Goal: Task Accomplishment & Management: Manage account settings

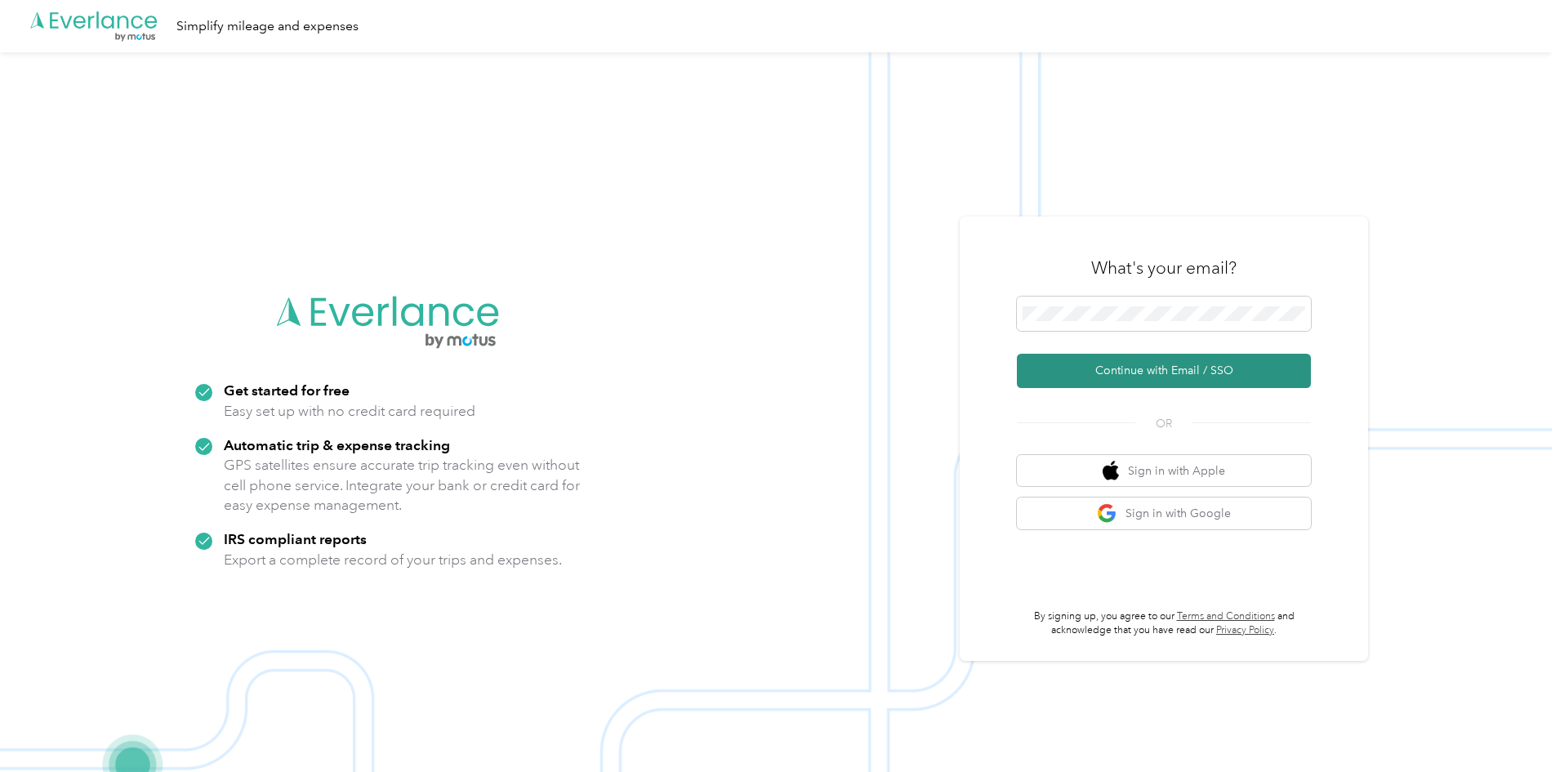
click at [1141, 363] on button "Continue with Email / SSO" at bounding box center [1164, 371] width 294 height 34
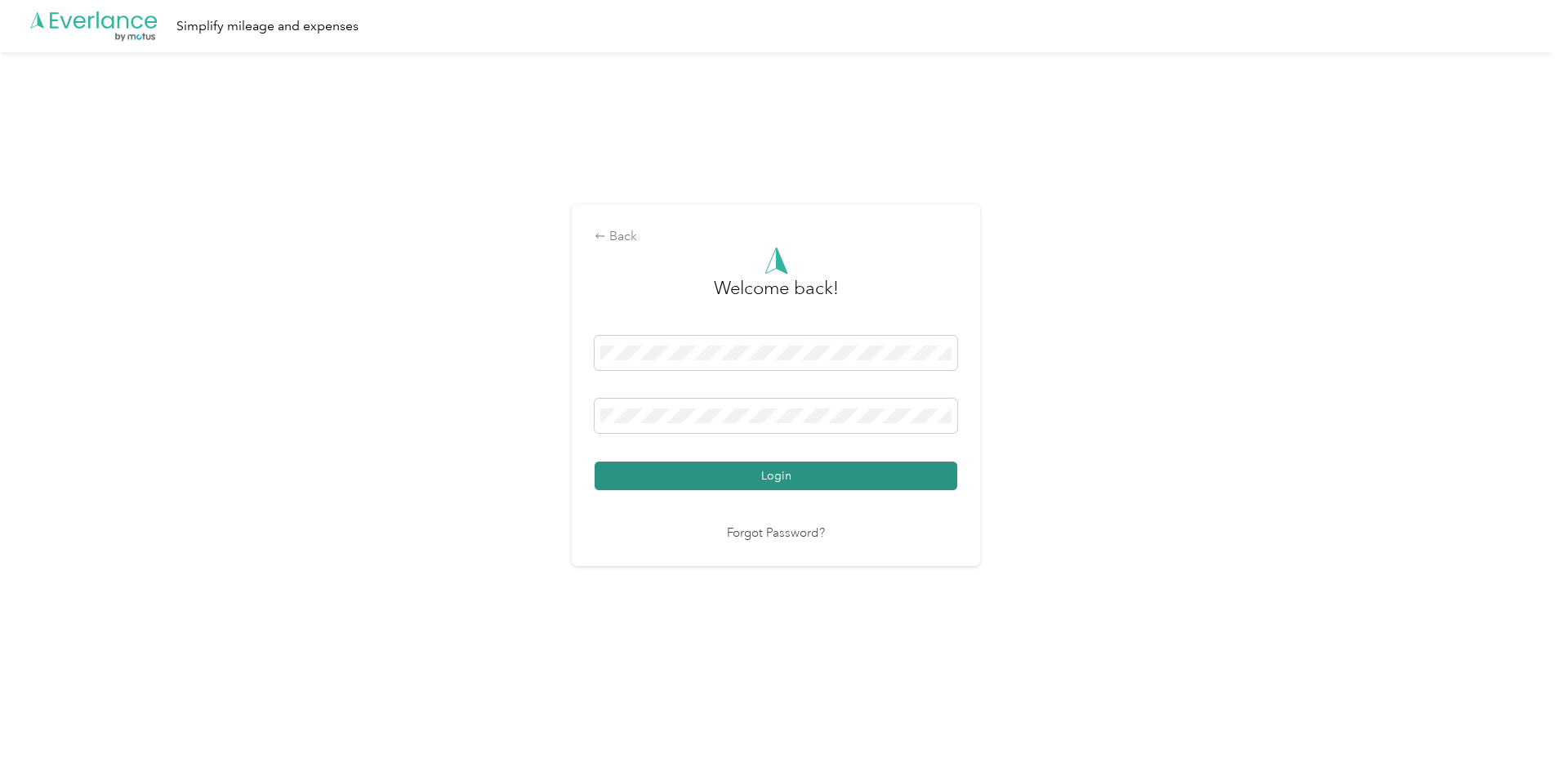
click at [753, 477] on button "Login" at bounding box center [775, 475] width 363 height 29
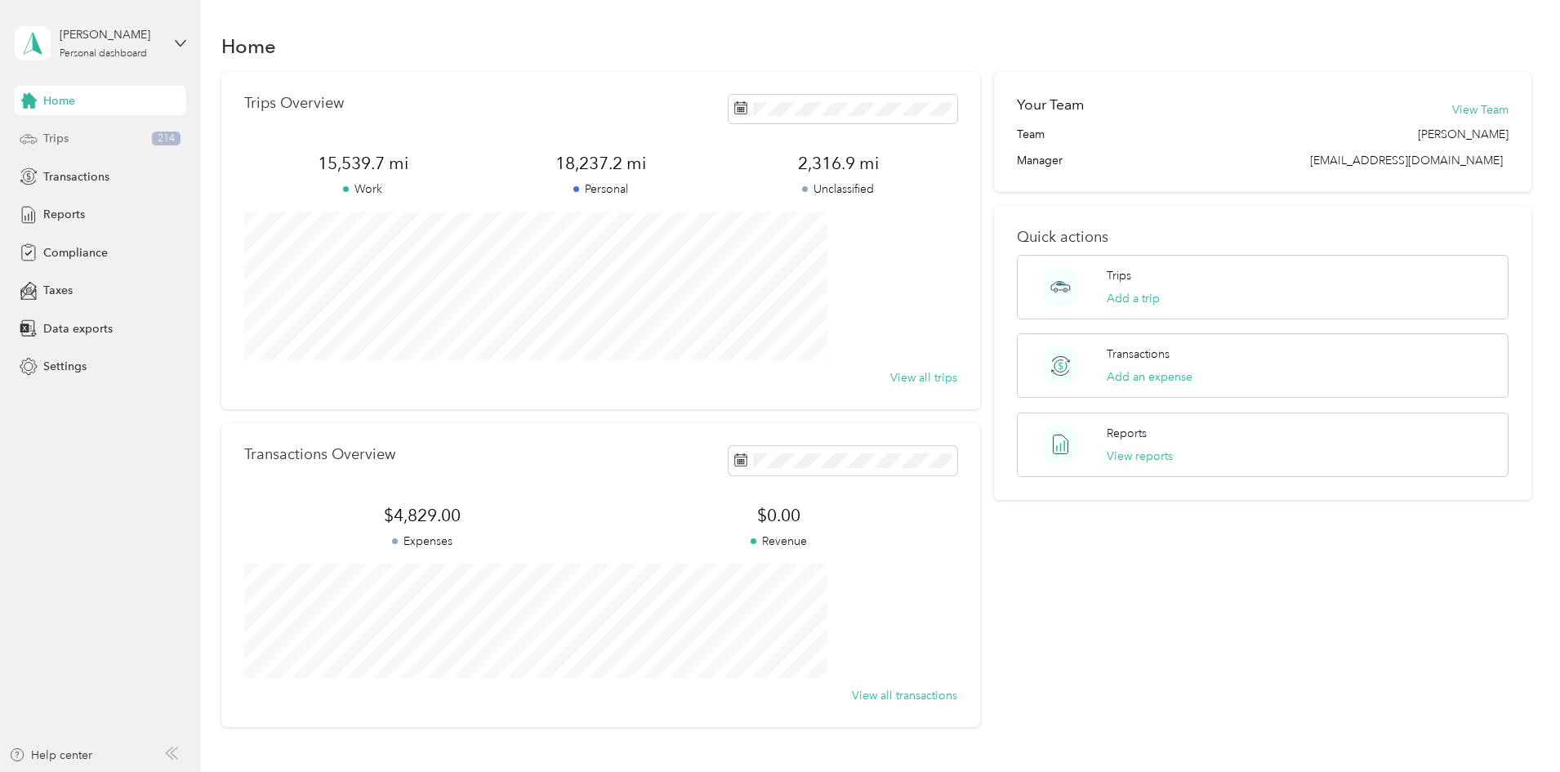
click at [87, 137] on div "Trips 214" at bounding box center [100, 138] width 171 height 29
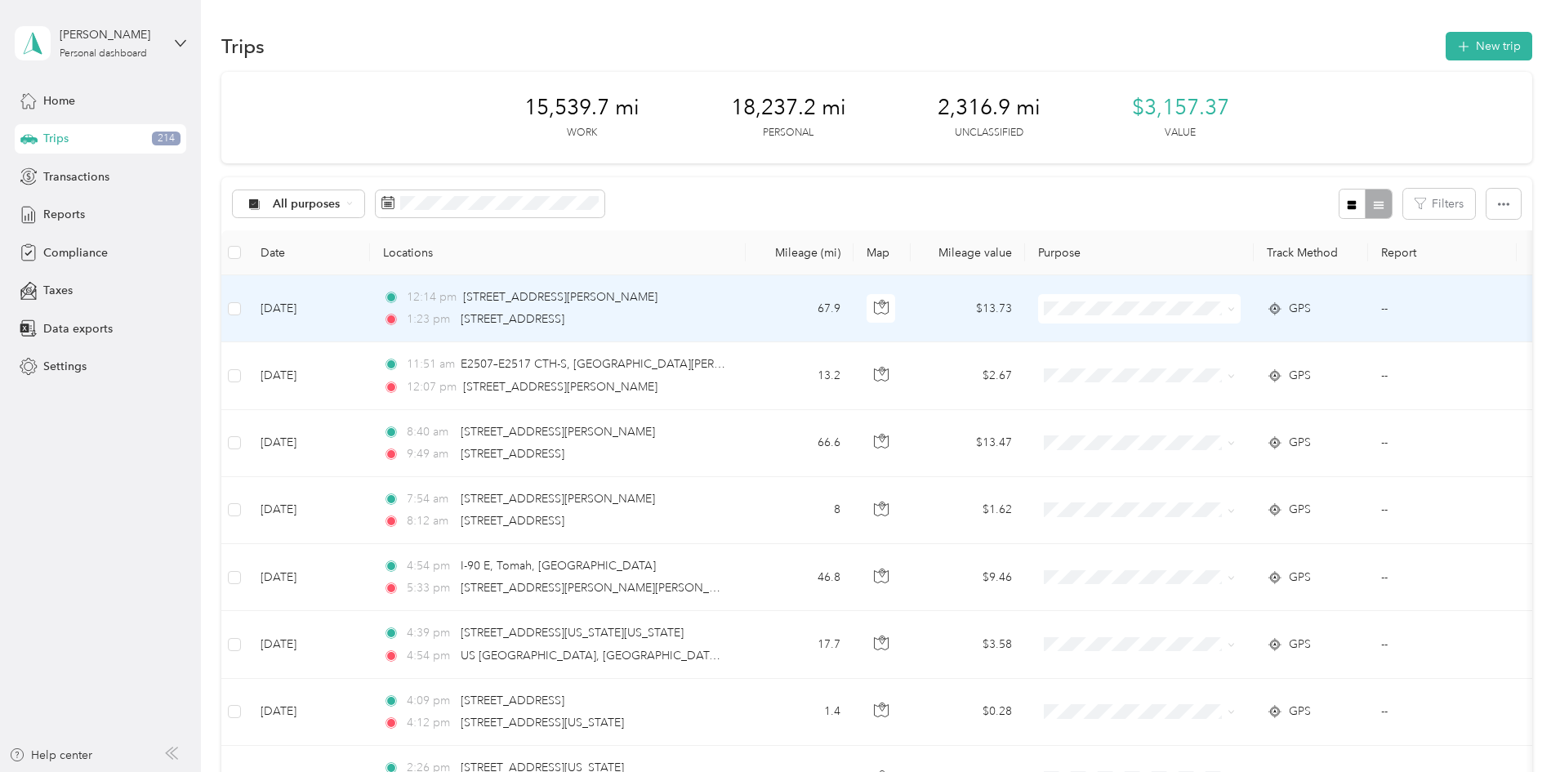
click at [1235, 307] on icon at bounding box center [1230, 308] width 7 height 7
click at [1240, 338] on span "Great Lakes Hotel Supply Co." at bounding box center [1266, 339] width 158 height 17
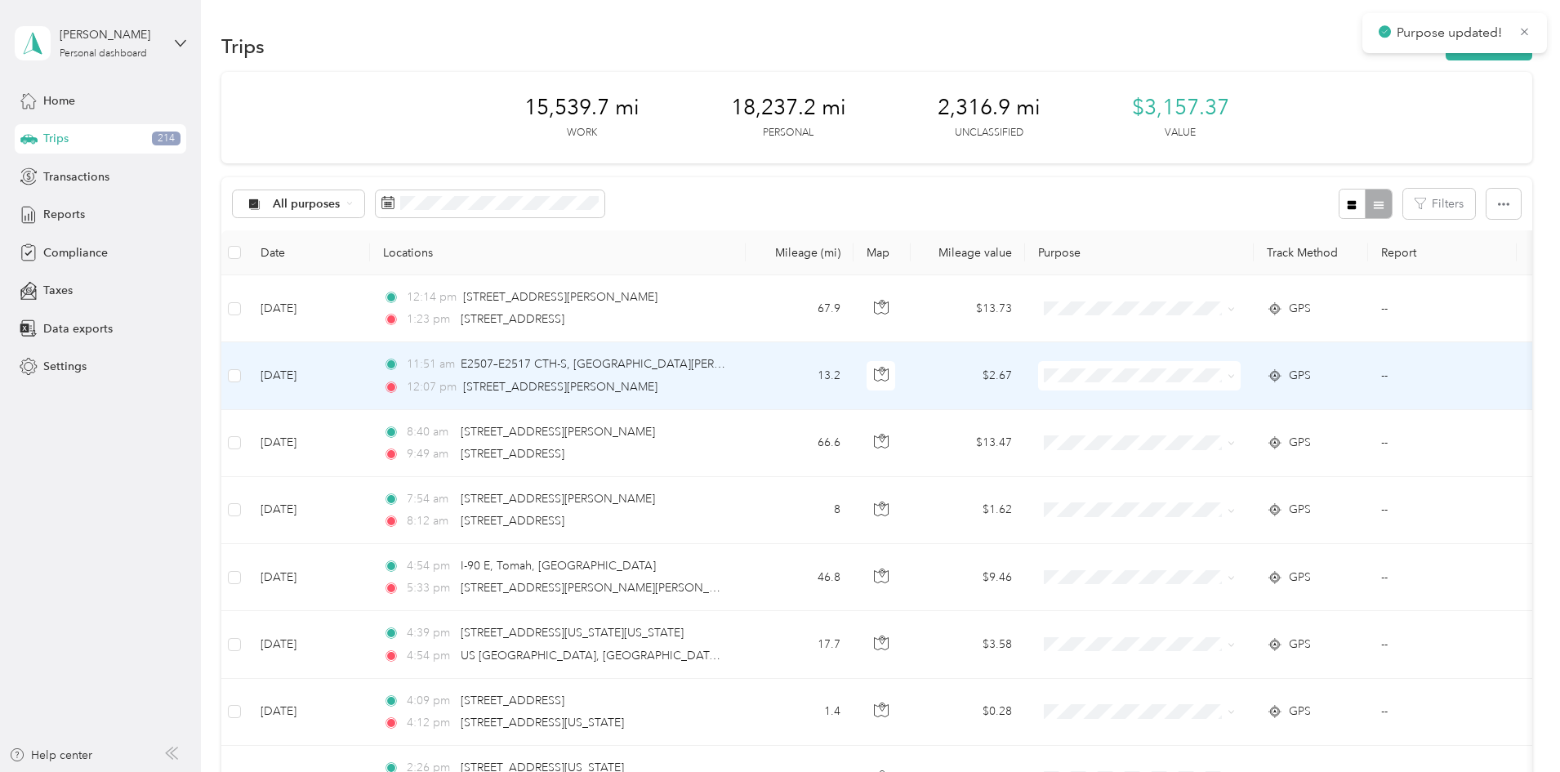
click at [1233, 376] on icon at bounding box center [1230, 376] width 5 height 3
click at [1247, 401] on span "Great Lakes Hotel Supply Co." at bounding box center [1266, 406] width 158 height 17
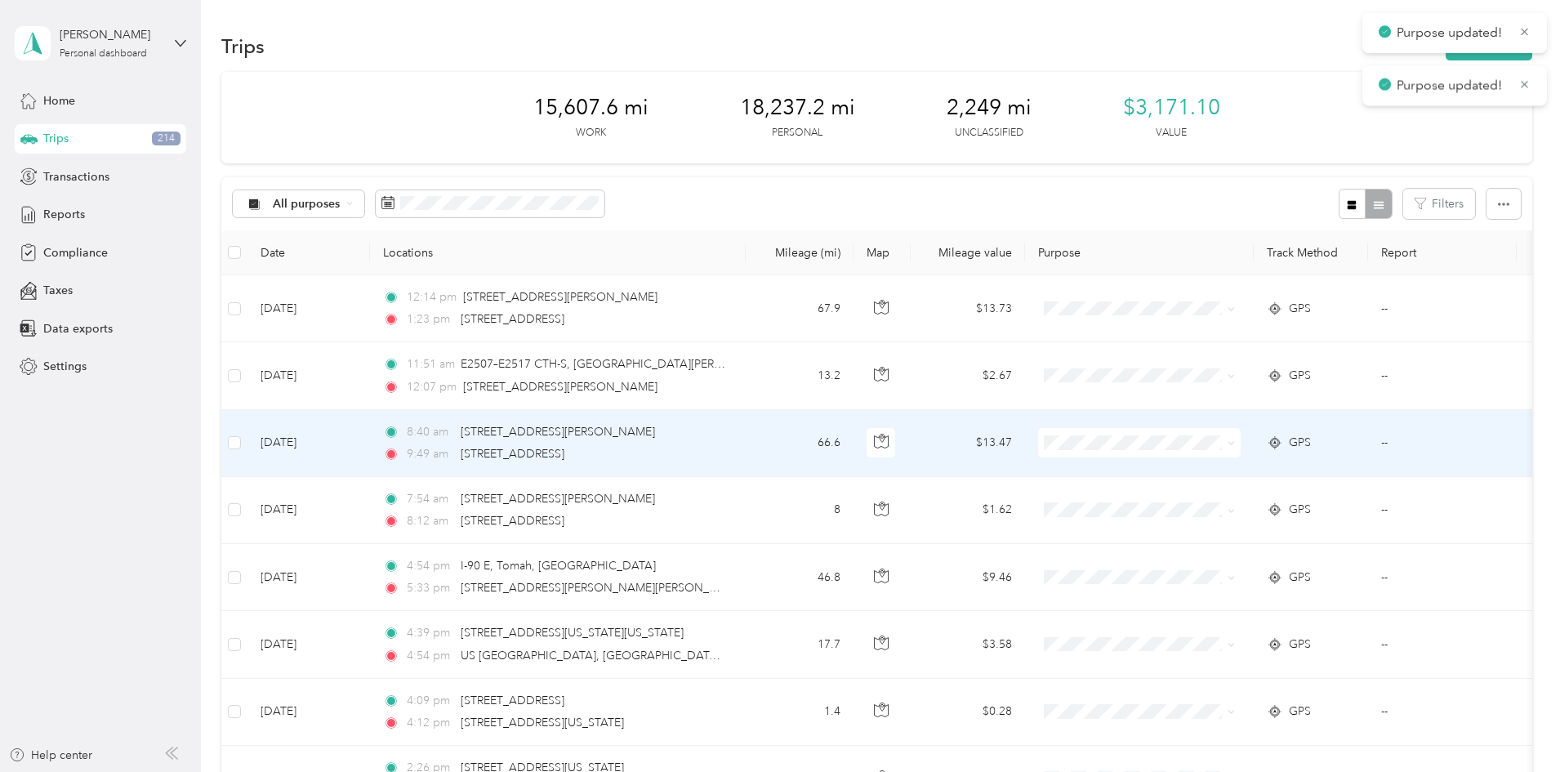
click at [1235, 443] on icon at bounding box center [1230, 442] width 7 height 7
click at [1245, 471] on span "Great Lakes Hotel Supply Co." at bounding box center [1266, 468] width 158 height 17
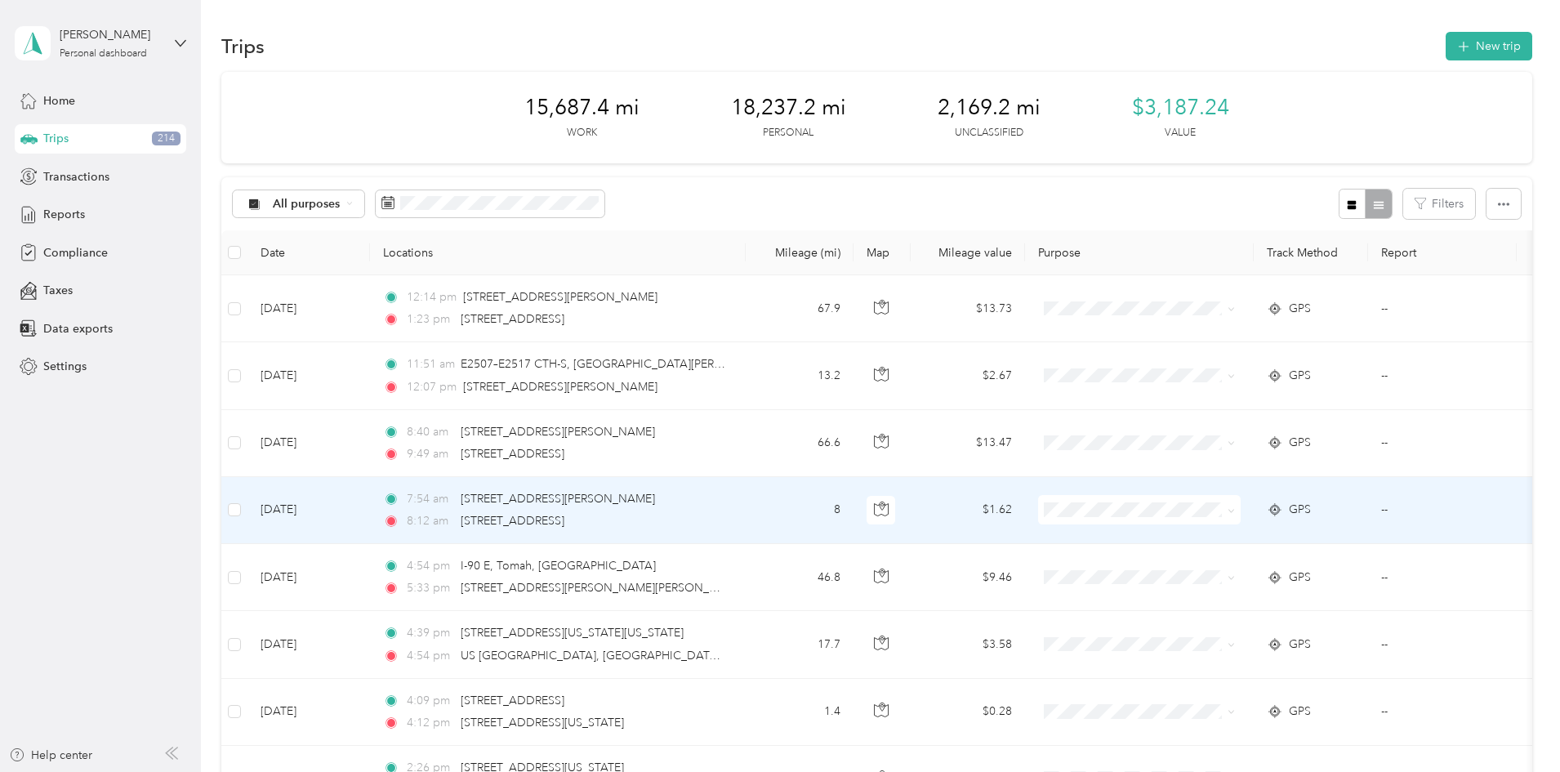
click at [1235, 508] on icon at bounding box center [1230, 510] width 7 height 7
click at [1245, 536] on span "Great Lakes Hotel Supply Co." at bounding box center [1266, 540] width 158 height 17
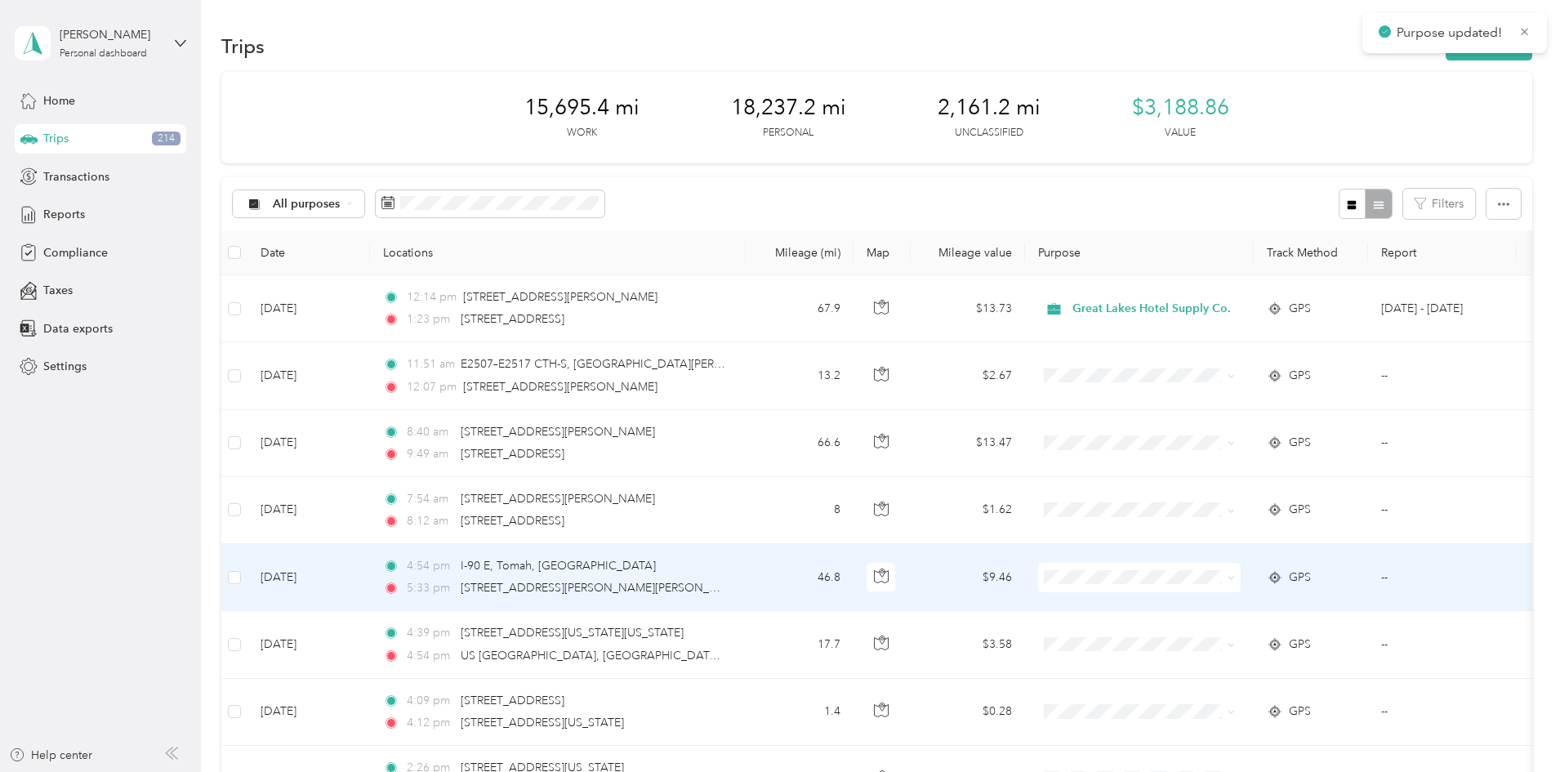
click at [1235, 576] on icon at bounding box center [1230, 577] width 7 height 7
click at [1227, 599] on span "Great Lakes Hotel Supply Co." at bounding box center [1266, 607] width 158 height 17
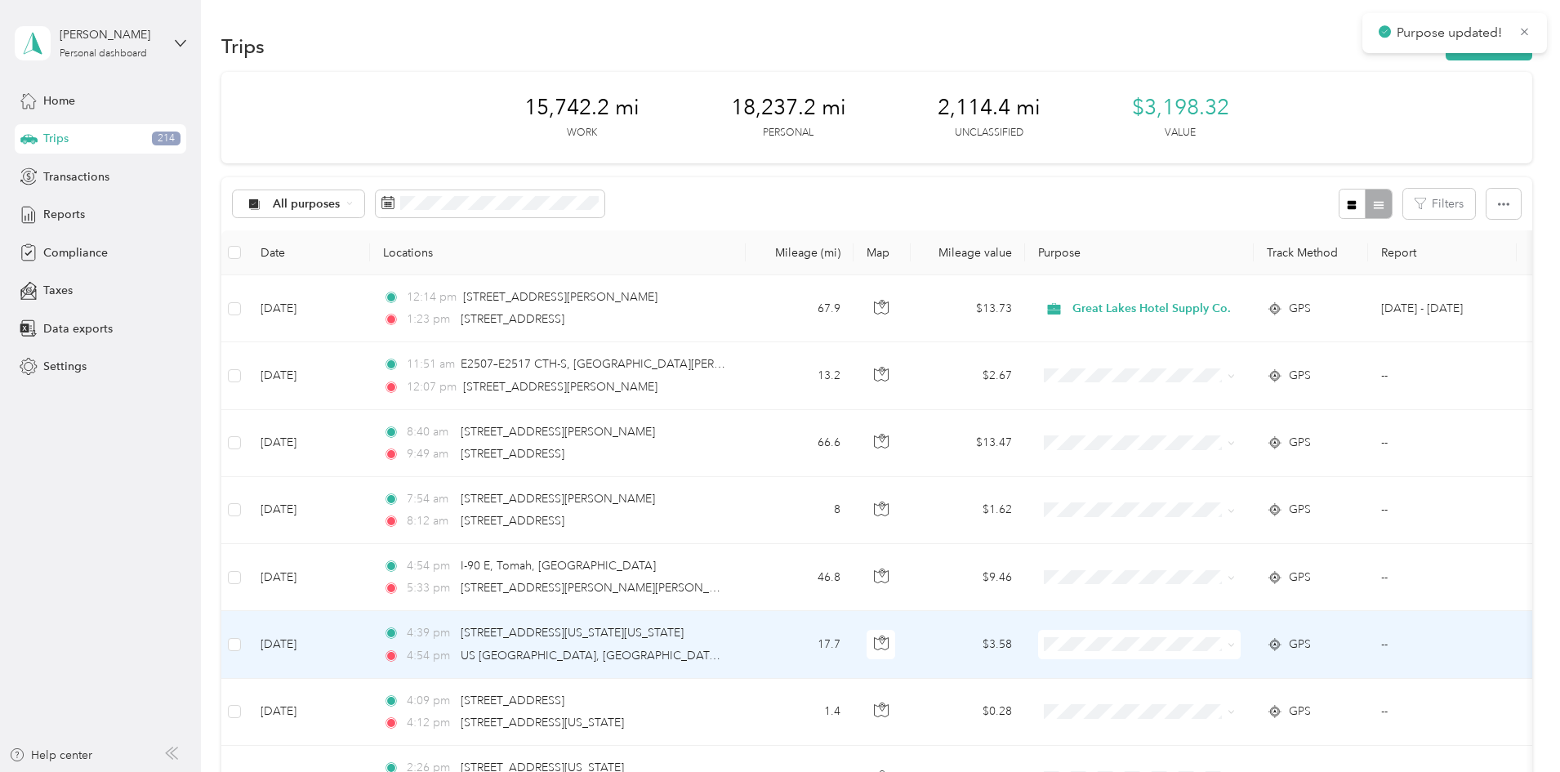
click at [1235, 644] on icon at bounding box center [1230, 644] width 7 height 7
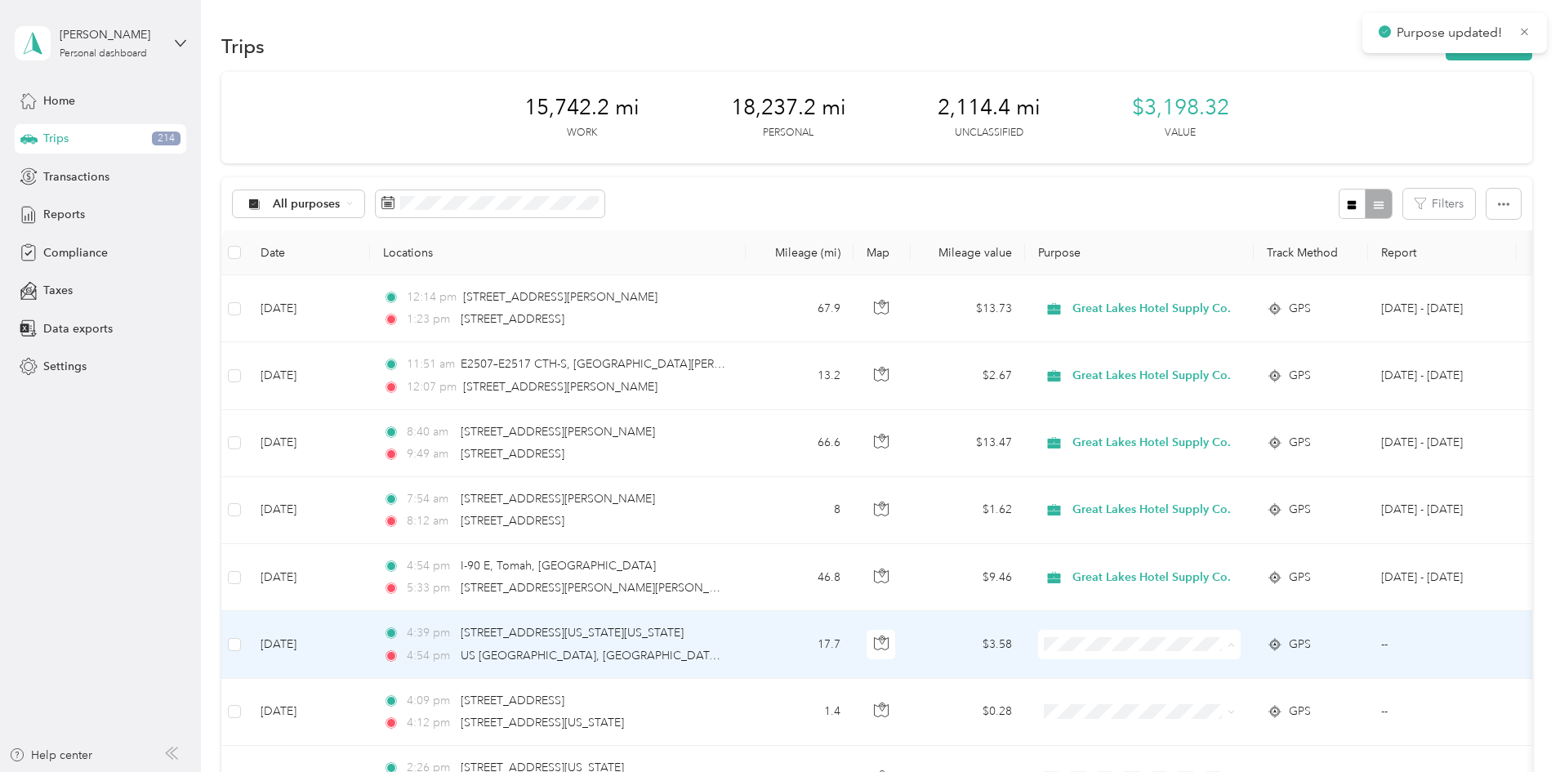
click at [1265, 668] on span "Great Lakes Hotel Supply Co." at bounding box center [1266, 674] width 158 height 17
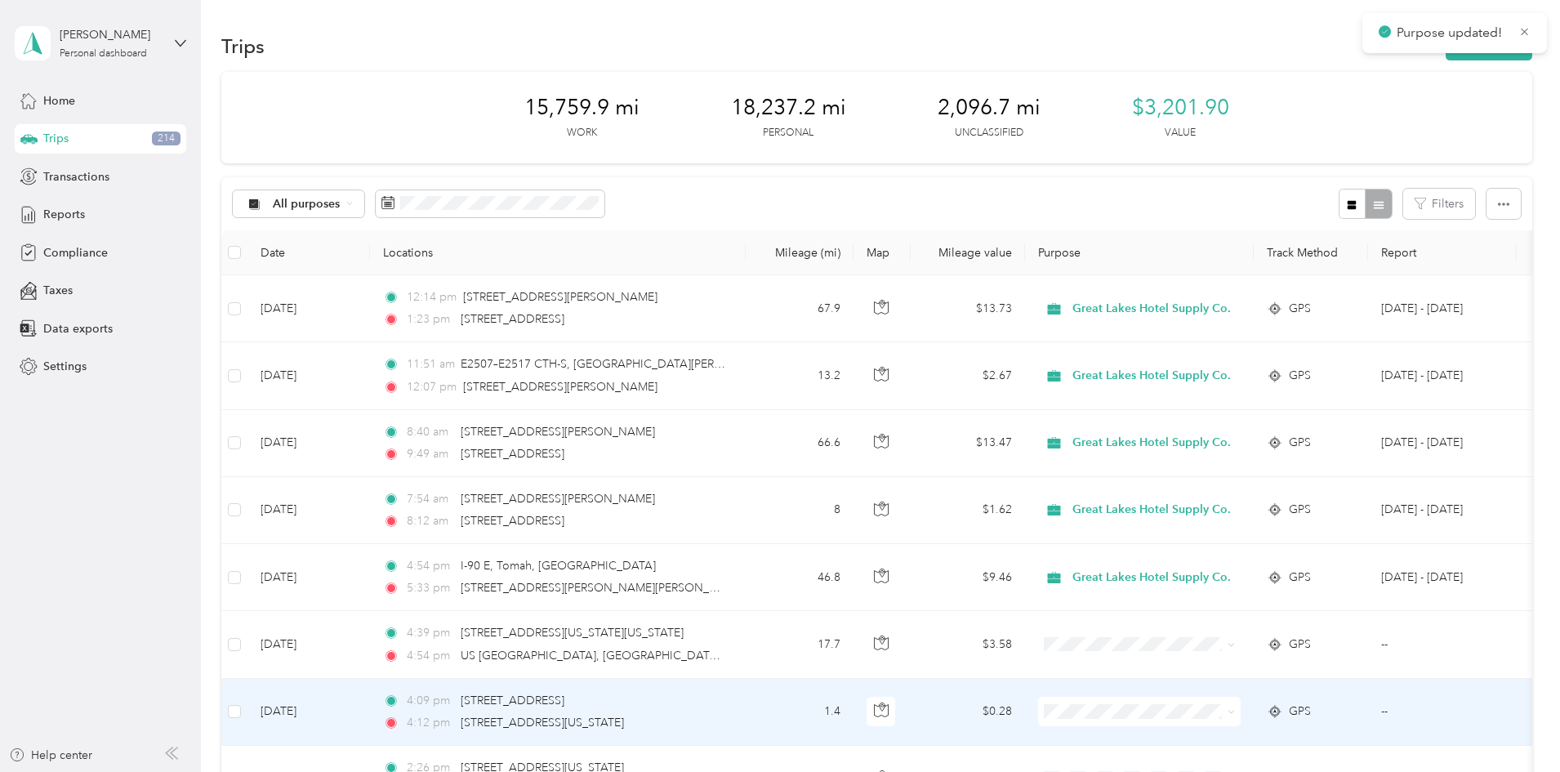
click at [1235, 714] on icon at bounding box center [1230, 711] width 7 height 7
click at [1258, 661] on ol "Great Lakes Hotel Supply Co. Personal" at bounding box center [1252, 665] width 211 height 57
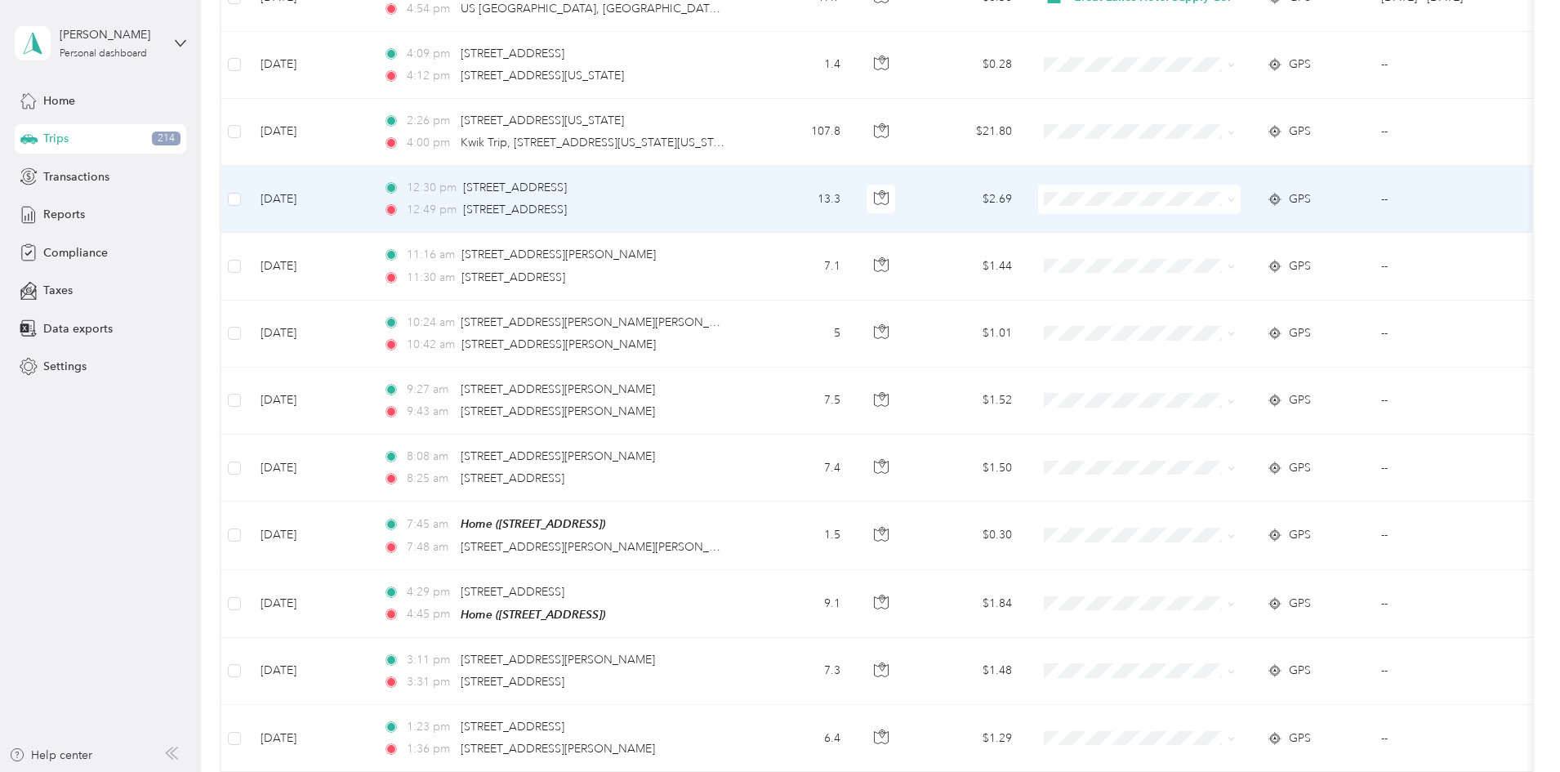
scroll to position [652, 0]
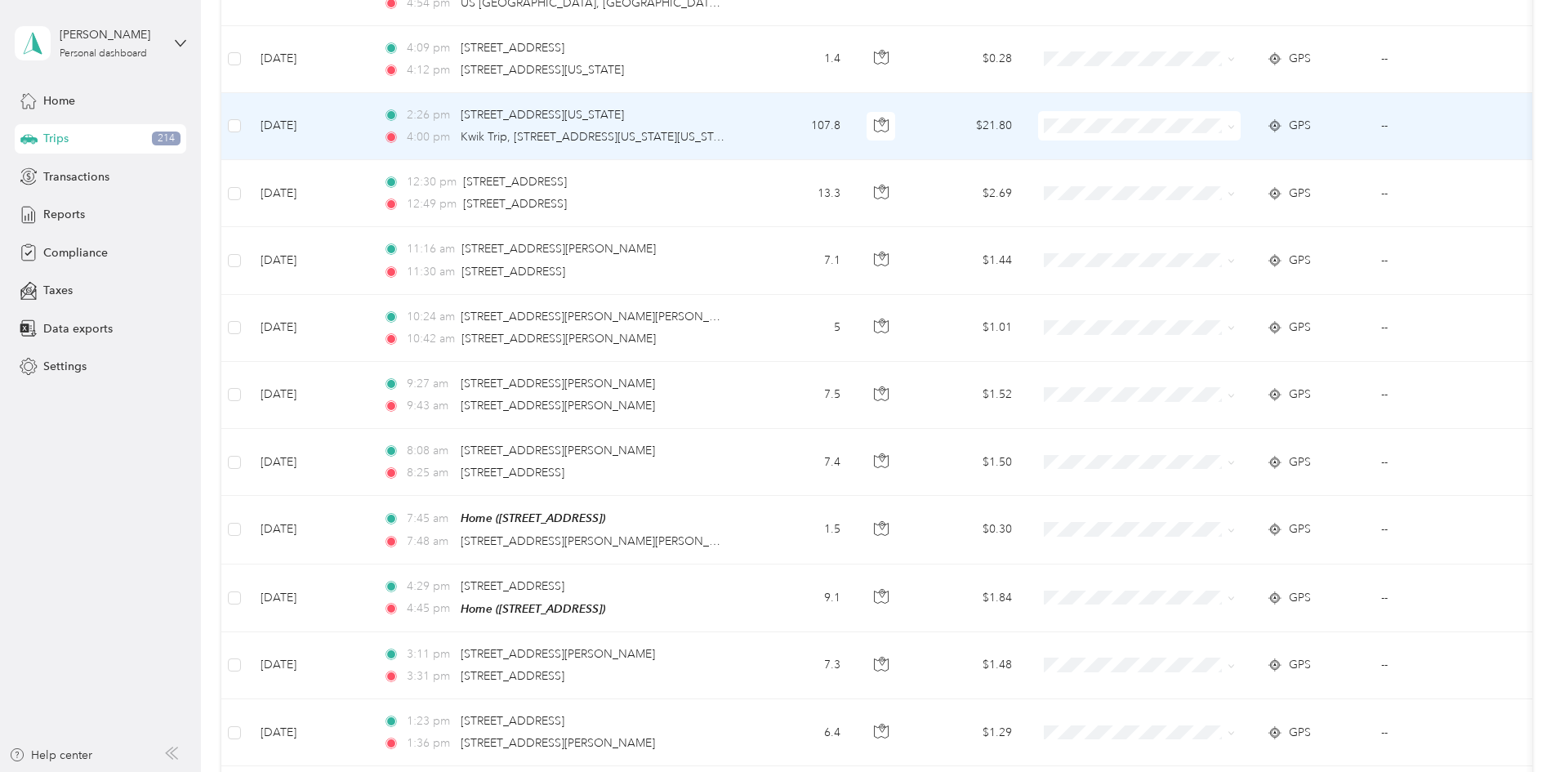
click at [1235, 122] on span at bounding box center [1228, 126] width 13 height 18
click at [1235, 123] on icon at bounding box center [1230, 126] width 7 height 7
click at [1277, 149] on span "Great Lakes Hotel Supply Co." at bounding box center [1266, 156] width 158 height 17
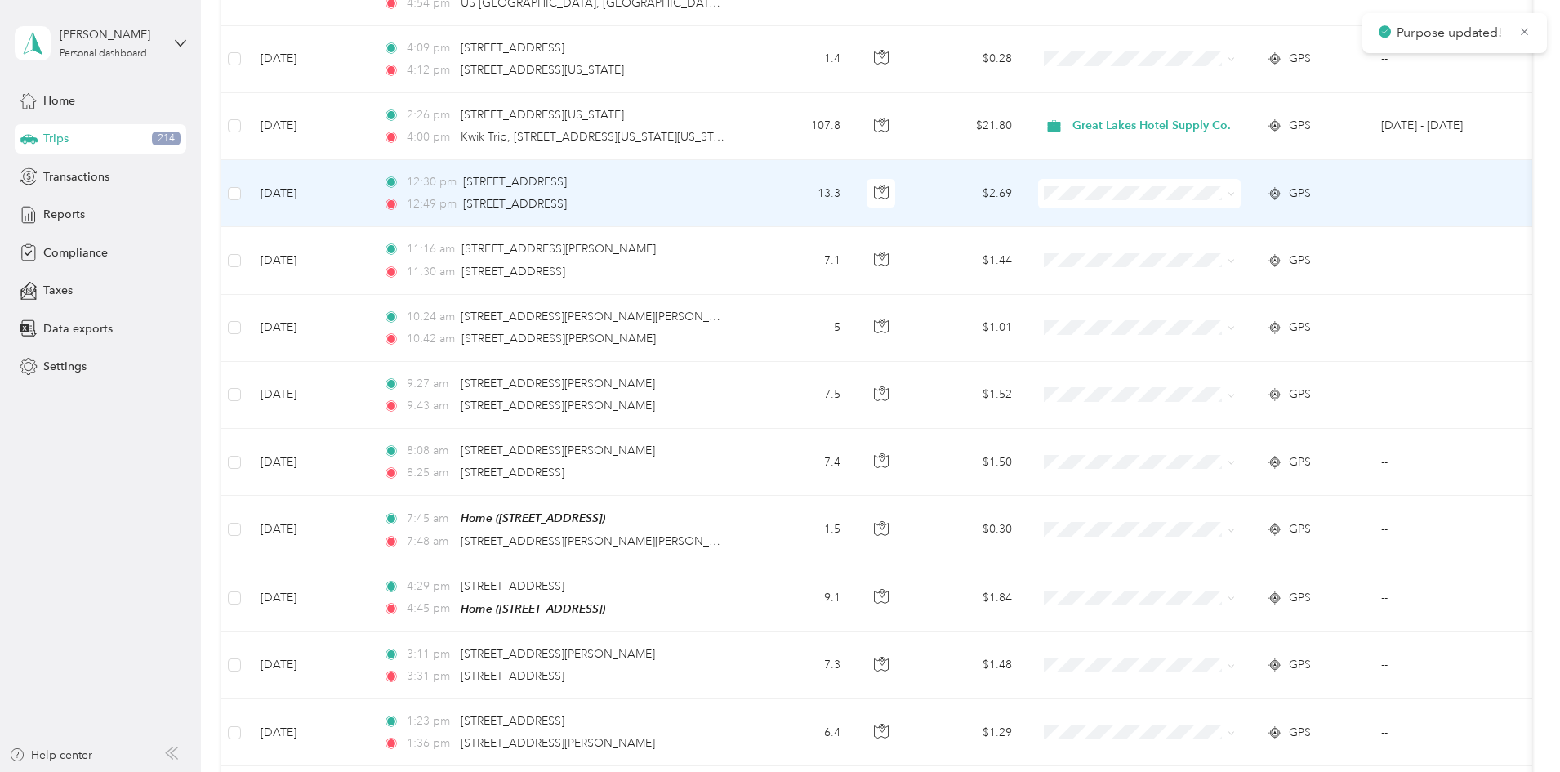
click at [1235, 194] on icon at bounding box center [1230, 193] width 7 height 7
click at [1285, 222] on span "Great Lakes Hotel Supply Co." at bounding box center [1266, 224] width 158 height 17
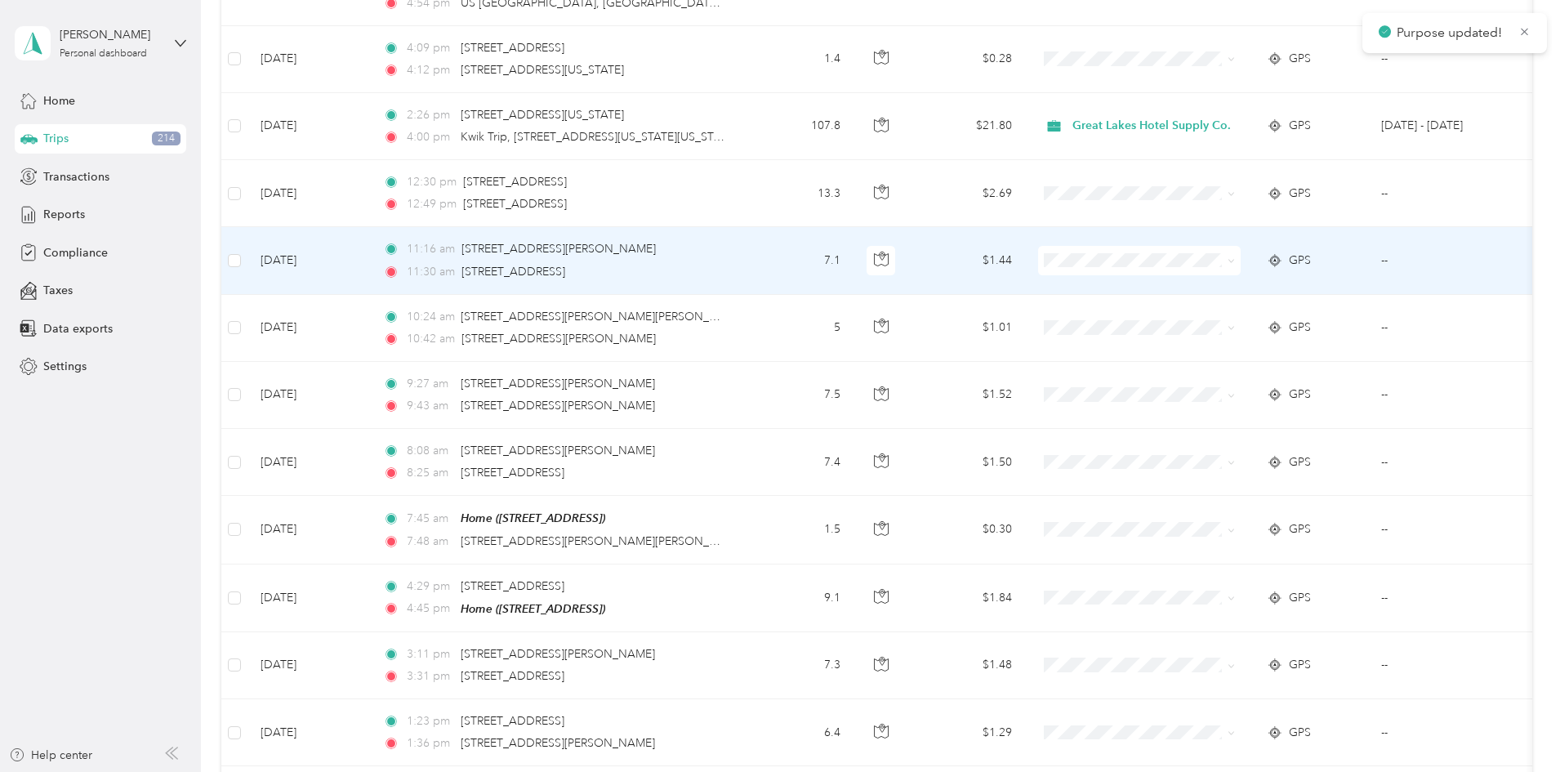
click at [1235, 261] on icon at bounding box center [1230, 260] width 7 height 7
click at [1231, 286] on span "Great Lakes Hotel Supply Co." at bounding box center [1266, 291] width 158 height 17
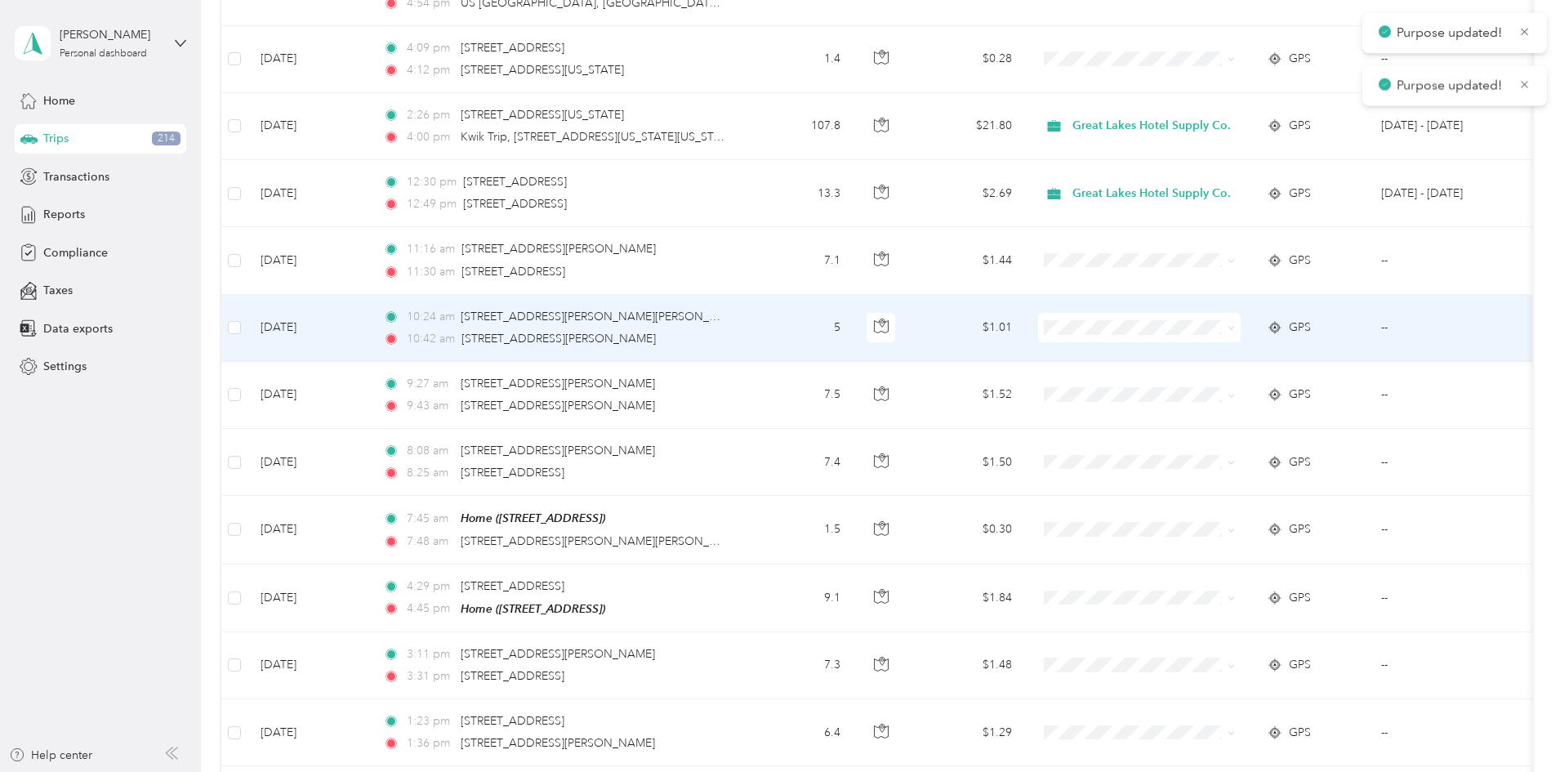
click at [1235, 328] on icon at bounding box center [1230, 327] width 7 height 7
click at [1226, 360] on span "Great Lakes Hotel Supply Co." at bounding box center [1266, 358] width 158 height 17
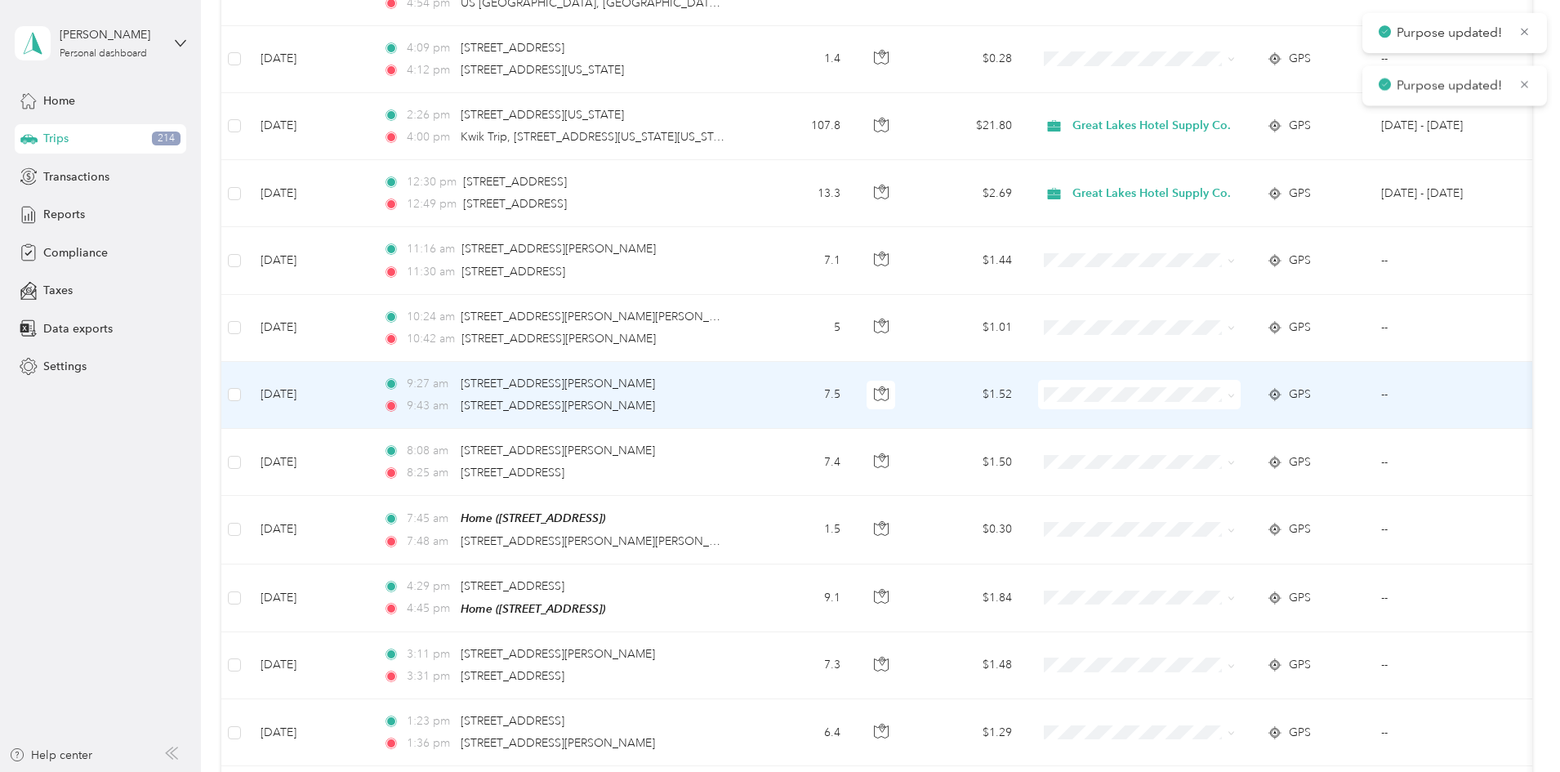
click at [1235, 394] on icon at bounding box center [1230, 395] width 7 height 7
click at [1255, 415] on li "Great Lakes Hotel Supply Co." at bounding box center [1252, 425] width 211 height 29
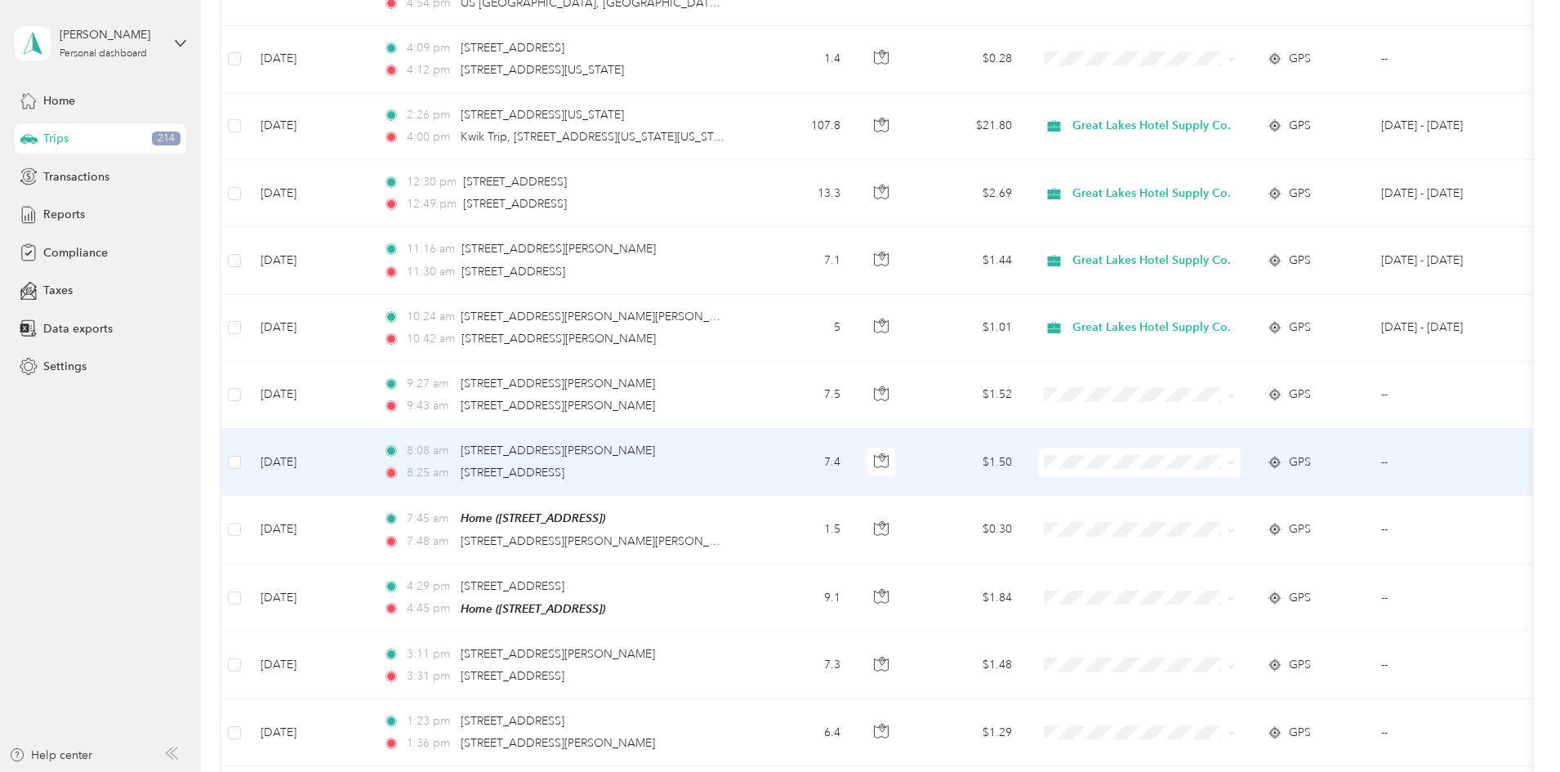
click at [1235, 459] on icon at bounding box center [1230, 462] width 7 height 7
click at [1276, 483] on span "Great Lakes Hotel Supply Co." at bounding box center [1266, 491] width 158 height 17
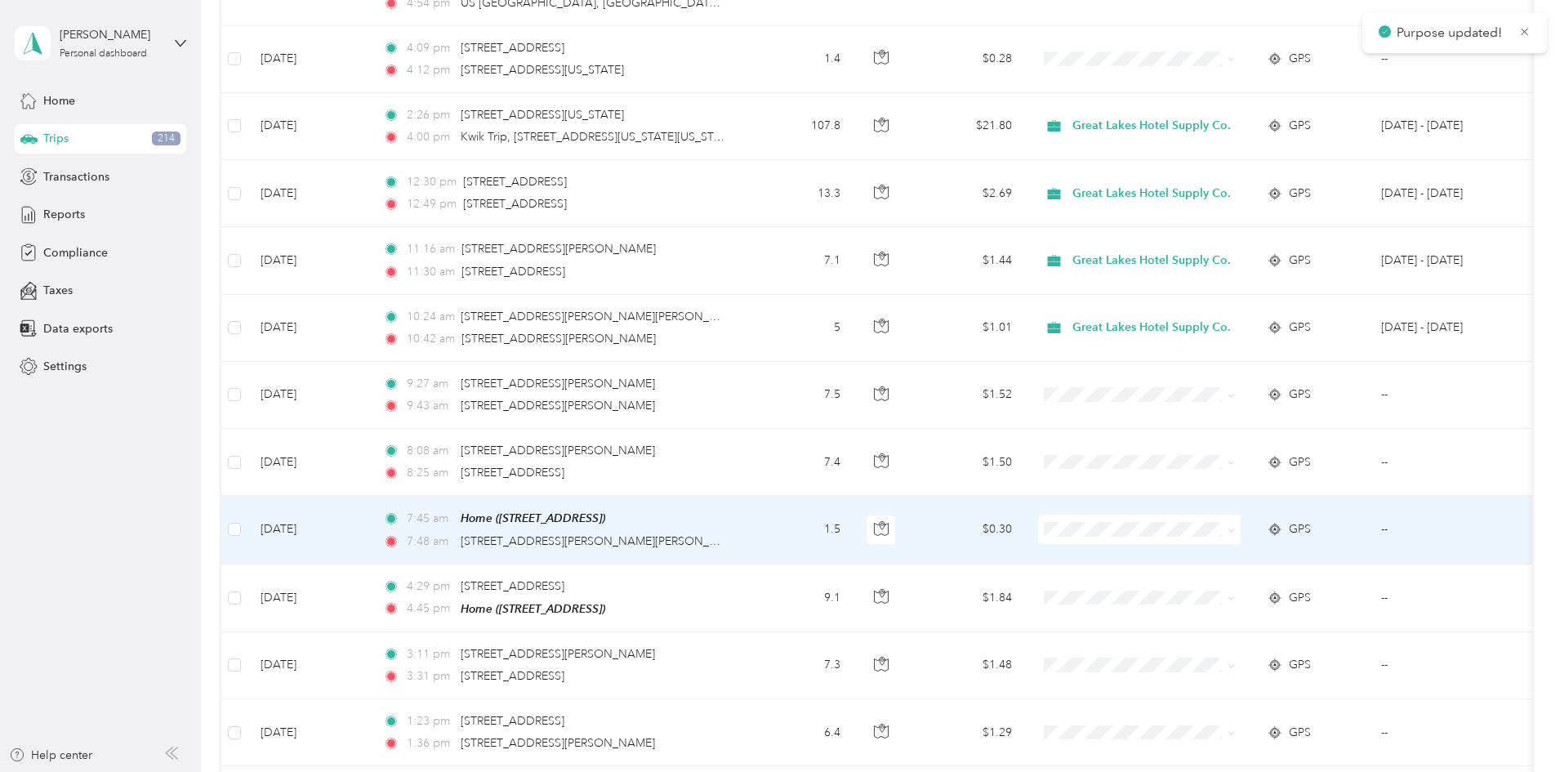
click at [1235, 530] on icon at bounding box center [1230, 530] width 7 height 7
click at [1262, 553] on span "Great Lakes Hotel Supply Co." at bounding box center [1266, 559] width 158 height 17
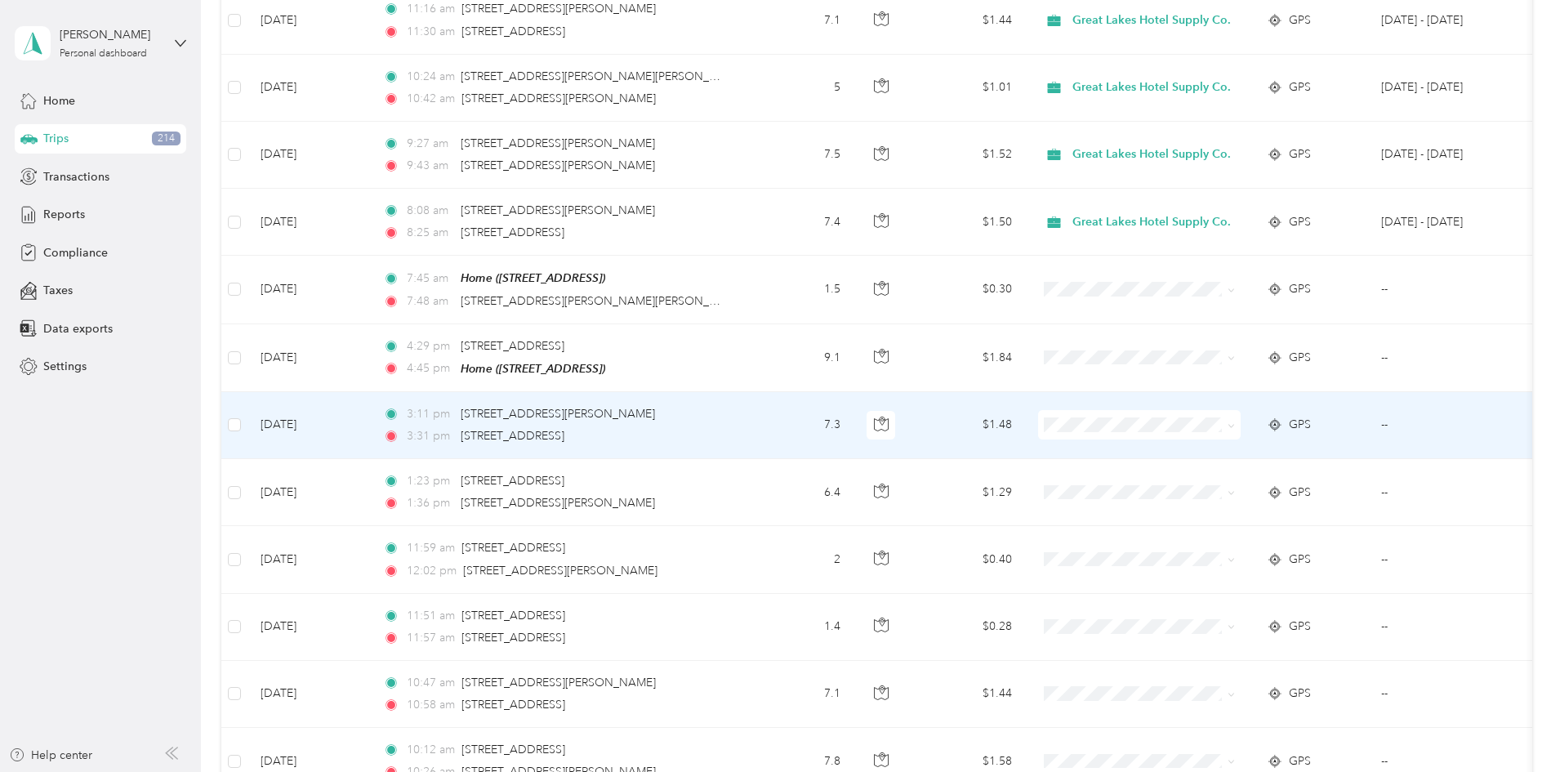
scroll to position [893, 0]
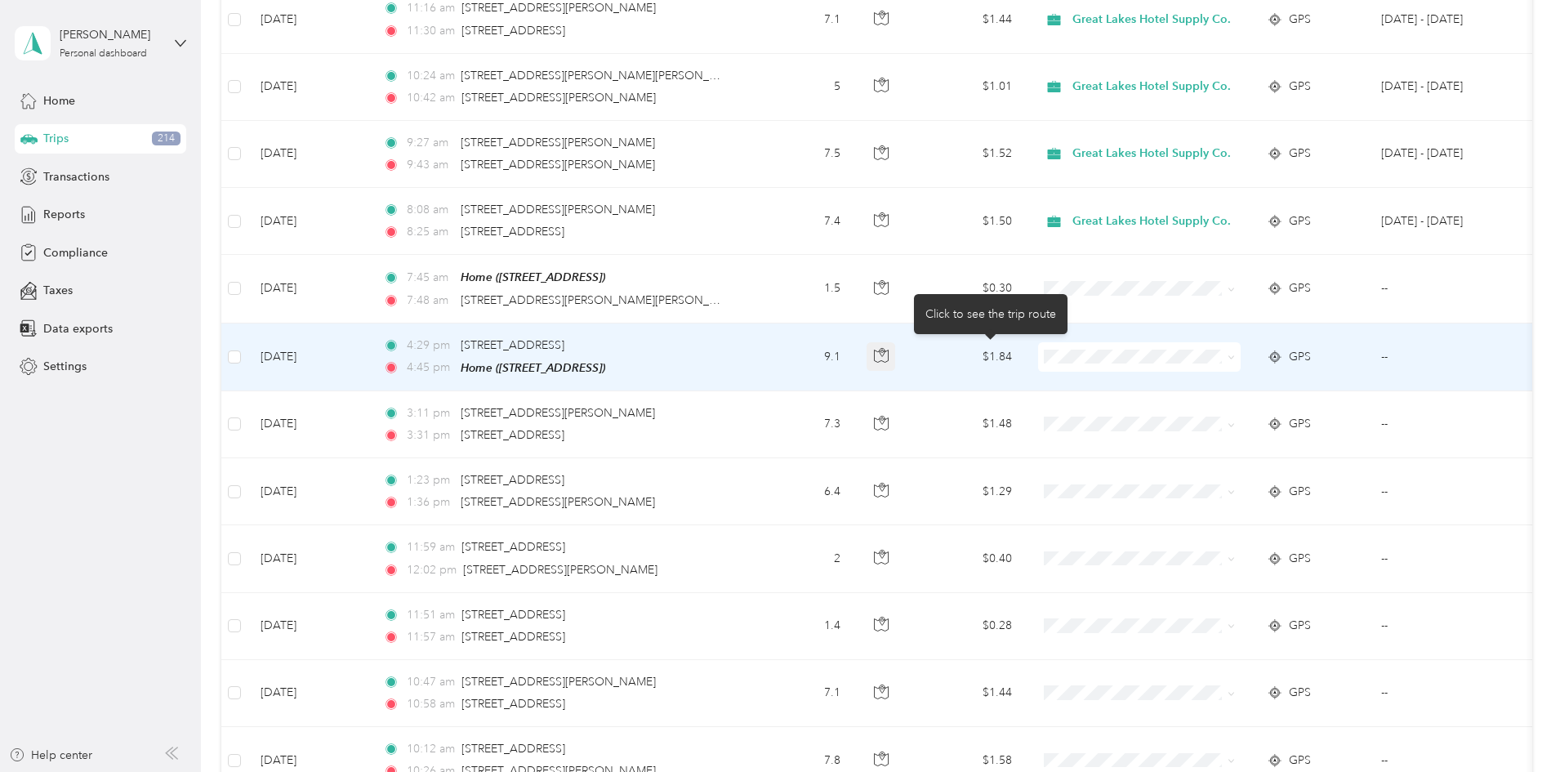
click at [888, 351] on icon "button" at bounding box center [881, 355] width 15 height 15
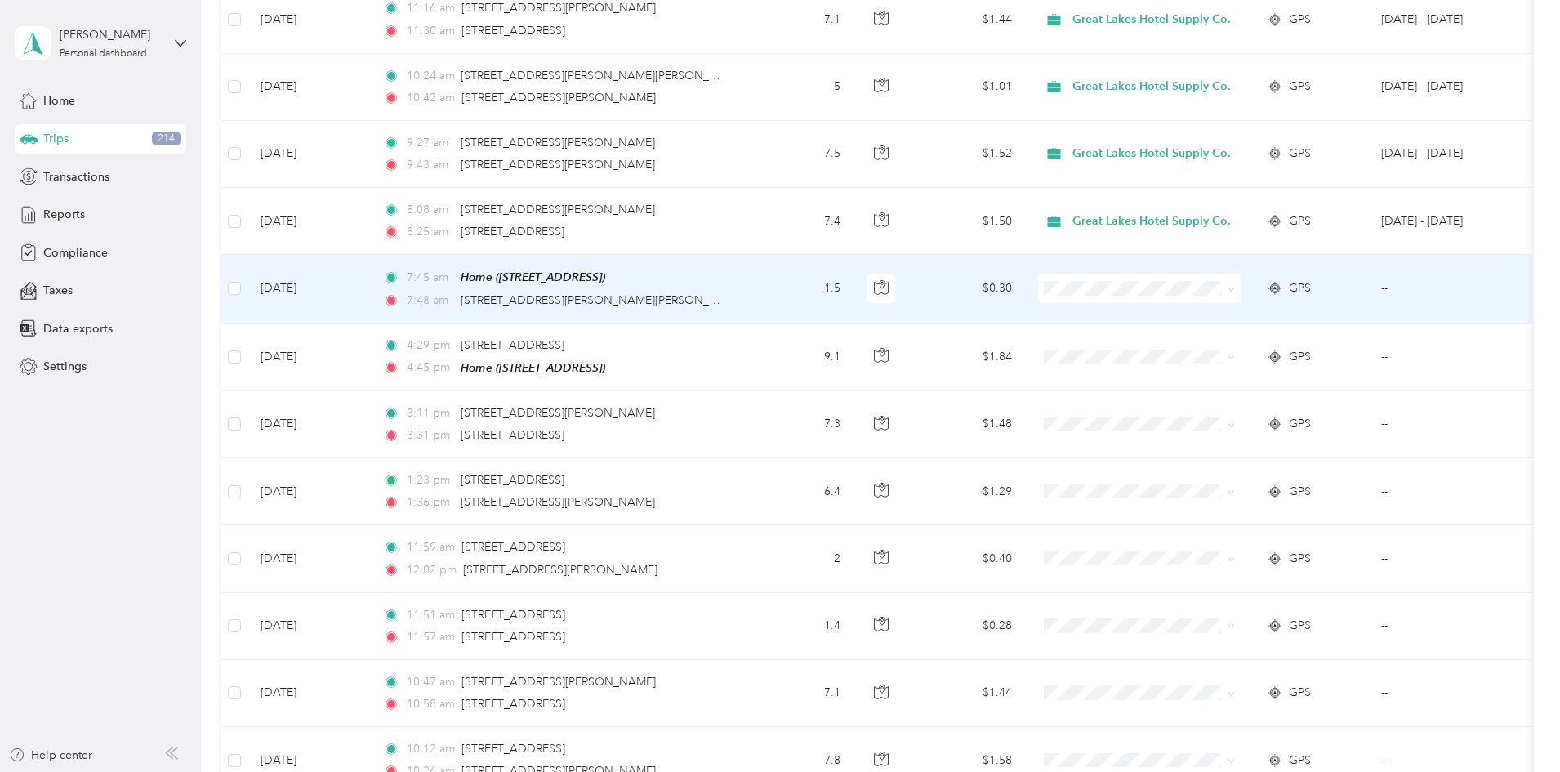
click at [1235, 286] on icon at bounding box center [1230, 289] width 7 height 7
click at [1178, 313] on span "Great Lakes Hotel Supply Co." at bounding box center [1252, 317] width 188 height 17
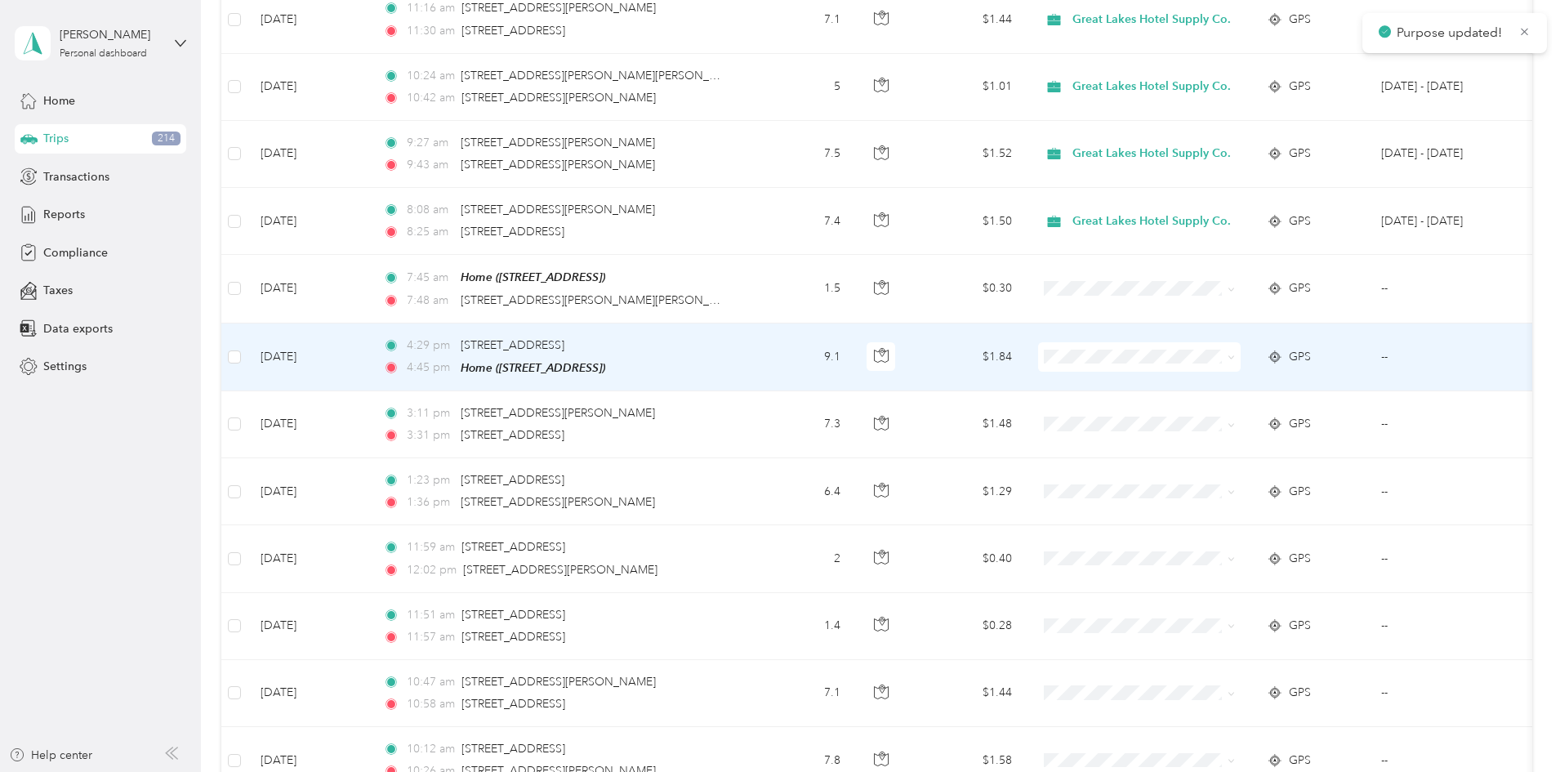
click at [1235, 354] on icon at bounding box center [1230, 357] width 7 height 7
click at [1197, 382] on span "Great Lakes Hotel Supply Co." at bounding box center [1266, 385] width 158 height 17
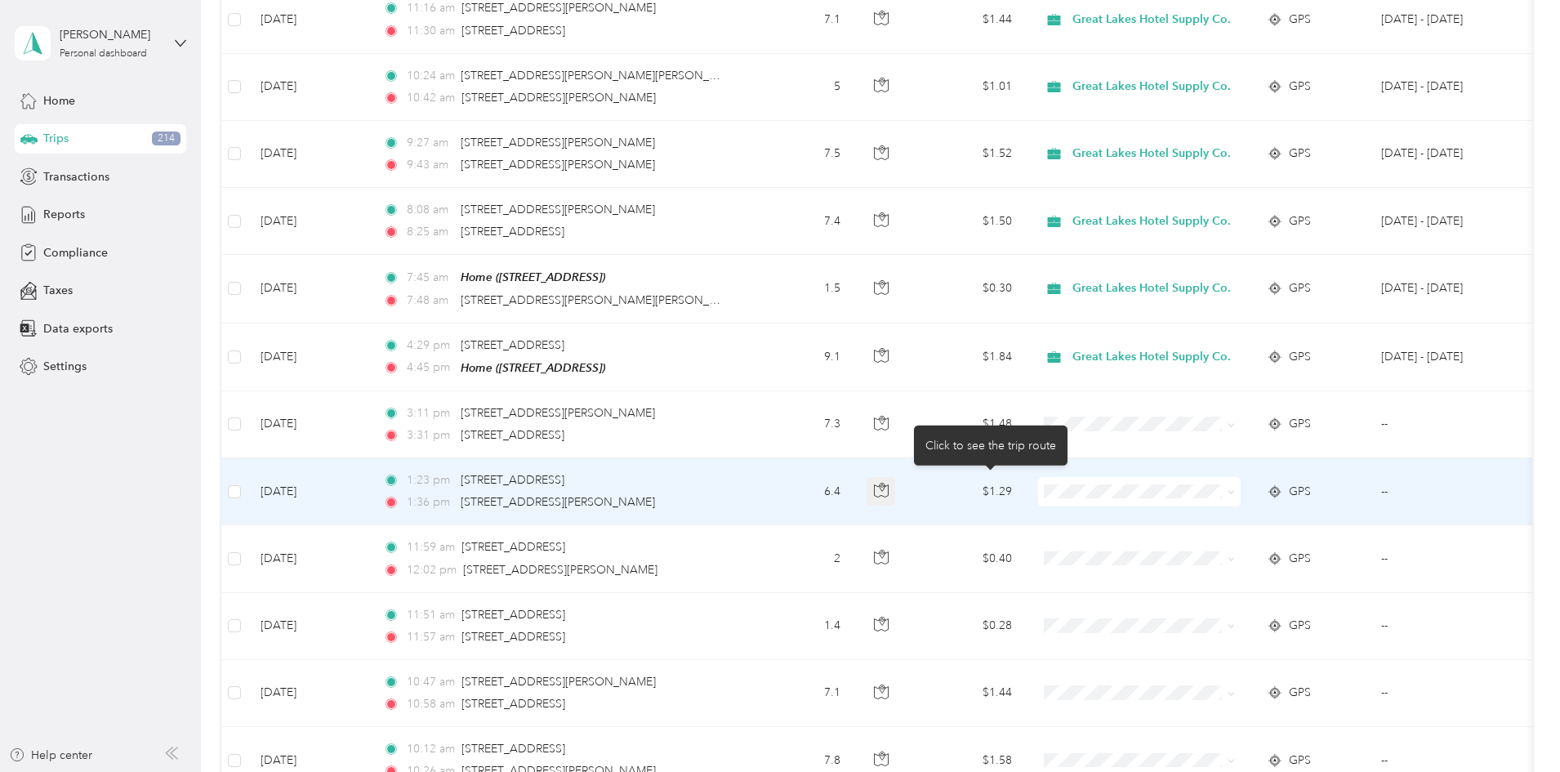
click at [888, 491] on icon "button" at bounding box center [881, 490] width 15 height 15
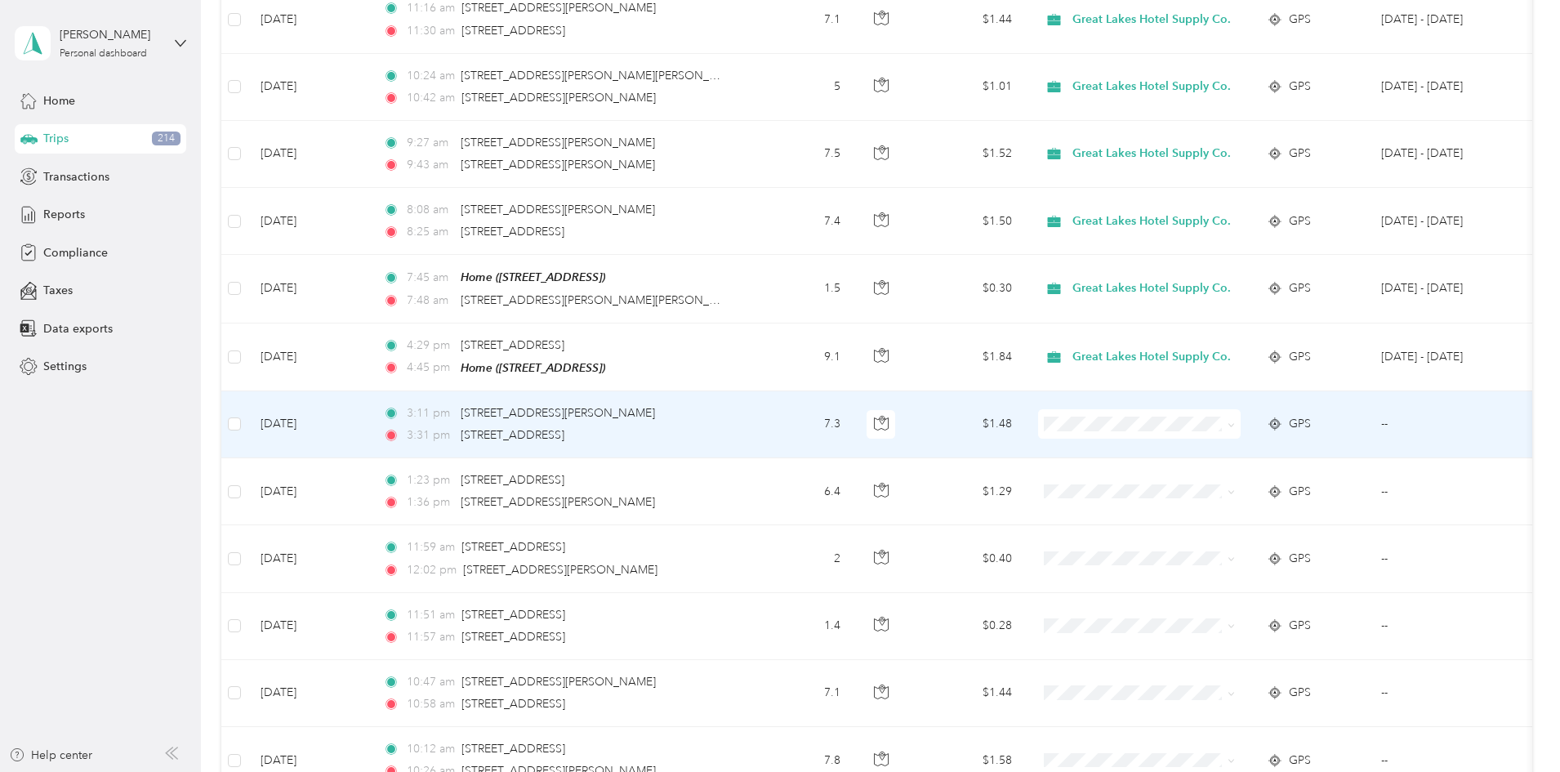
click at [1235, 424] on icon at bounding box center [1230, 424] width 7 height 7
click at [1313, 442] on li "Great Lakes Hotel Supply Co." at bounding box center [1252, 451] width 211 height 29
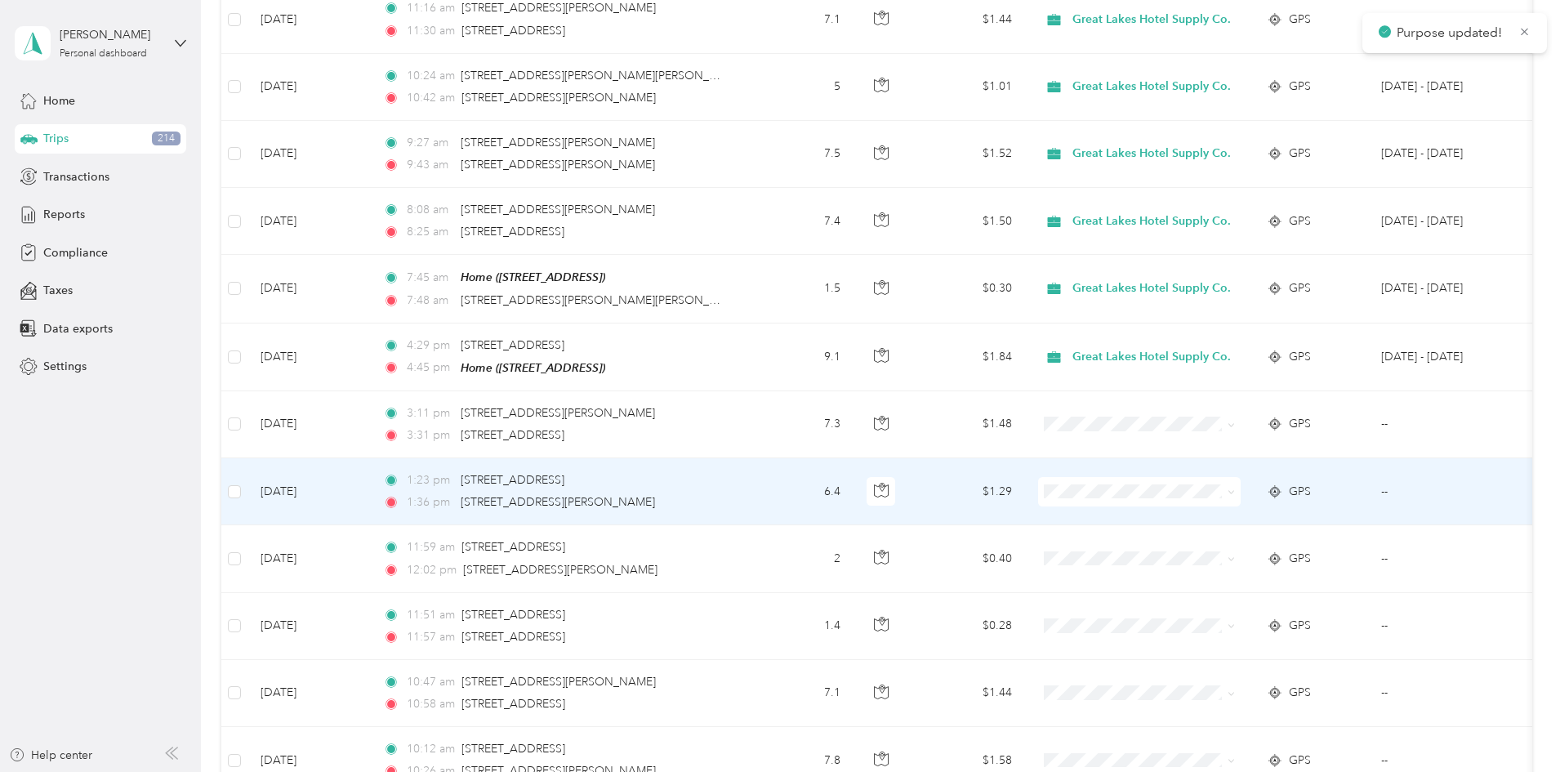
click at [1235, 488] on icon at bounding box center [1230, 491] width 7 height 7
click at [1268, 513] on span "Great Lakes Hotel Supply Co." at bounding box center [1266, 520] width 158 height 17
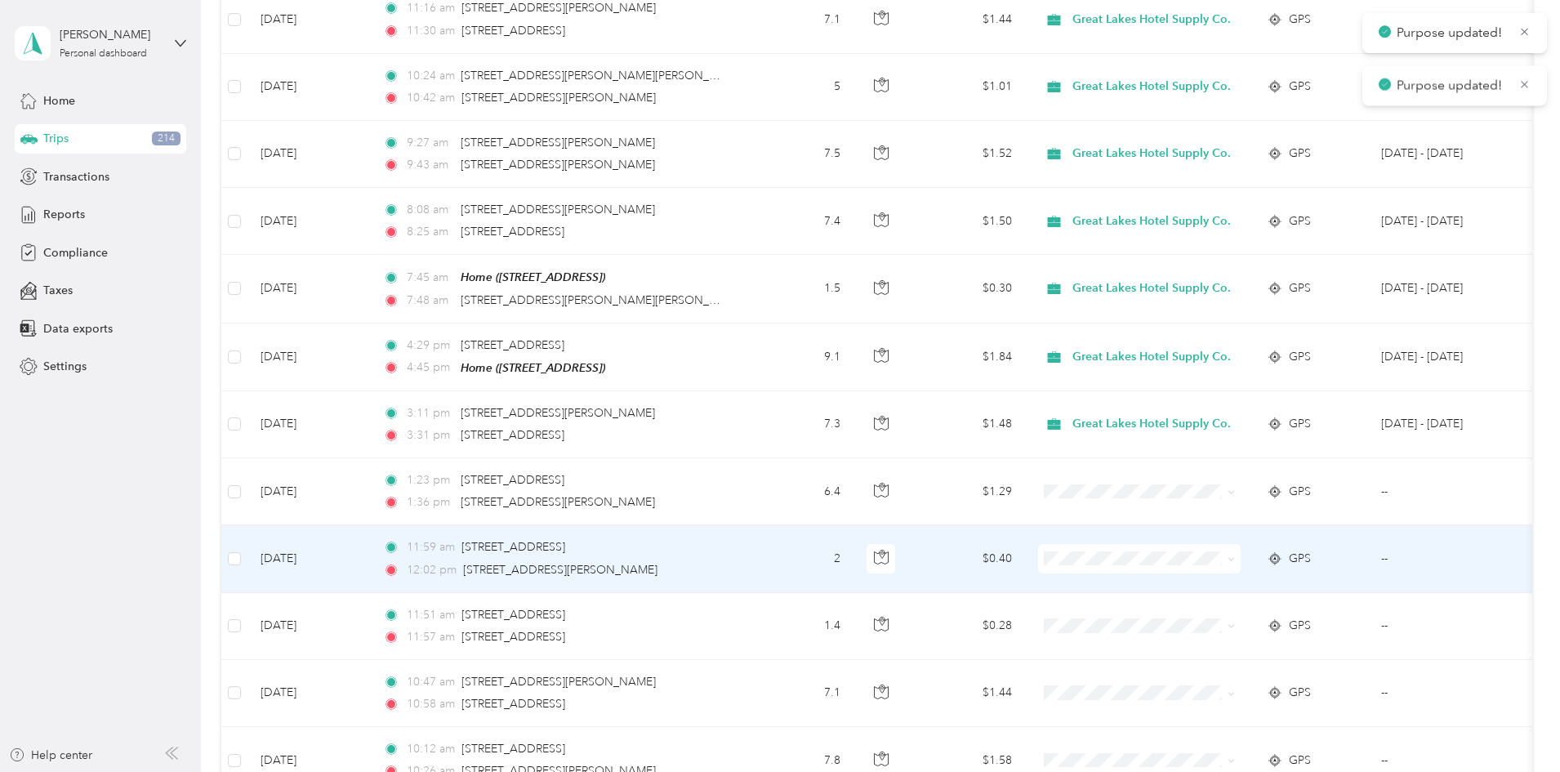
click at [1233, 558] on icon at bounding box center [1230, 559] width 5 height 3
click at [1216, 609] on span "Personal" at bounding box center [1266, 616] width 158 height 17
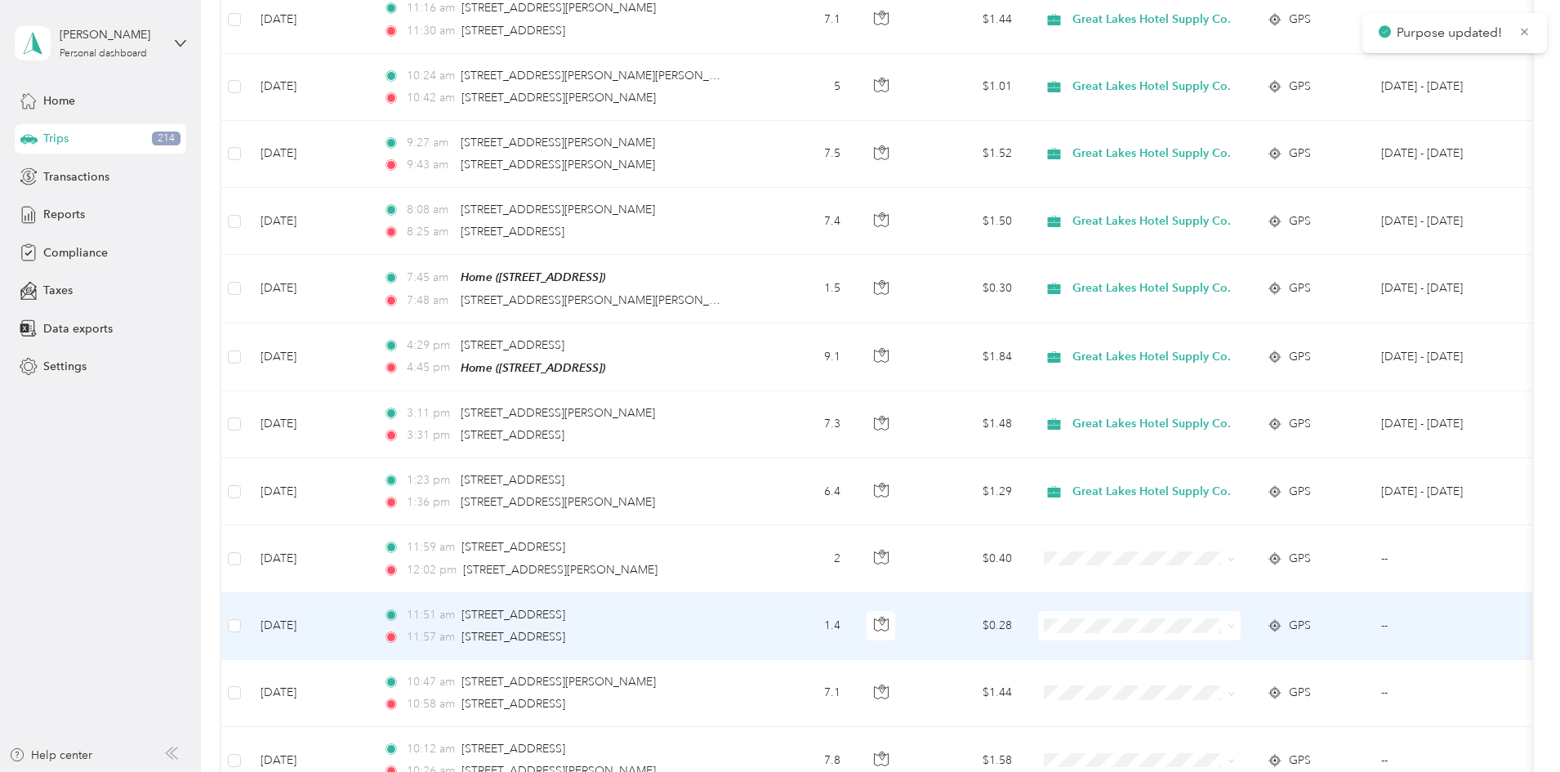
click at [1235, 623] on icon at bounding box center [1230, 625] width 7 height 7
click at [1213, 679] on span "Personal" at bounding box center [1266, 683] width 158 height 17
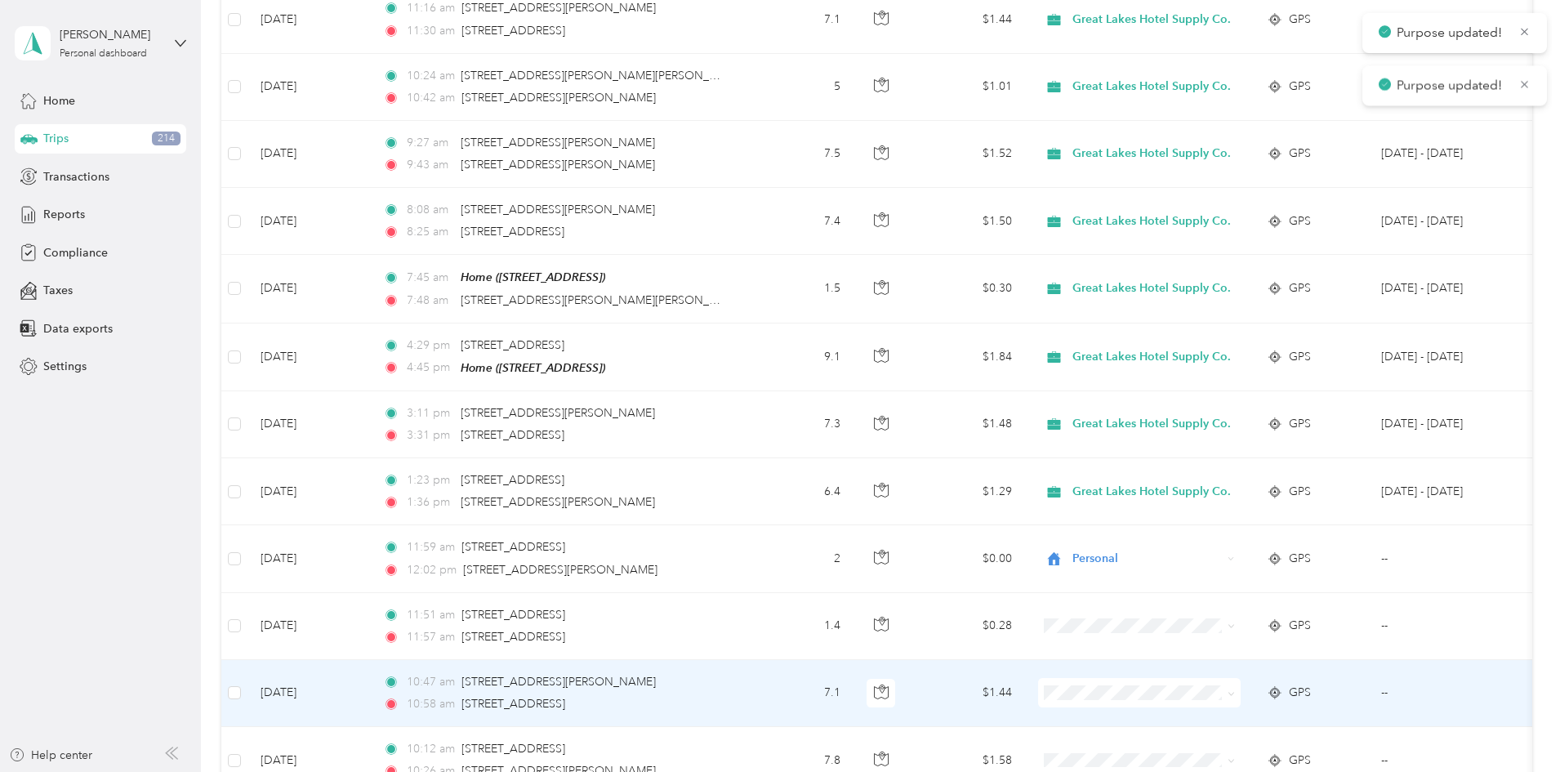
click at [1235, 687] on span at bounding box center [1230, 692] width 7 height 14
click at [1235, 690] on icon at bounding box center [1230, 693] width 7 height 7
click at [1255, 711] on li "Great Lakes Hotel Supply Co." at bounding box center [1252, 721] width 211 height 29
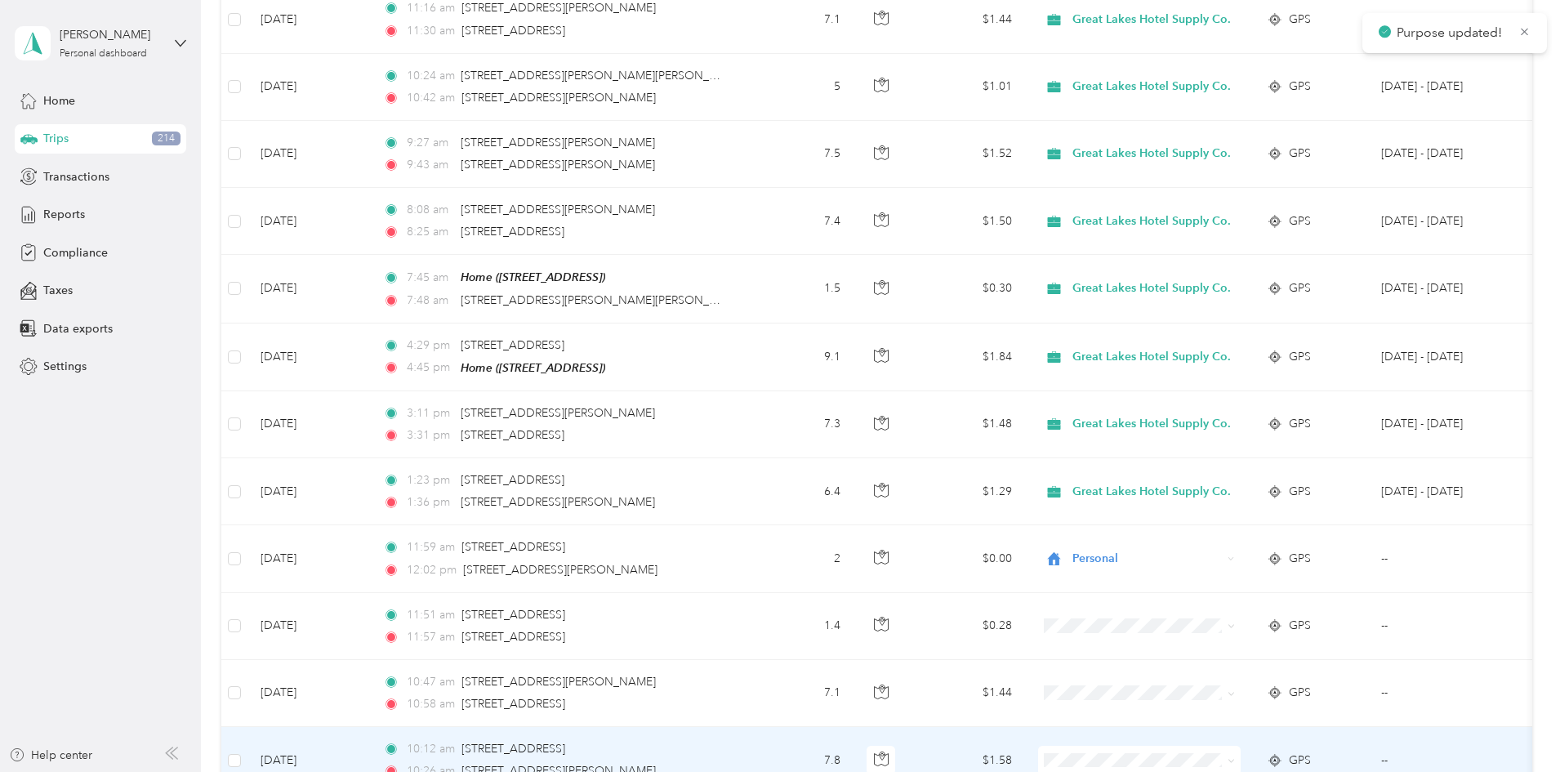
click at [1235, 759] on icon at bounding box center [1230, 760] width 7 height 7
click at [1250, 692] on span "Great Lakes Hotel Supply Co." at bounding box center [1266, 699] width 158 height 17
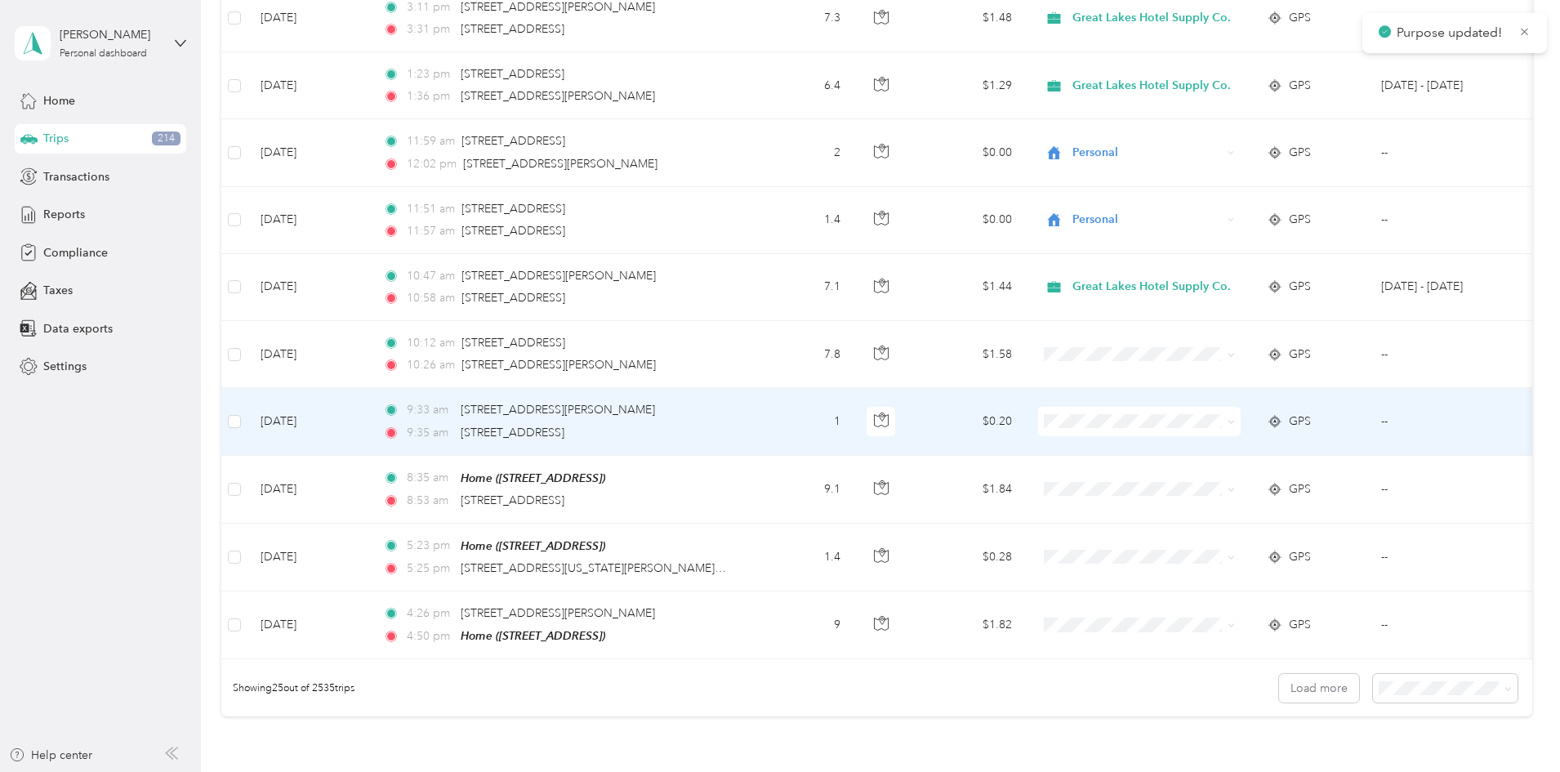
scroll to position [1301, 0]
click at [1235, 416] on icon at bounding box center [1230, 419] width 7 height 7
click at [1278, 447] on span "Great Lakes Hotel Supply Co." at bounding box center [1266, 448] width 158 height 17
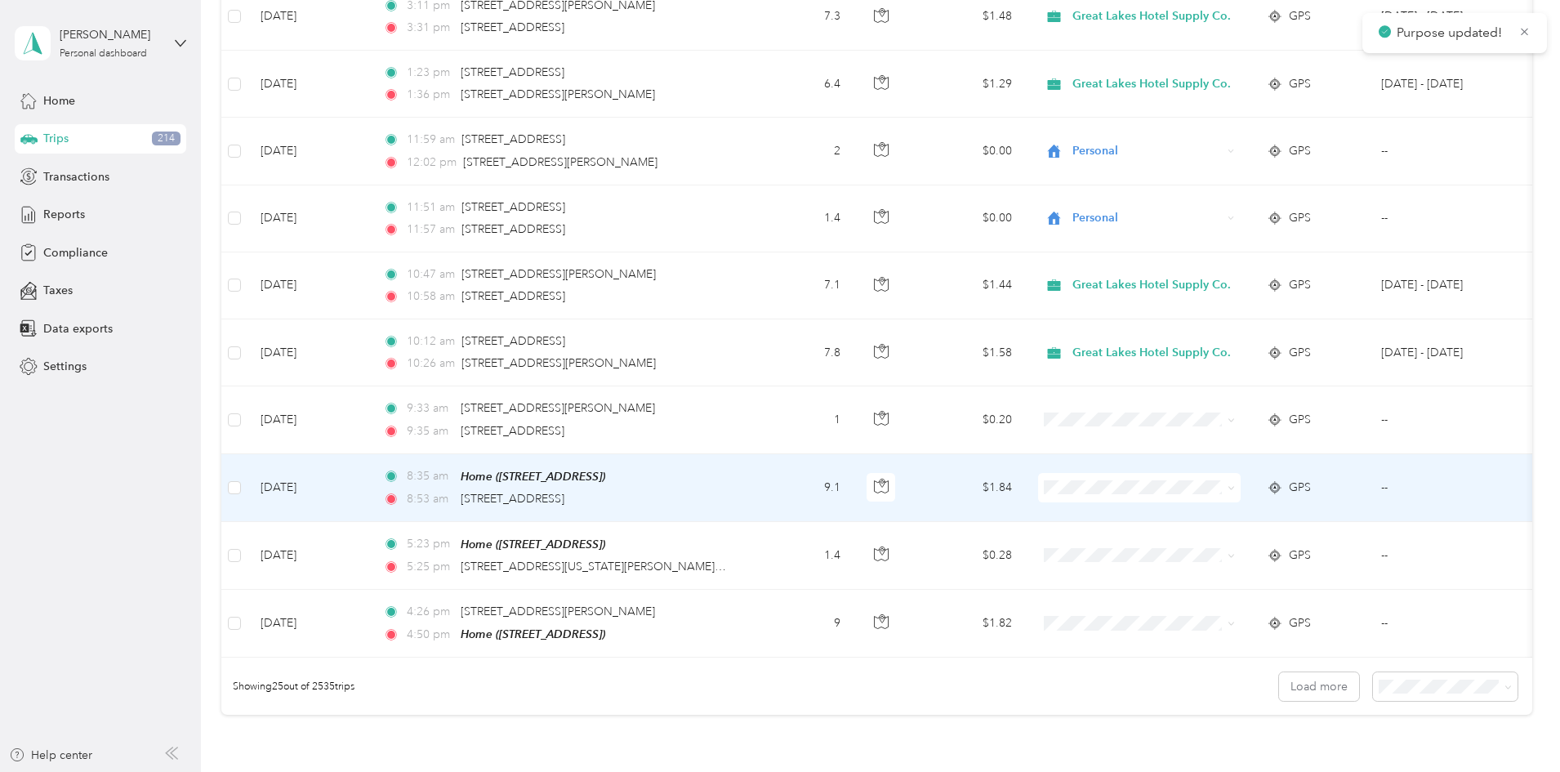
click at [1235, 486] on icon at bounding box center [1230, 487] width 7 height 7
click at [1222, 534] on li "Personal" at bounding box center [1252, 544] width 211 height 29
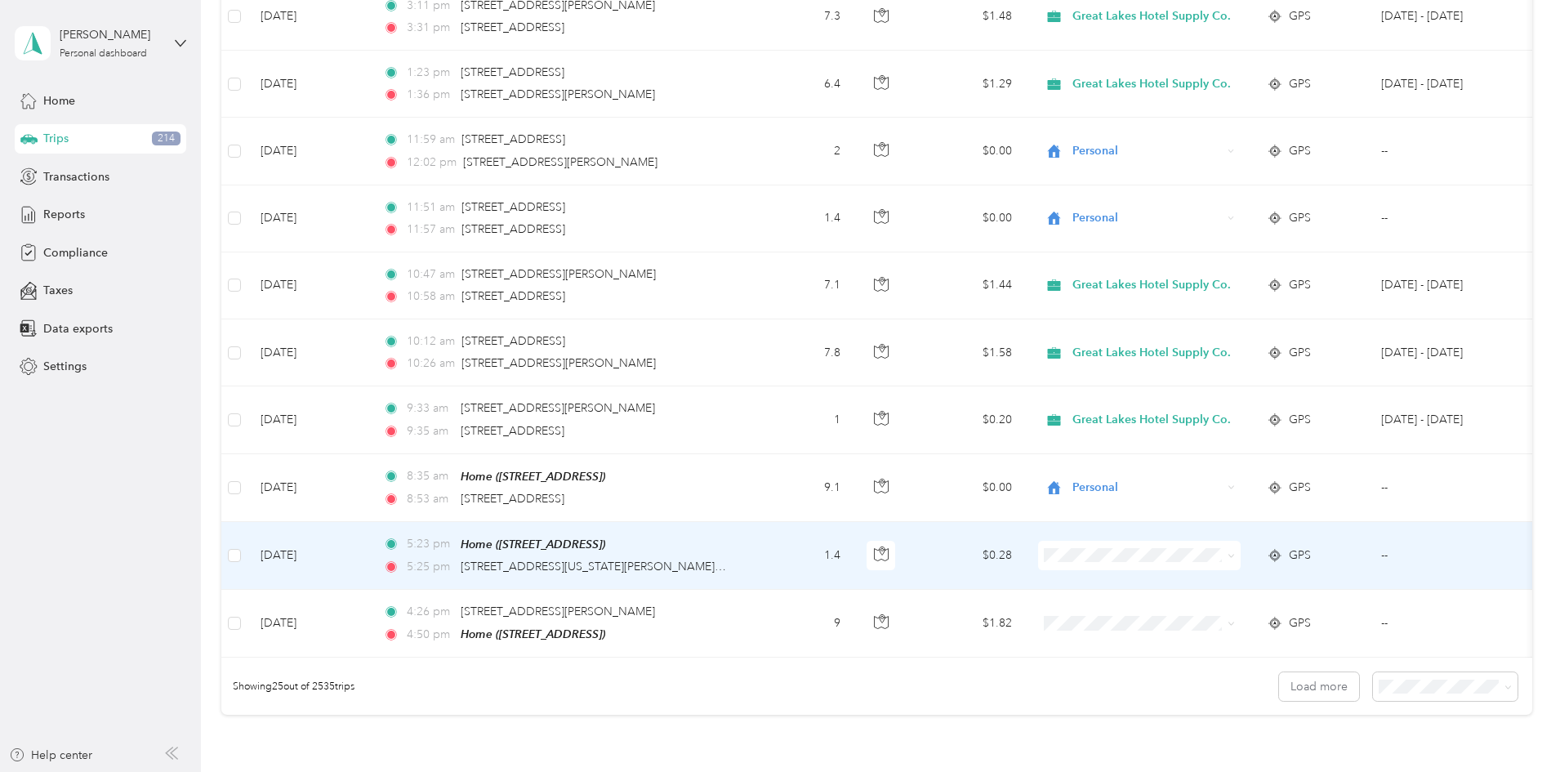
click at [1235, 548] on span at bounding box center [1230, 555] width 7 height 14
click at [1235, 553] on icon at bounding box center [1230, 555] width 7 height 7
click at [1253, 601] on li "Personal" at bounding box center [1252, 611] width 211 height 29
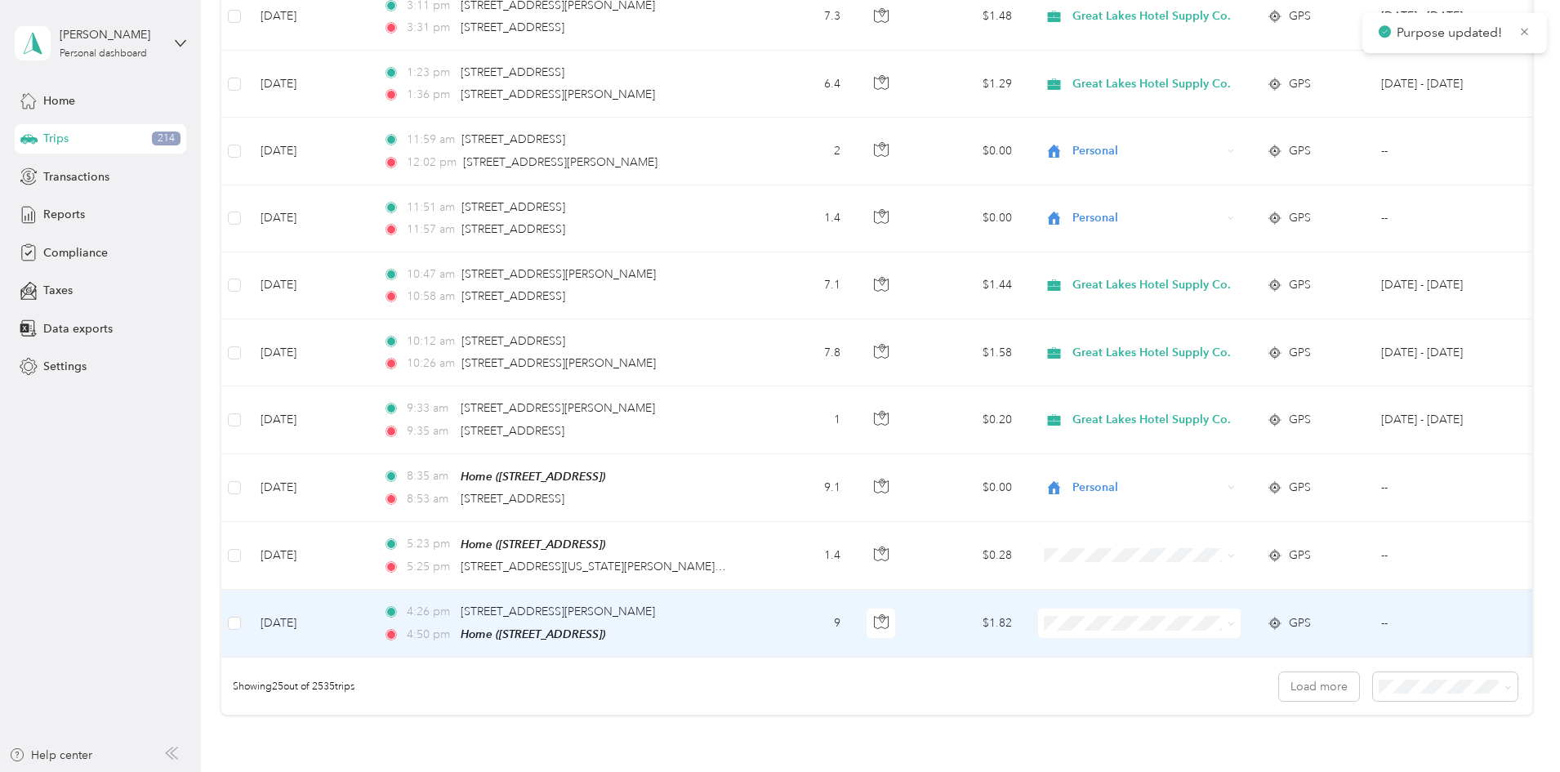
click at [1235, 620] on icon at bounding box center [1230, 623] width 7 height 7
click at [1211, 673] on span "Personal" at bounding box center [1266, 672] width 158 height 17
click at [1504, 693] on span at bounding box center [1507, 686] width 7 height 14
click at [1504, 691] on icon at bounding box center [1507, 687] width 7 height 7
click at [1320, 656] on div "100 per load" at bounding box center [1332, 664] width 122 height 17
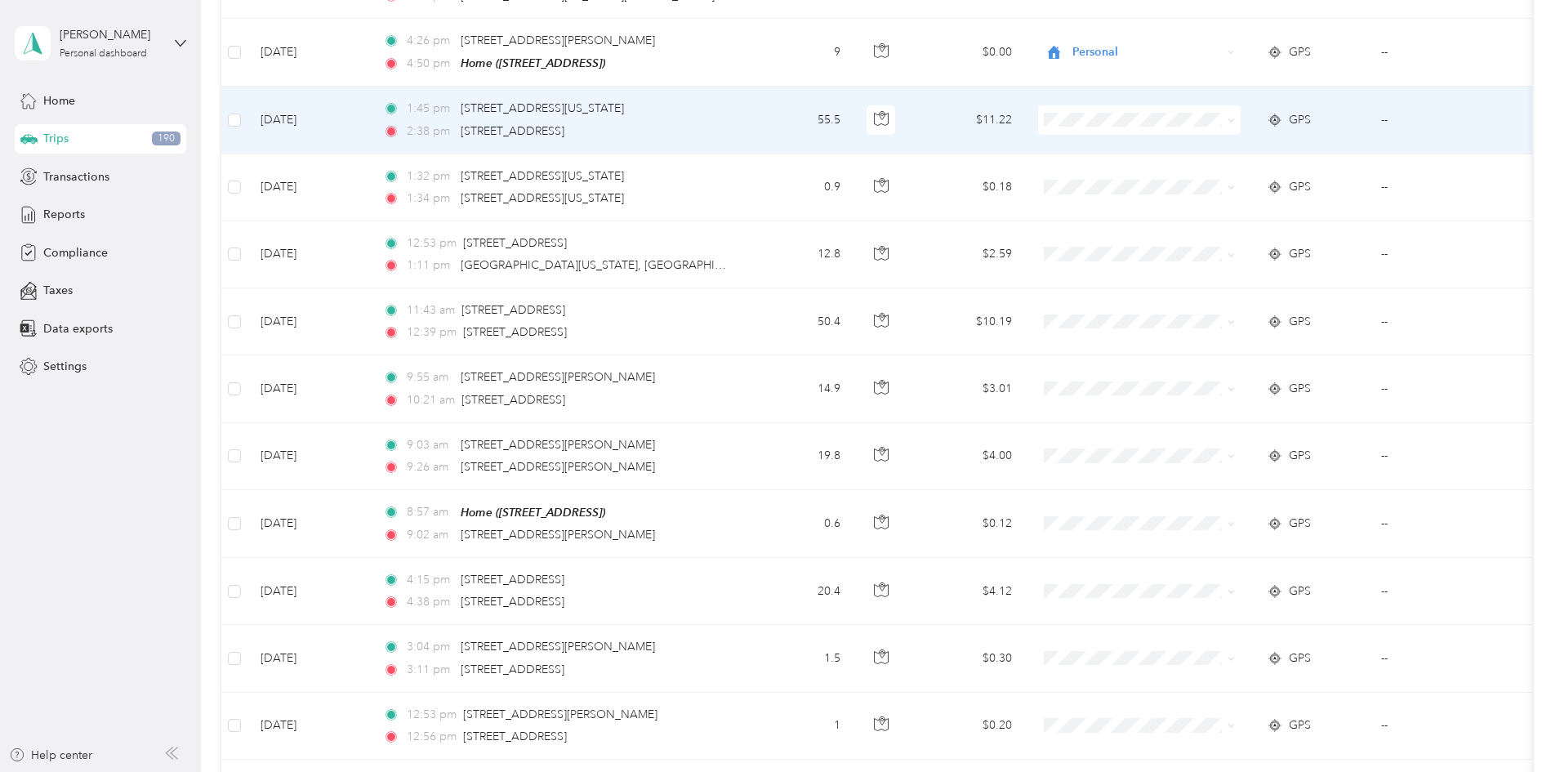
scroll to position [1873, 0]
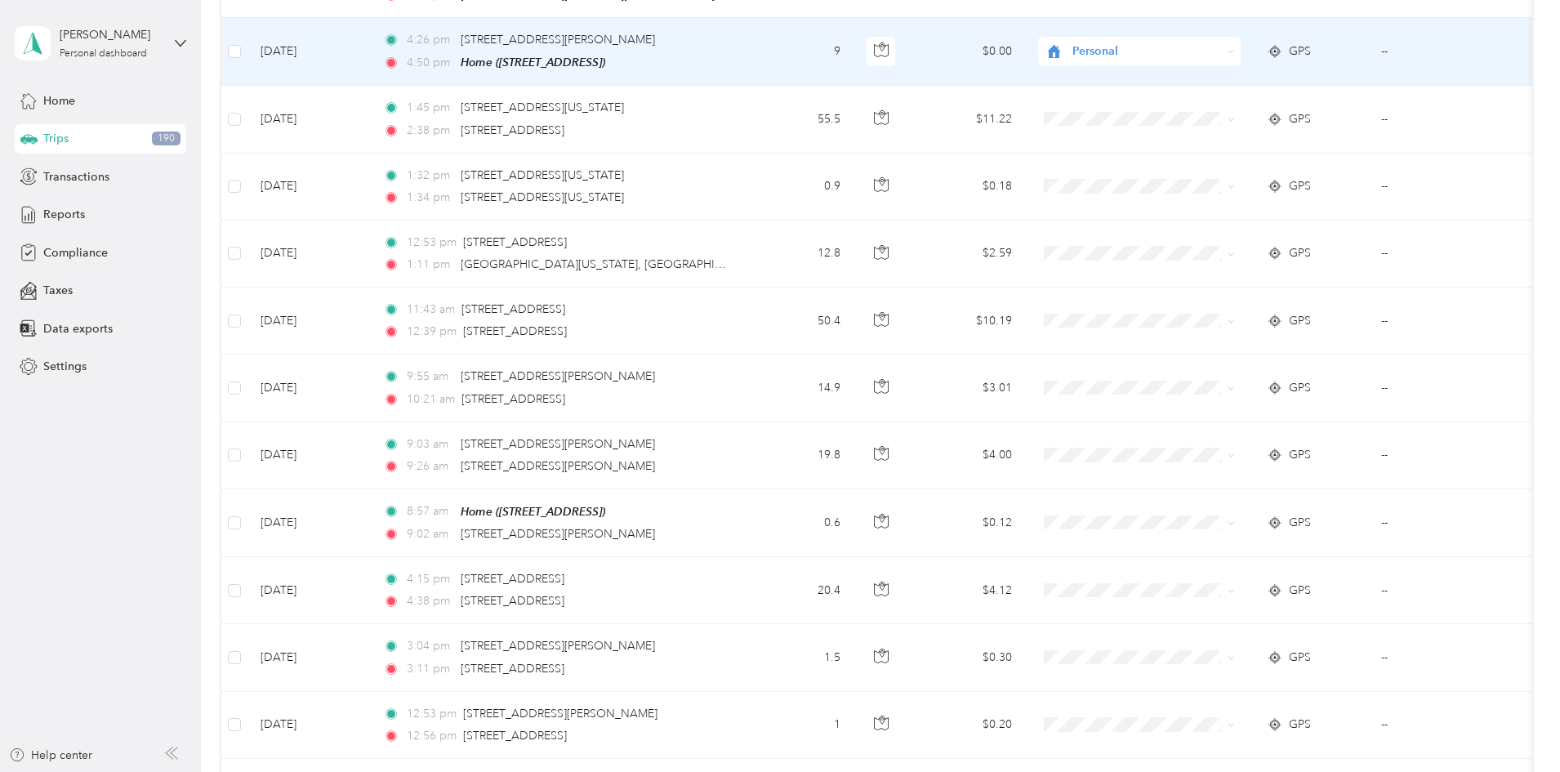
click at [1234, 50] on icon at bounding box center [1231, 51] width 5 height 2
click at [1254, 80] on span "Great Lakes Hotel Supply Co." at bounding box center [1266, 78] width 158 height 17
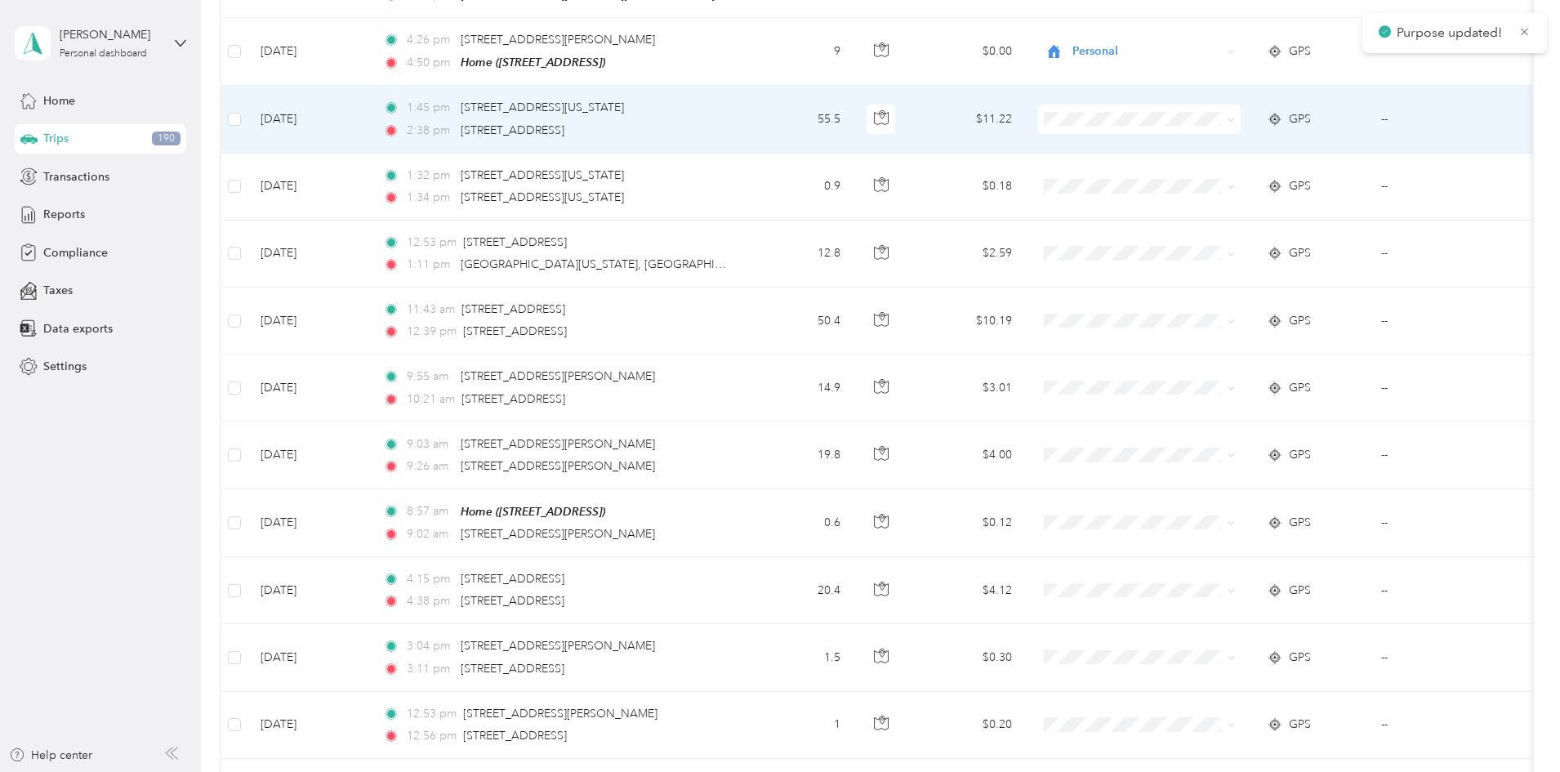
click at [1235, 116] on icon at bounding box center [1230, 119] width 7 height 7
click at [1249, 149] on span "Great Lakes Hotel Supply Co." at bounding box center [1266, 145] width 158 height 17
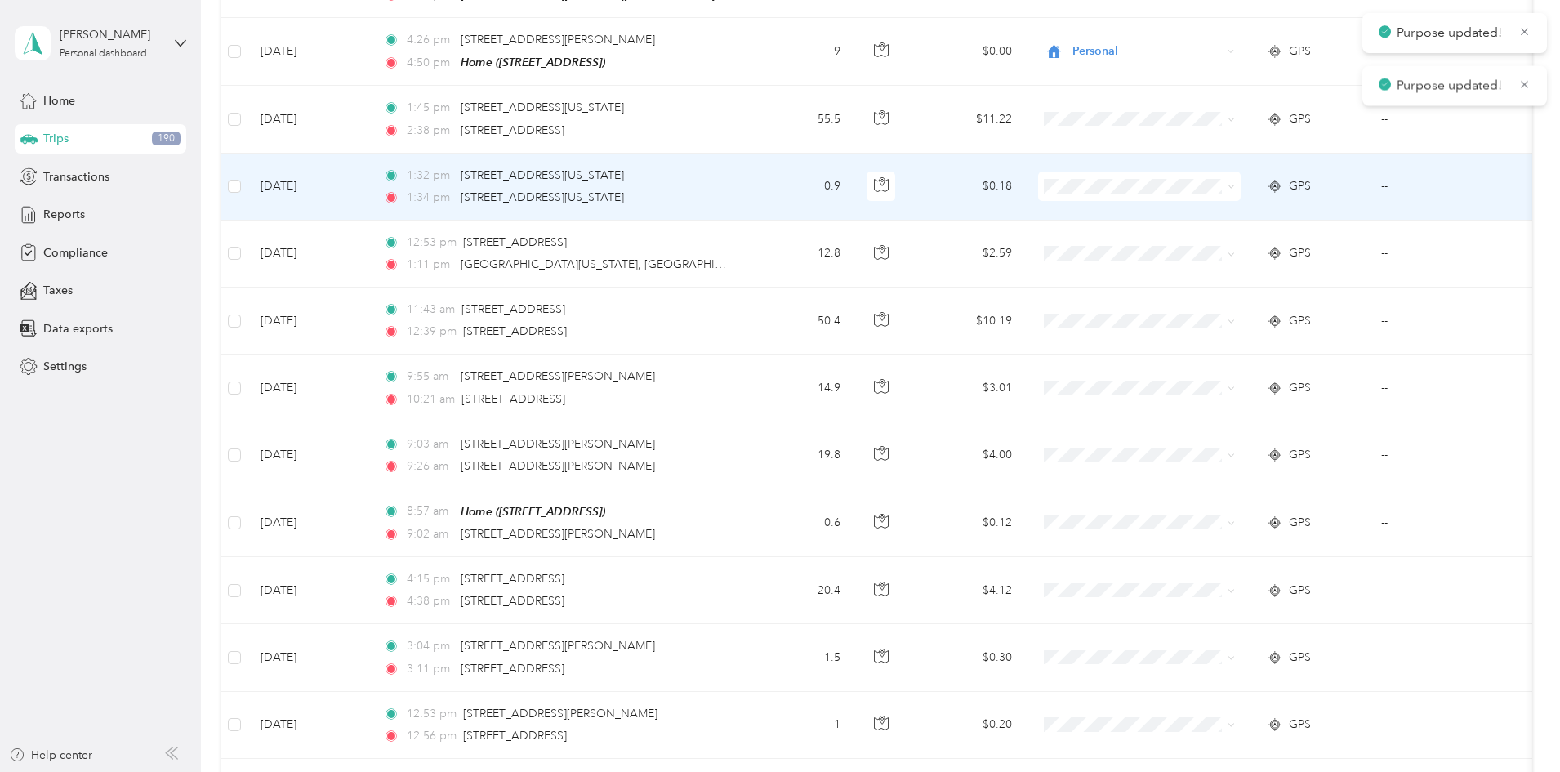
click at [1235, 183] on icon at bounding box center [1230, 186] width 7 height 7
click at [1247, 205] on span "Great Lakes Hotel Supply Co." at bounding box center [1266, 212] width 158 height 17
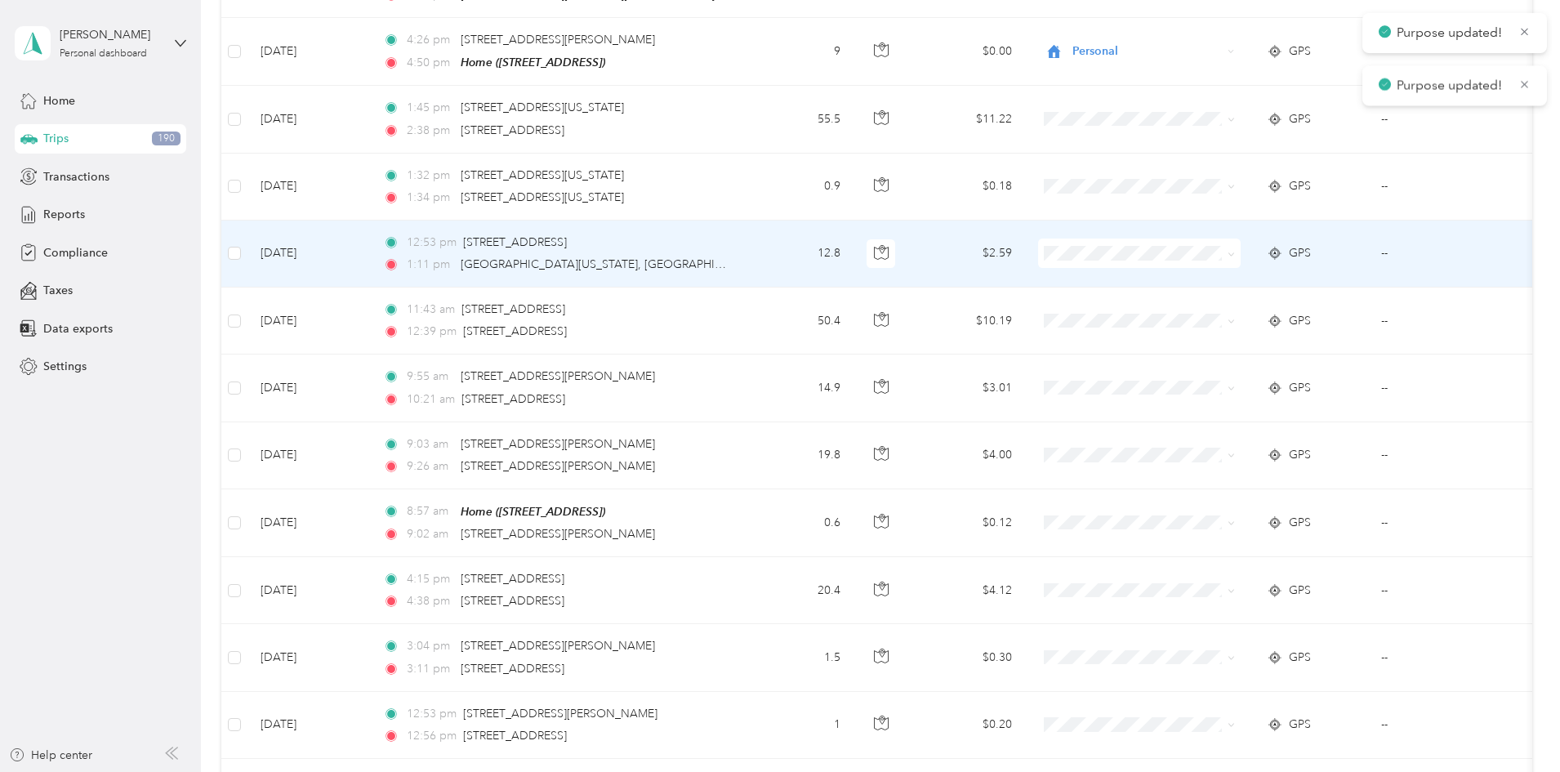
click at [1235, 251] on icon at bounding box center [1230, 254] width 7 height 7
click at [1266, 275] on span "Great Lakes Hotel Supply Co." at bounding box center [1266, 279] width 158 height 17
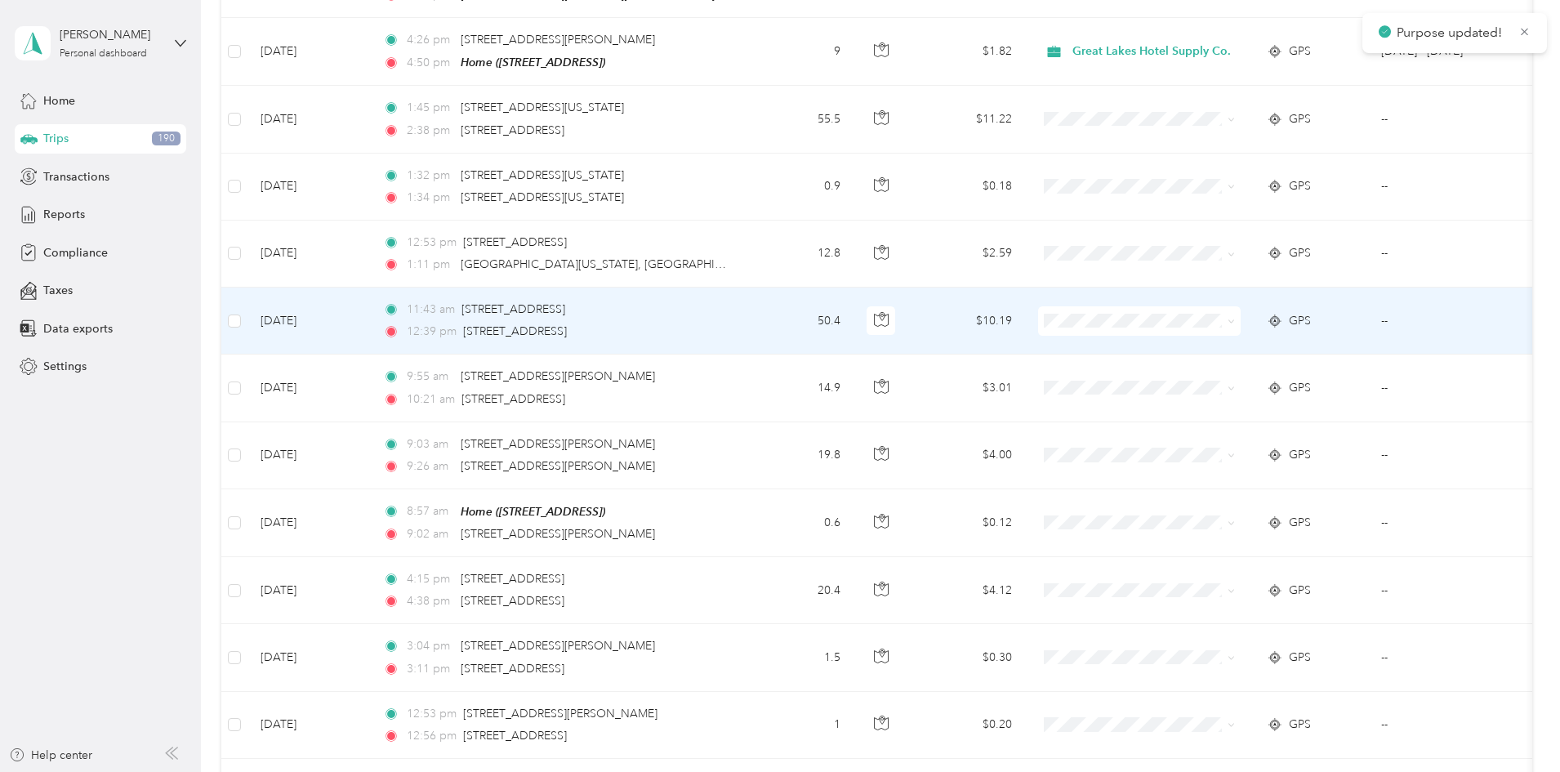
click at [1235, 318] on icon at bounding box center [1230, 321] width 7 height 7
click at [1267, 341] on span "Great Lakes Hotel Supply Co." at bounding box center [1266, 347] width 158 height 17
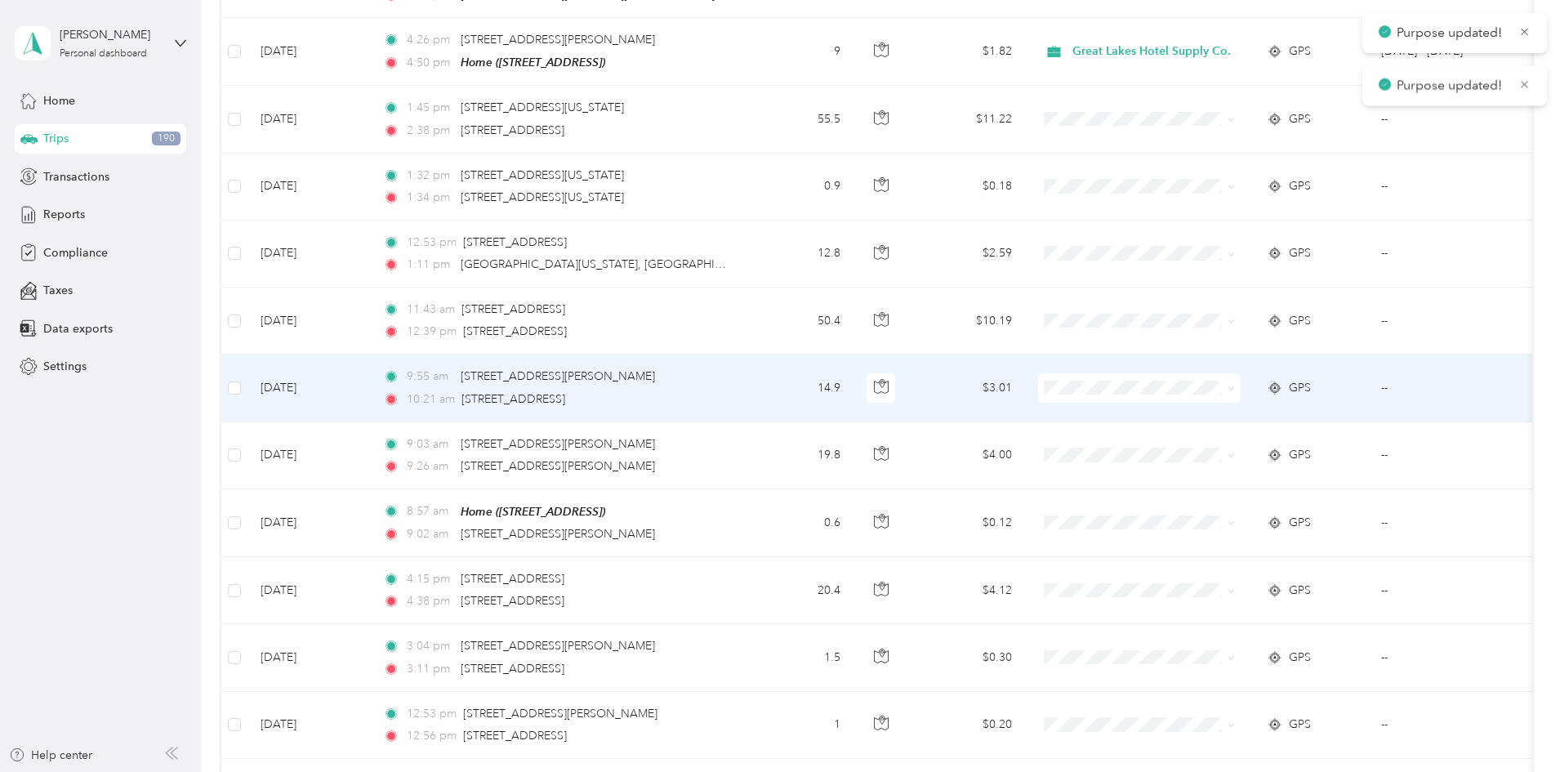
click at [1235, 385] on icon at bounding box center [1230, 388] width 7 height 7
click at [1238, 409] on span "Great Lakes Hotel Supply Co." at bounding box center [1266, 413] width 158 height 17
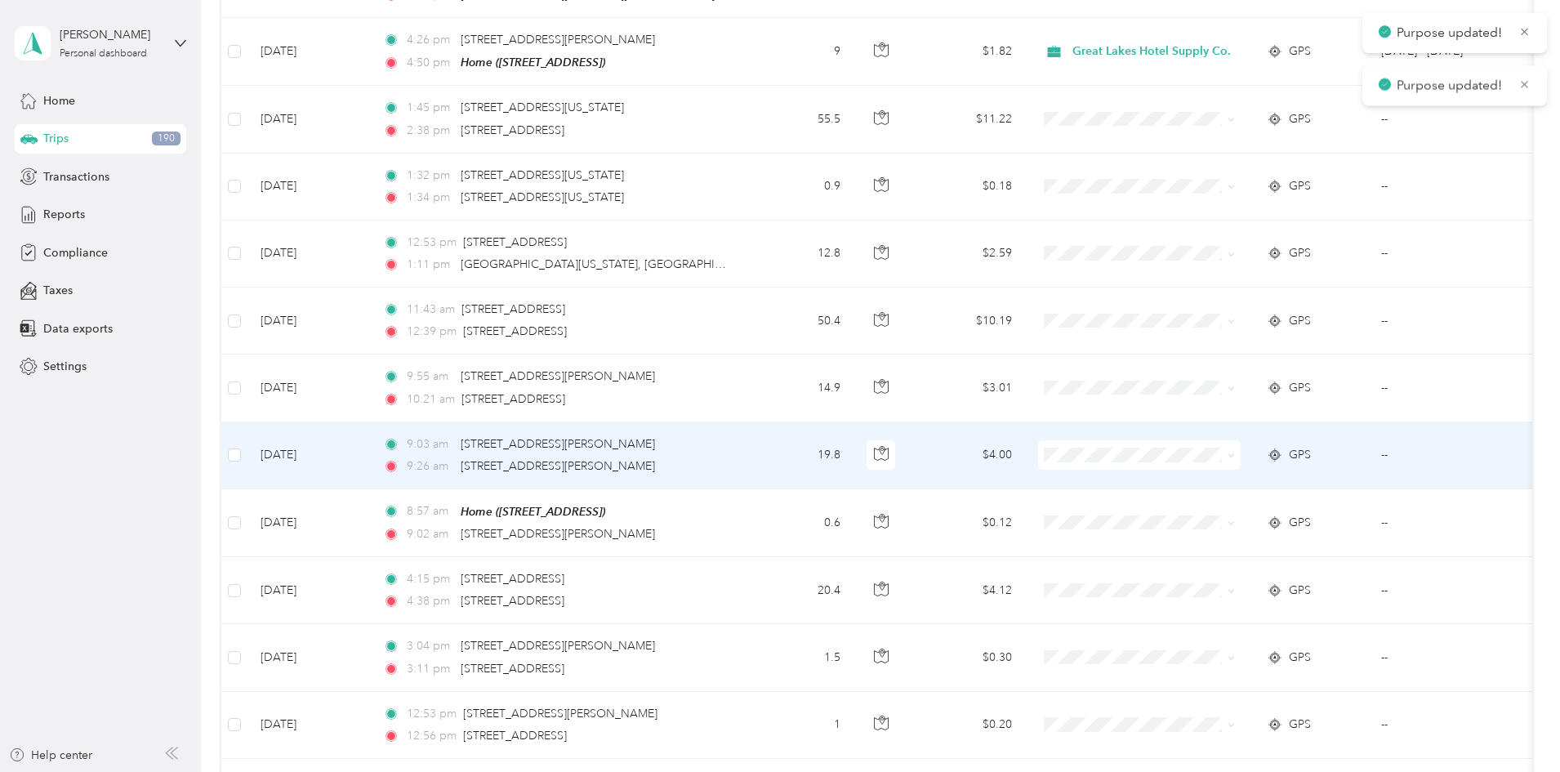
click at [1235, 452] on icon at bounding box center [1230, 455] width 7 height 7
click at [1251, 471] on li "Great Lakes Hotel Supply Co." at bounding box center [1252, 481] width 211 height 29
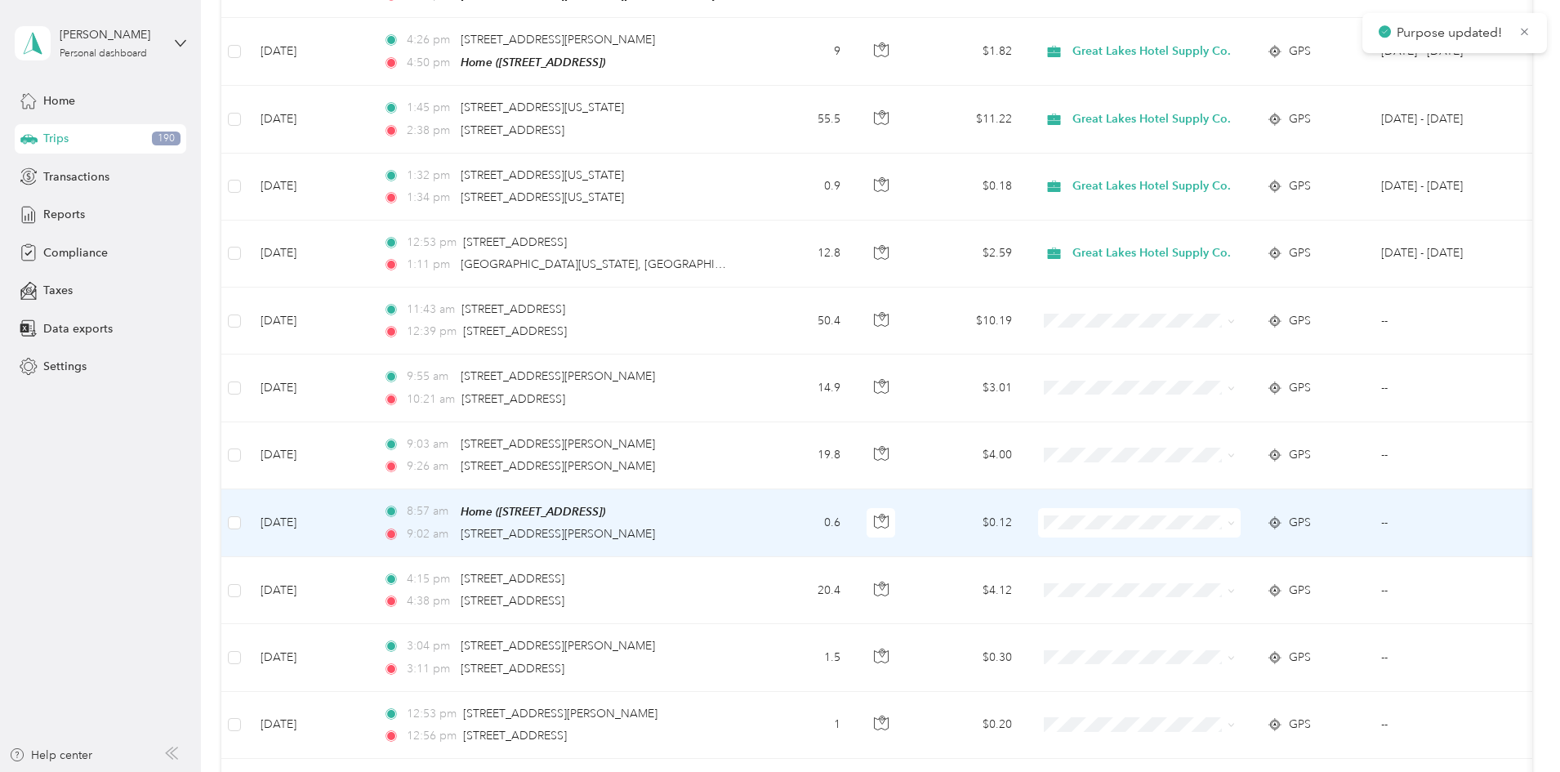
click at [1235, 519] on icon at bounding box center [1230, 522] width 7 height 7
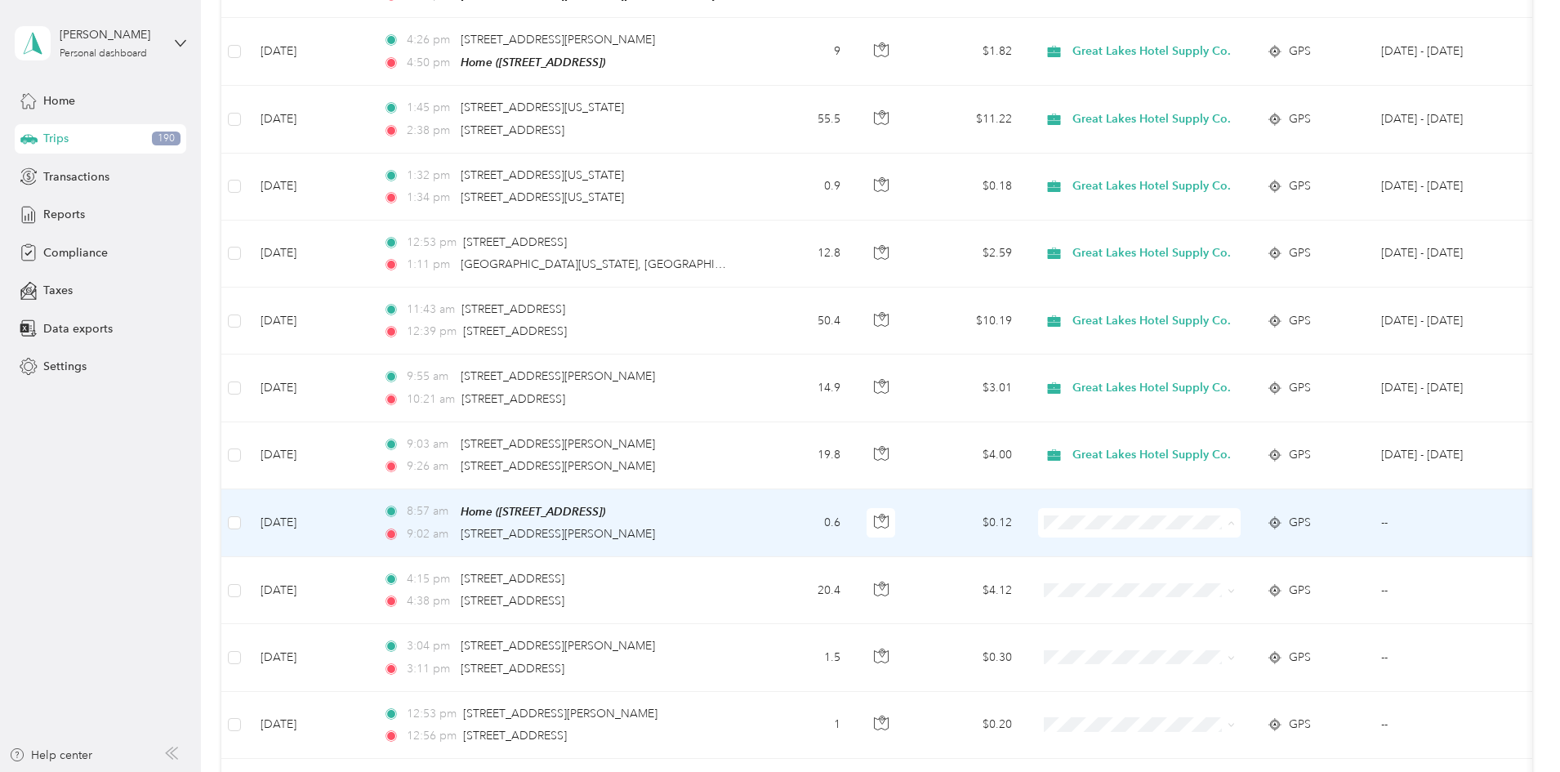
click at [1205, 571] on span "Personal" at bounding box center [1266, 576] width 158 height 17
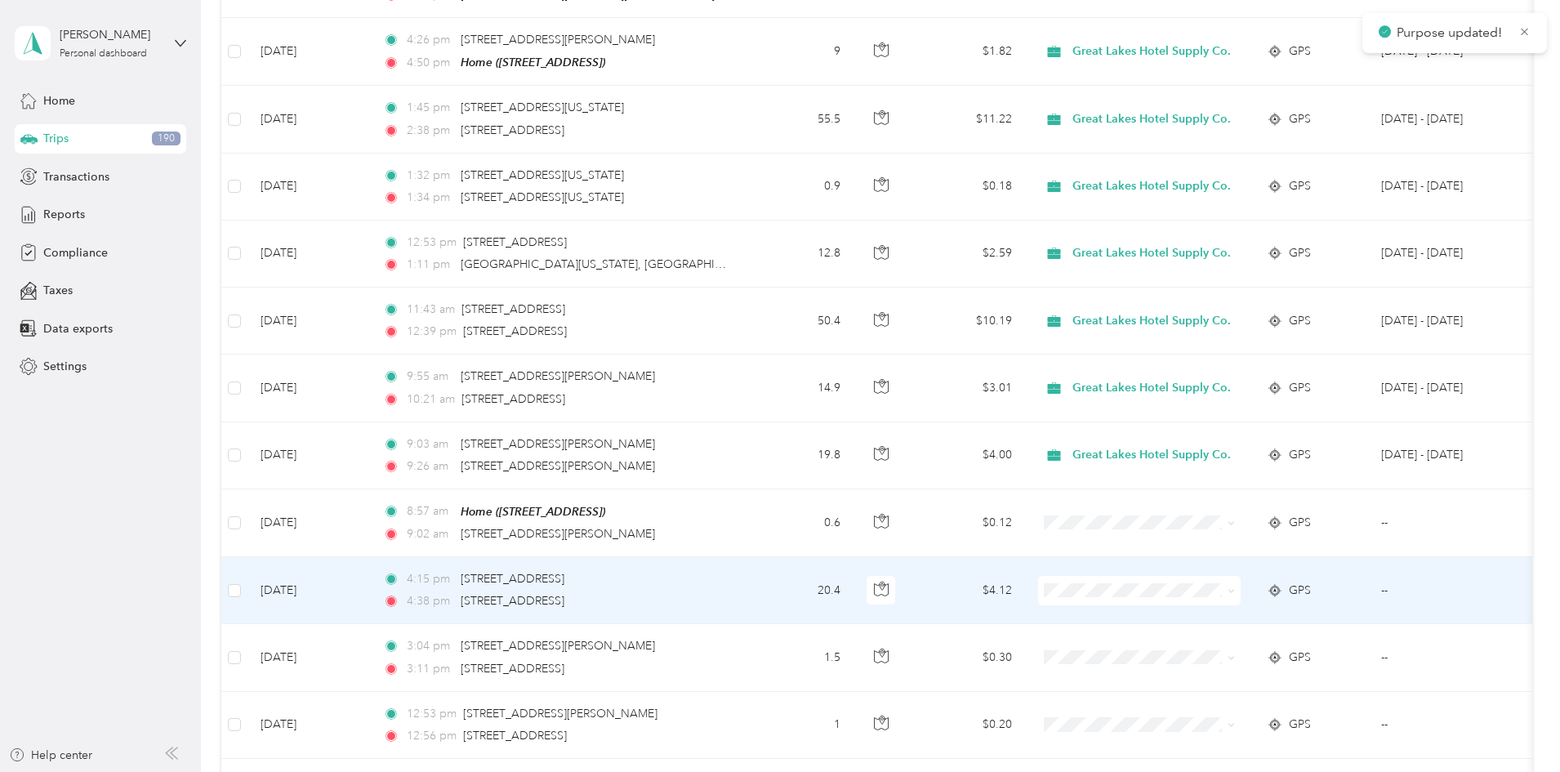
click at [1235, 587] on icon at bounding box center [1230, 590] width 7 height 7
click at [1192, 639] on span "Personal" at bounding box center [1266, 644] width 158 height 17
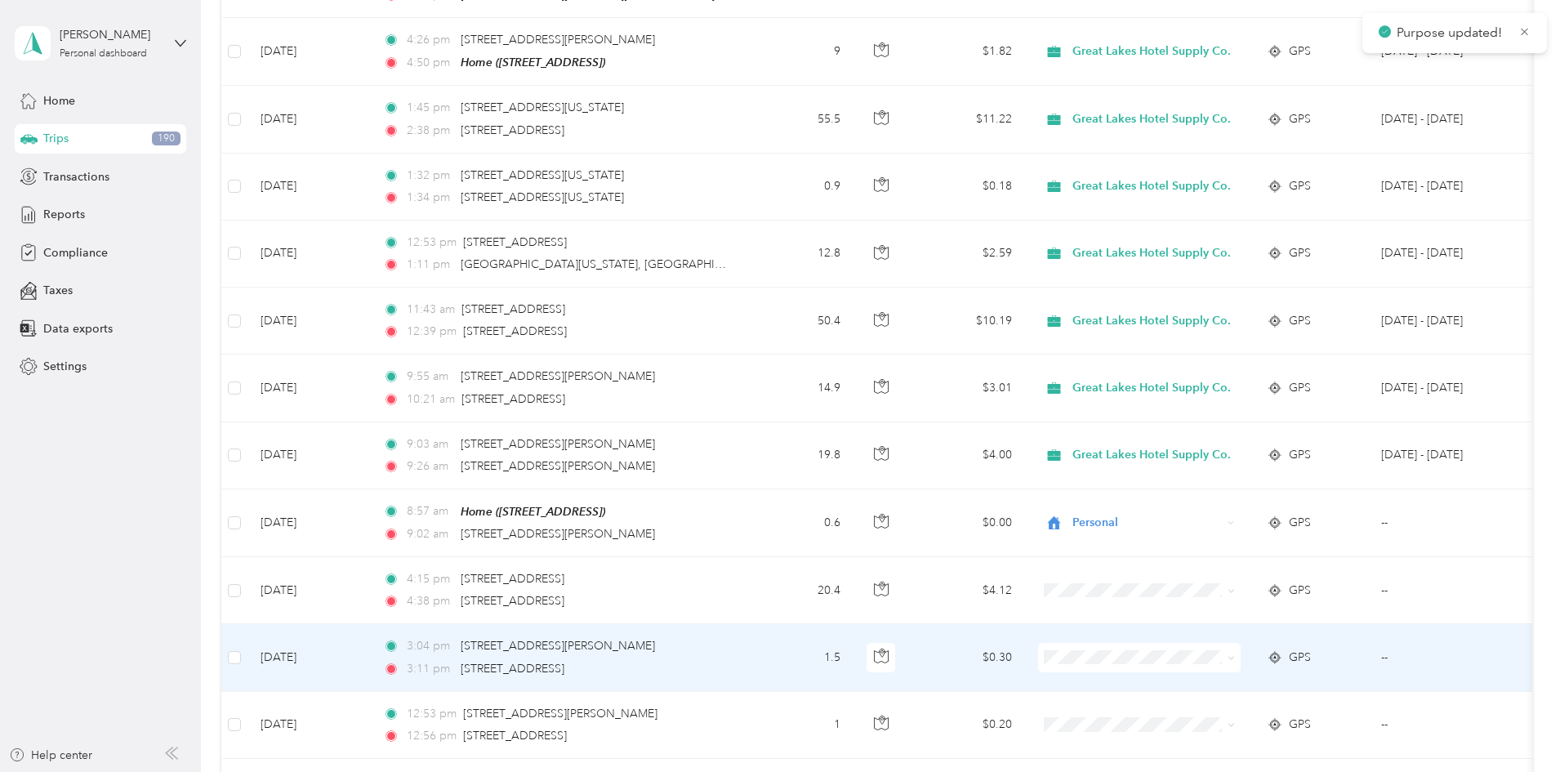
click at [1235, 654] on icon at bounding box center [1230, 657] width 7 height 7
click at [1217, 713] on span "Personal" at bounding box center [1266, 709] width 158 height 17
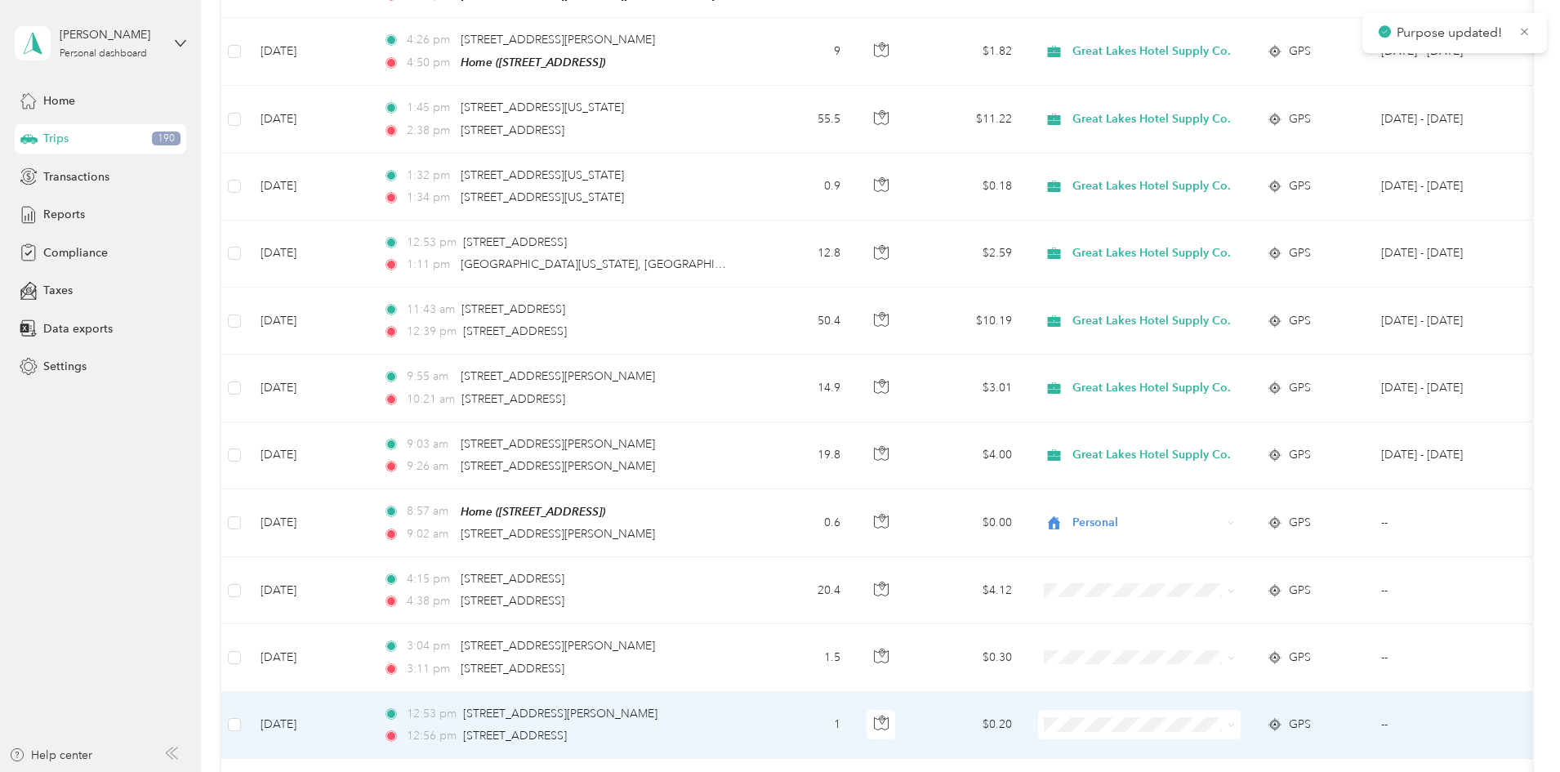
click at [1235, 717] on span at bounding box center [1230, 724] width 7 height 14
click at [888, 719] on icon "button" at bounding box center [881, 722] width 15 height 15
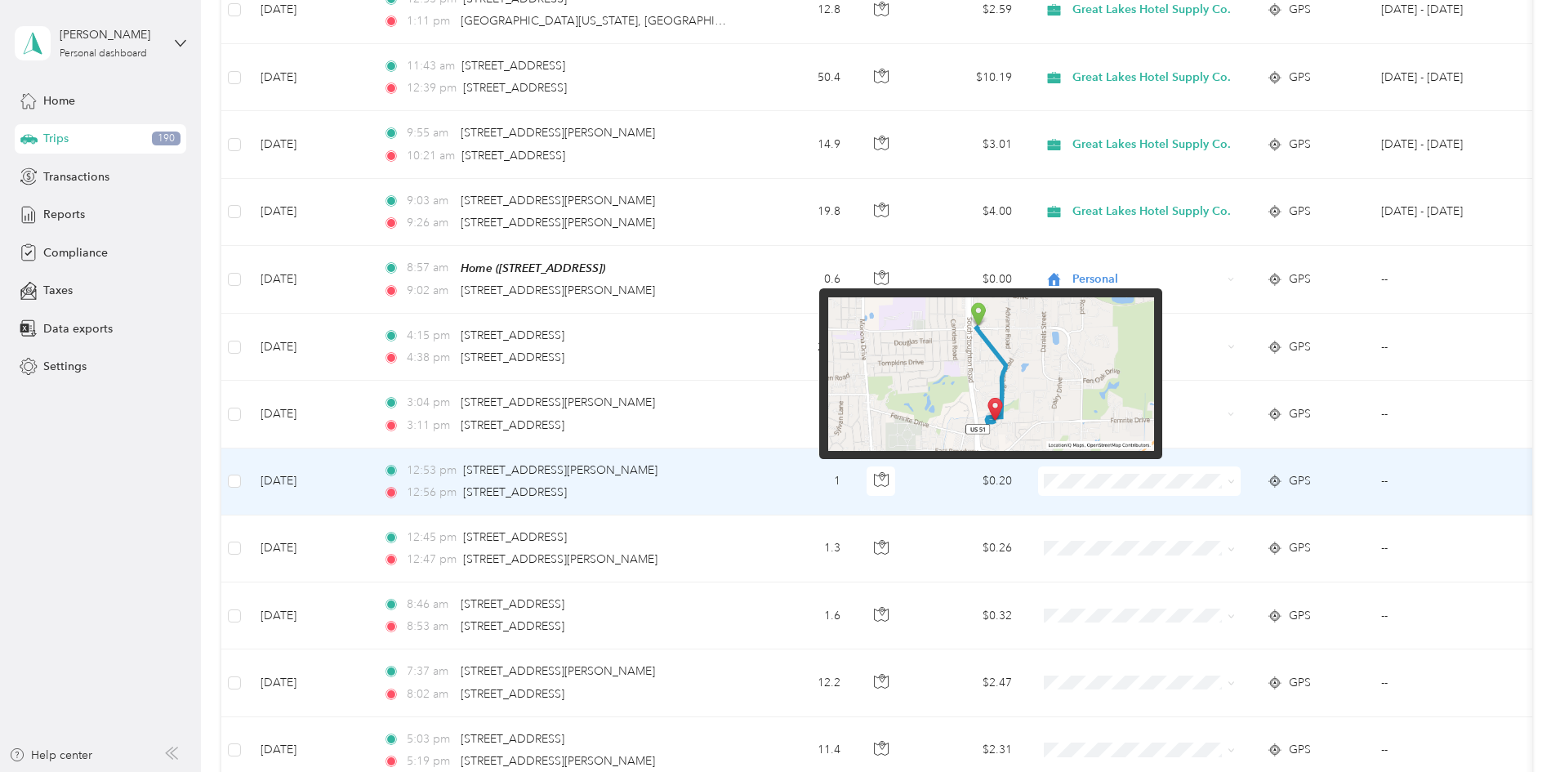
scroll to position [2117, 0]
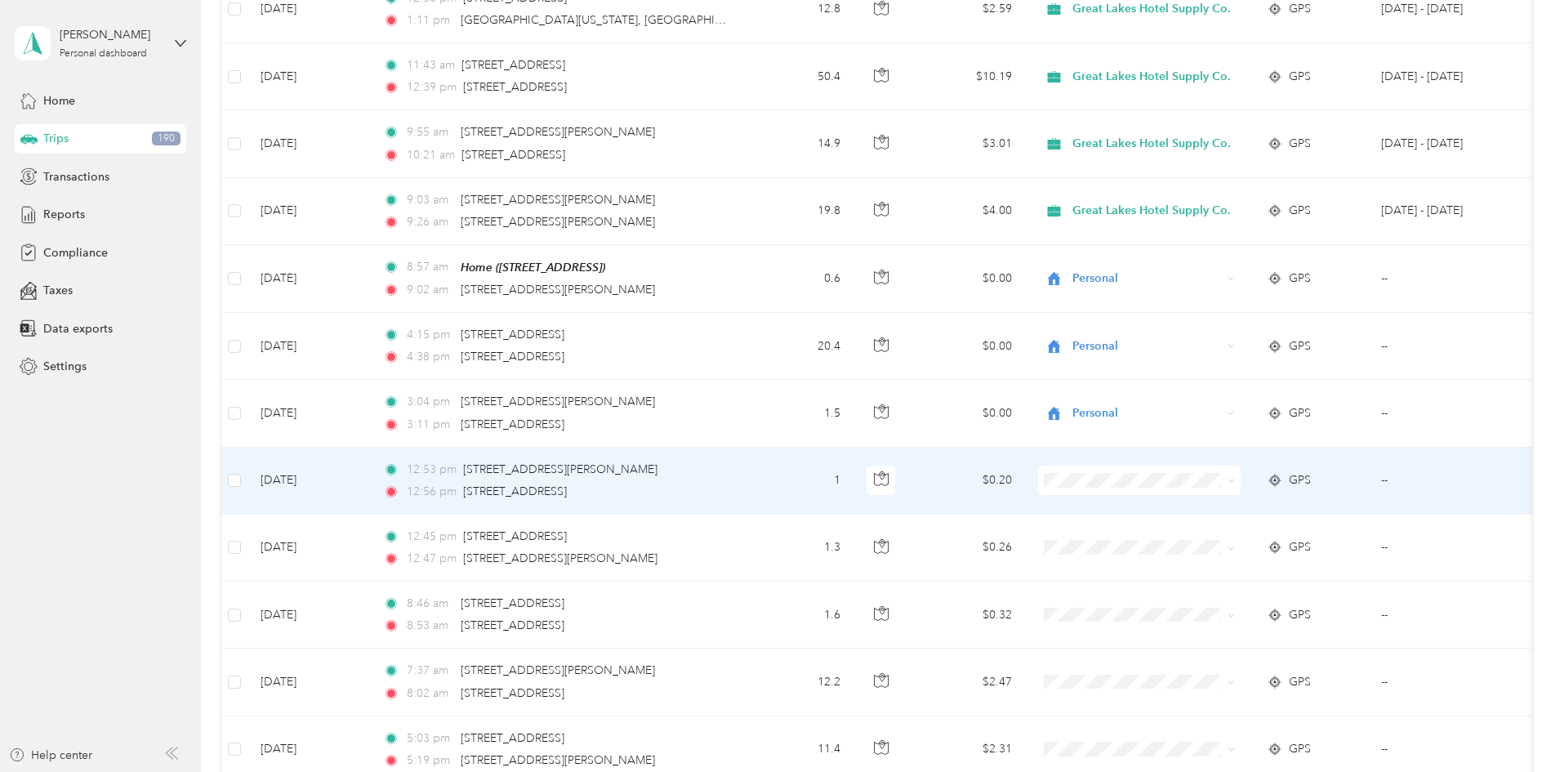
click at [1235, 477] on icon at bounding box center [1230, 480] width 7 height 7
click at [1205, 537] on span "Personal" at bounding box center [1266, 531] width 158 height 17
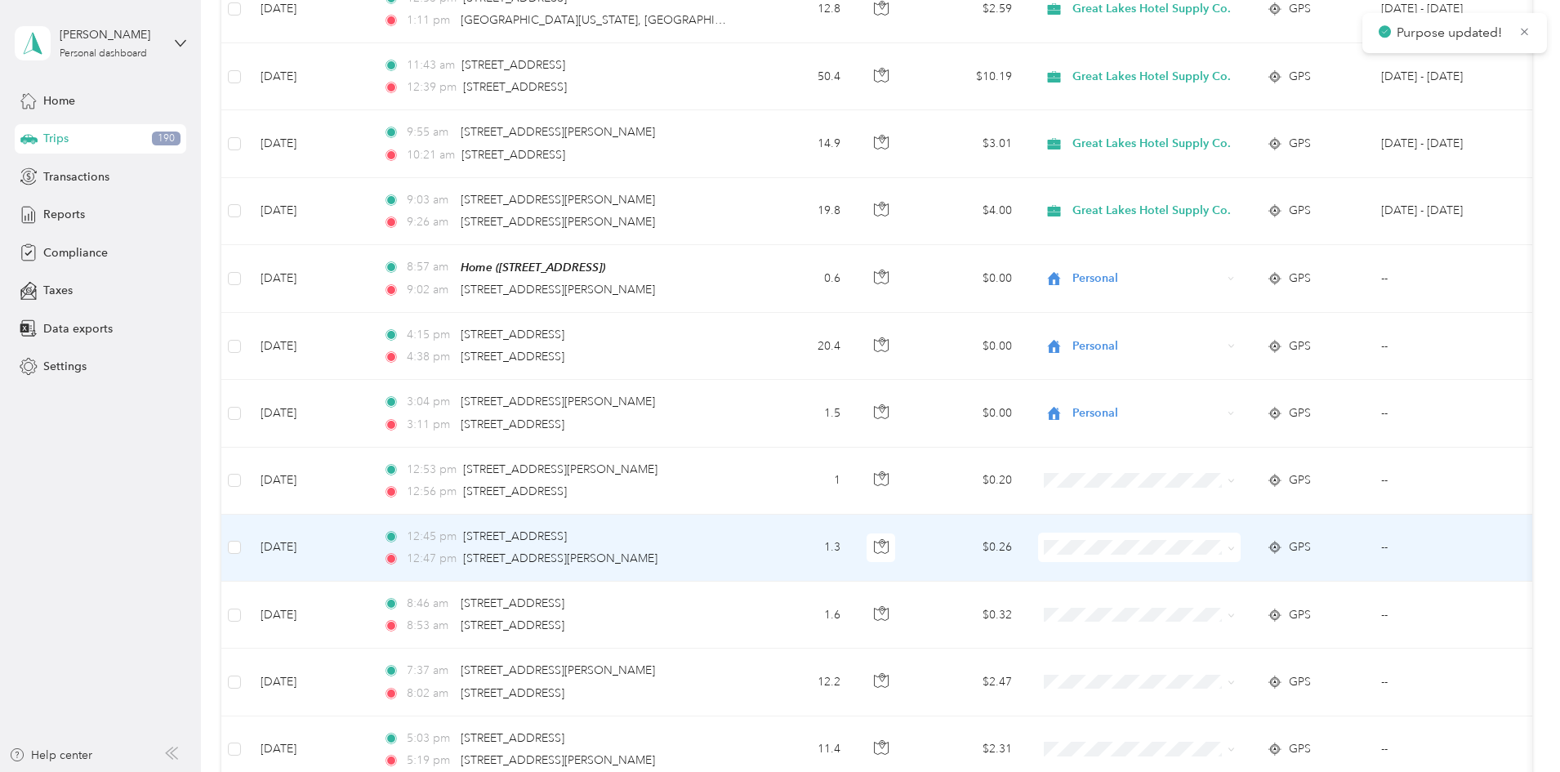
click at [1235, 540] on span at bounding box center [1230, 547] width 7 height 14
click at [1235, 545] on icon at bounding box center [1230, 548] width 7 height 7
click at [1213, 592] on li "Personal" at bounding box center [1252, 601] width 211 height 29
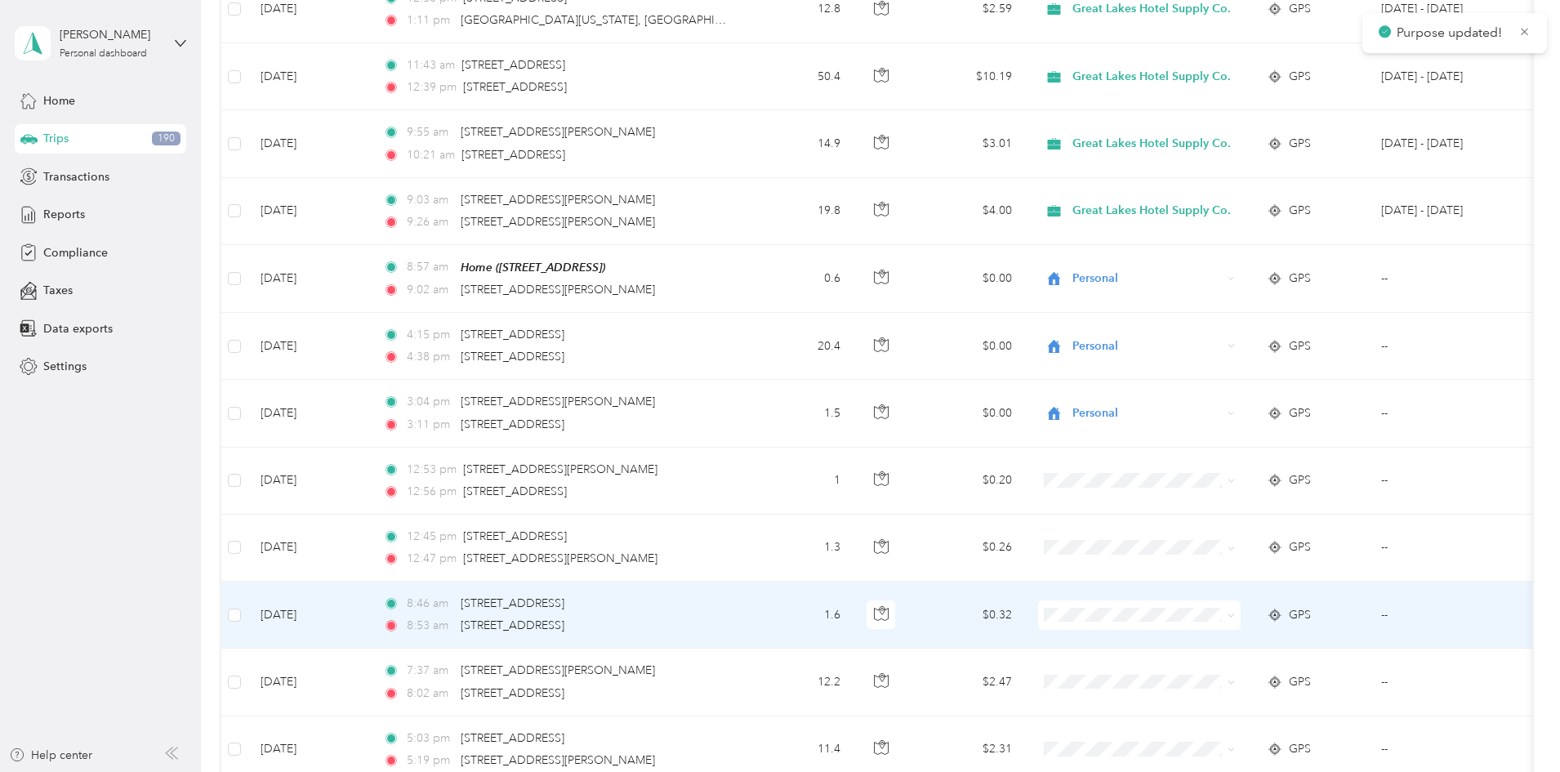
click at [1235, 612] on icon at bounding box center [1230, 615] width 7 height 7
click at [1196, 669] on span "Personal" at bounding box center [1266, 669] width 158 height 17
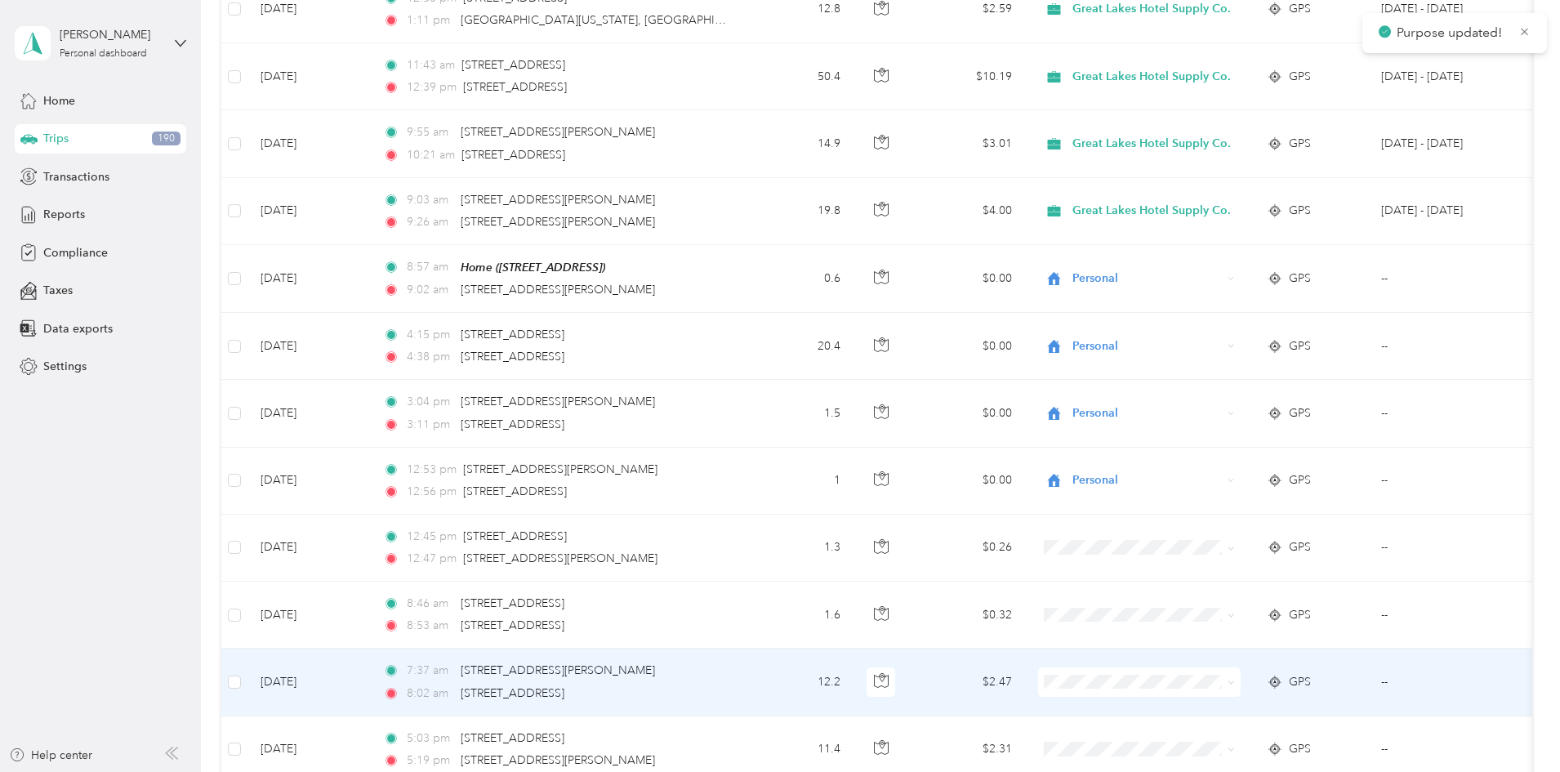
click at [1240, 677] on span at bounding box center [1139, 681] width 203 height 29
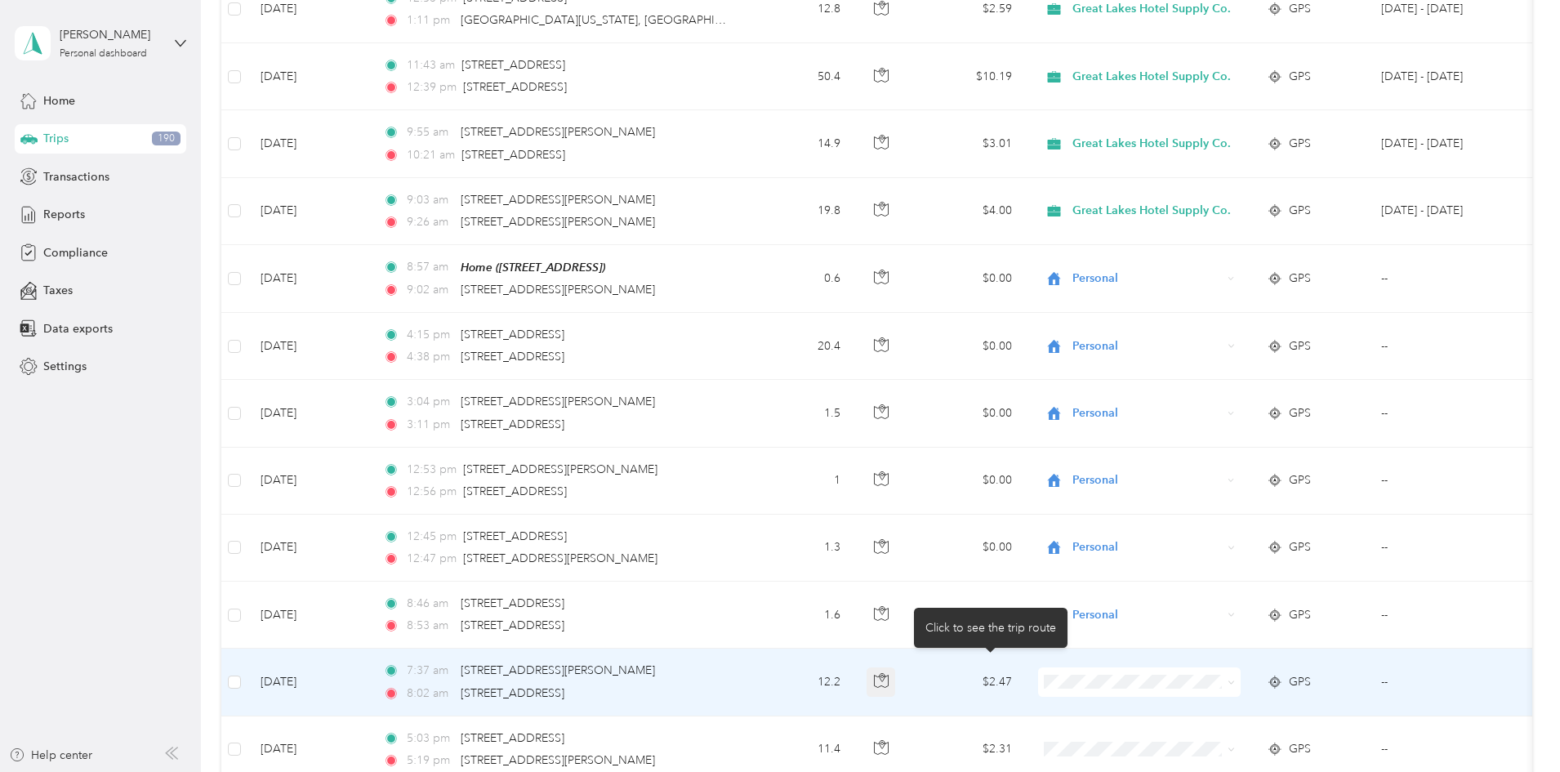
click at [888, 673] on icon "button" at bounding box center [881, 680] width 15 height 15
click at [1235, 679] on icon at bounding box center [1230, 682] width 7 height 7
click at [1210, 728] on span "Personal" at bounding box center [1266, 736] width 158 height 17
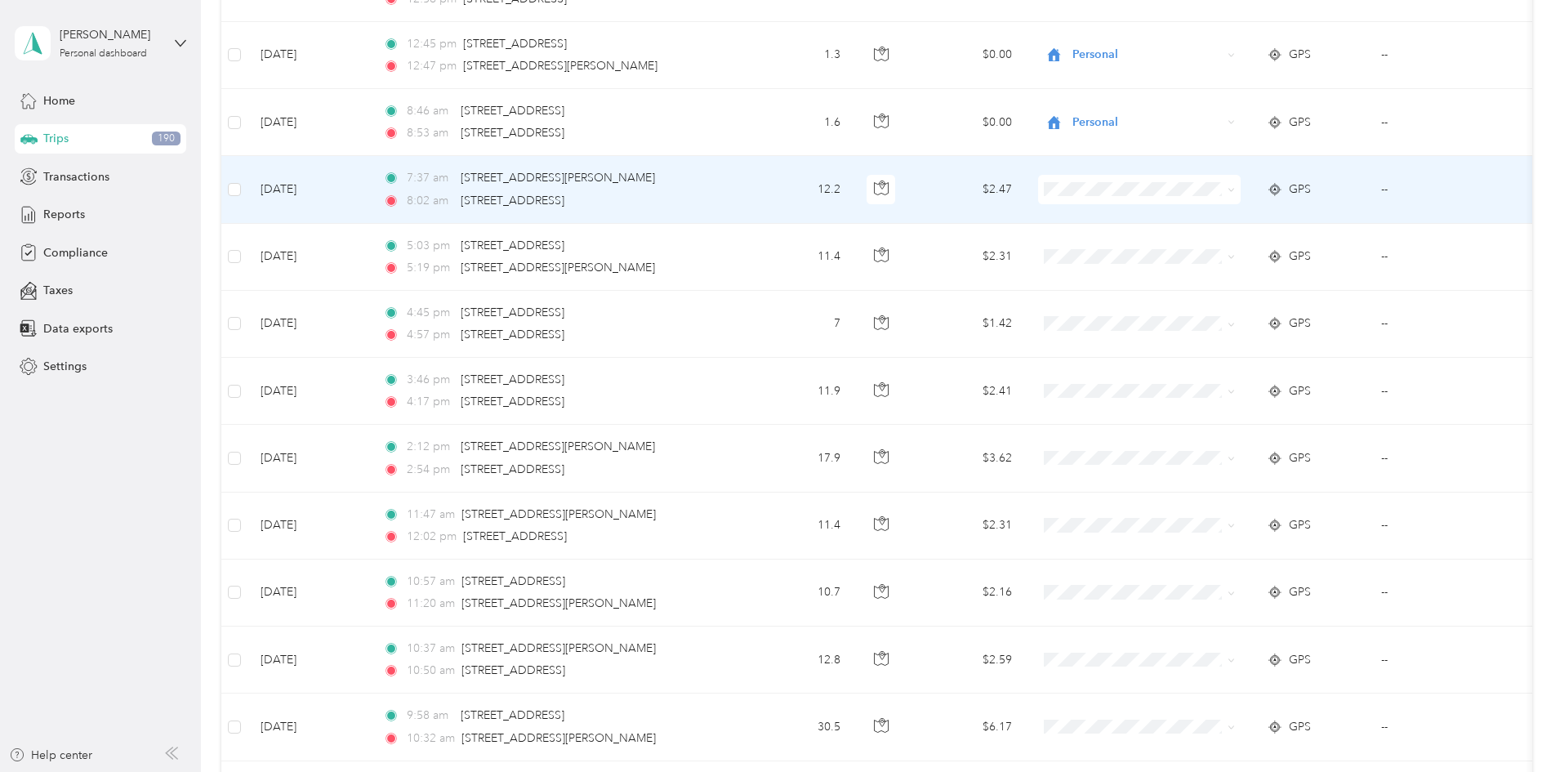
scroll to position [2608, 0]
click at [1235, 187] on icon at bounding box center [1230, 190] width 7 height 7
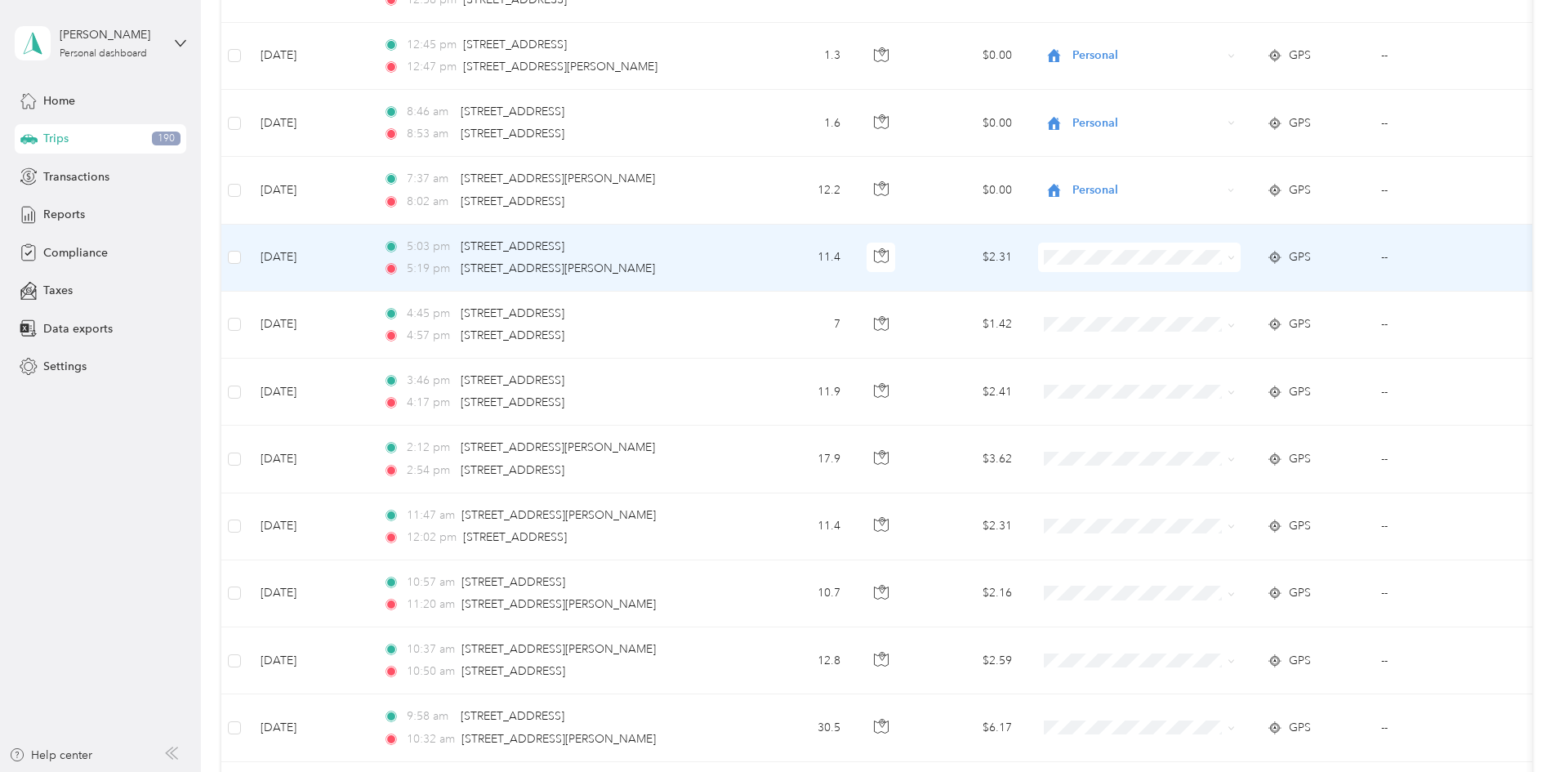
click at [1235, 250] on span at bounding box center [1230, 257] width 7 height 14
click at [1233, 256] on icon at bounding box center [1230, 257] width 5 height 3
click at [1230, 308] on span "Personal" at bounding box center [1266, 309] width 158 height 17
click at [1235, 322] on icon at bounding box center [1230, 325] width 7 height 7
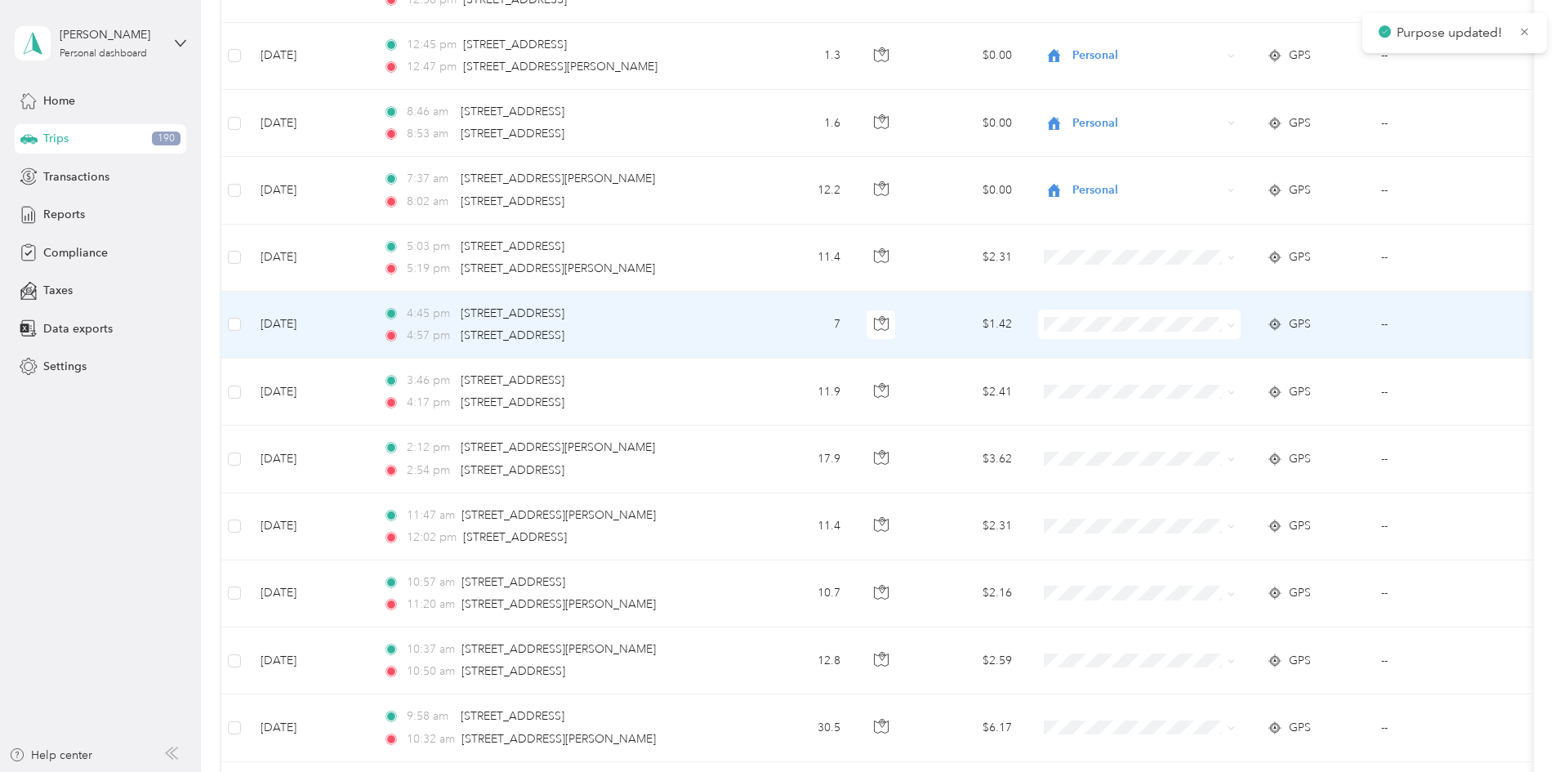
click at [1220, 368] on li "Personal" at bounding box center [1252, 377] width 211 height 29
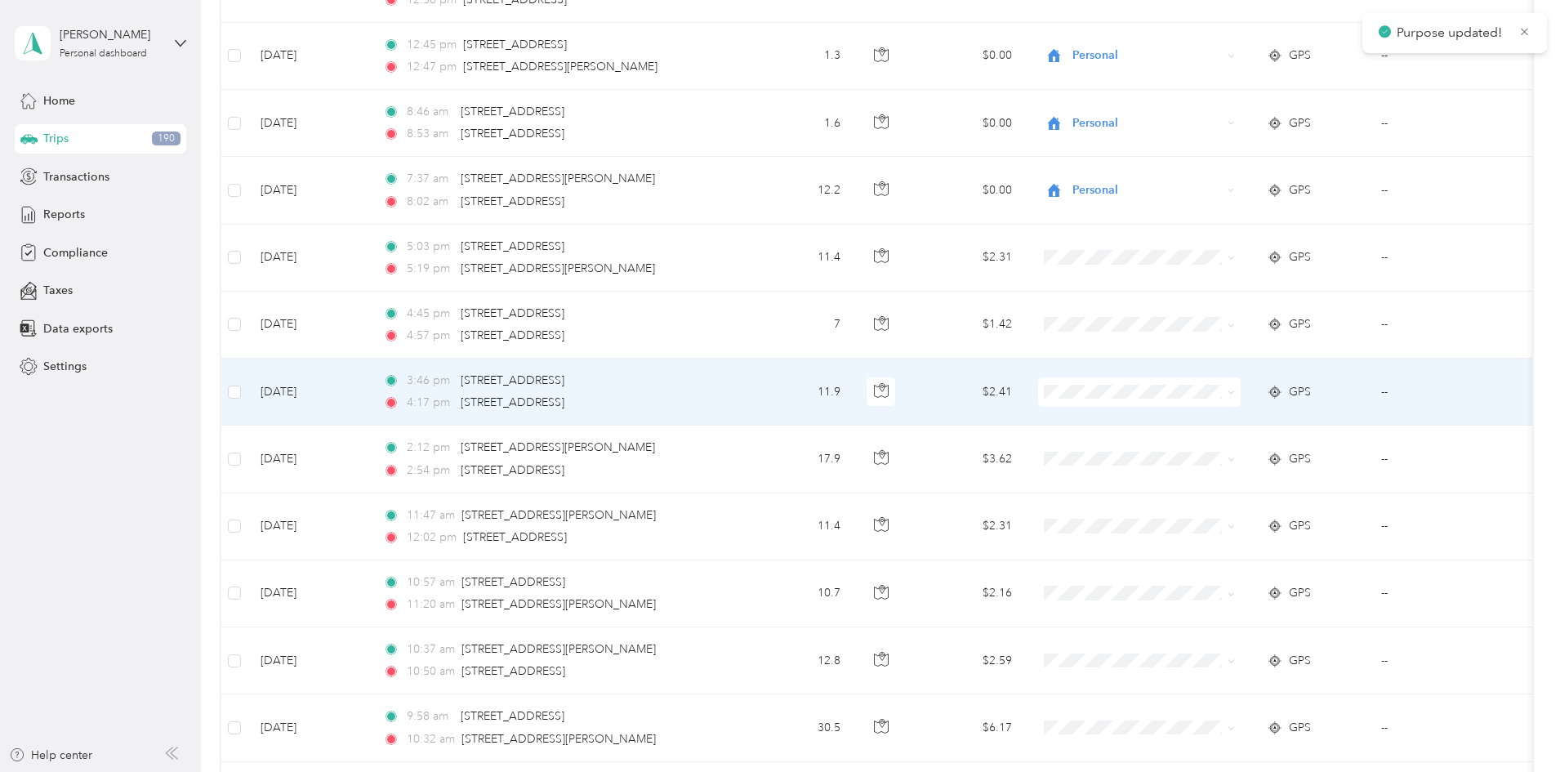
click at [1235, 389] on icon at bounding box center [1230, 392] width 7 height 7
click at [1209, 439] on span "Personal" at bounding box center [1266, 441] width 158 height 17
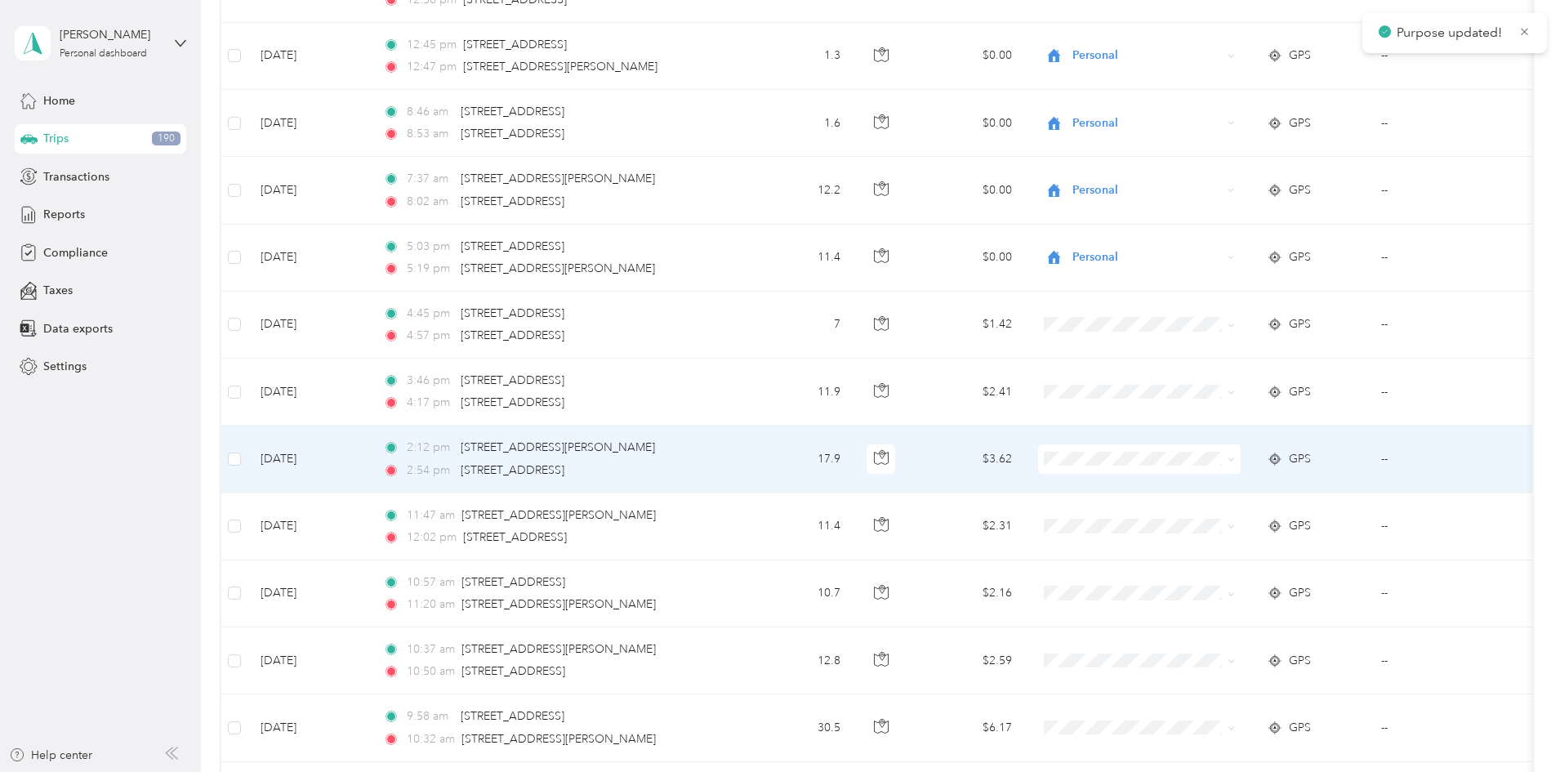
click at [1235, 456] on icon at bounding box center [1230, 459] width 7 height 7
click at [1246, 484] on span "Great Lakes Hotel Supply Co." at bounding box center [1266, 484] width 158 height 17
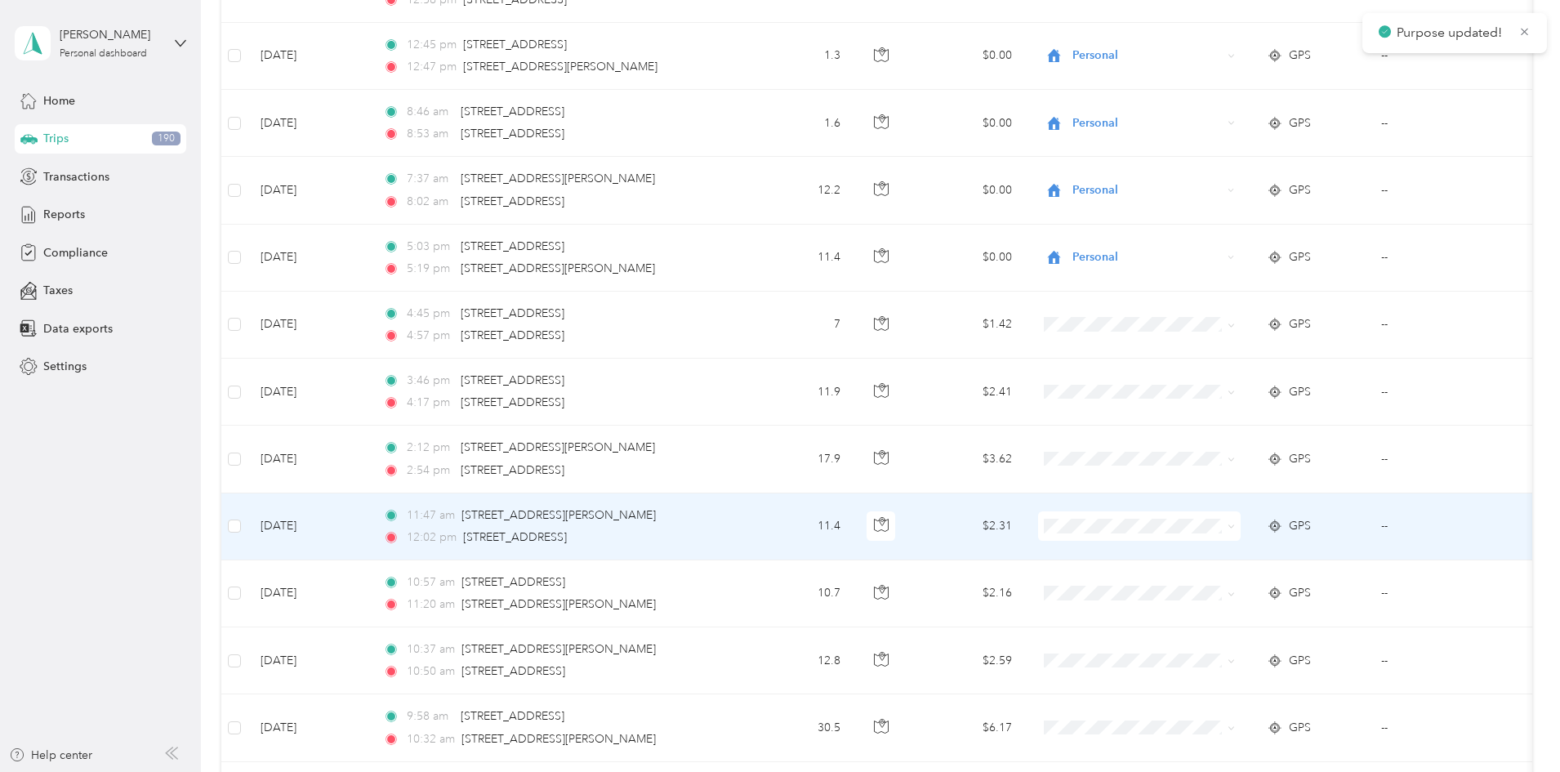
click at [1235, 523] on icon at bounding box center [1230, 526] width 7 height 7
click at [1244, 547] on span "Great Lakes Hotel Supply Co." at bounding box center [1266, 551] width 158 height 17
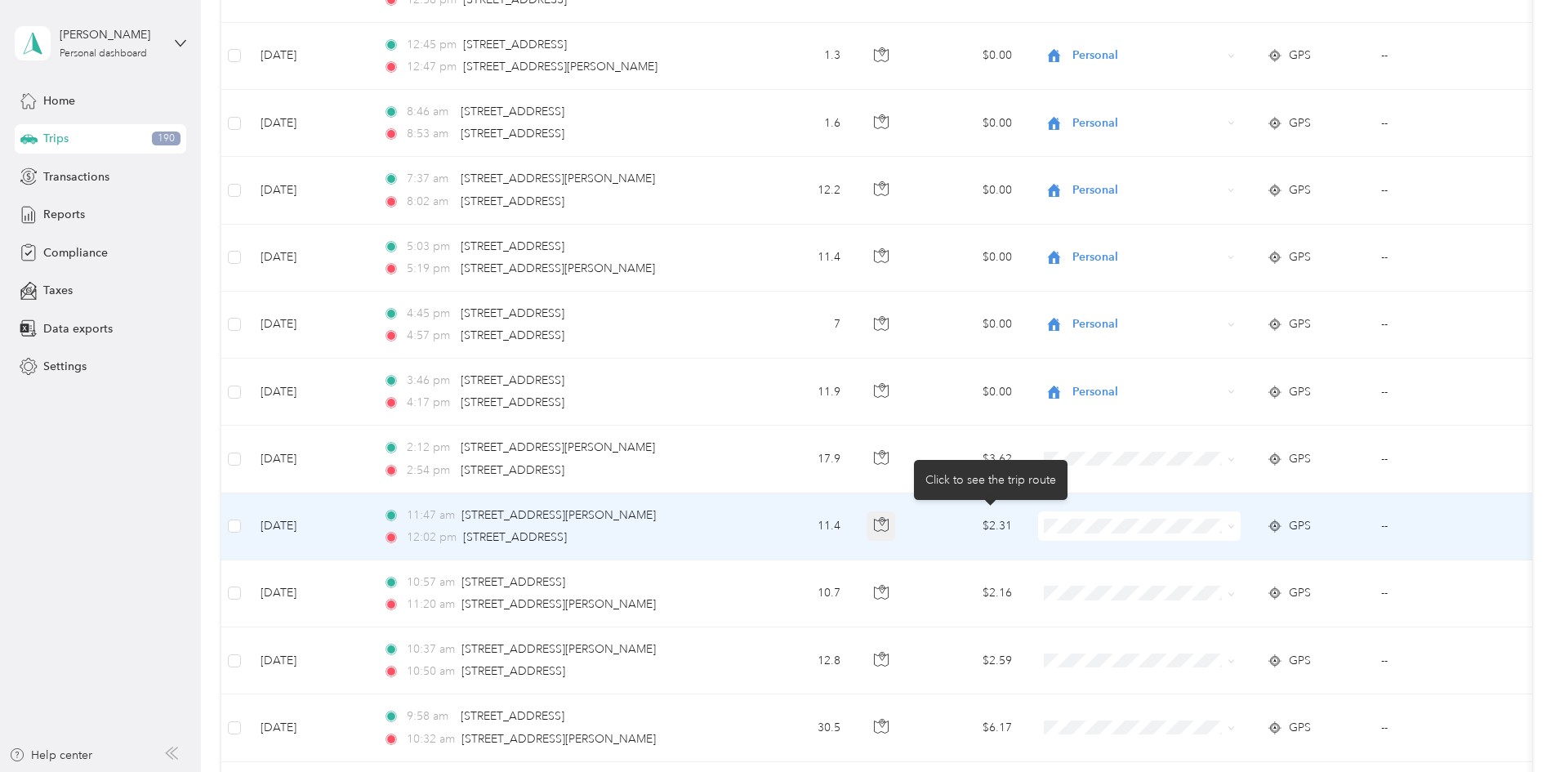
click at [888, 519] on icon "button" at bounding box center [881, 525] width 14 height 12
click at [1235, 523] on icon at bounding box center [1230, 526] width 7 height 7
click at [1227, 554] on span "Great Lakes Hotel Supply Co." at bounding box center [1266, 550] width 158 height 17
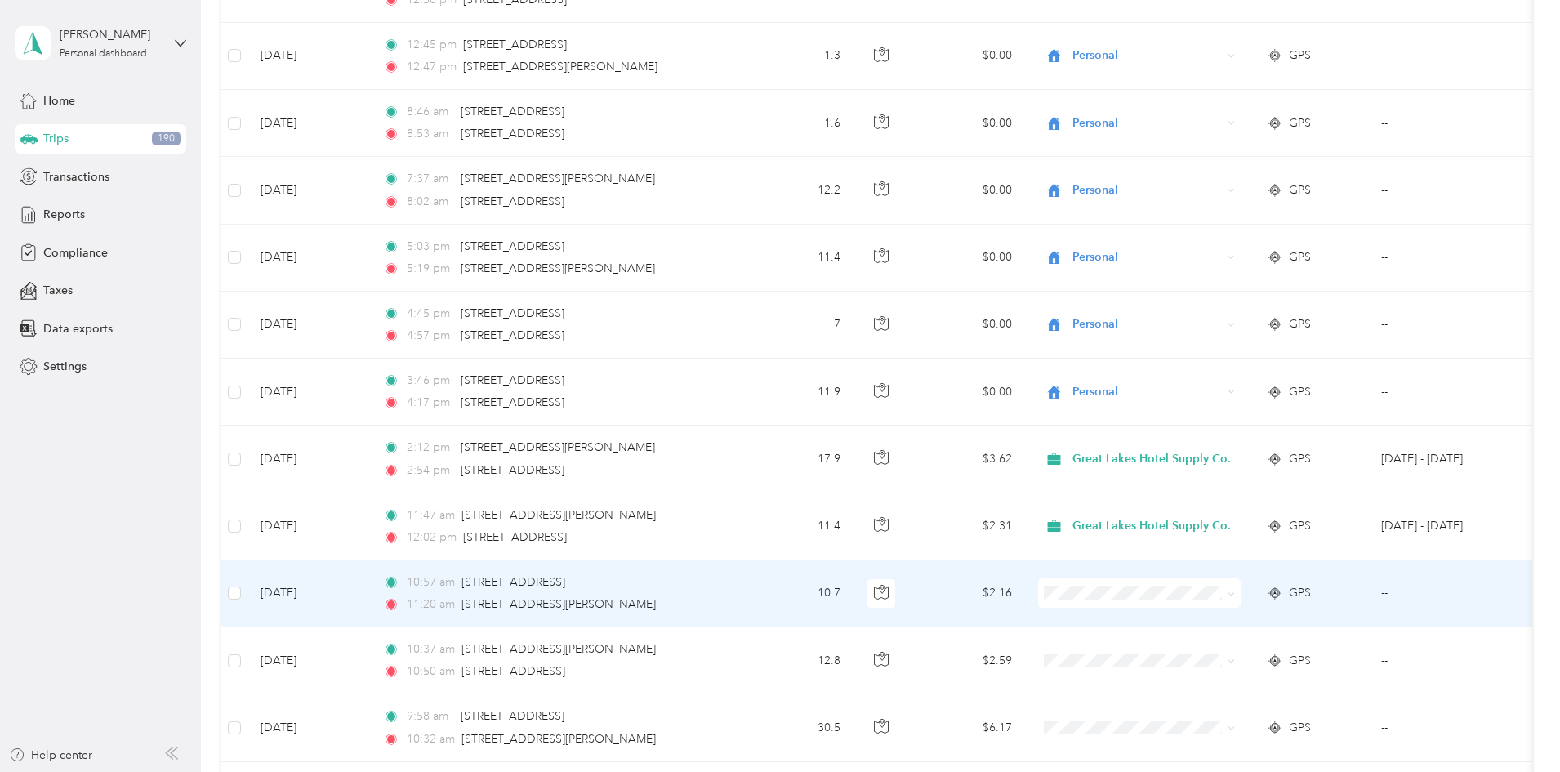
click at [1235, 590] on icon at bounding box center [1230, 593] width 7 height 7
click at [1275, 608] on li "Great Lakes Hotel Supply Co." at bounding box center [1252, 618] width 211 height 29
click at [1235, 655] on span at bounding box center [1228, 661] width 13 height 18
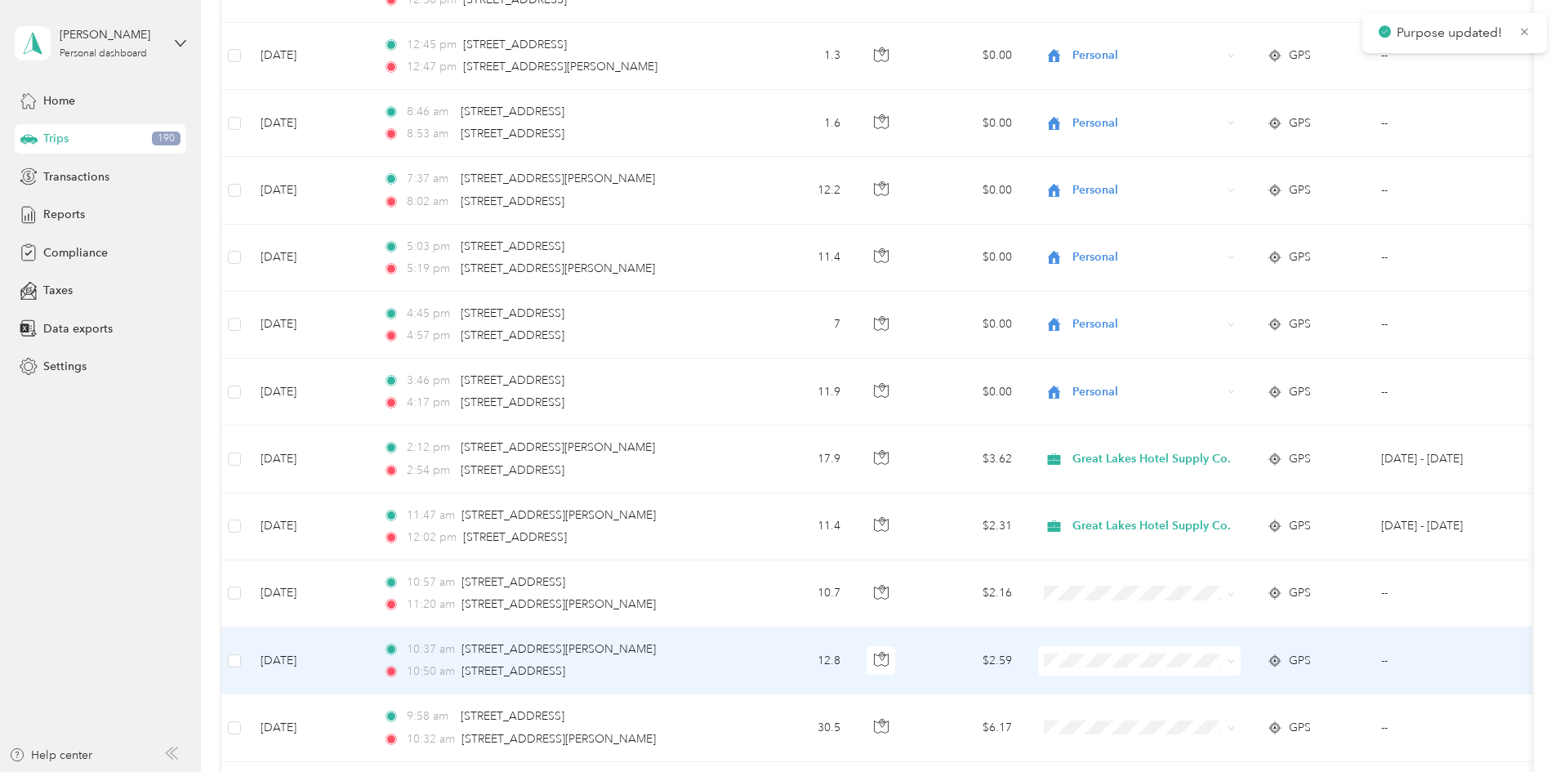
click at [1235, 657] on icon at bounding box center [1230, 660] width 7 height 7
click at [1279, 686] on span "Great Lakes Hotel Supply Co." at bounding box center [1266, 686] width 158 height 17
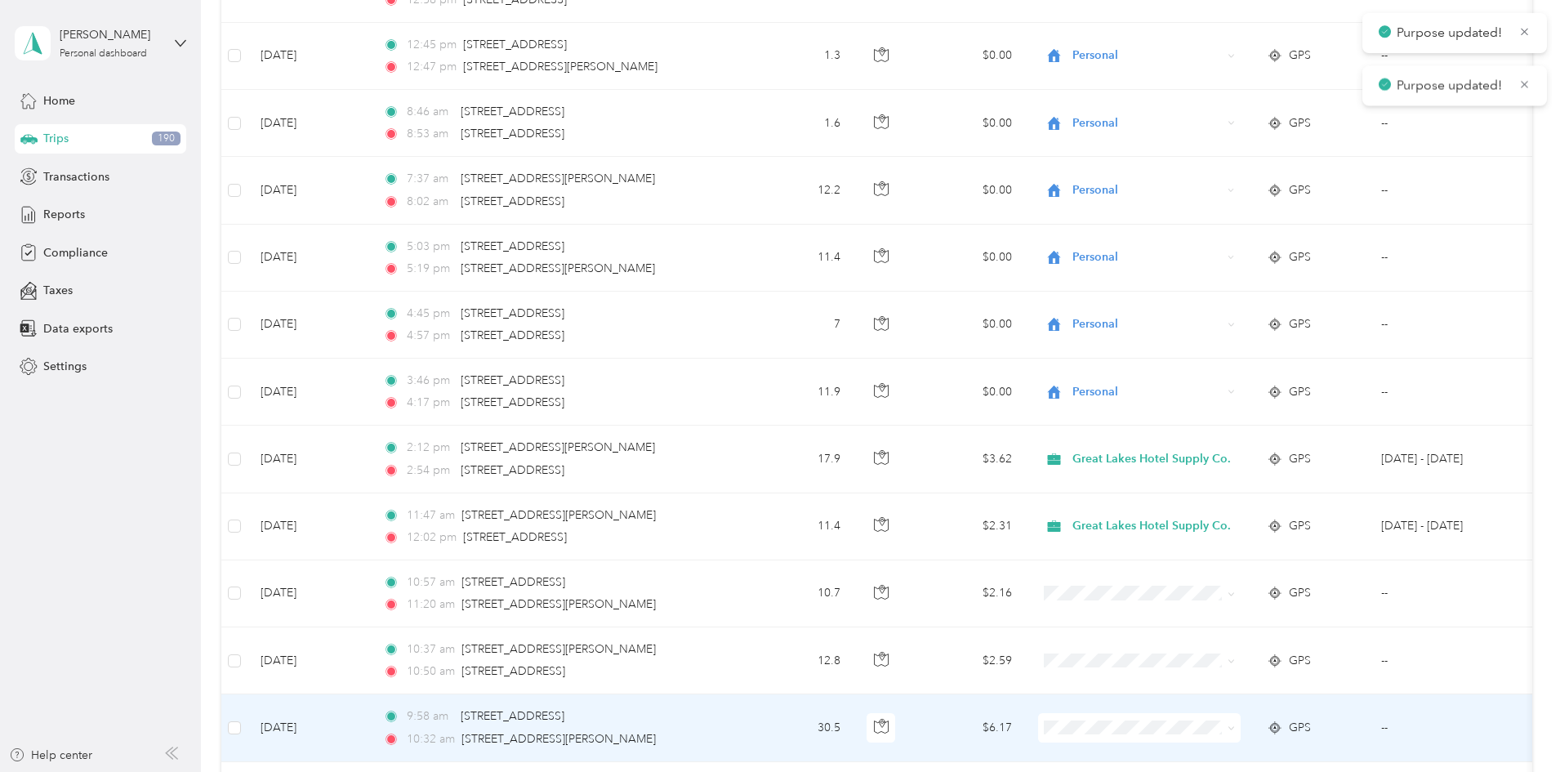
click at [1235, 724] on icon at bounding box center [1230, 727] width 7 height 7
click at [1245, 669] on li "Great Lakes Hotel Supply Co." at bounding box center [1252, 658] width 211 height 29
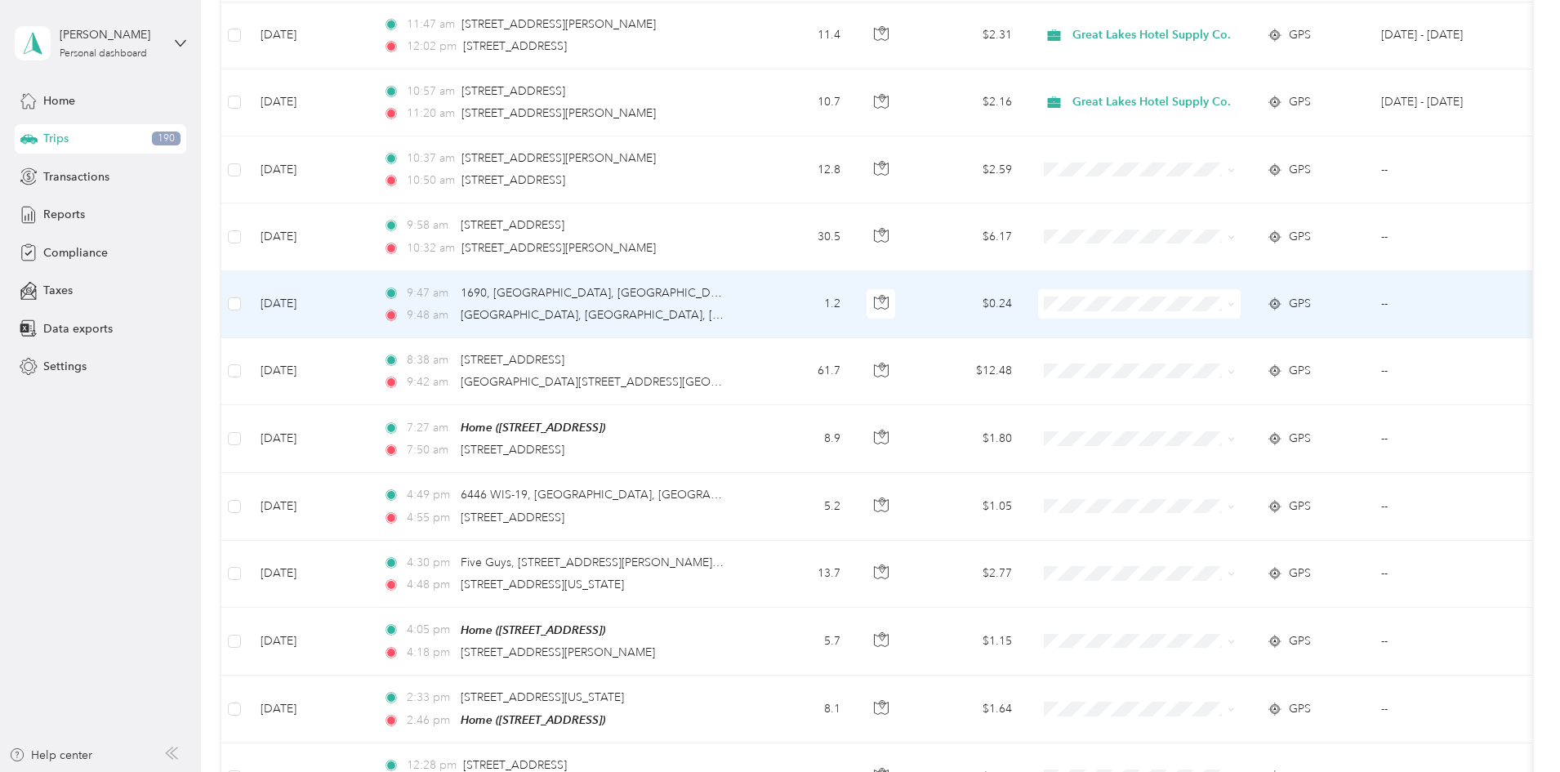
scroll to position [3098, 0]
click at [1235, 301] on icon at bounding box center [1230, 304] width 7 height 7
click at [1292, 323] on span "Great Lakes Hotel Supply Co." at bounding box center [1266, 330] width 158 height 17
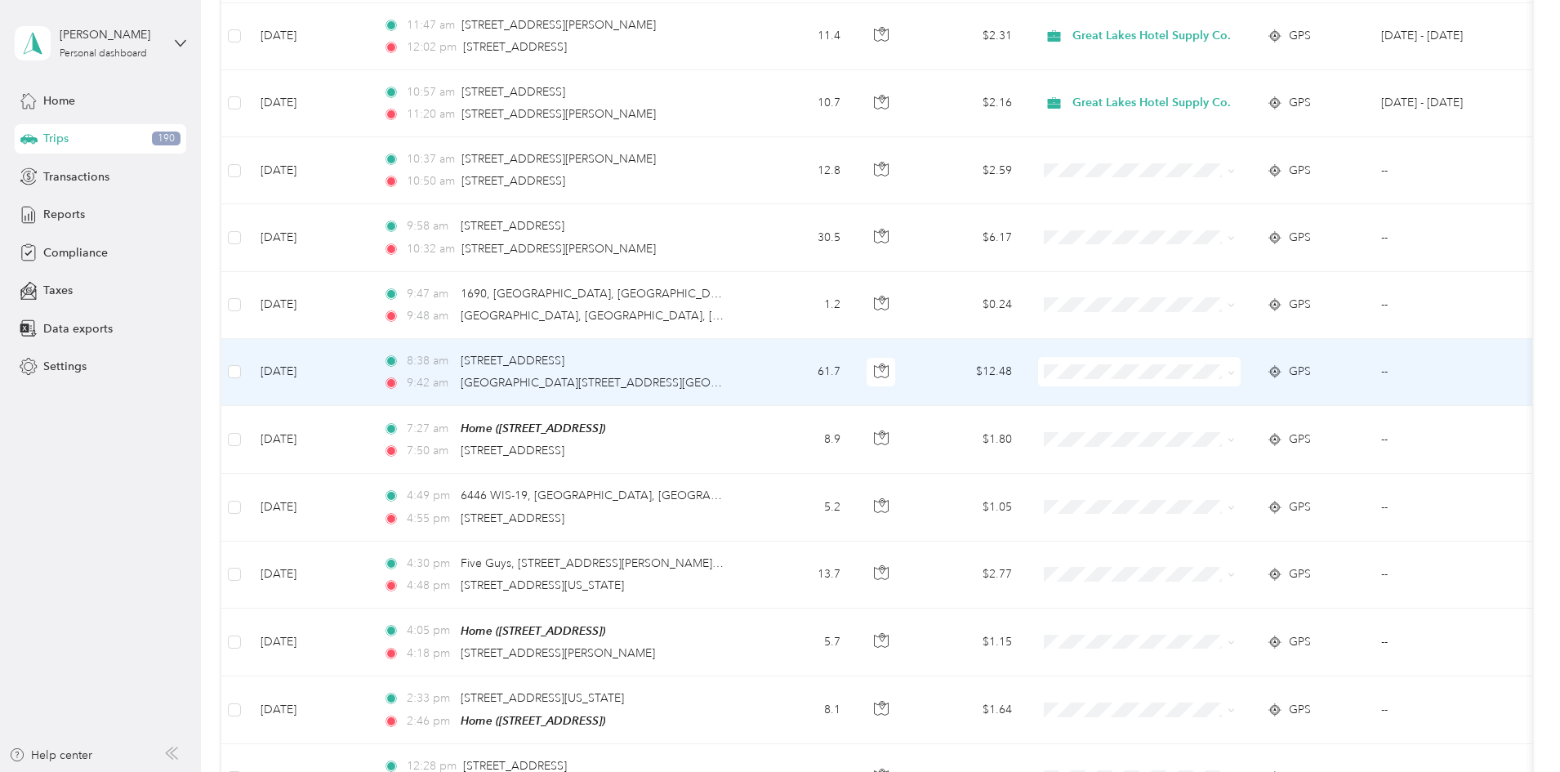
click at [1235, 369] on icon at bounding box center [1230, 372] width 7 height 7
click at [1240, 387] on li "Great Lakes Hotel Supply Co." at bounding box center [1252, 397] width 211 height 29
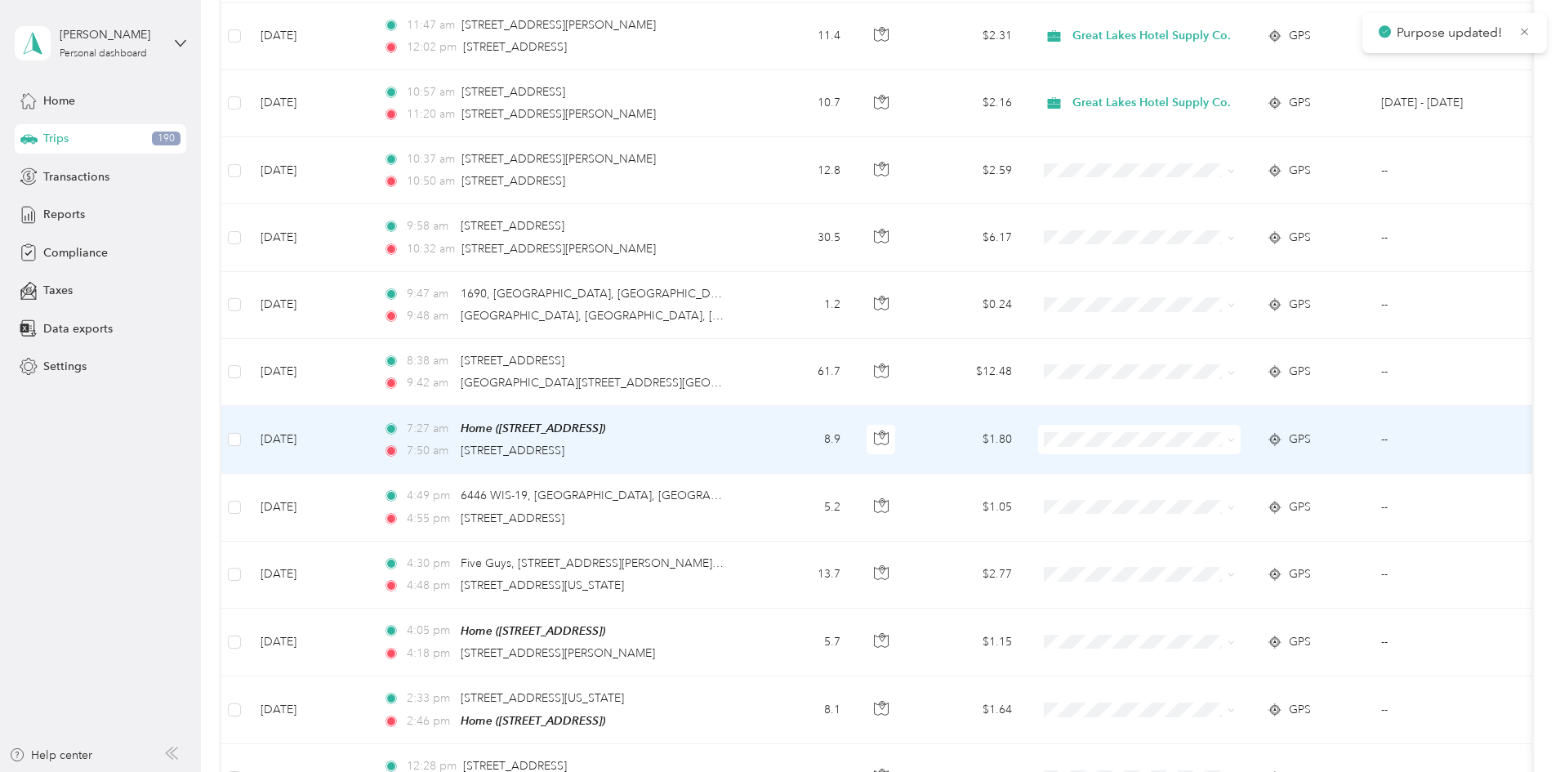
click at [1235, 436] on icon at bounding box center [1230, 439] width 7 height 7
click at [1274, 458] on span "Great Lakes Hotel Supply Co." at bounding box center [1266, 460] width 158 height 17
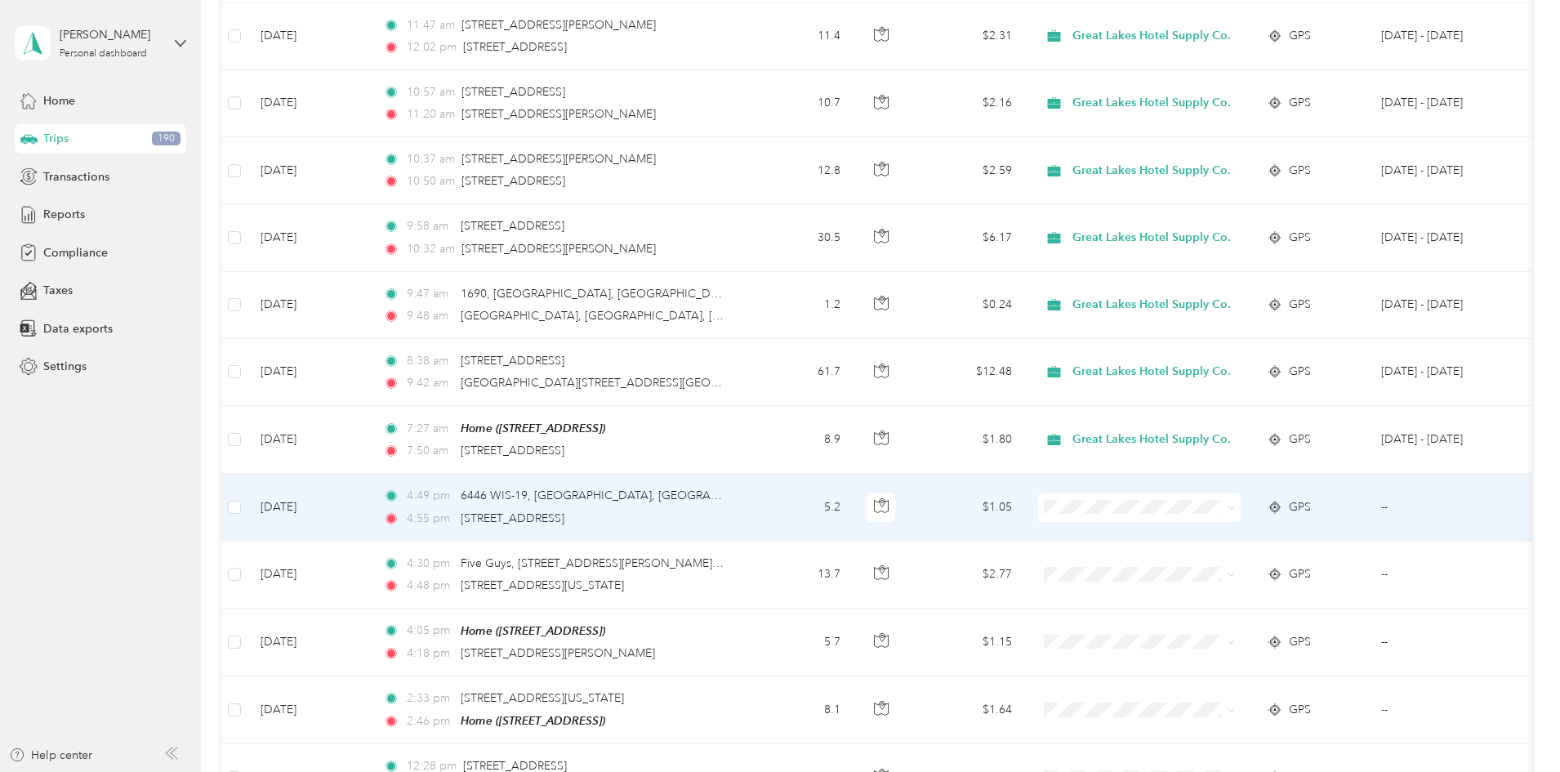
click at [1235, 504] on icon at bounding box center [1230, 507] width 7 height 7
click at [1203, 550] on li "Personal" at bounding box center [1252, 560] width 211 height 29
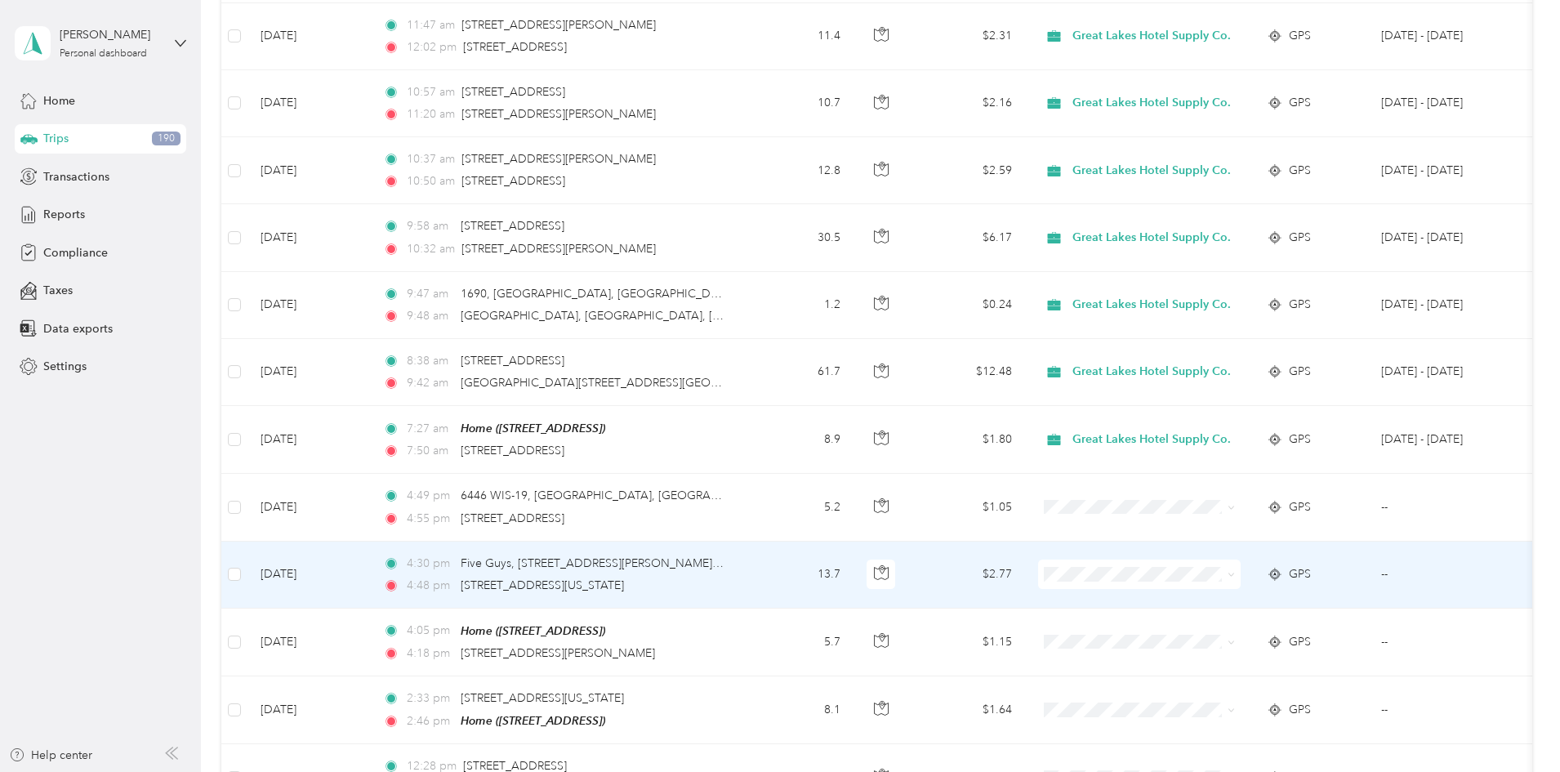
click at [1235, 571] on icon at bounding box center [1230, 574] width 7 height 7
click at [1213, 619] on span "Personal" at bounding box center [1266, 625] width 158 height 17
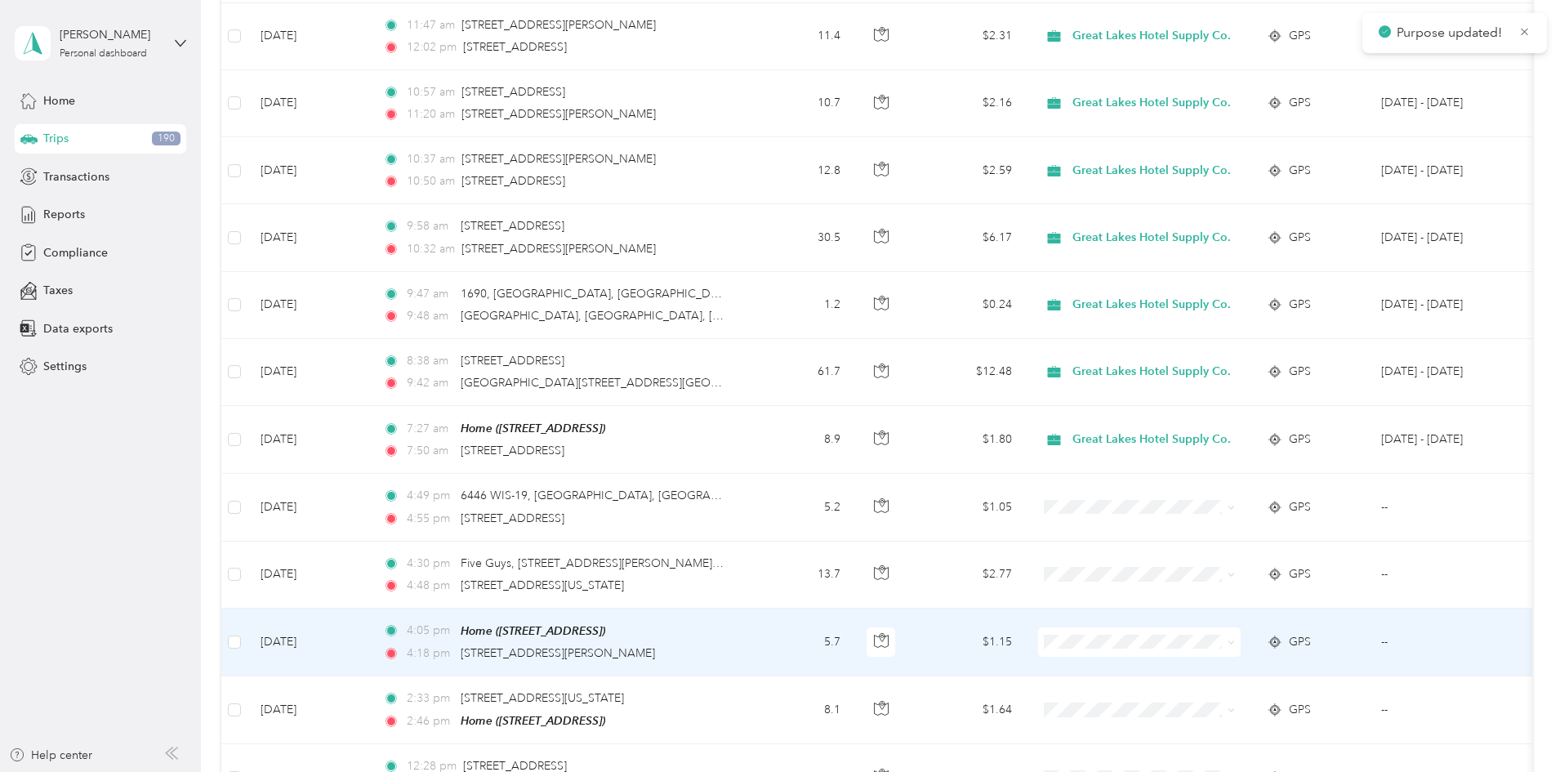
click at [1235, 639] on icon at bounding box center [1230, 642] width 7 height 7
click at [1218, 688] on span "Personal" at bounding box center [1266, 694] width 158 height 17
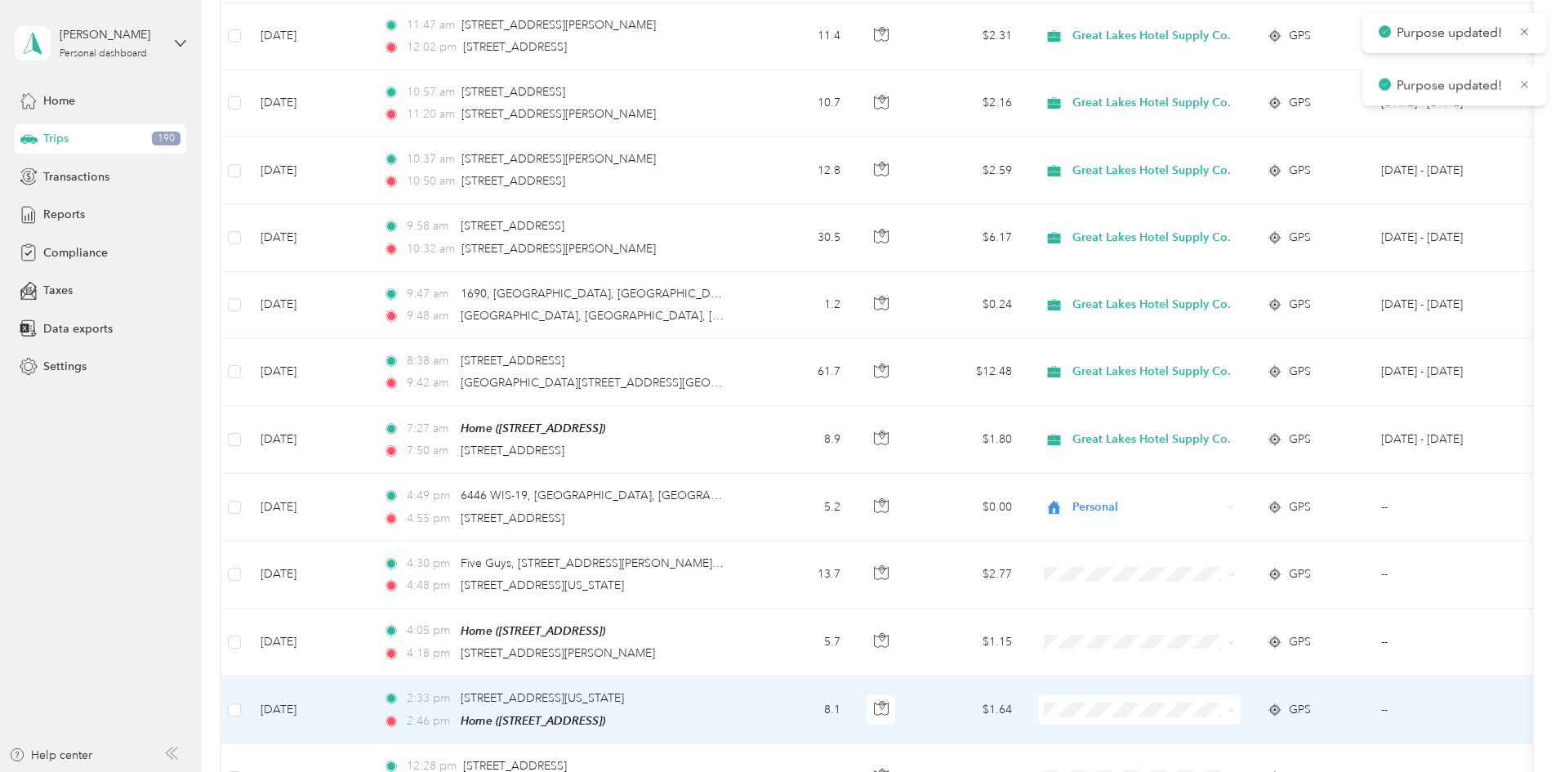
click at [1235, 706] on icon at bounding box center [1230, 709] width 7 height 7
click at [1258, 676] on li "Personal" at bounding box center [1252, 671] width 211 height 29
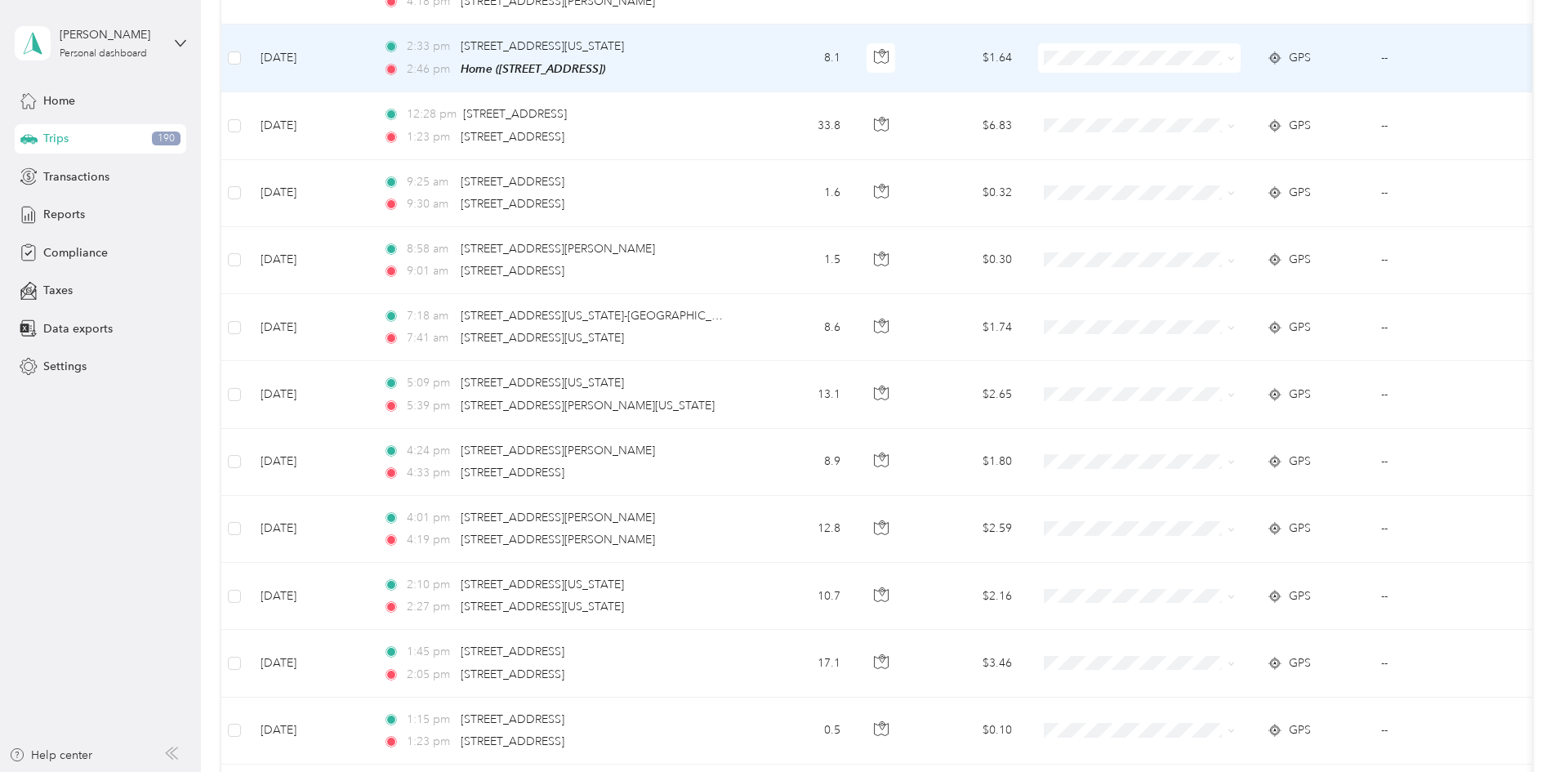
scroll to position [3751, 0]
click at [1235, 54] on icon at bounding box center [1230, 57] width 7 height 7
click at [1228, 106] on span "Personal" at bounding box center [1266, 109] width 158 height 17
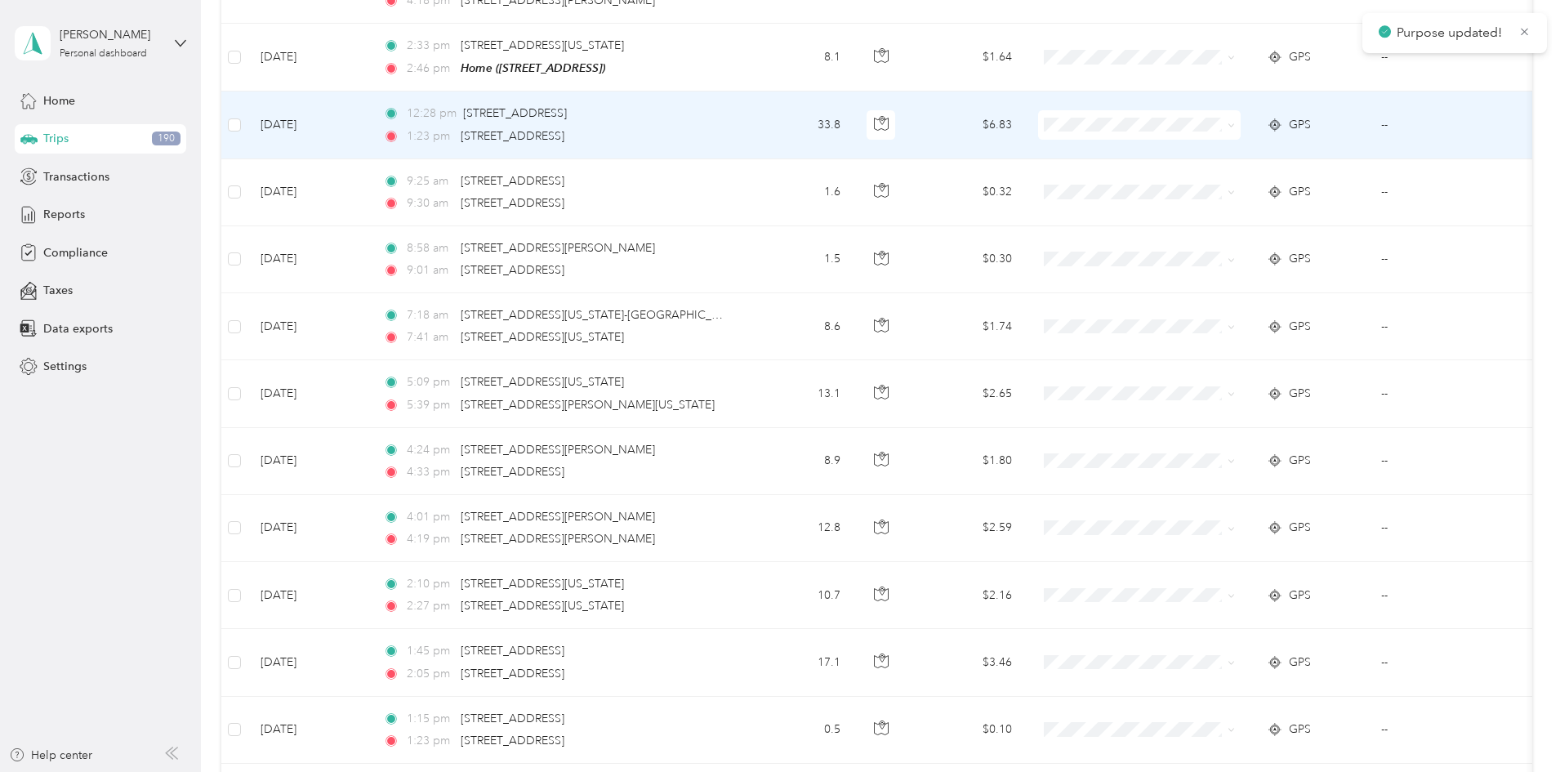
click at [1233, 124] on icon at bounding box center [1230, 125] width 5 height 3
click at [888, 121] on icon "button" at bounding box center [881, 123] width 15 height 15
click at [1235, 122] on icon at bounding box center [1230, 125] width 7 height 7
click at [1215, 170] on span "Personal" at bounding box center [1266, 169] width 158 height 17
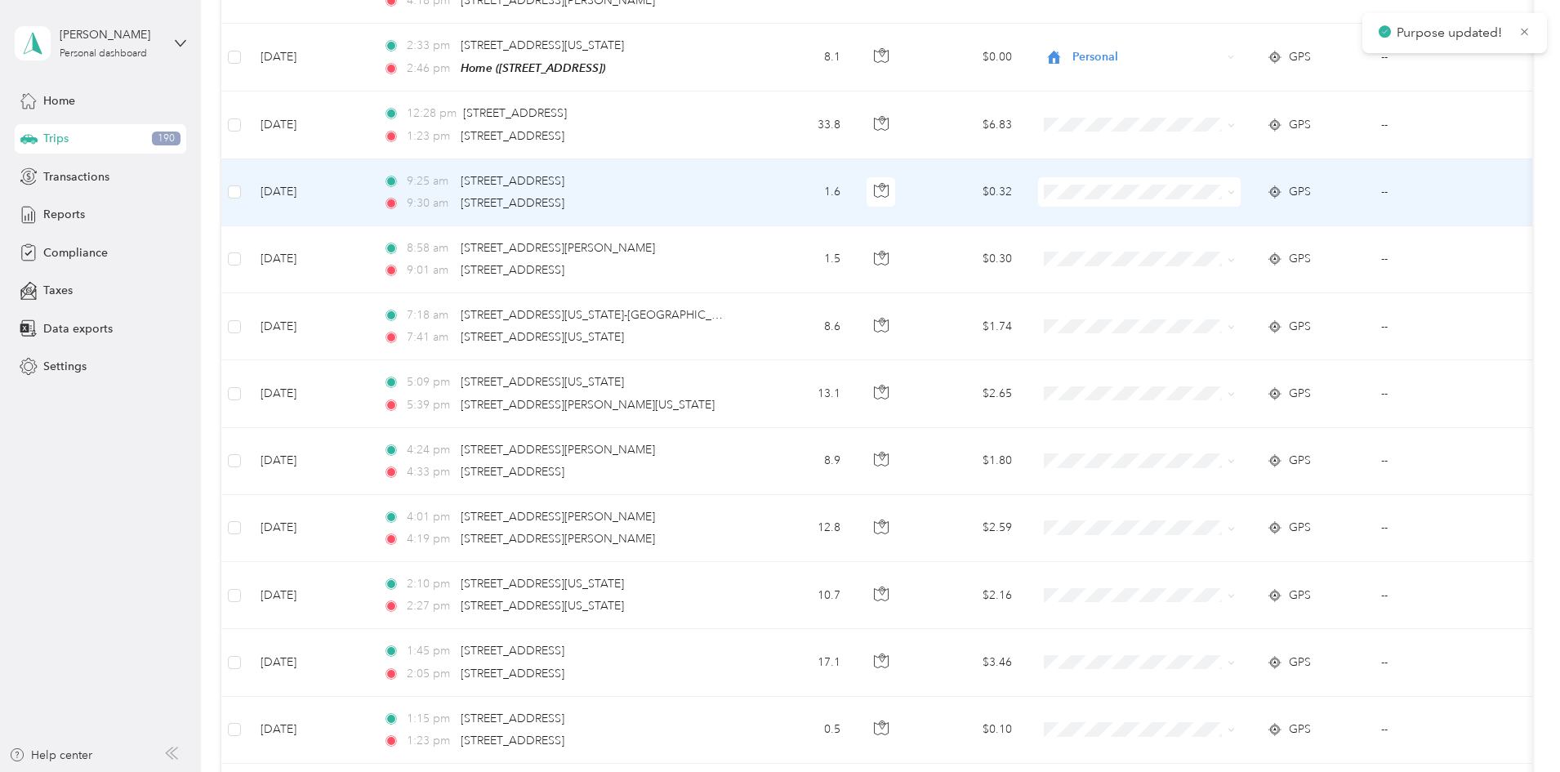
click at [1235, 189] on icon at bounding box center [1230, 192] width 7 height 7
click at [1216, 238] on span "Personal" at bounding box center [1266, 243] width 158 height 17
click at [1235, 185] on span at bounding box center [1230, 192] width 7 height 14
click at [1235, 189] on icon at bounding box center [1230, 192] width 7 height 7
click at [1261, 207] on span "Great Lakes Hotel Supply Co." at bounding box center [1266, 215] width 158 height 17
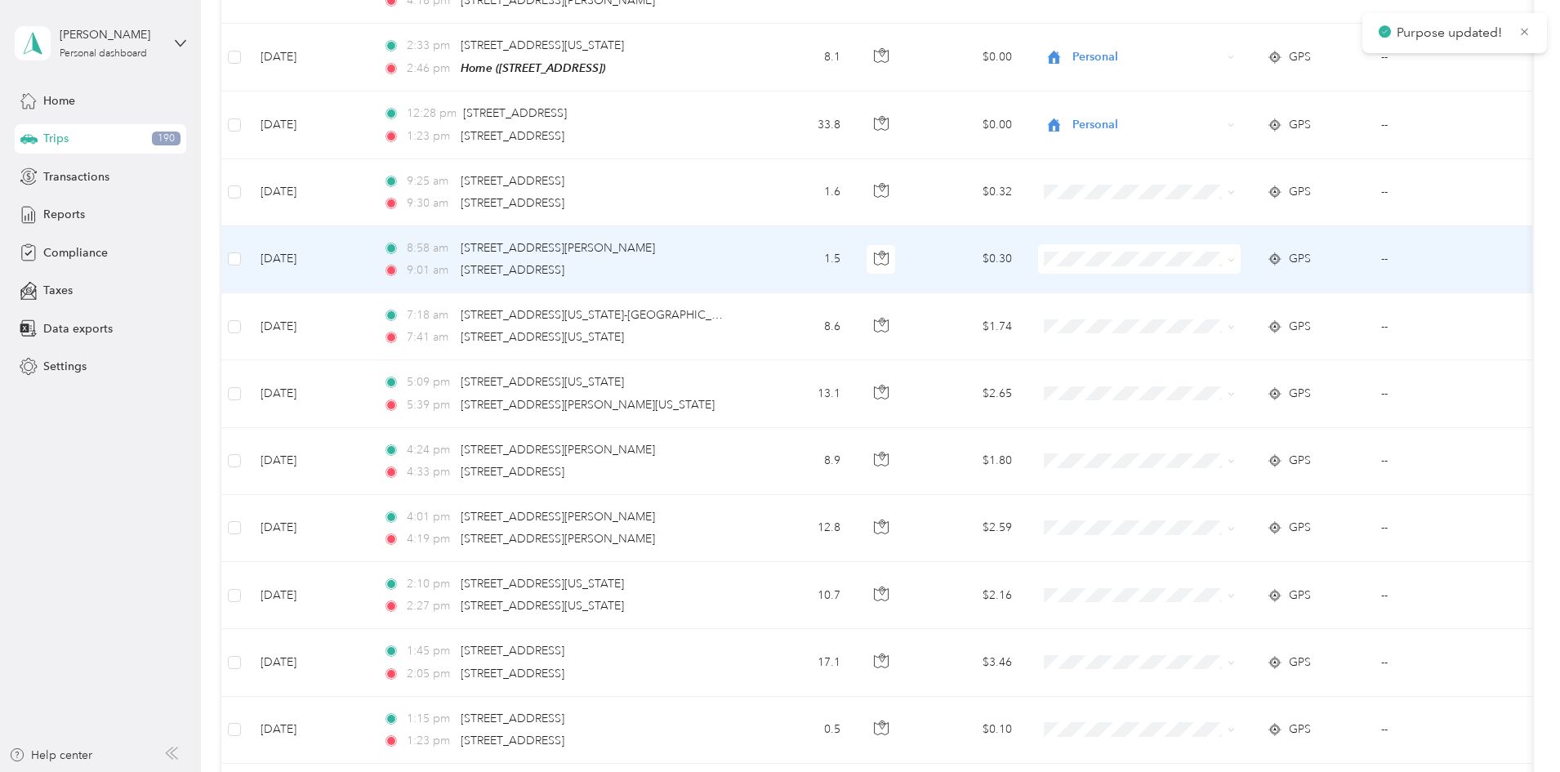
click at [1235, 256] on icon at bounding box center [1230, 259] width 7 height 7
click at [1251, 278] on span "Great Lakes Hotel Supply Co." at bounding box center [1266, 282] width 158 height 17
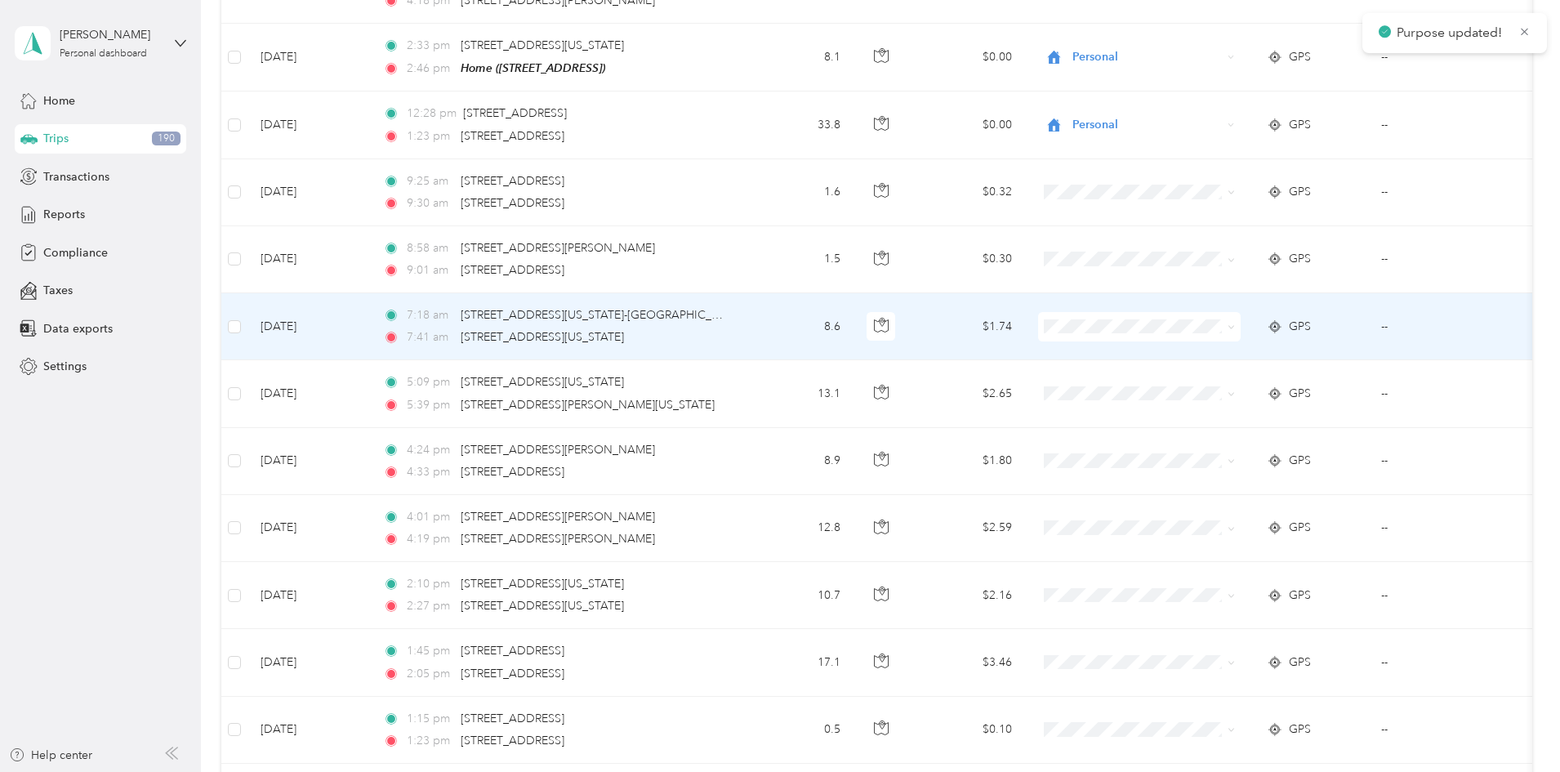
click at [1233, 326] on icon at bounding box center [1230, 327] width 5 height 3
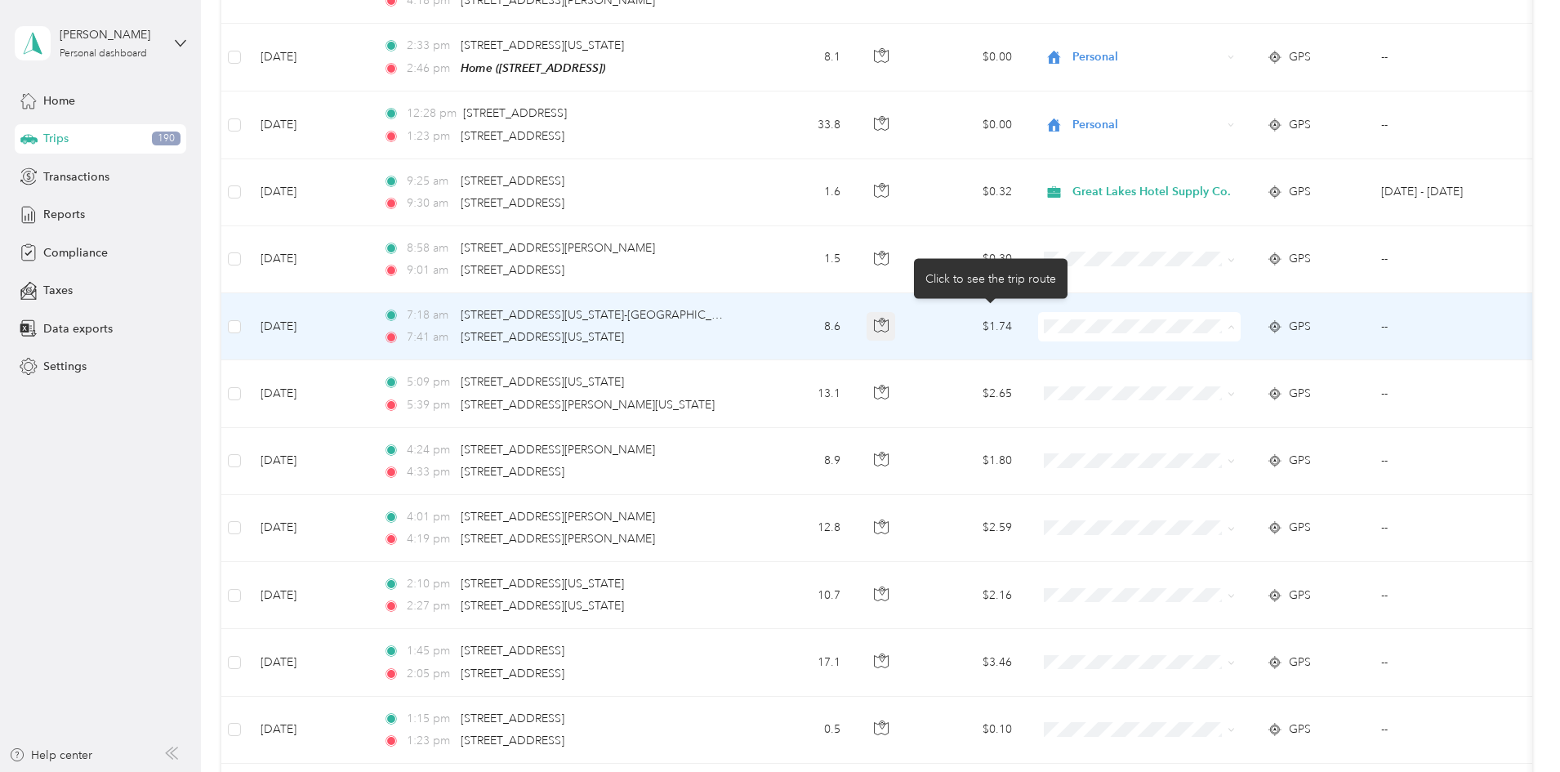
click at [888, 318] on icon "button" at bounding box center [881, 325] width 15 height 15
click at [1240, 320] on span at bounding box center [1139, 326] width 203 height 29
click at [1235, 323] on icon at bounding box center [1230, 326] width 7 height 7
click at [1226, 371] on span "Personal" at bounding box center [1266, 377] width 158 height 17
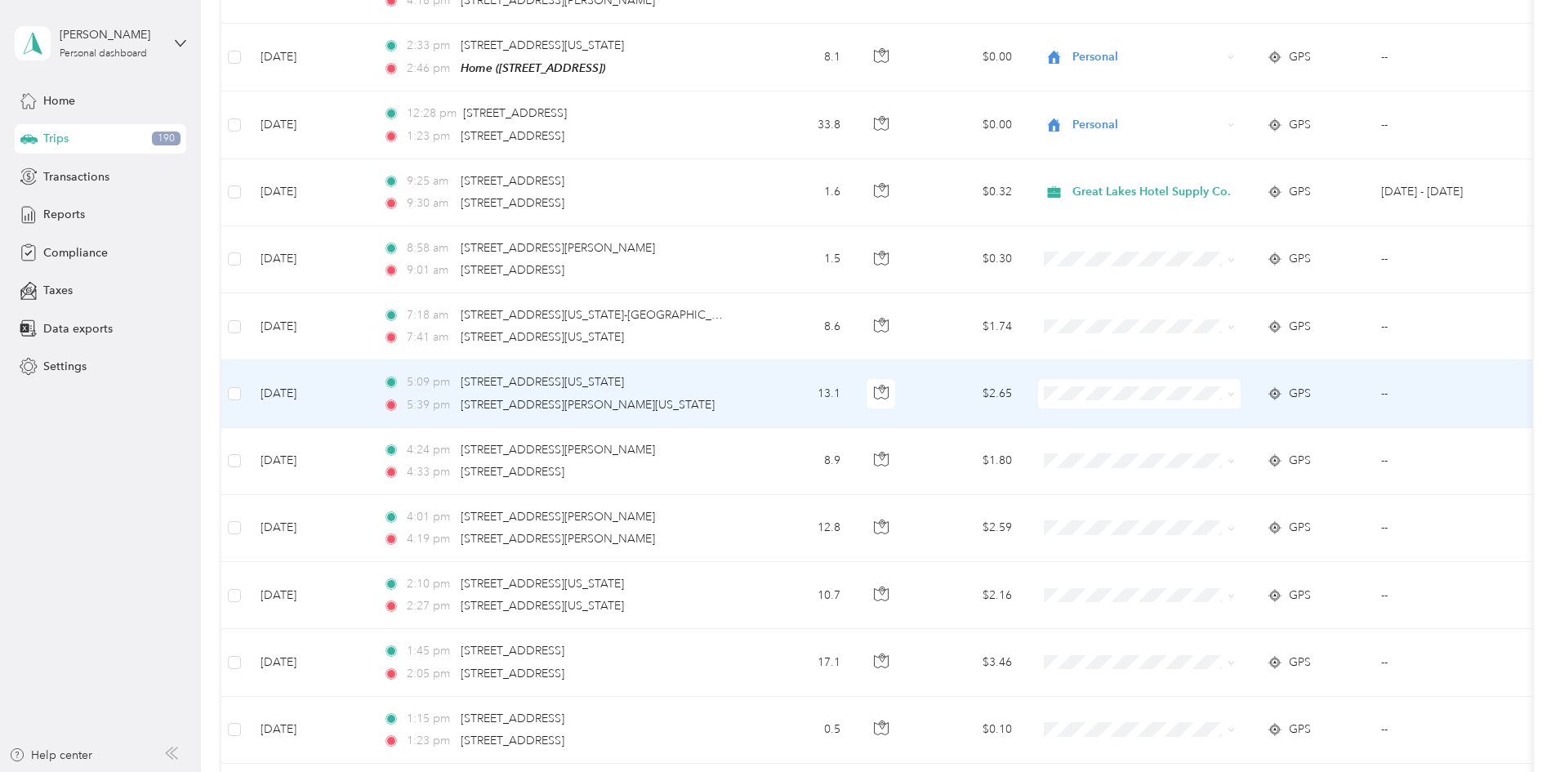
click at [1235, 390] on icon at bounding box center [1230, 393] width 7 height 7
click at [1214, 444] on span "Personal" at bounding box center [1266, 445] width 158 height 17
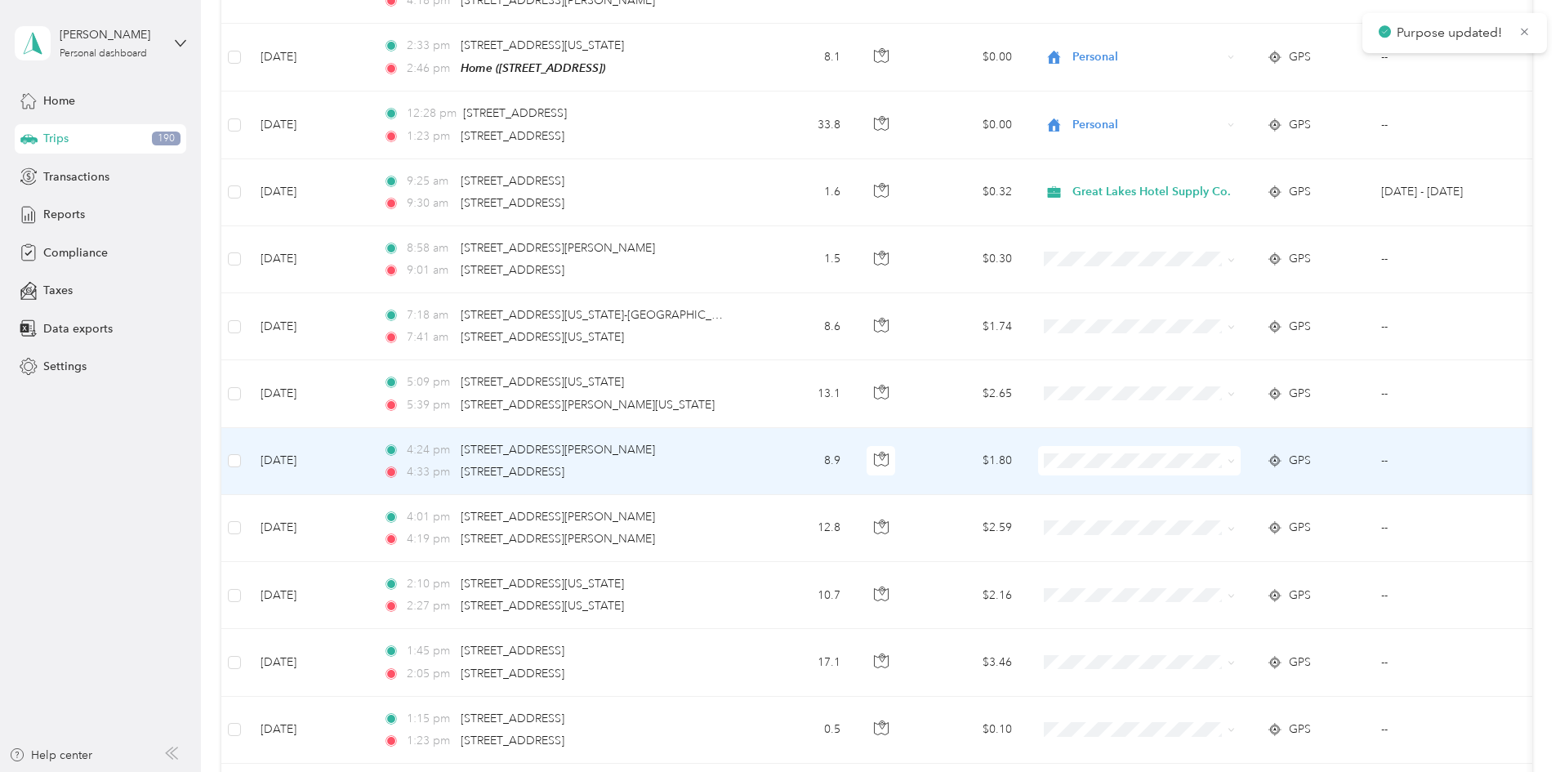
click at [1235, 457] on icon at bounding box center [1230, 460] width 7 height 7
click at [888, 452] on icon "button" at bounding box center [881, 459] width 15 height 15
click at [1235, 457] on icon at bounding box center [1230, 460] width 7 height 7
click at [1251, 504] on span "Personal" at bounding box center [1266, 510] width 158 height 17
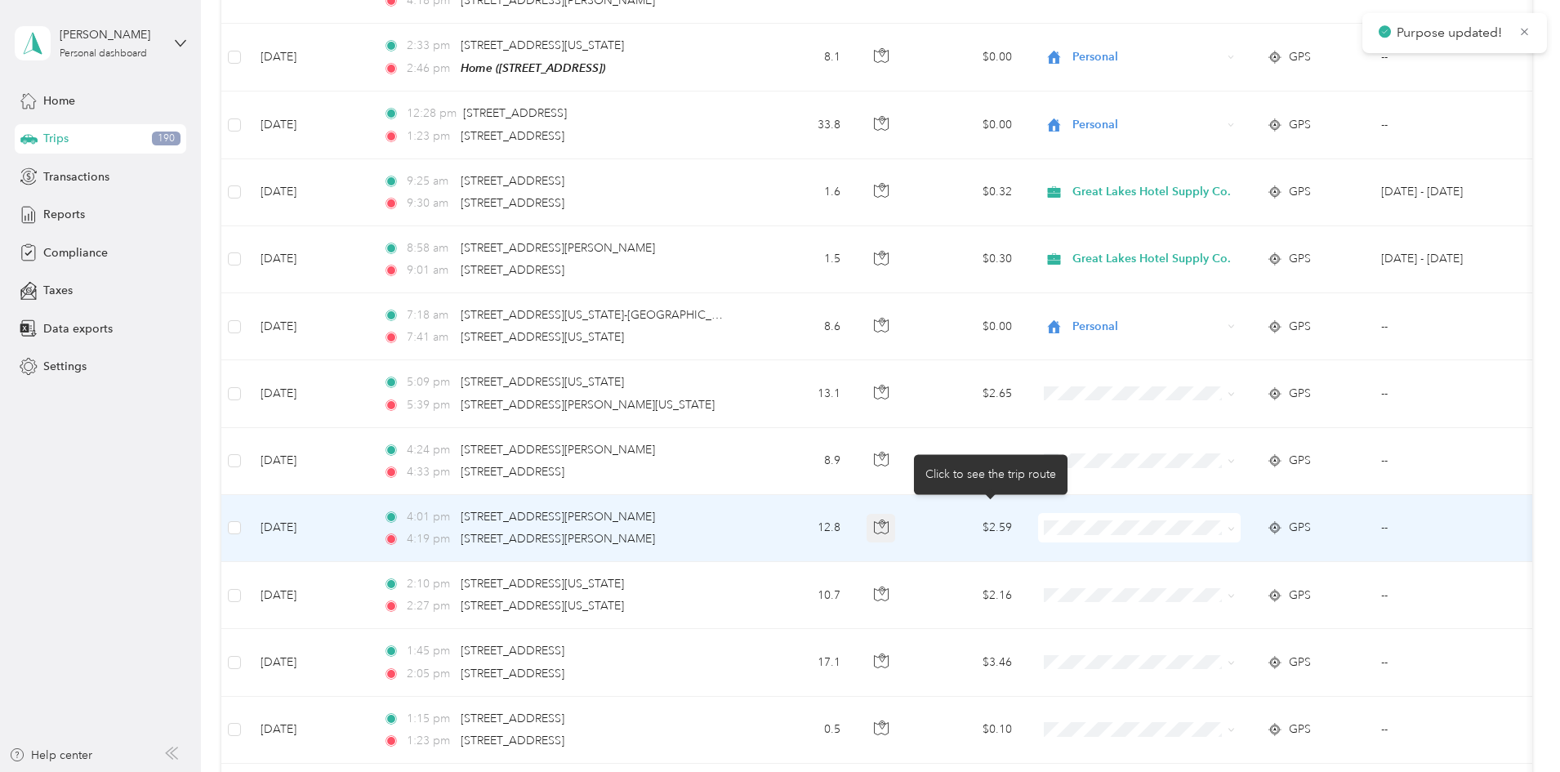
click at [888, 519] on icon "button" at bounding box center [881, 526] width 15 height 15
click at [1235, 525] on icon at bounding box center [1230, 528] width 7 height 7
click at [1223, 577] on span "Personal" at bounding box center [1266, 579] width 158 height 17
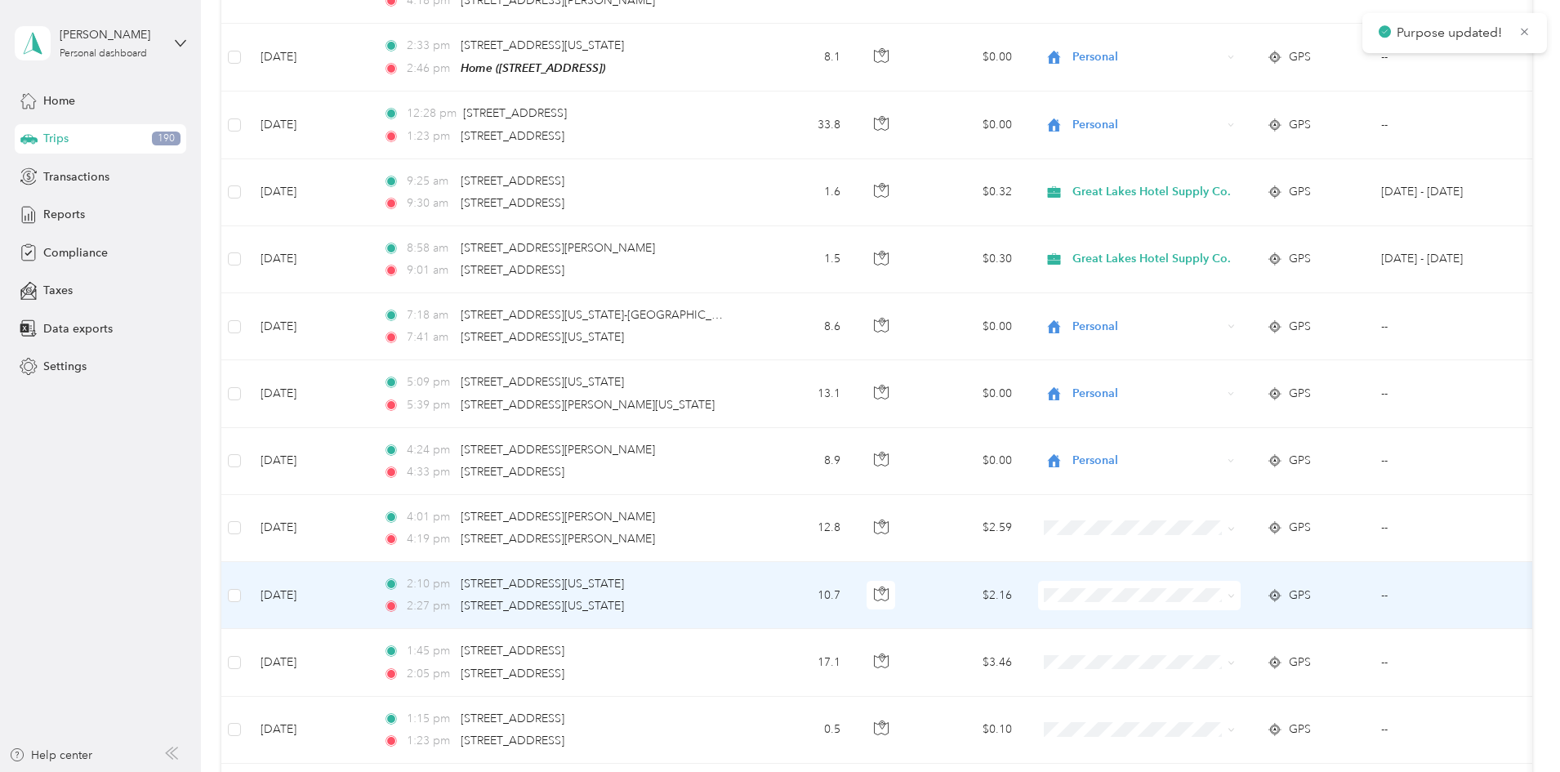
click at [1235, 592] on icon at bounding box center [1230, 595] width 7 height 7
click at [1207, 641] on span "Personal" at bounding box center [1266, 643] width 158 height 17
click at [1235, 592] on icon at bounding box center [1230, 595] width 7 height 7
click at [1272, 612] on span "Great Lakes Hotel Supply Co." at bounding box center [1266, 618] width 158 height 17
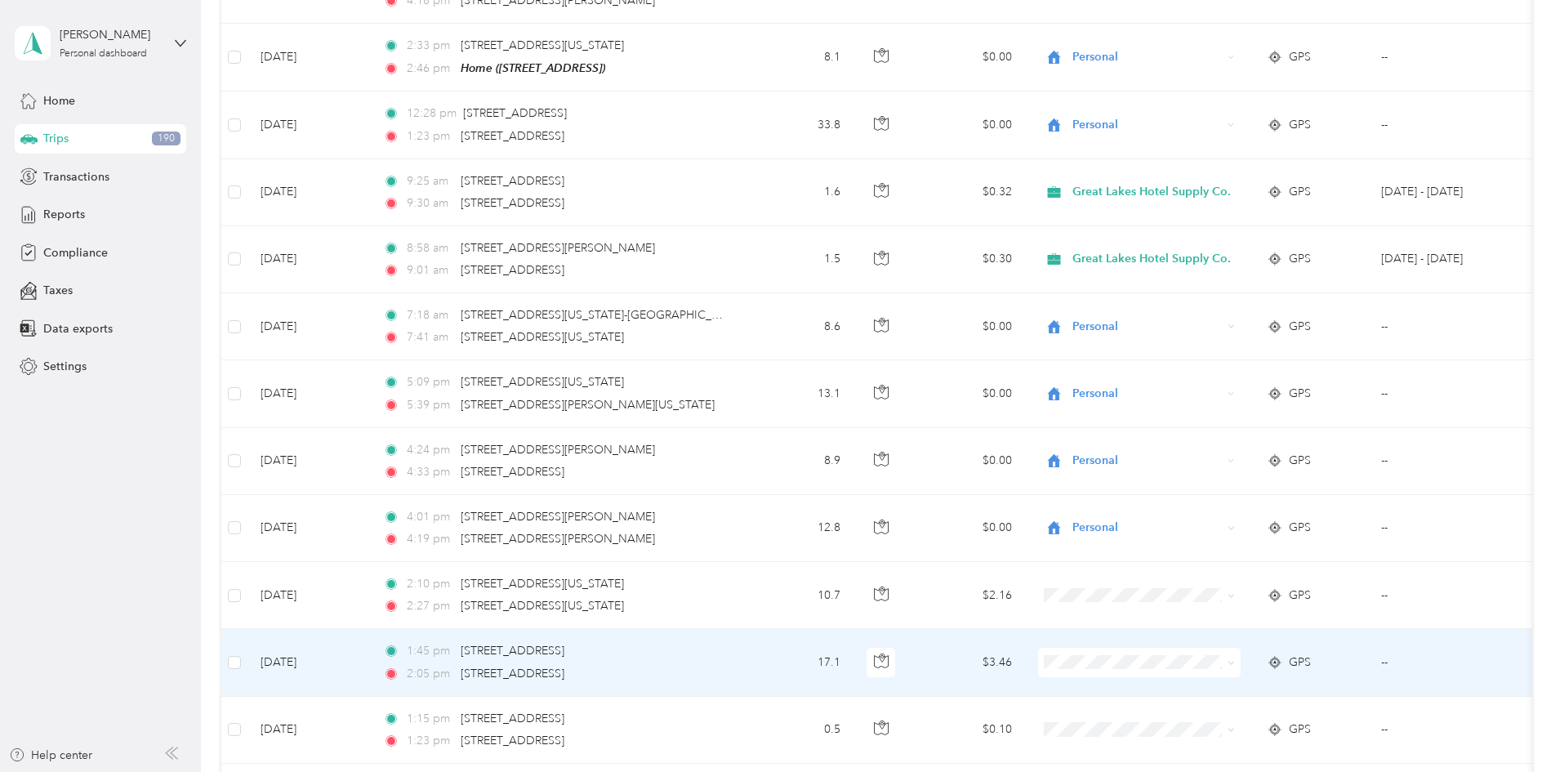
click at [1235, 655] on span at bounding box center [1230, 662] width 7 height 14
click at [1233, 661] on icon at bounding box center [1230, 662] width 5 height 3
click at [1257, 681] on span "Great Lakes Hotel Supply Co." at bounding box center [1266, 685] width 158 height 17
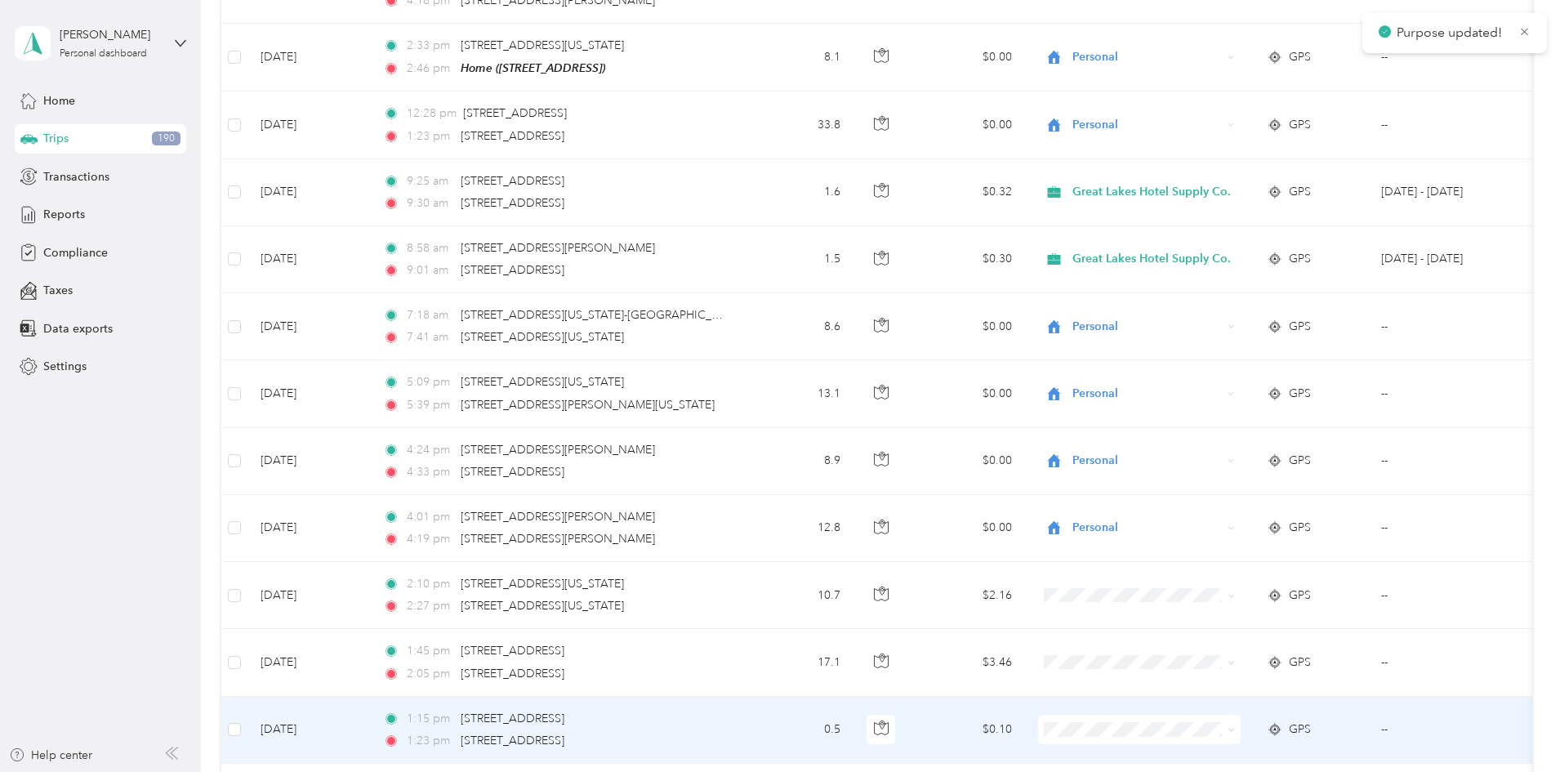
click at [1235, 726] on icon at bounding box center [1230, 729] width 7 height 7
click at [1261, 665] on span "Great Lakes Hotel Supply Co." at bounding box center [1266, 661] width 158 height 17
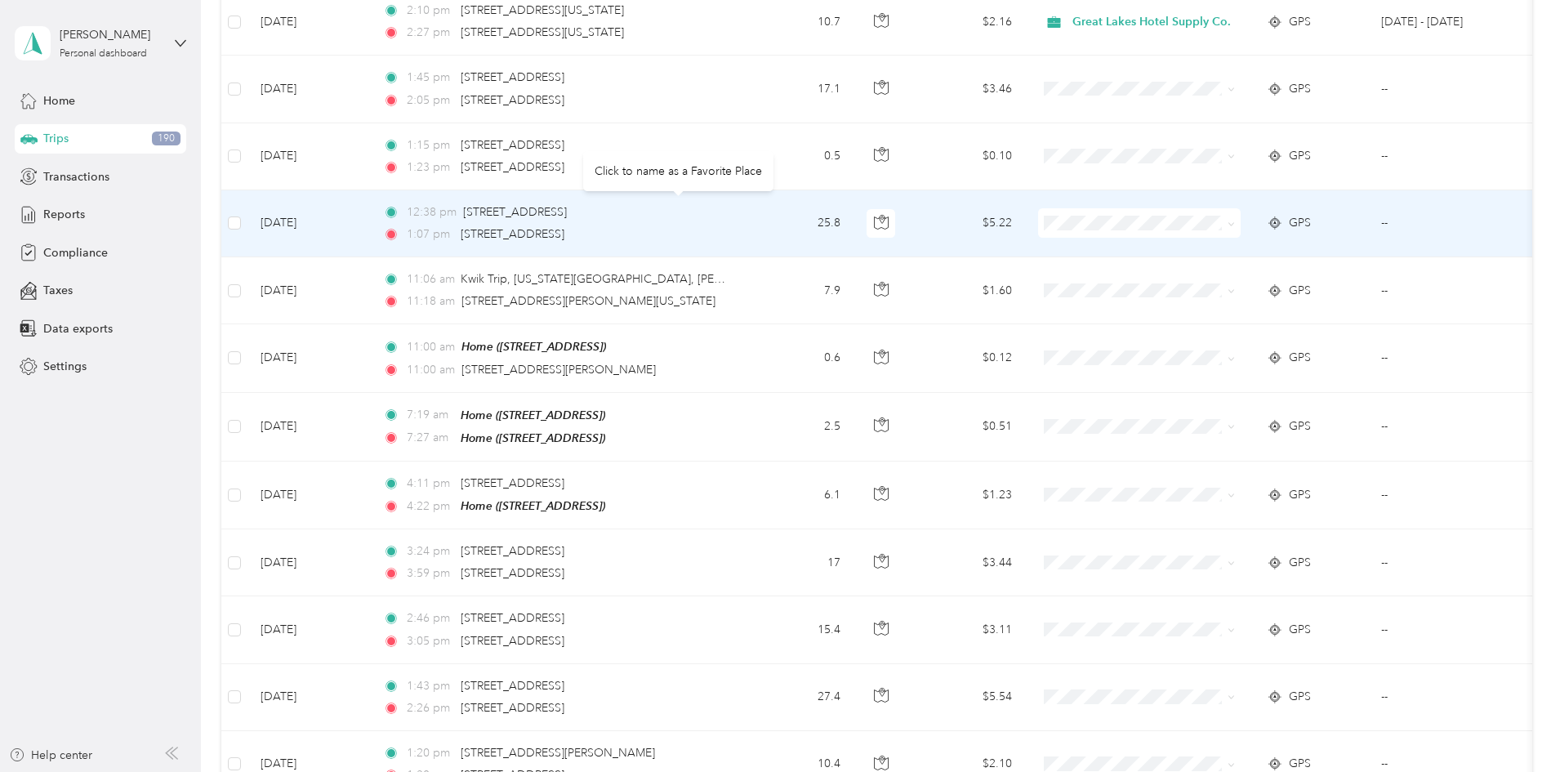
scroll to position [4323, 0]
click at [1235, 221] on icon at bounding box center [1230, 224] width 7 height 7
click at [1274, 251] on li "Great Lakes Hotel Supply Co." at bounding box center [1252, 247] width 211 height 29
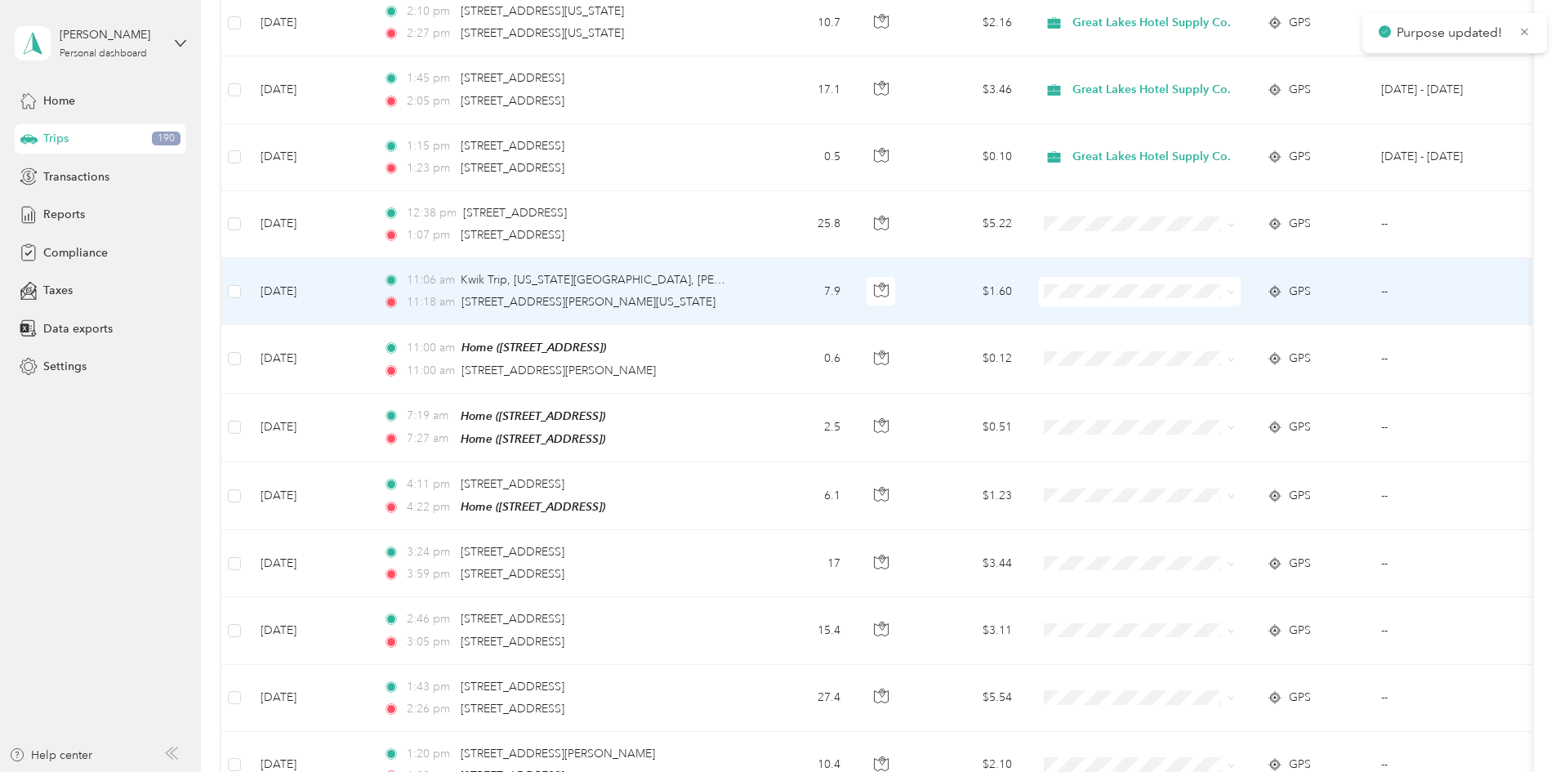
click at [1235, 288] on icon at bounding box center [1230, 291] width 7 height 7
click at [1218, 332] on li "Personal" at bounding box center [1252, 342] width 211 height 29
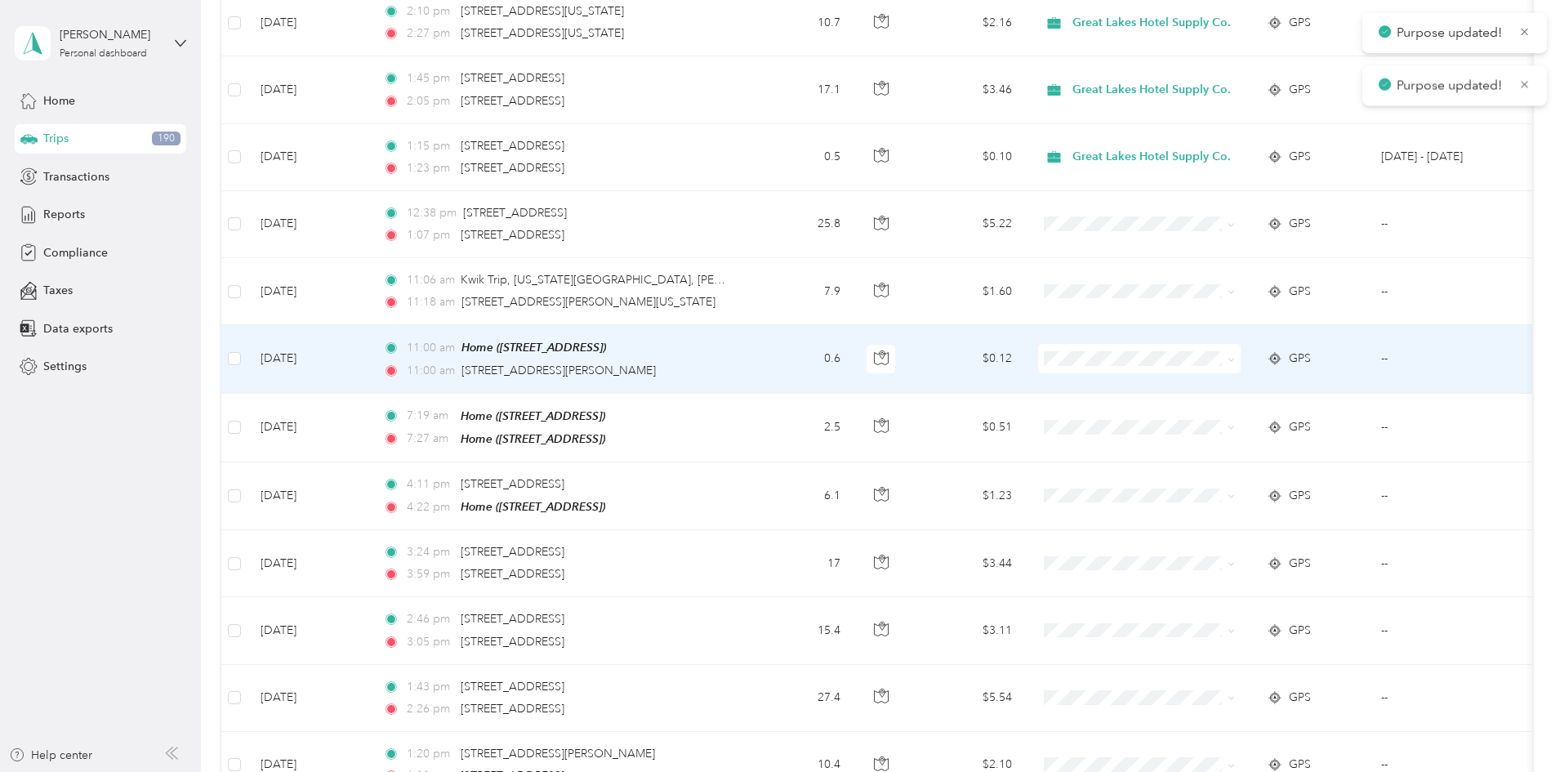
click at [1235, 356] on icon at bounding box center [1230, 359] width 7 height 7
click at [1205, 402] on span "Personal" at bounding box center [1266, 410] width 158 height 17
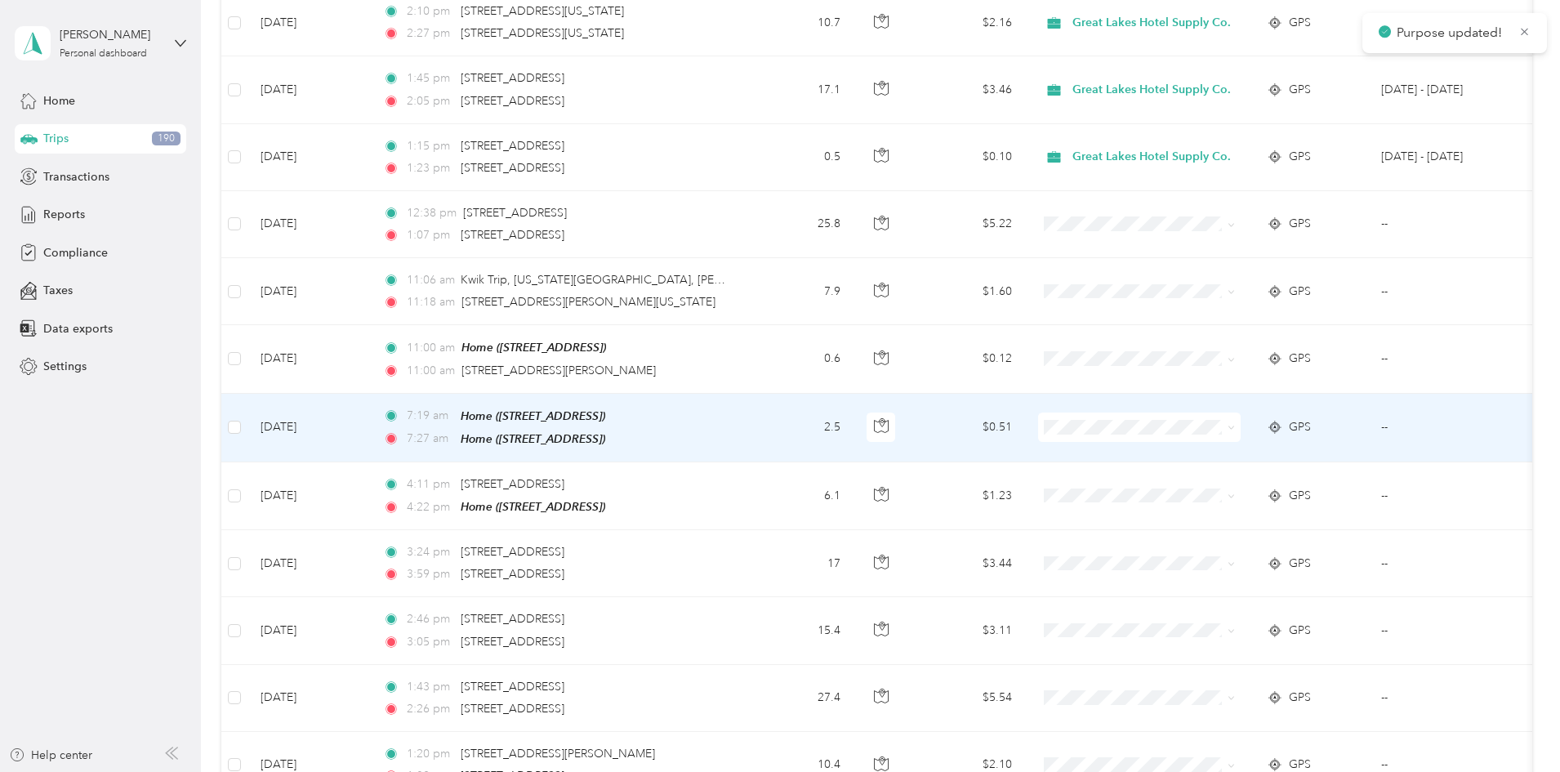
click at [1235, 418] on span at bounding box center [1228, 427] width 13 height 18
click at [1235, 424] on icon at bounding box center [1230, 427] width 7 height 7
click at [1241, 469] on span "Personal" at bounding box center [1266, 477] width 158 height 17
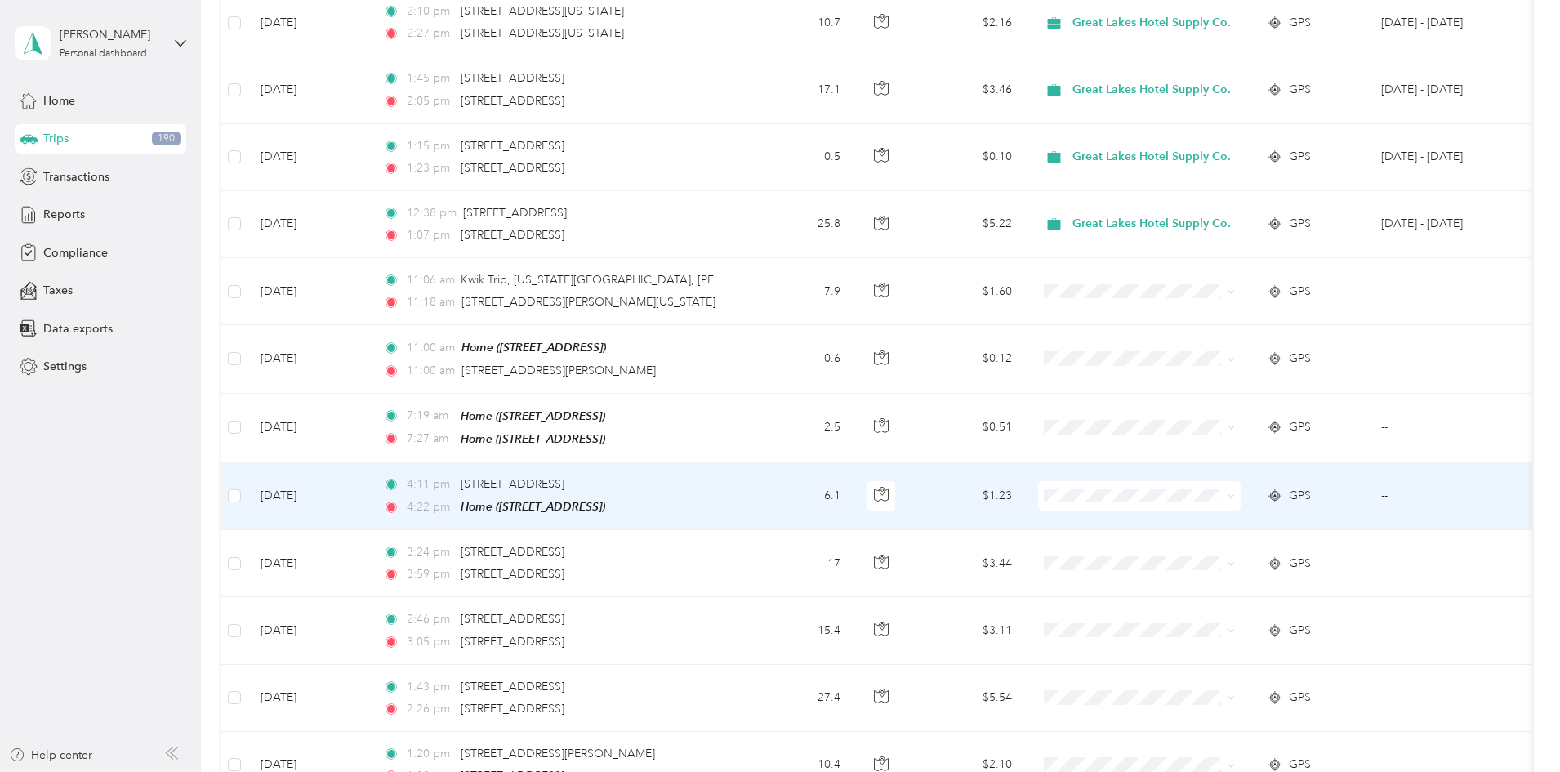
click at [1235, 492] on icon at bounding box center [1230, 495] width 7 height 7
click at [1238, 536] on span "Personal" at bounding box center [1266, 544] width 158 height 17
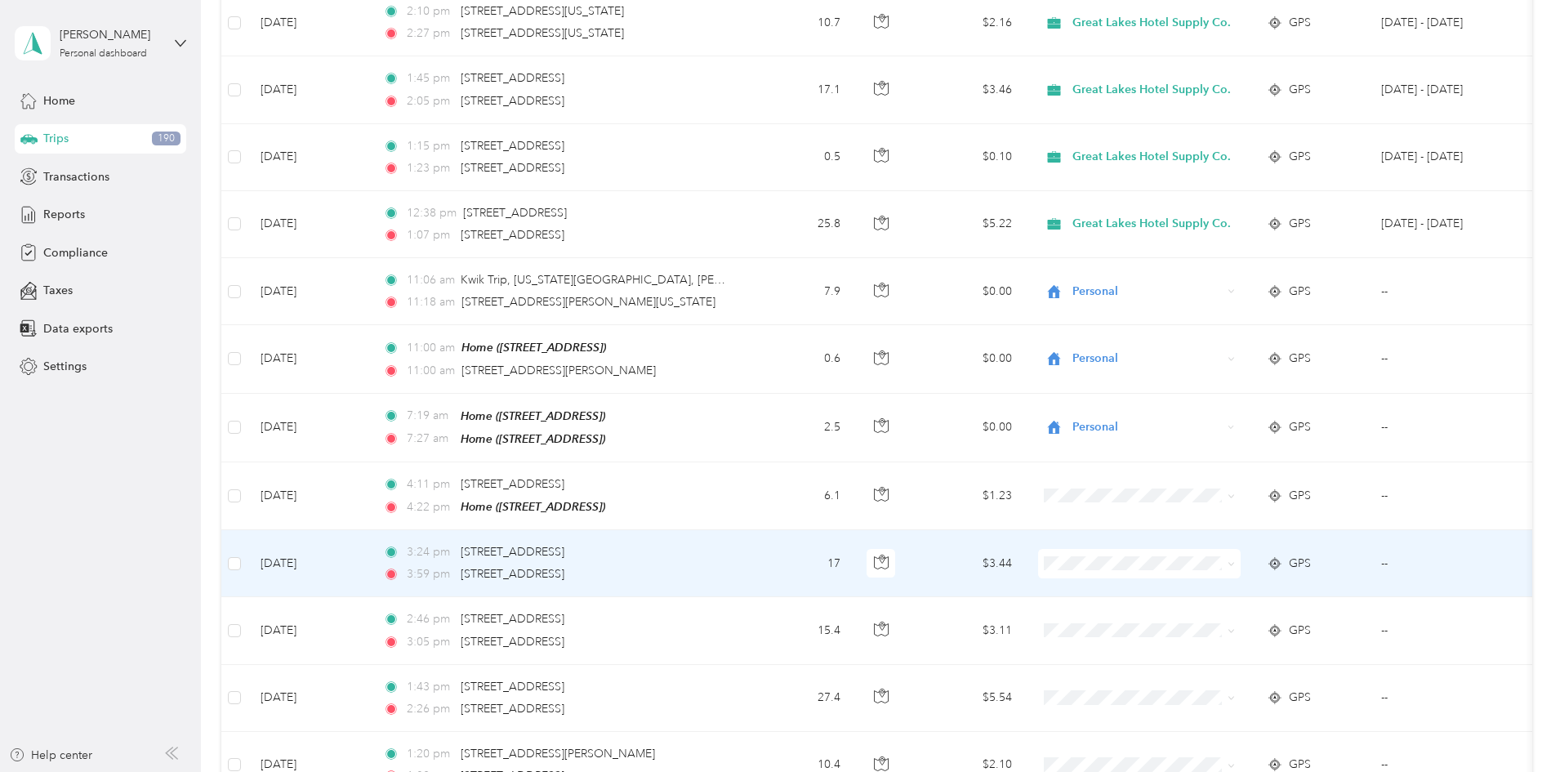
click at [1235, 560] on icon at bounding box center [1230, 563] width 7 height 7
drag, startPoint x: 1185, startPoint y: 608, endPoint x: 1201, endPoint y: 605, distance: 16.7
click at [1185, 609] on span "Personal" at bounding box center [1252, 611] width 188 height 17
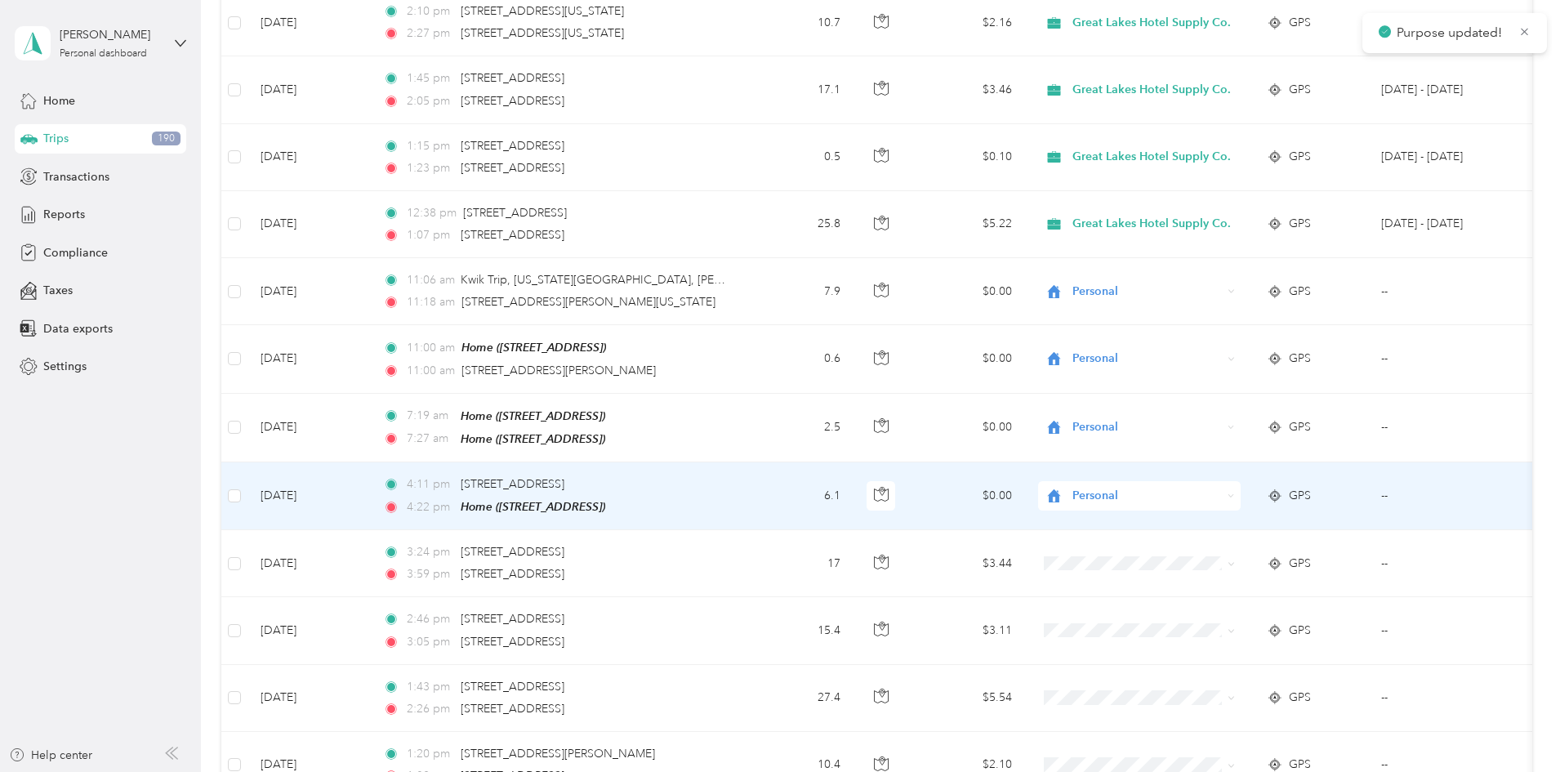
click at [1235, 492] on icon at bounding box center [1230, 495] width 7 height 7
click at [1231, 545] on span "Personal" at bounding box center [1257, 544] width 140 height 17
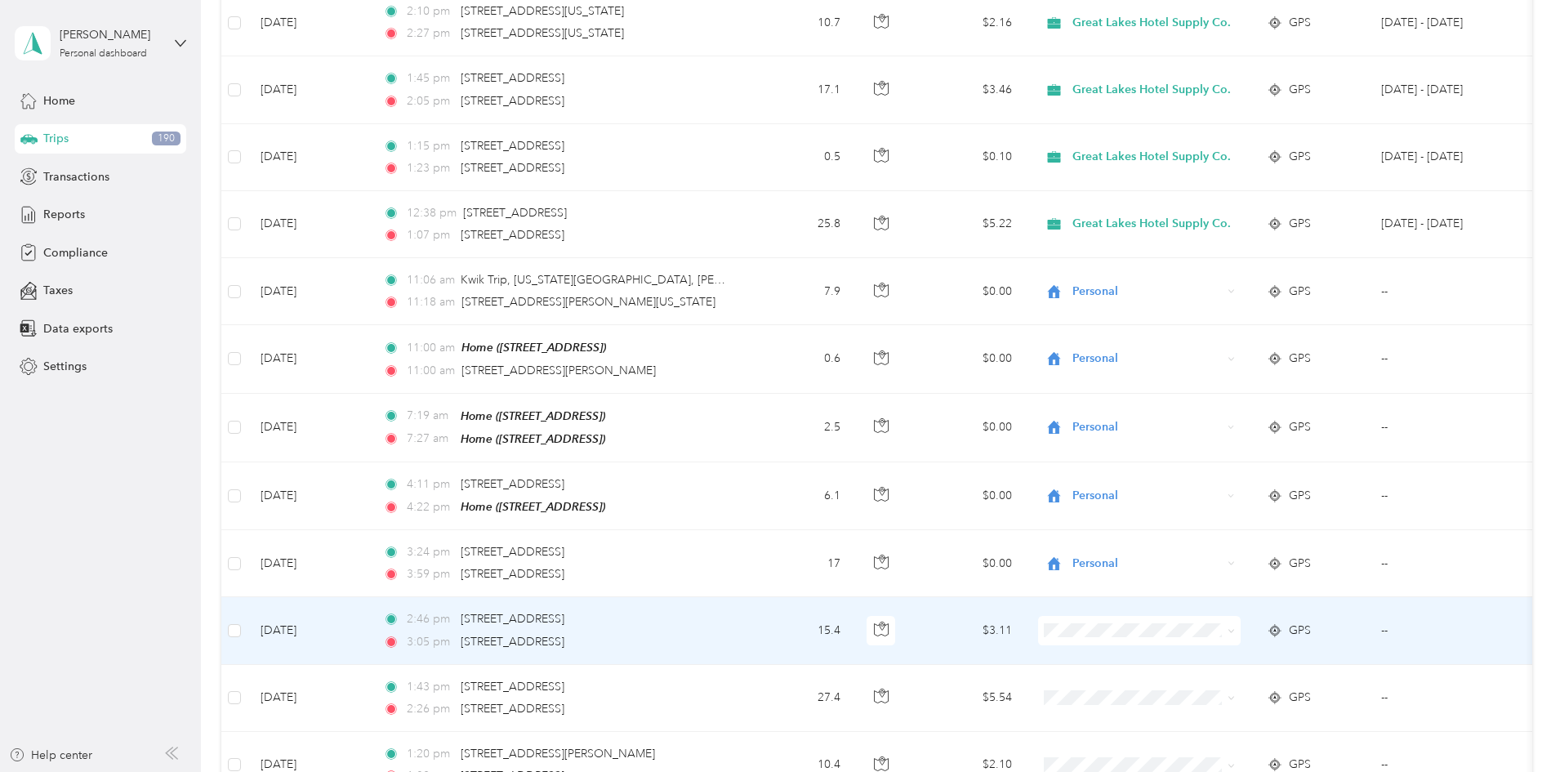
click at [1235, 627] on icon at bounding box center [1230, 630] width 7 height 7
click at [1263, 648] on span "Great Lakes Hotel Supply Co." at bounding box center [1266, 643] width 158 height 17
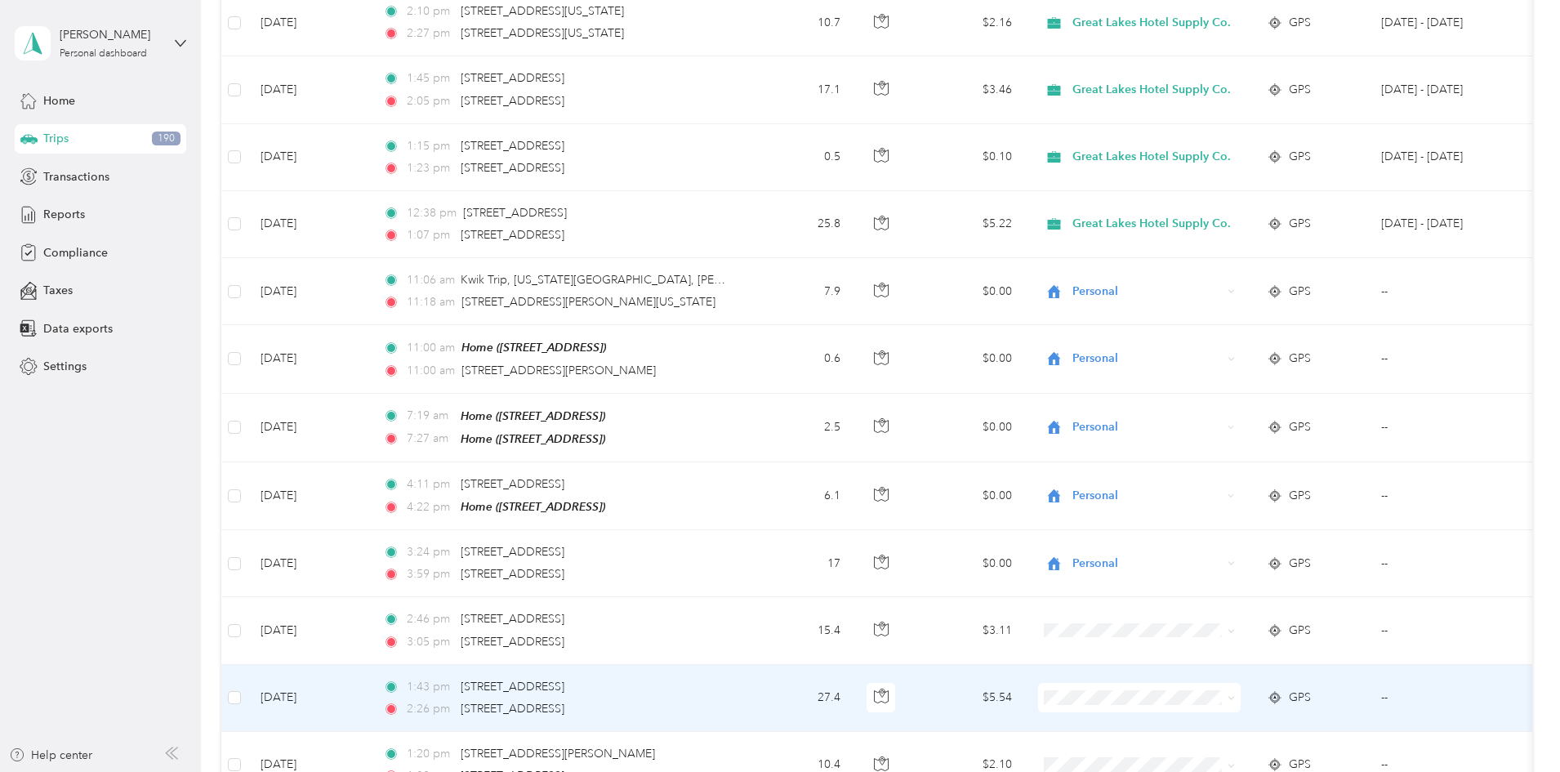
click at [1235, 694] on icon at bounding box center [1230, 697] width 7 height 7
click at [1226, 708] on li "Great Lakes Hotel Supply Co." at bounding box center [1252, 717] width 211 height 29
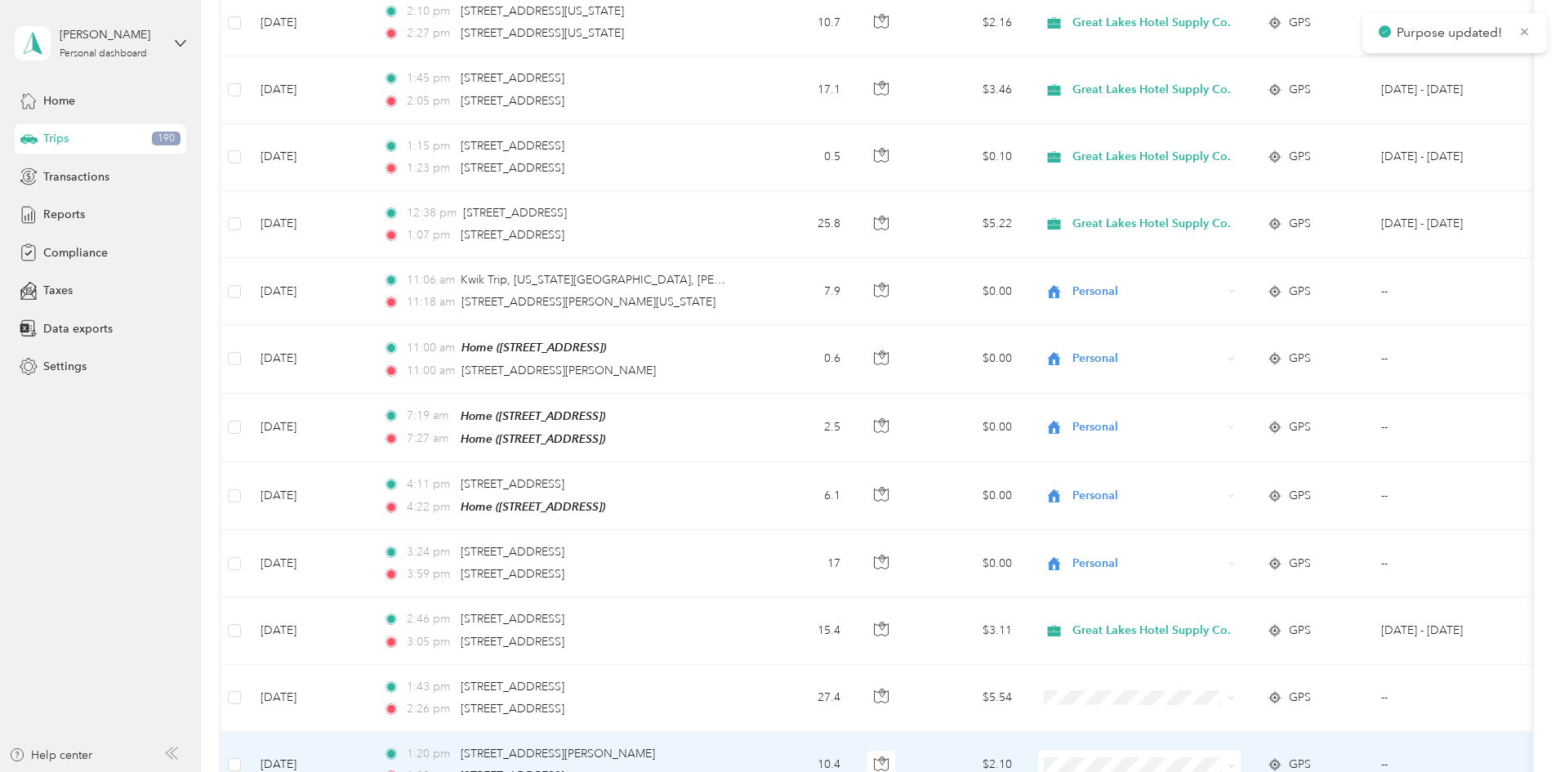
click at [1235, 762] on icon at bounding box center [1230, 765] width 7 height 7
click at [1243, 689] on span "Great Lakes Hotel Supply Co." at bounding box center [1266, 694] width 158 height 17
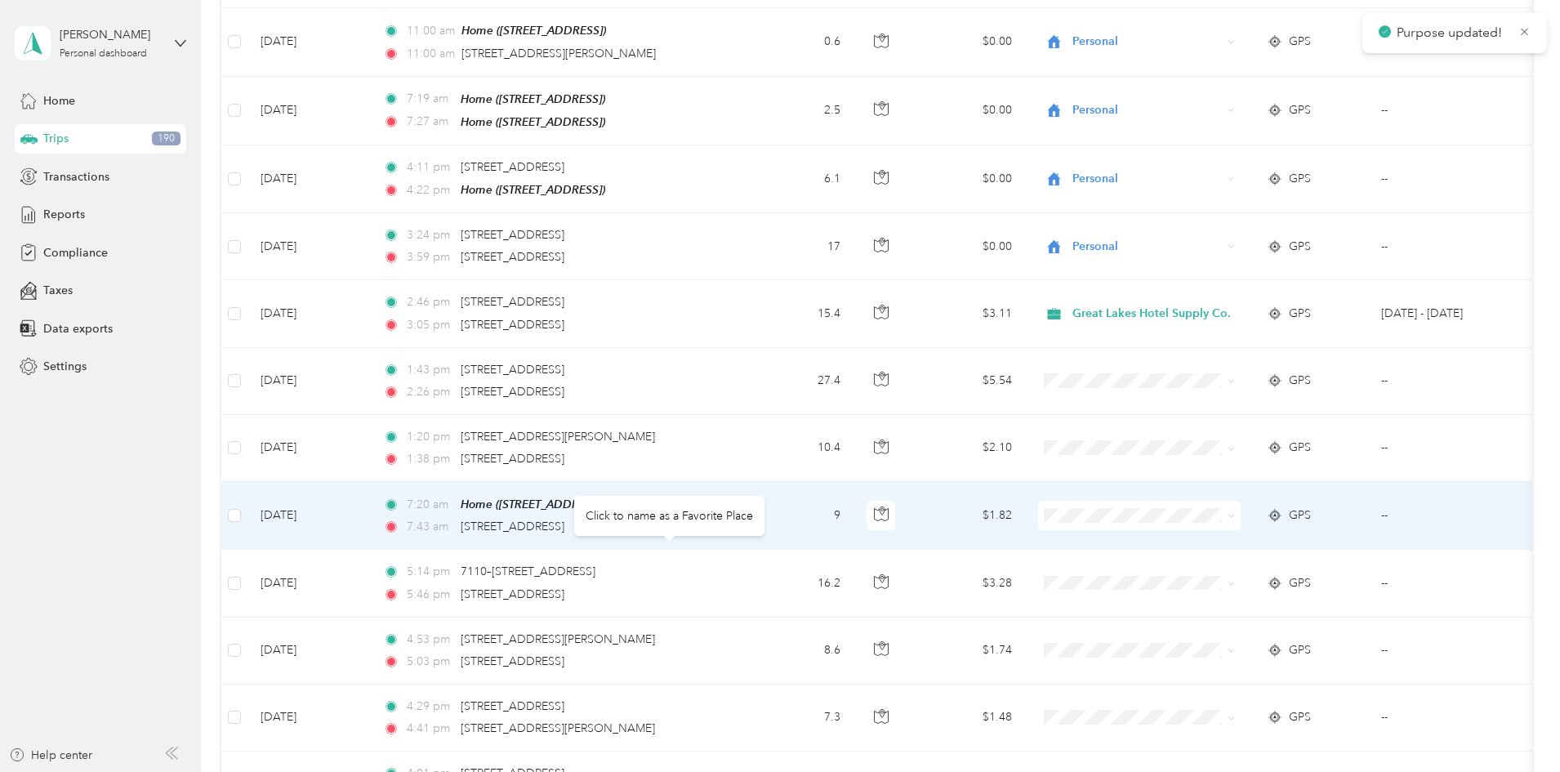
scroll to position [4649, 0]
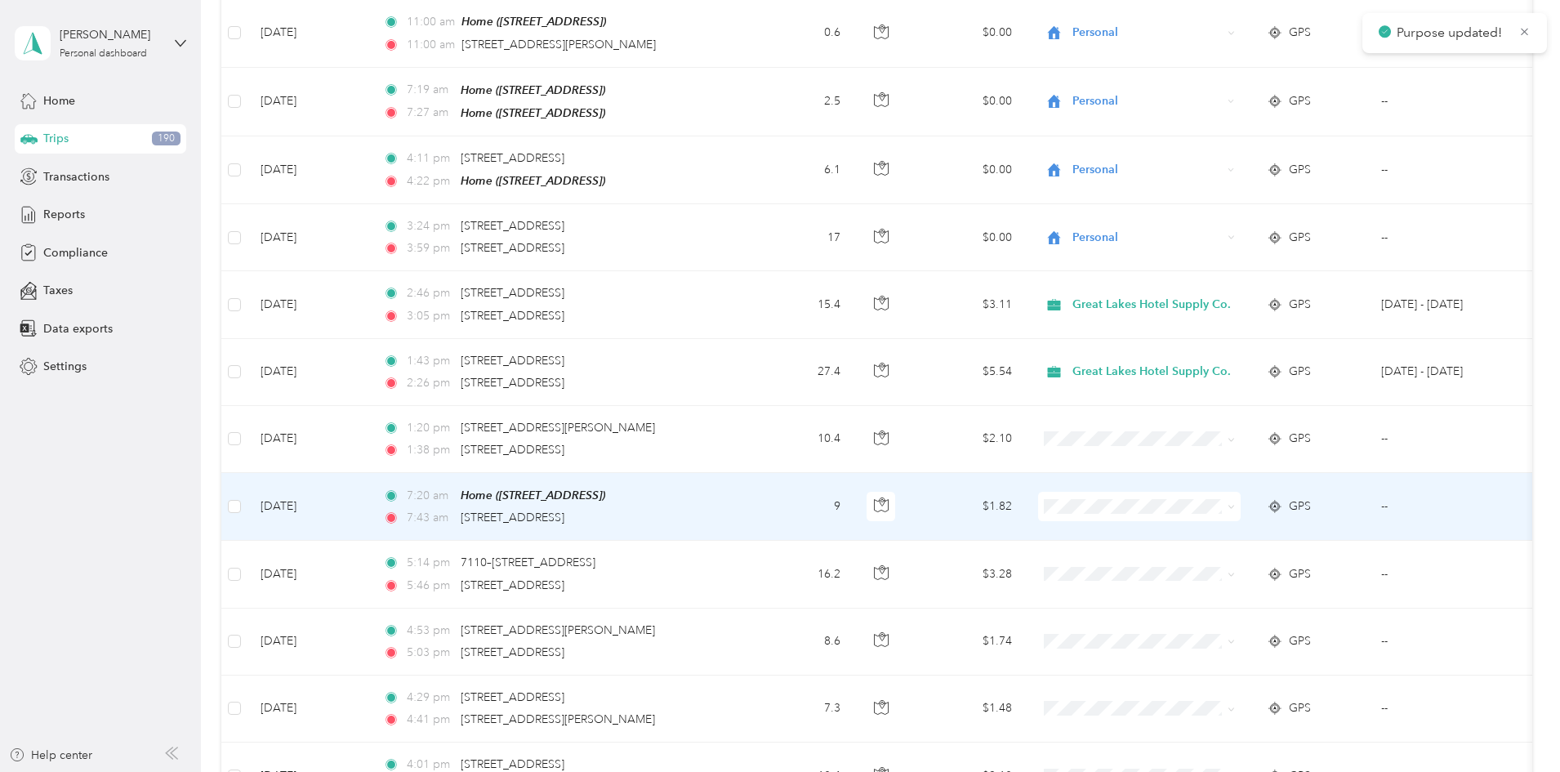
click at [1235, 503] on icon at bounding box center [1230, 506] width 7 height 7
click at [1268, 521] on span "Great Lakes Hotel Supply Co." at bounding box center [1266, 526] width 158 height 17
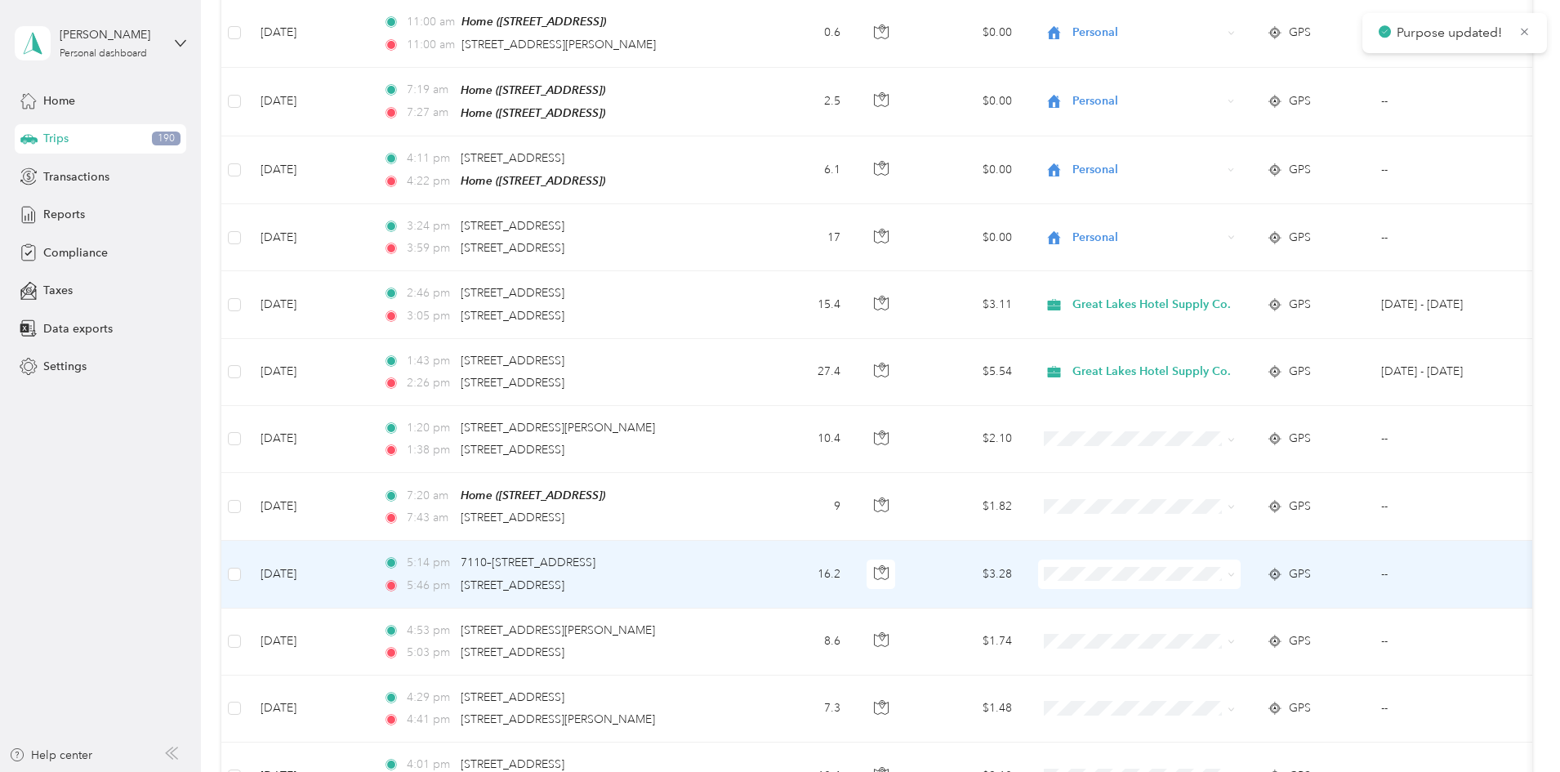
click at [1235, 567] on span at bounding box center [1230, 574] width 7 height 14
click at [1235, 571] on icon at bounding box center [1230, 574] width 7 height 7
click at [1247, 615] on span "Personal" at bounding box center [1266, 621] width 158 height 17
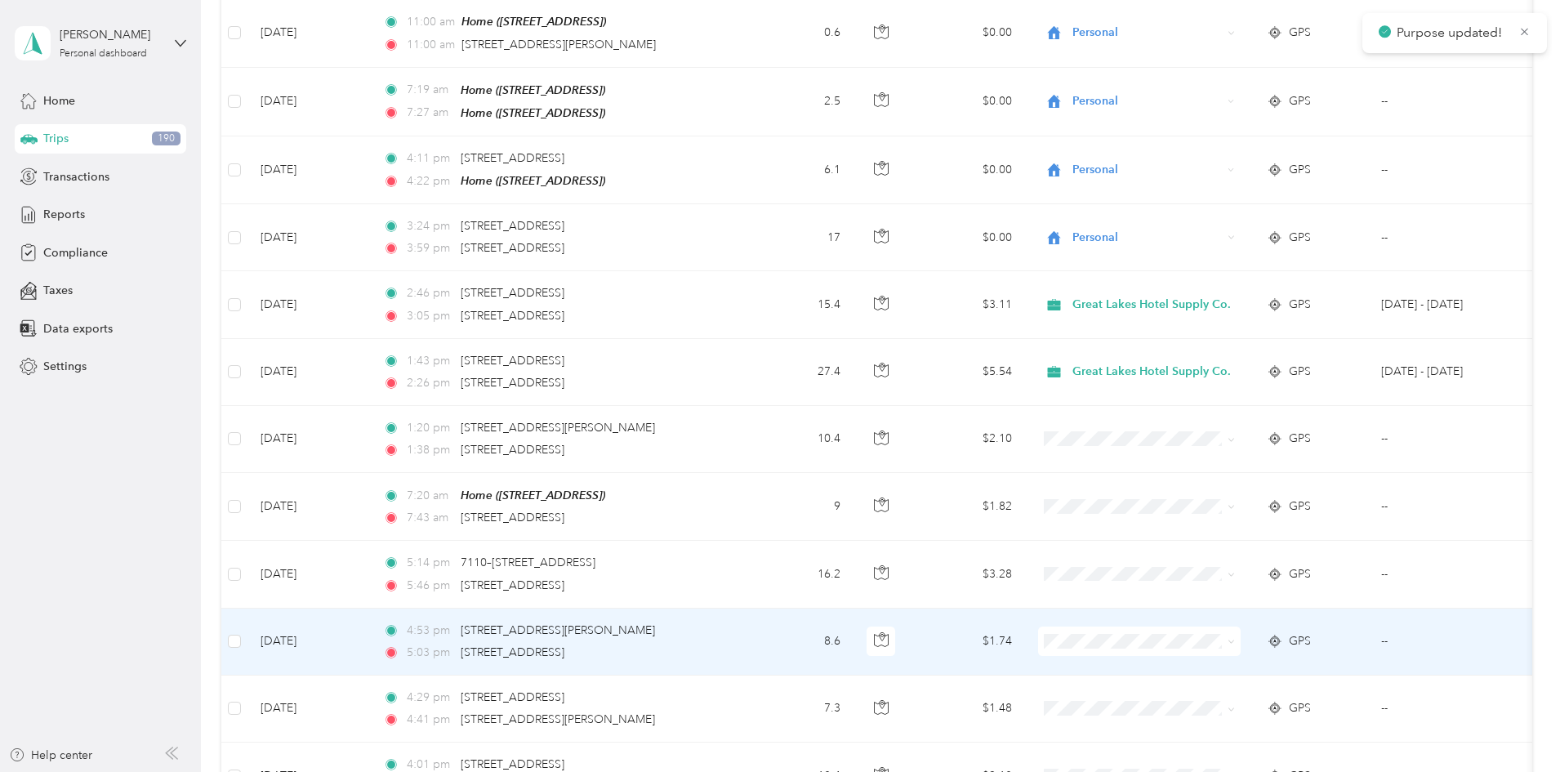
click at [1235, 638] on icon at bounding box center [1230, 641] width 7 height 7
click at [1241, 679] on li "Personal" at bounding box center [1252, 689] width 211 height 29
click at [1235, 706] on icon at bounding box center [1230, 709] width 7 height 7
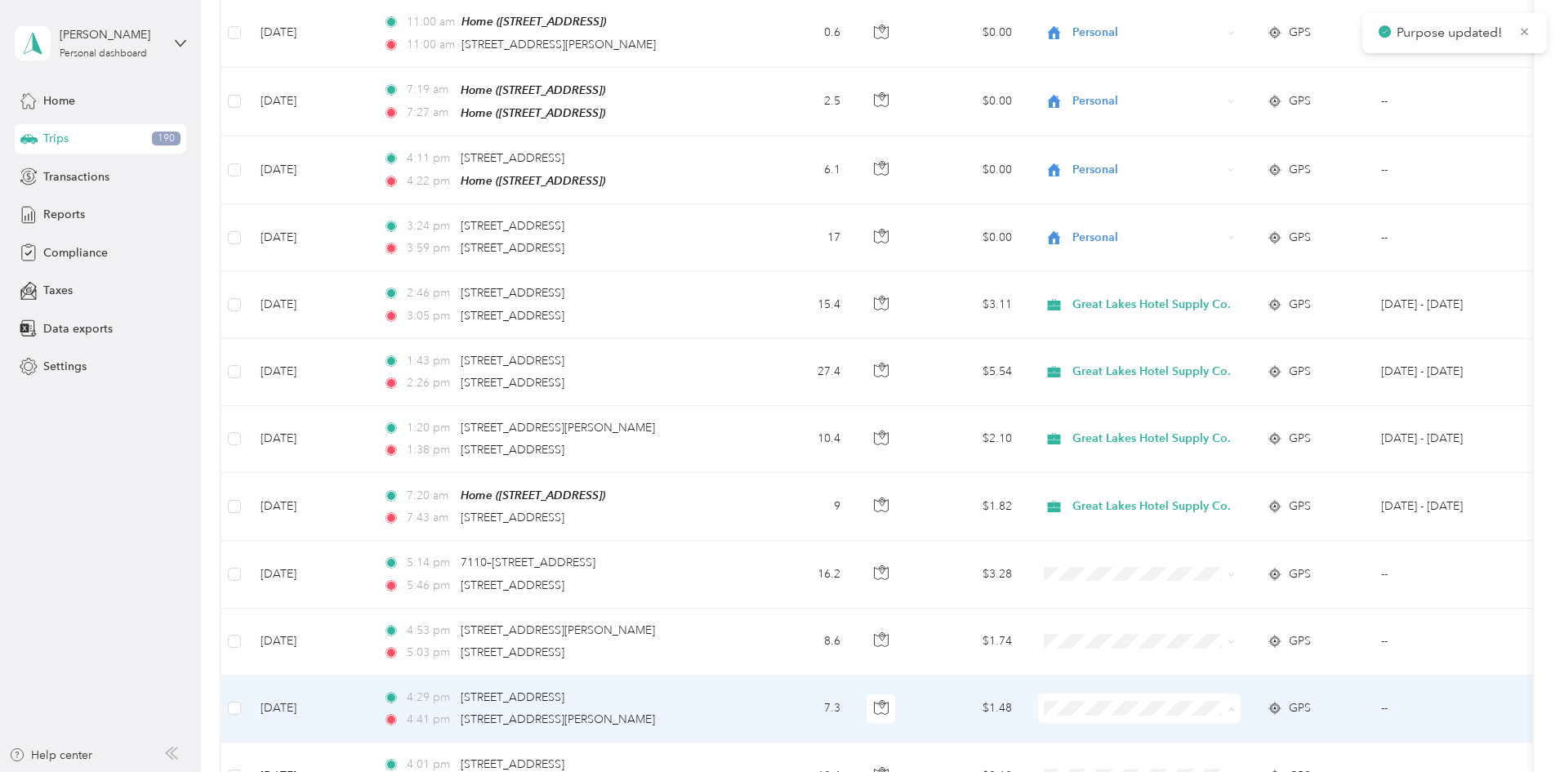
click at [1211, 746] on li "Personal" at bounding box center [1252, 755] width 211 height 29
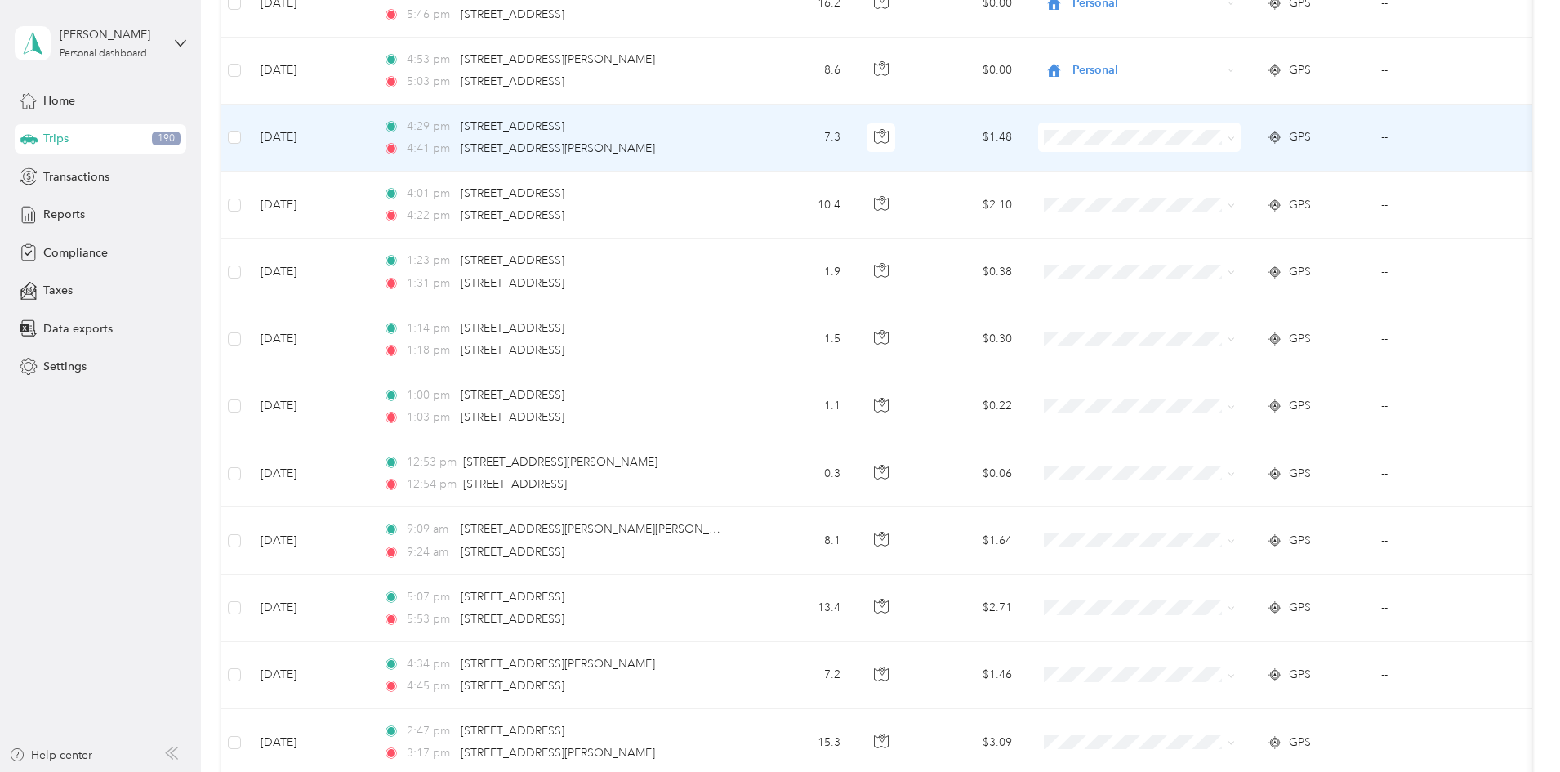
scroll to position [5221, 0]
click at [1235, 134] on icon at bounding box center [1230, 137] width 7 height 7
click at [1201, 180] on span "Personal" at bounding box center [1266, 184] width 158 height 17
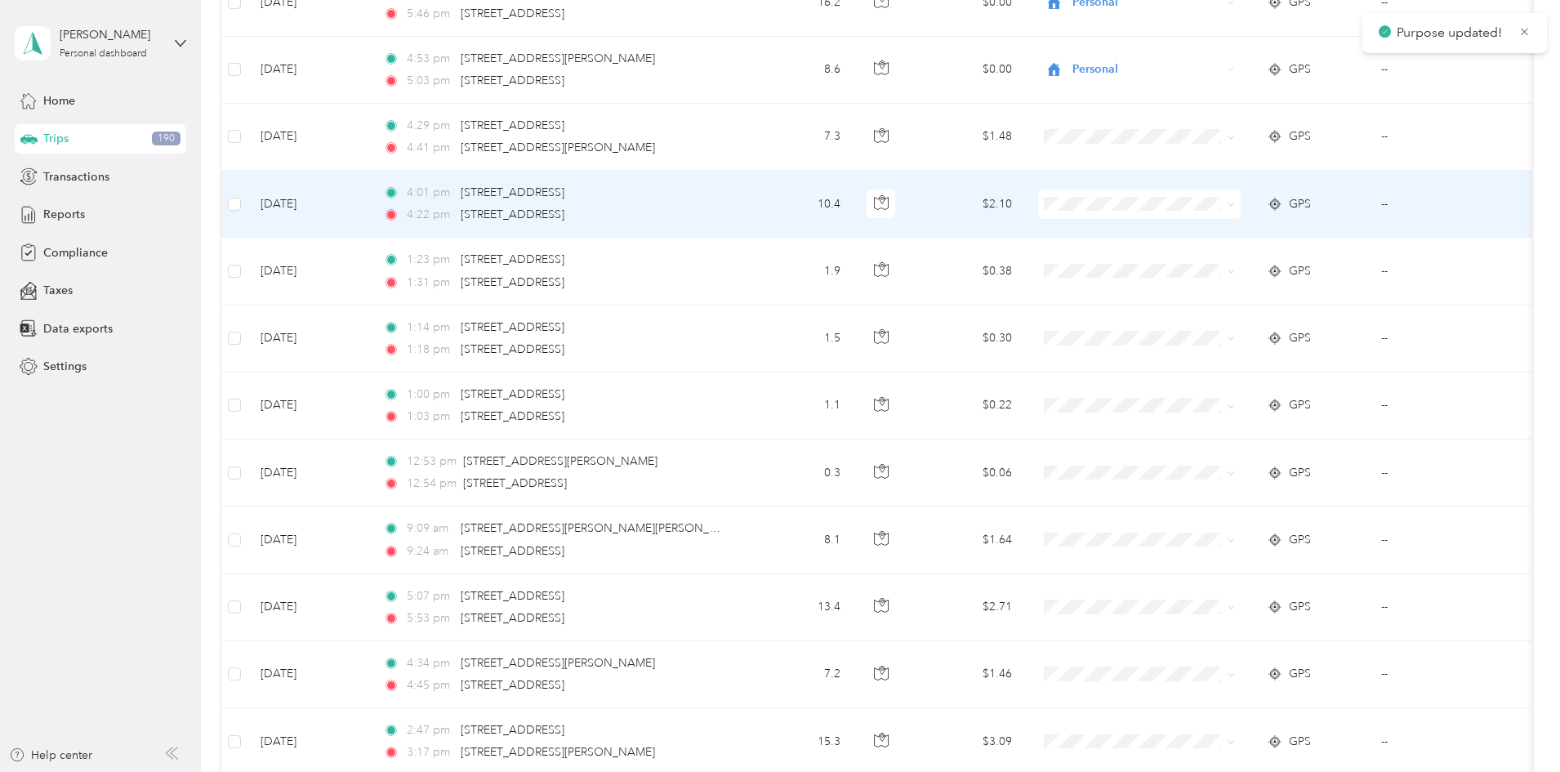
click at [1235, 201] on icon at bounding box center [1230, 204] width 7 height 7
click at [1245, 240] on li "Personal" at bounding box center [1252, 247] width 211 height 29
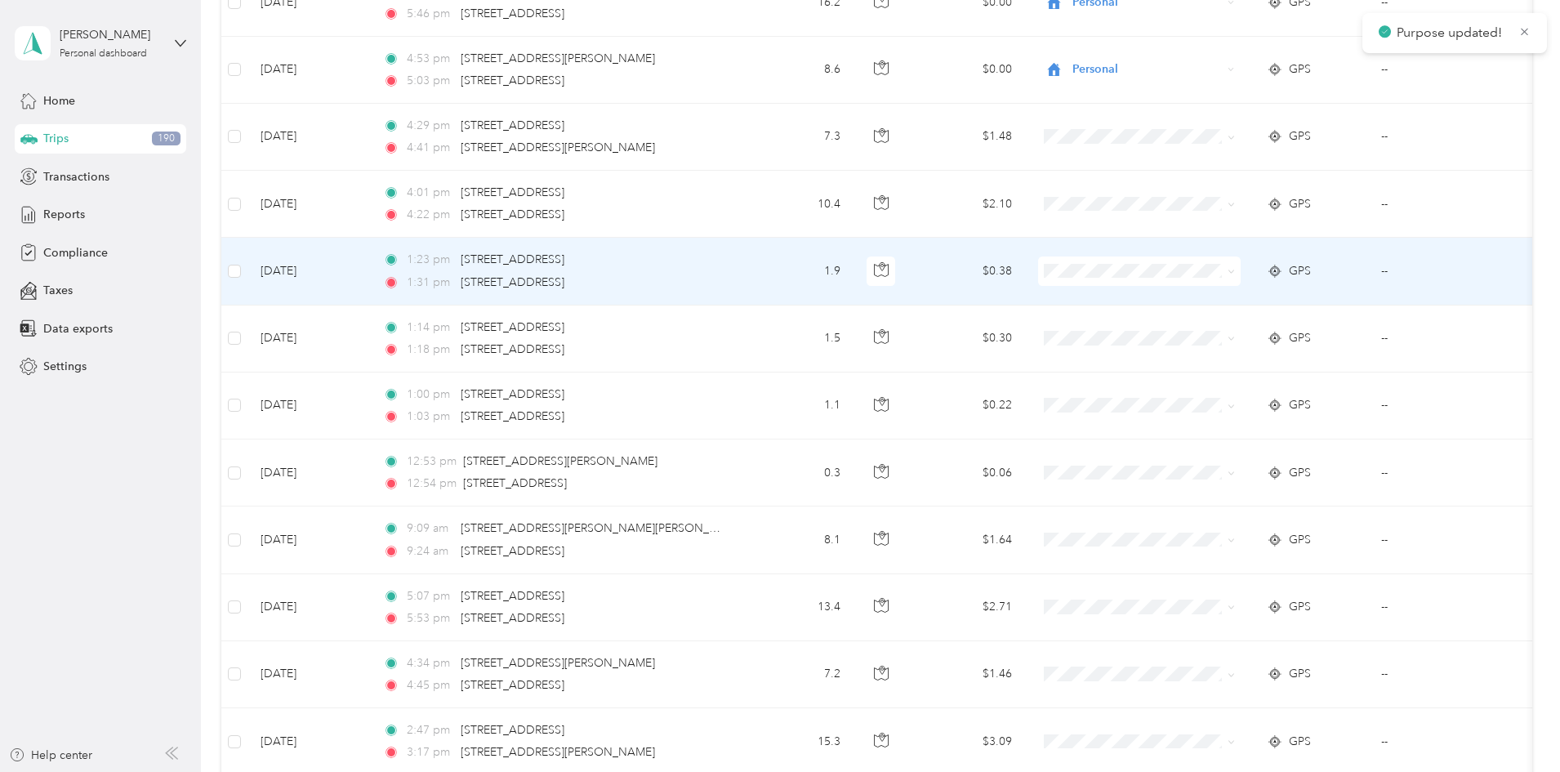
click at [1235, 264] on span at bounding box center [1230, 271] width 7 height 14
click at [1233, 270] on icon at bounding box center [1230, 271] width 5 height 3
click at [1241, 314] on span "Personal" at bounding box center [1266, 318] width 158 height 17
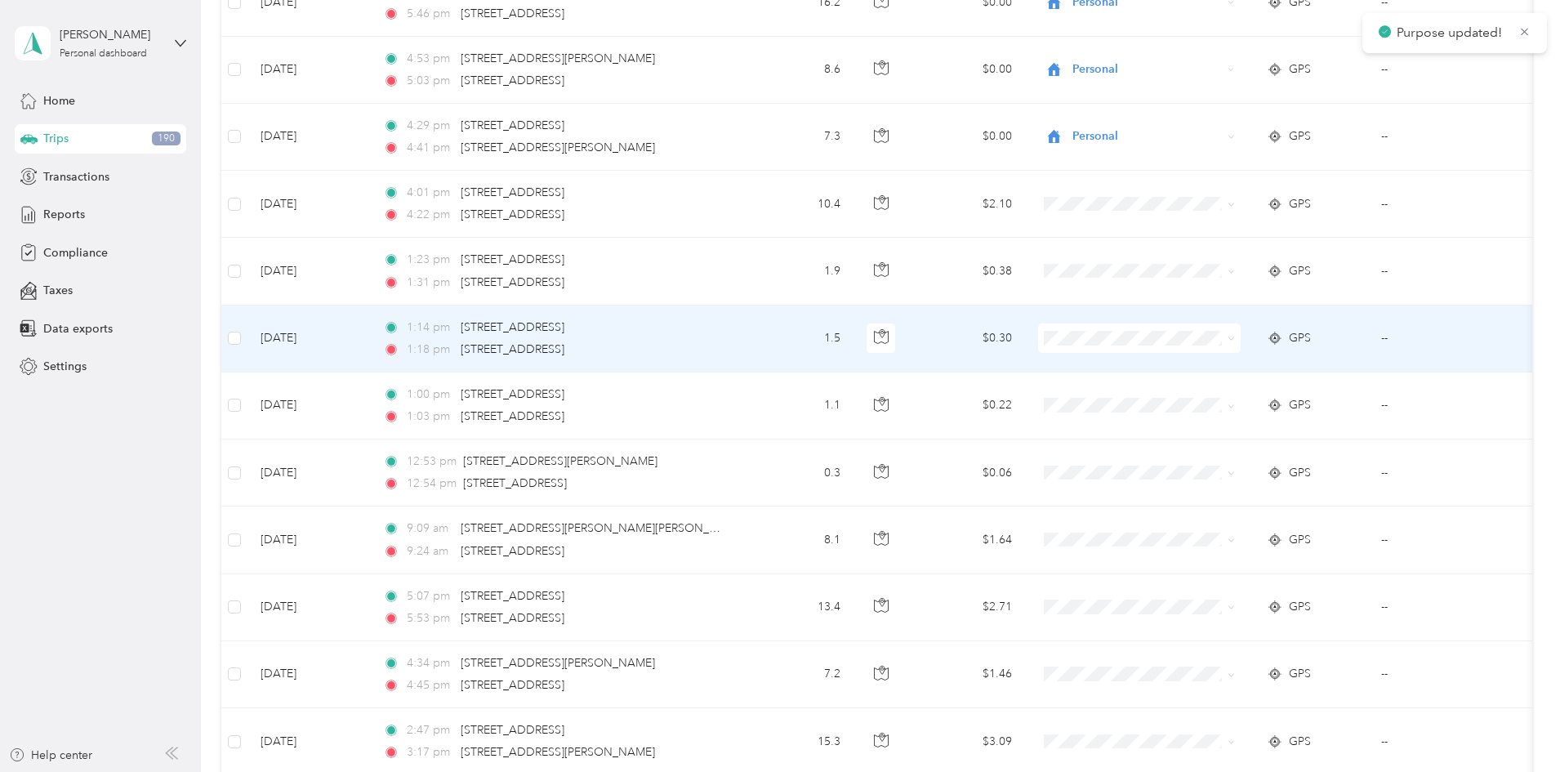
click at [1235, 335] on icon at bounding box center [1230, 338] width 7 height 7
click at [1243, 375] on li "Personal" at bounding box center [1252, 386] width 211 height 29
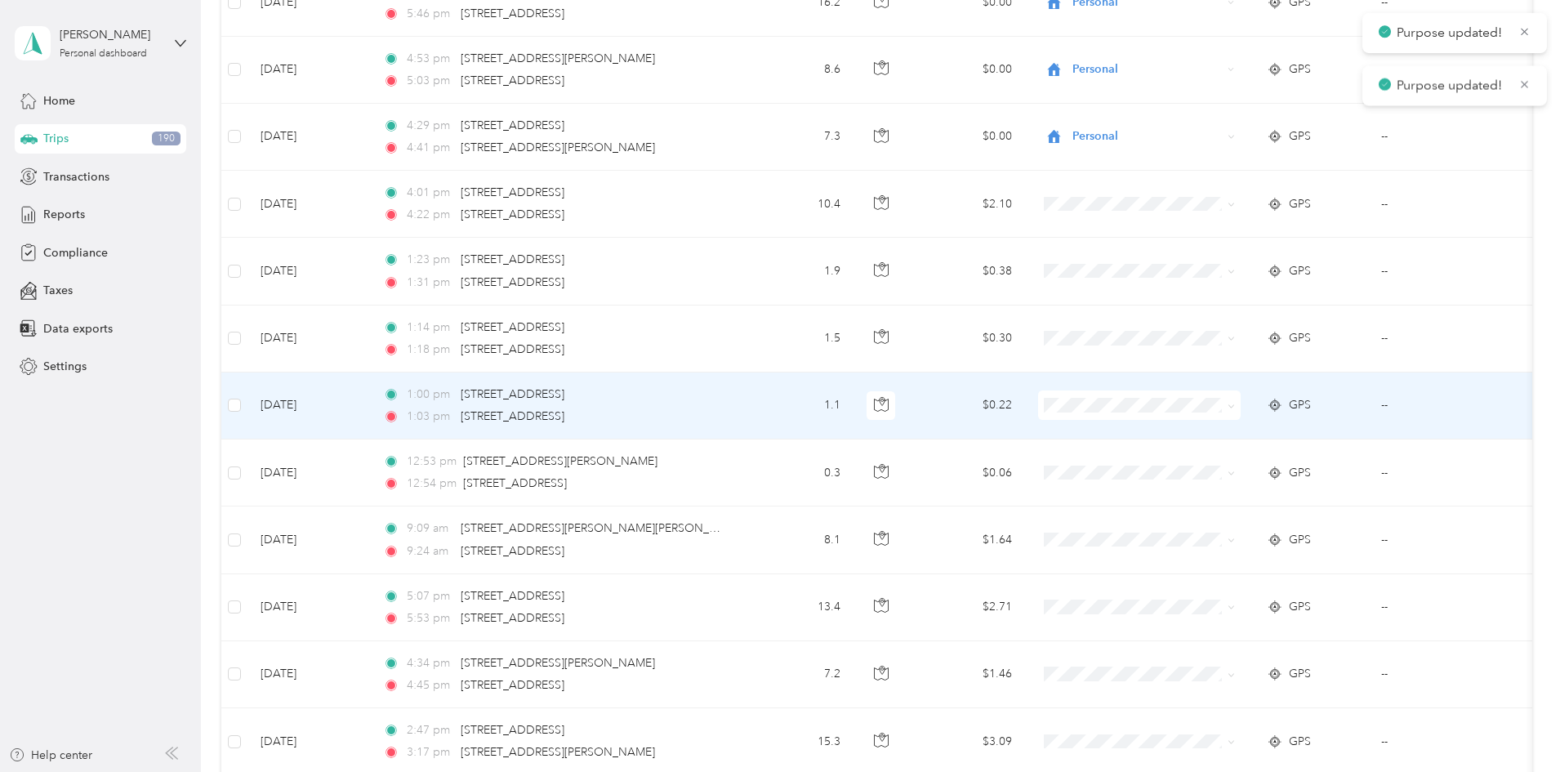
click at [1235, 403] on icon at bounding box center [1230, 406] width 7 height 7
click at [1222, 448] on span "Personal" at bounding box center [1266, 452] width 158 height 17
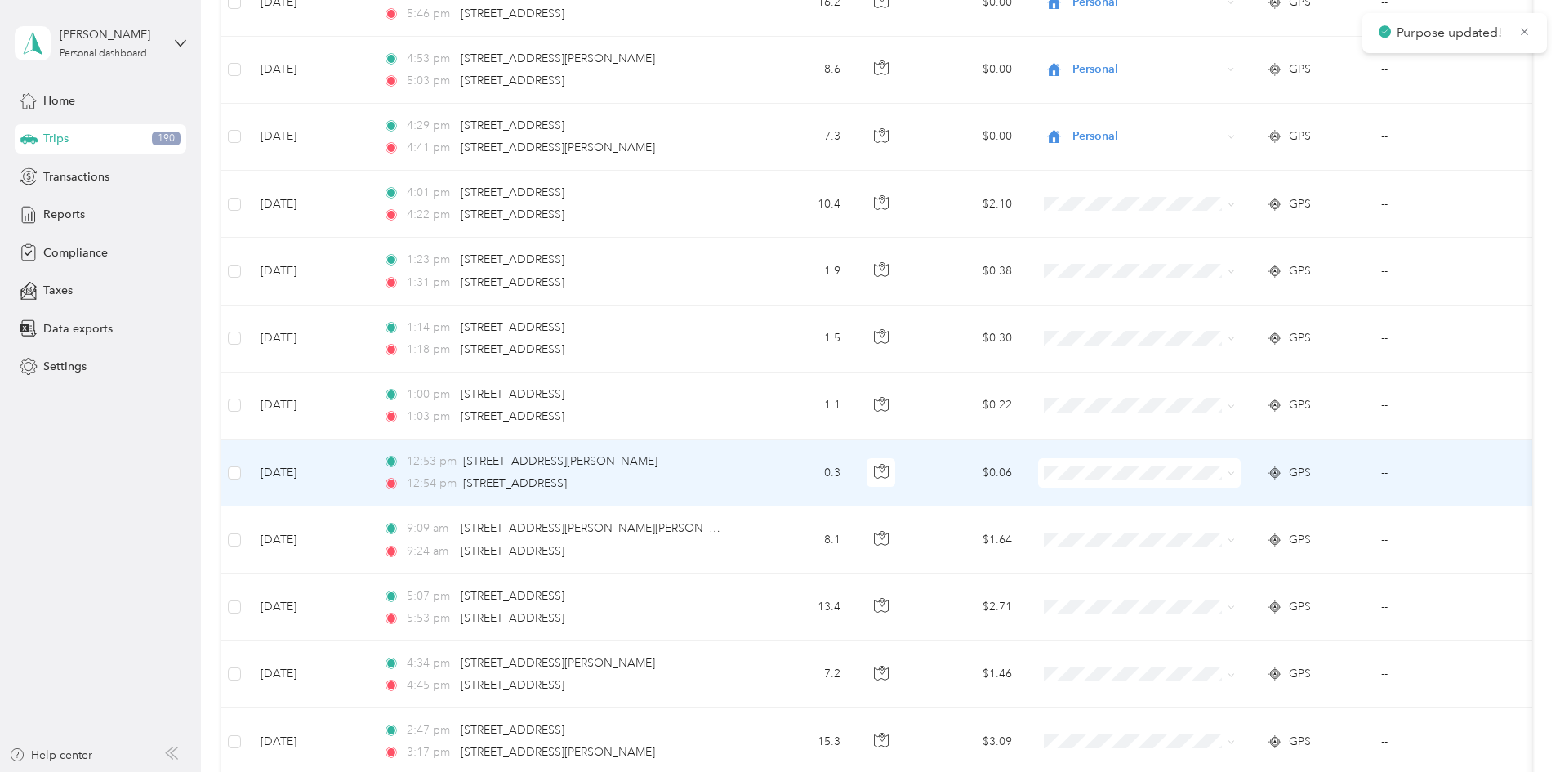
click at [1235, 470] on icon at bounding box center [1230, 473] width 7 height 7
click at [1213, 510] on li "Personal" at bounding box center [1252, 520] width 211 height 29
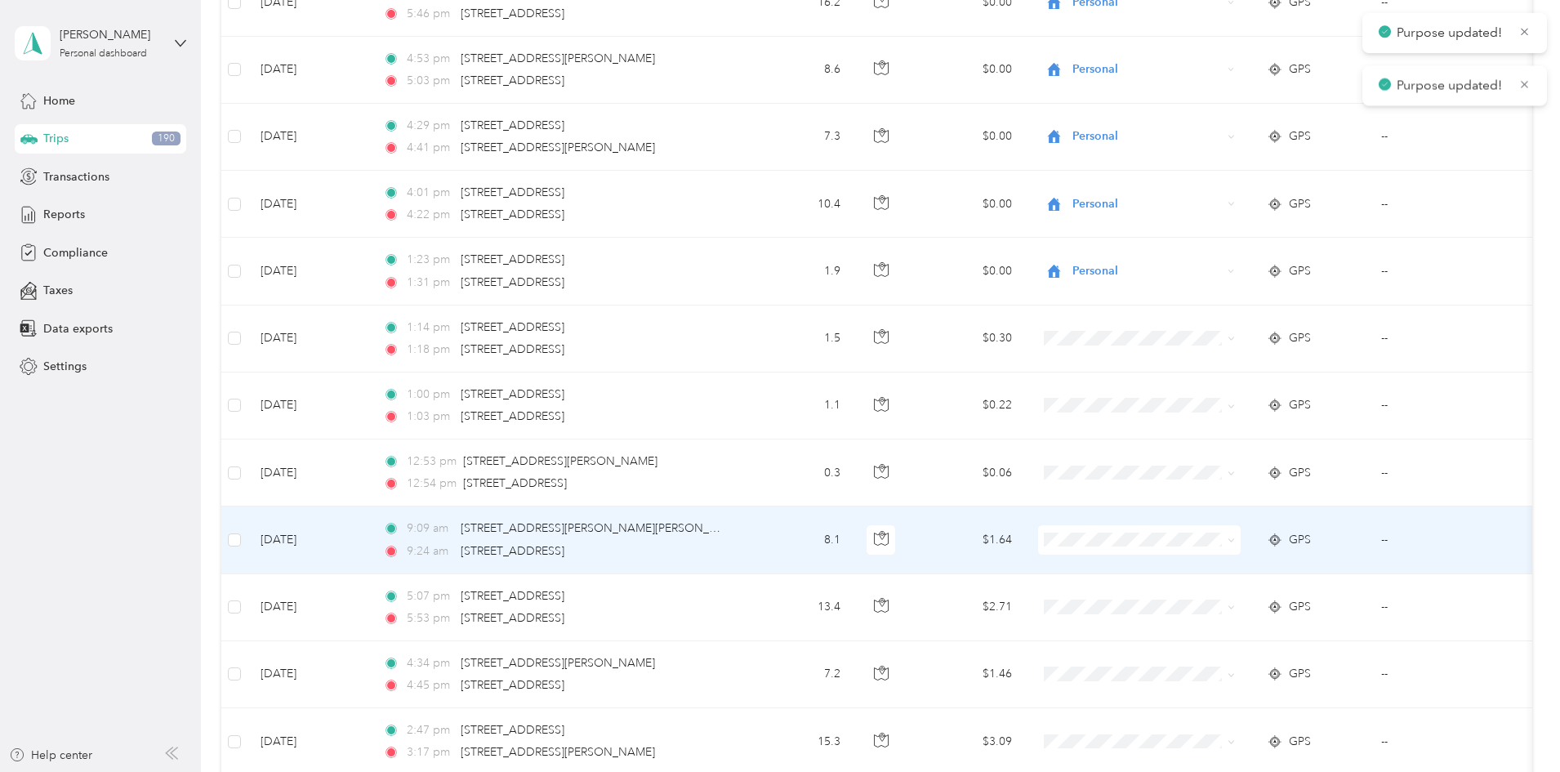
click at [1235, 537] on icon at bounding box center [1230, 540] width 7 height 7
click at [1240, 577] on li "Personal" at bounding box center [1252, 587] width 211 height 29
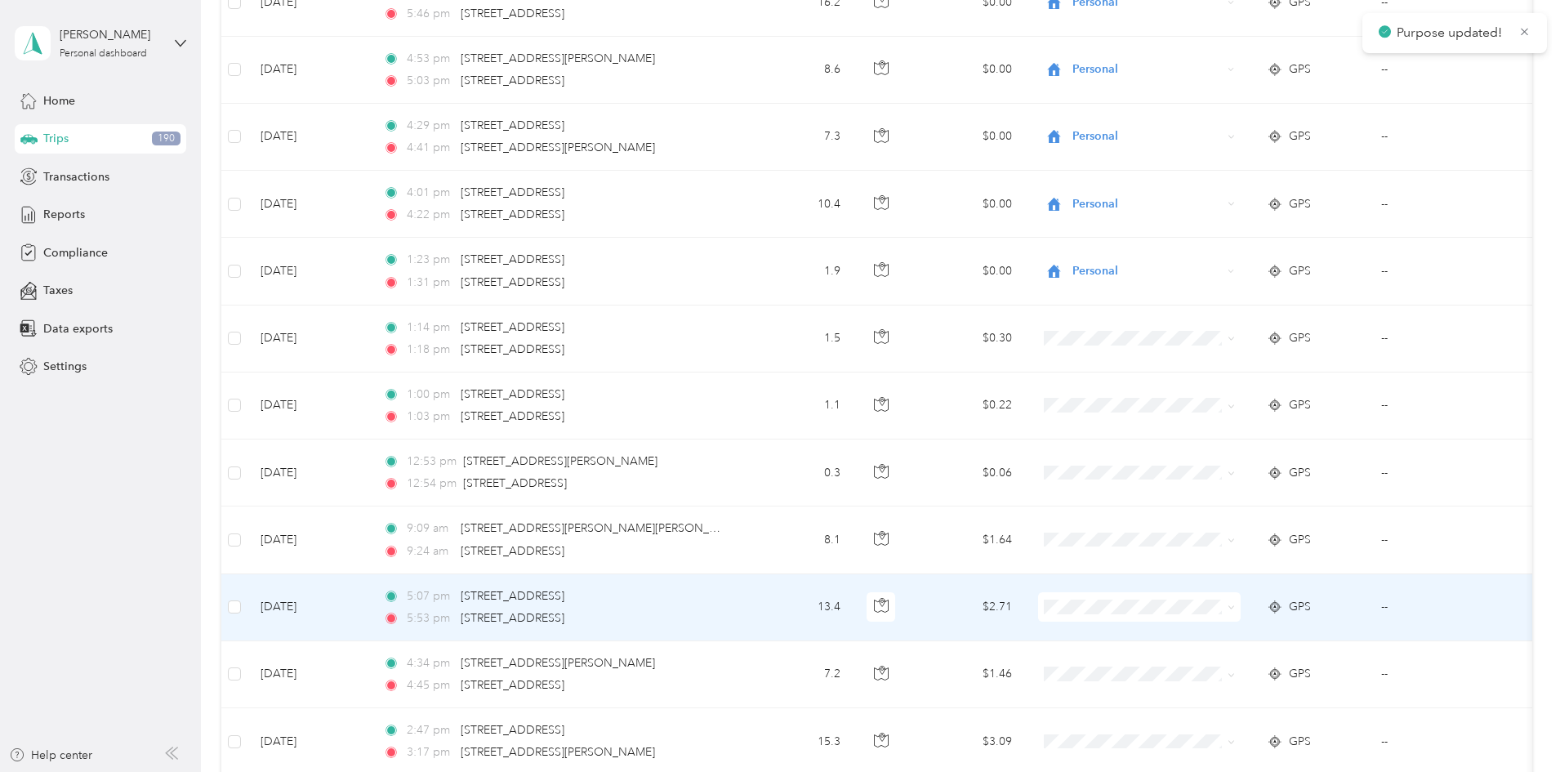
click at [1235, 603] on icon at bounding box center [1230, 606] width 7 height 7
click at [1240, 644] on li "Personal" at bounding box center [1252, 654] width 211 height 29
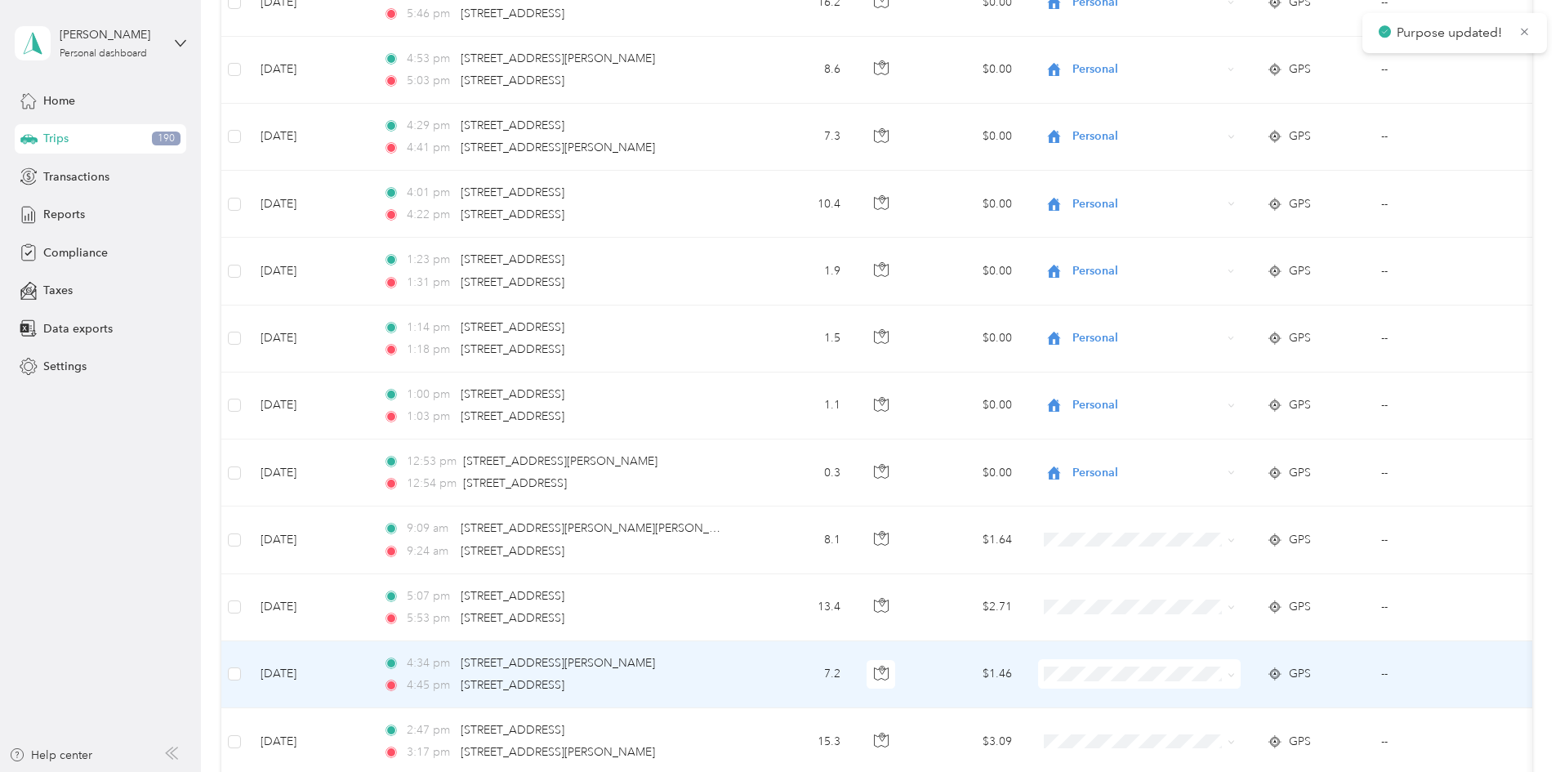
click at [1233, 673] on icon at bounding box center [1230, 674] width 5 height 3
click at [1236, 721] on span "Personal" at bounding box center [1266, 721] width 158 height 17
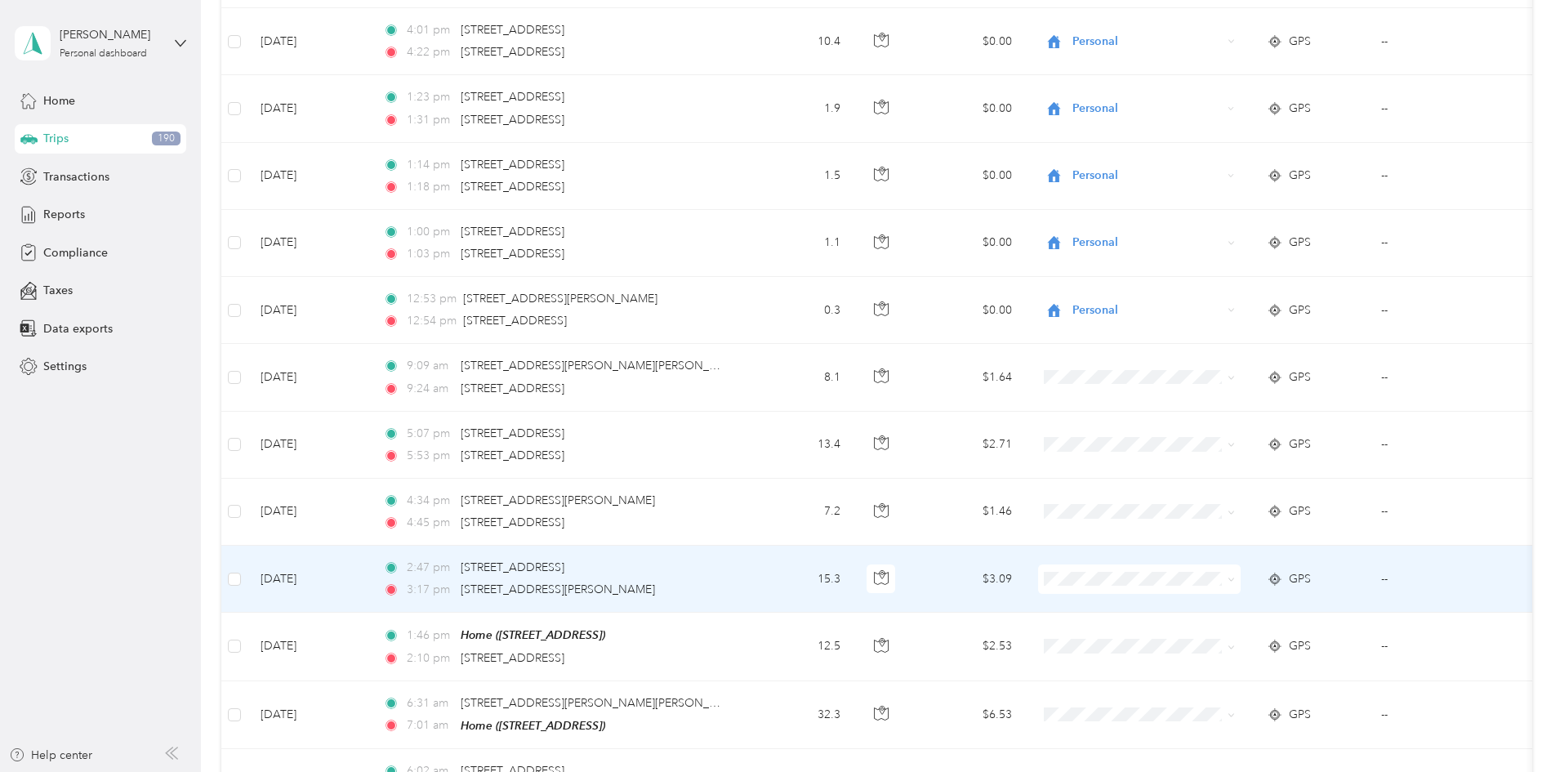
scroll to position [5384, 0]
click at [1233, 577] on icon at bounding box center [1230, 578] width 5 height 3
click at [1231, 624] on span "Personal" at bounding box center [1266, 625] width 158 height 17
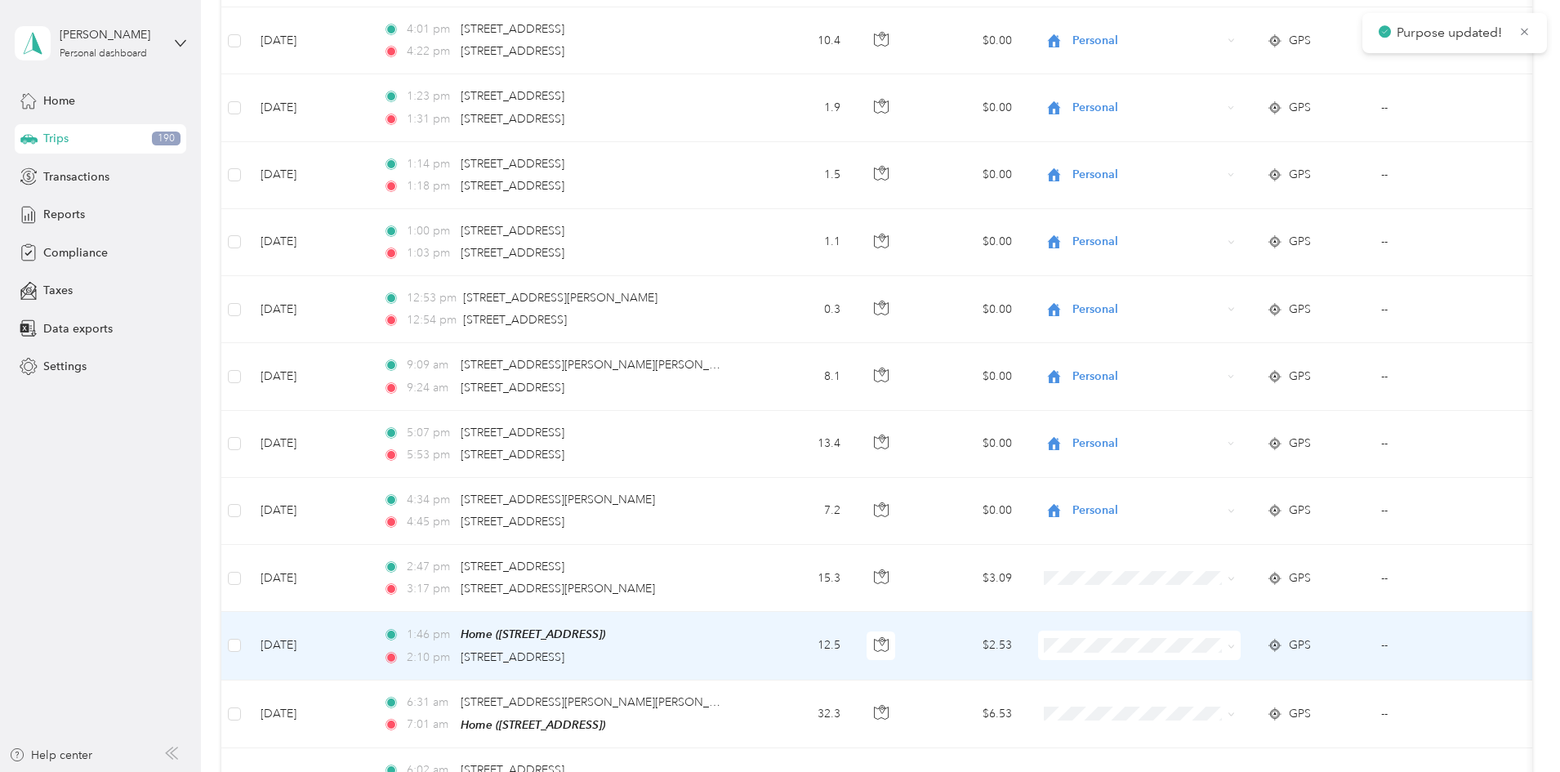
click at [1235, 638] on span at bounding box center [1230, 645] width 7 height 14
click at [1235, 643] on icon at bounding box center [1230, 646] width 7 height 7
click at [1216, 690] on span "Personal" at bounding box center [1266, 692] width 158 height 17
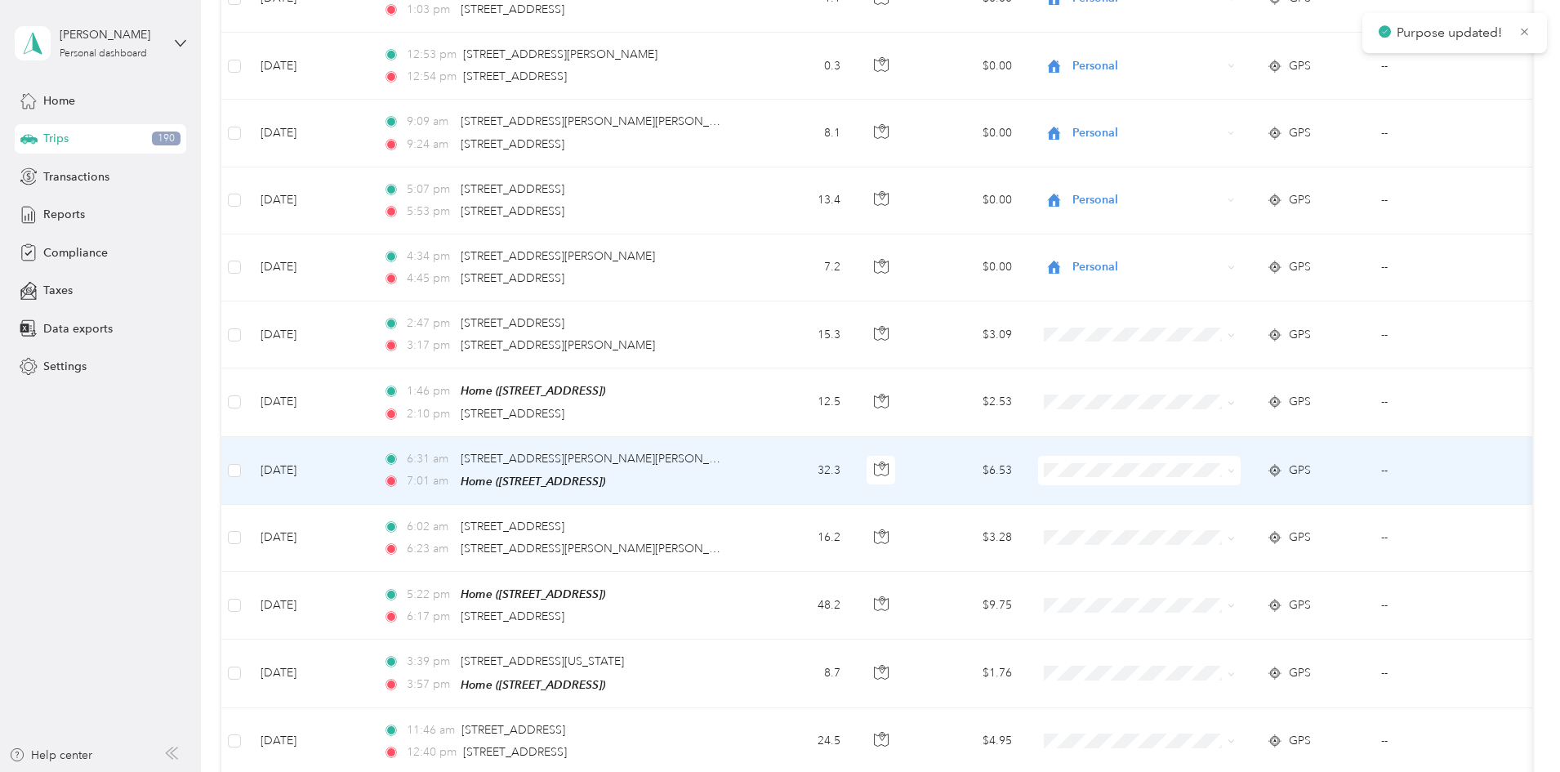
scroll to position [5628, 0]
click at [1235, 466] on icon at bounding box center [1230, 469] width 7 height 7
click at [1254, 507] on span "Personal" at bounding box center [1266, 515] width 158 height 17
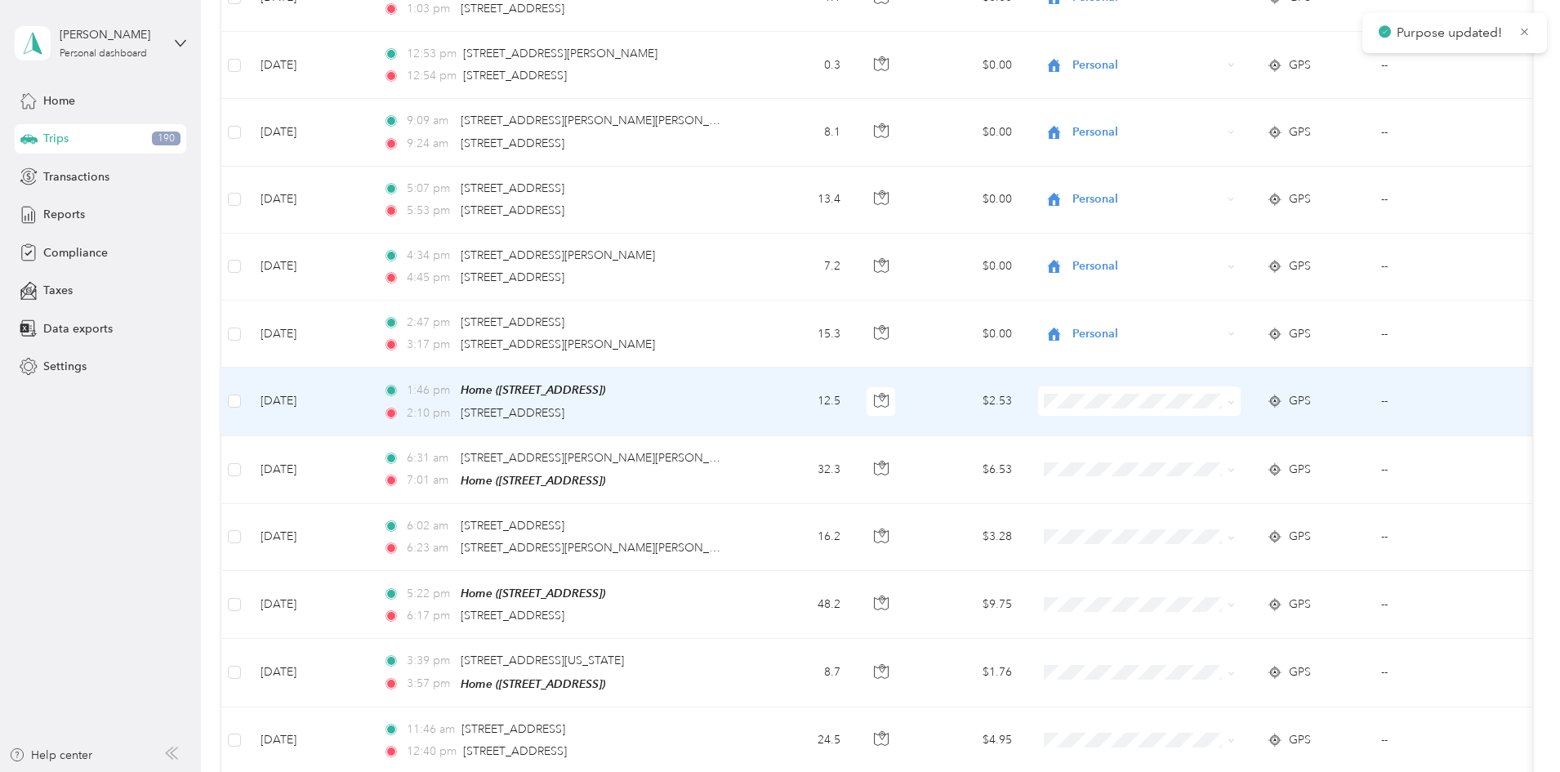
click at [1235, 395] on span at bounding box center [1230, 401] width 7 height 14
click at [1233, 400] on icon at bounding box center [1230, 401] width 5 height 3
click at [1241, 436] on li "Personal" at bounding box center [1252, 448] width 211 height 29
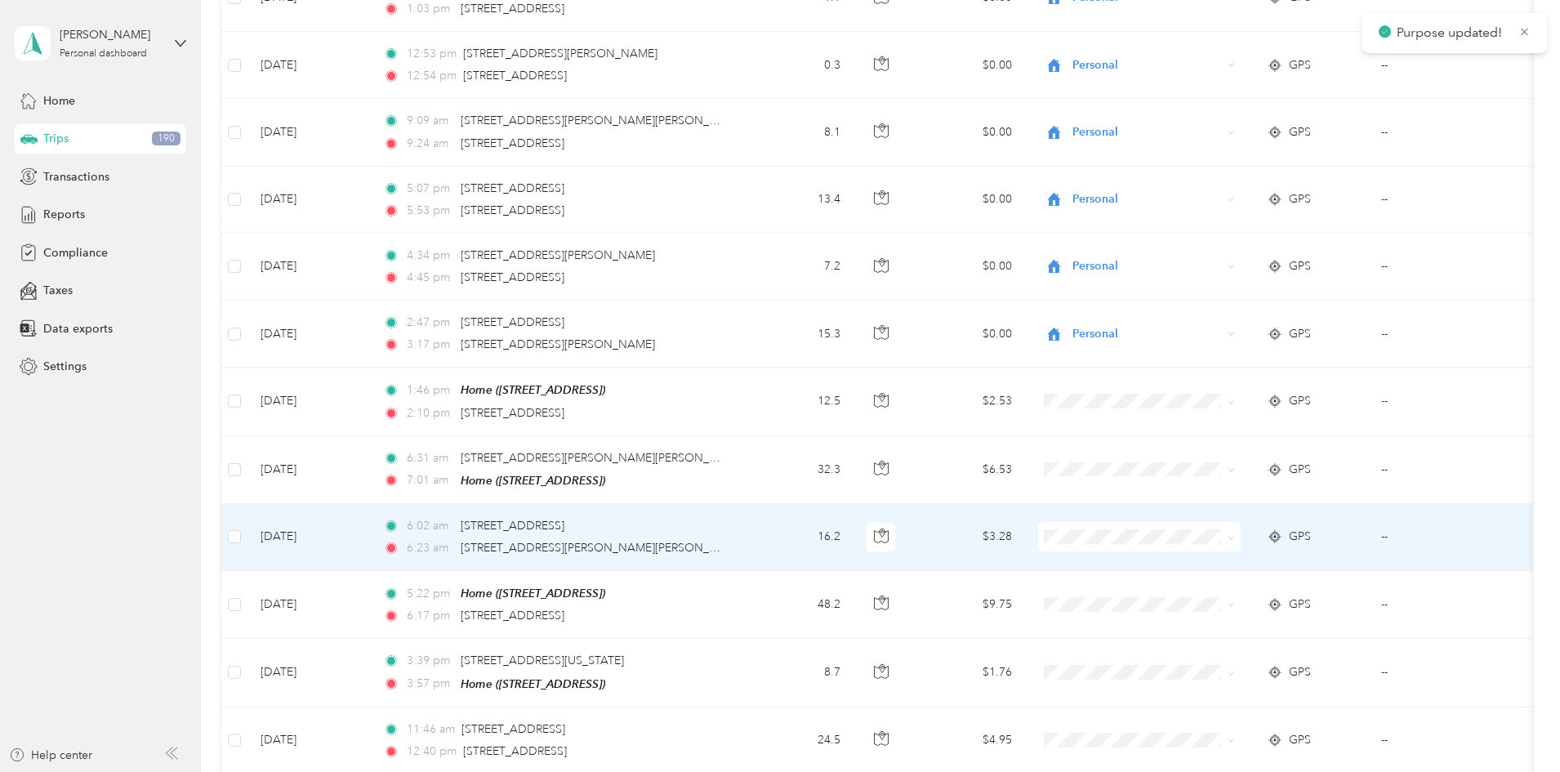
click at [1233, 536] on icon at bounding box center [1230, 537] width 5 height 3
click at [1210, 582] on span "Personal" at bounding box center [1266, 581] width 158 height 17
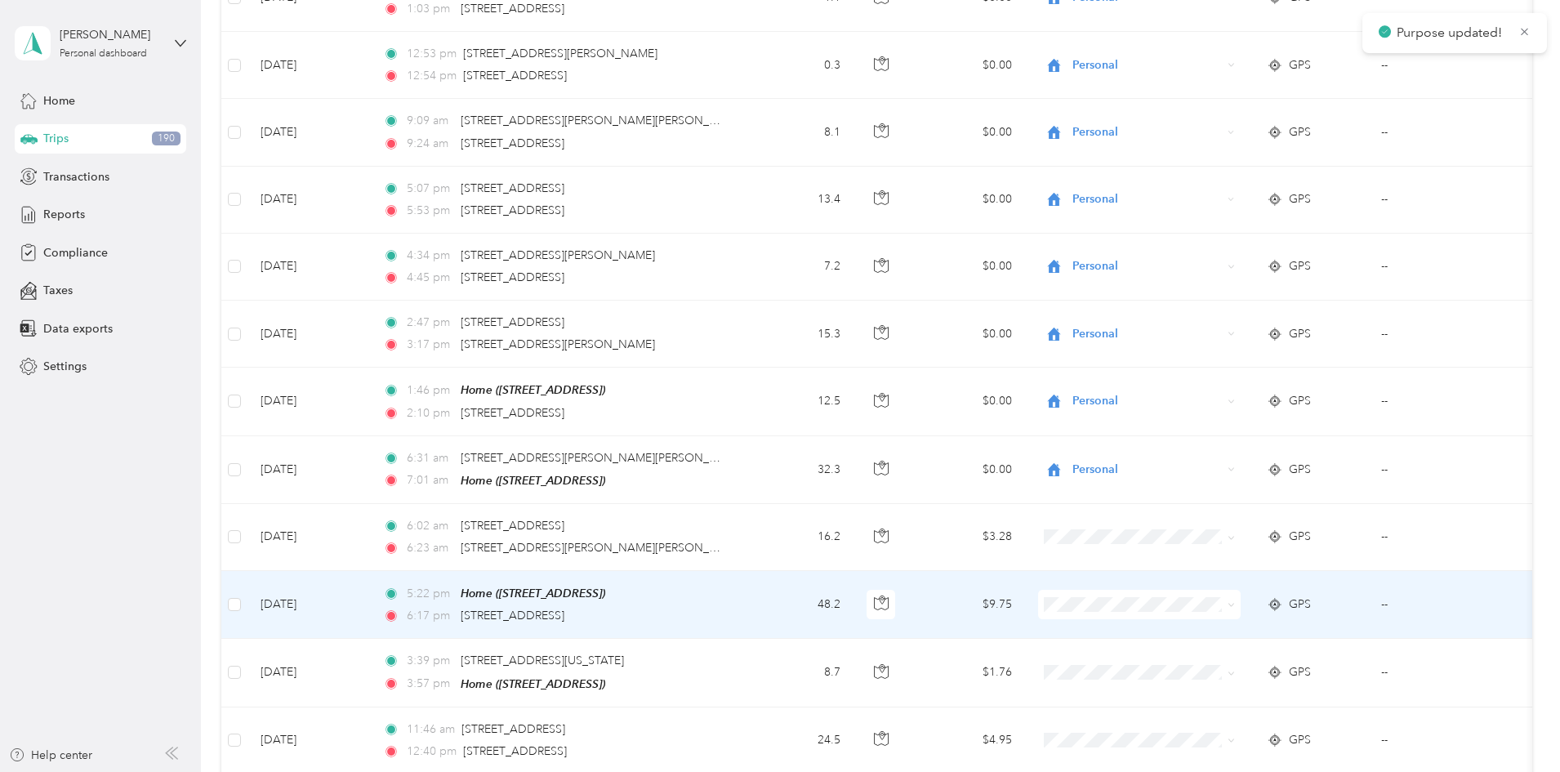
click at [1235, 601] on icon at bounding box center [1230, 604] width 7 height 7
click at [1217, 642] on span "Personal" at bounding box center [1266, 650] width 158 height 17
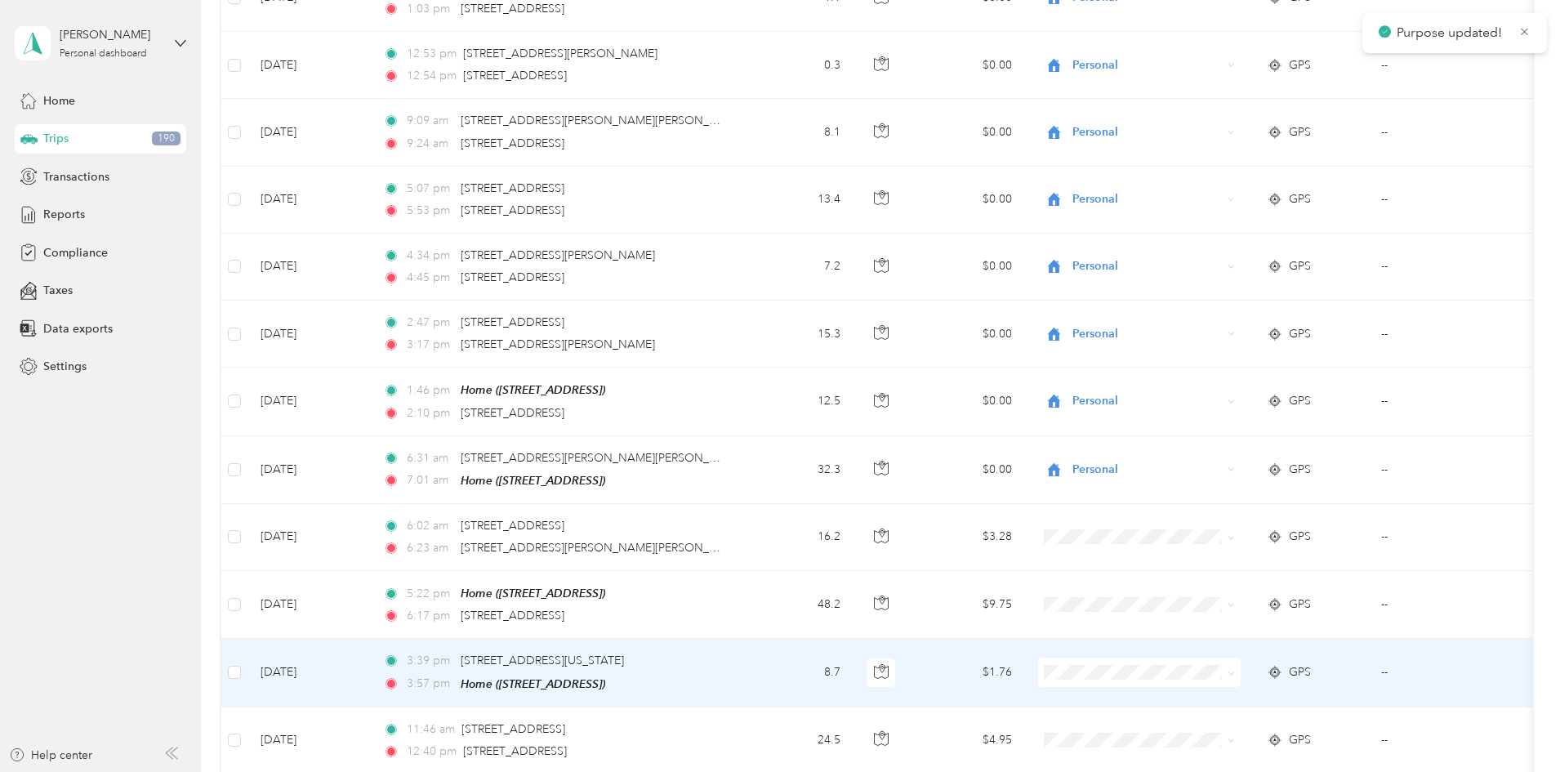
click at [1235, 665] on span at bounding box center [1230, 672] width 7 height 14
click at [1235, 663] on span at bounding box center [1228, 672] width 13 height 18
click at [1235, 670] on icon at bounding box center [1230, 673] width 7 height 7
click at [1232, 708] on span "Personal" at bounding box center [1266, 716] width 158 height 17
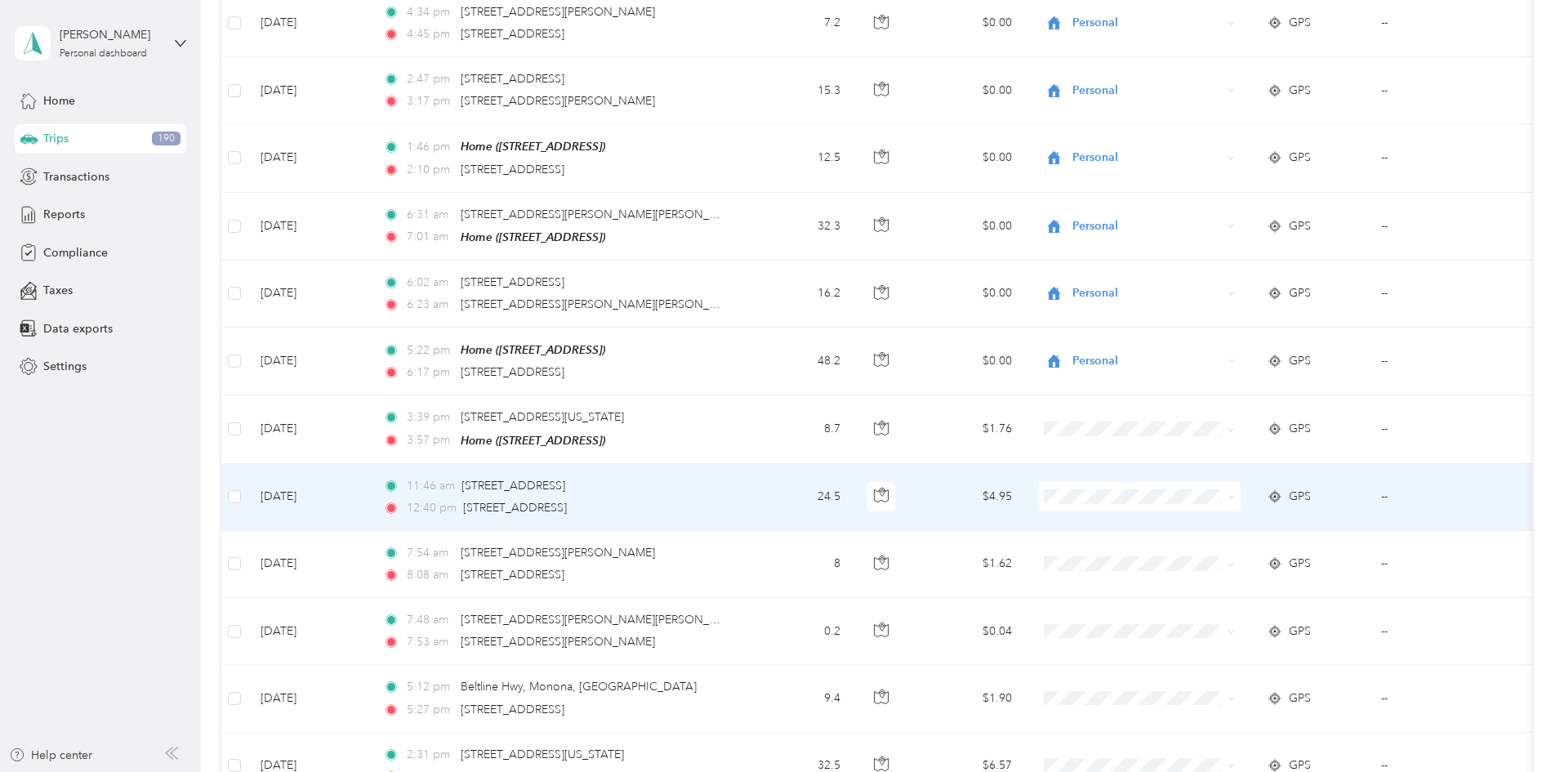
scroll to position [5872, 0]
click at [1235, 492] on icon at bounding box center [1230, 495] width 7 height 7
click at [1219, 538] on span "Personal" at bounding box center [1266, 540] width 158 height 17
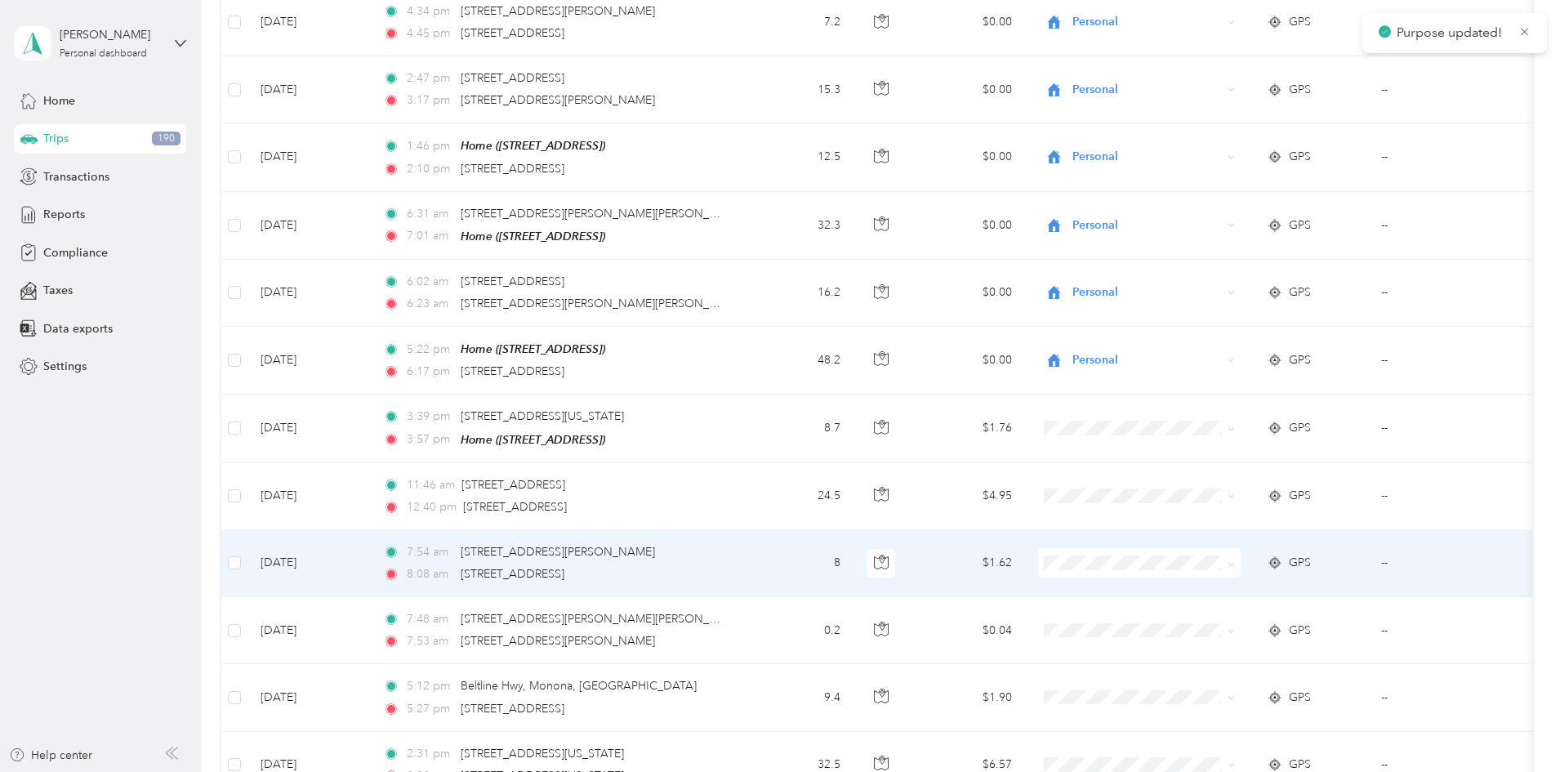
click at [1235, 560] on icon at bounding box center [1230, 563] width 7 height 7
click at [1210, 599] on span "Personal" at bounding box center [1266, 607] width 158 height 17
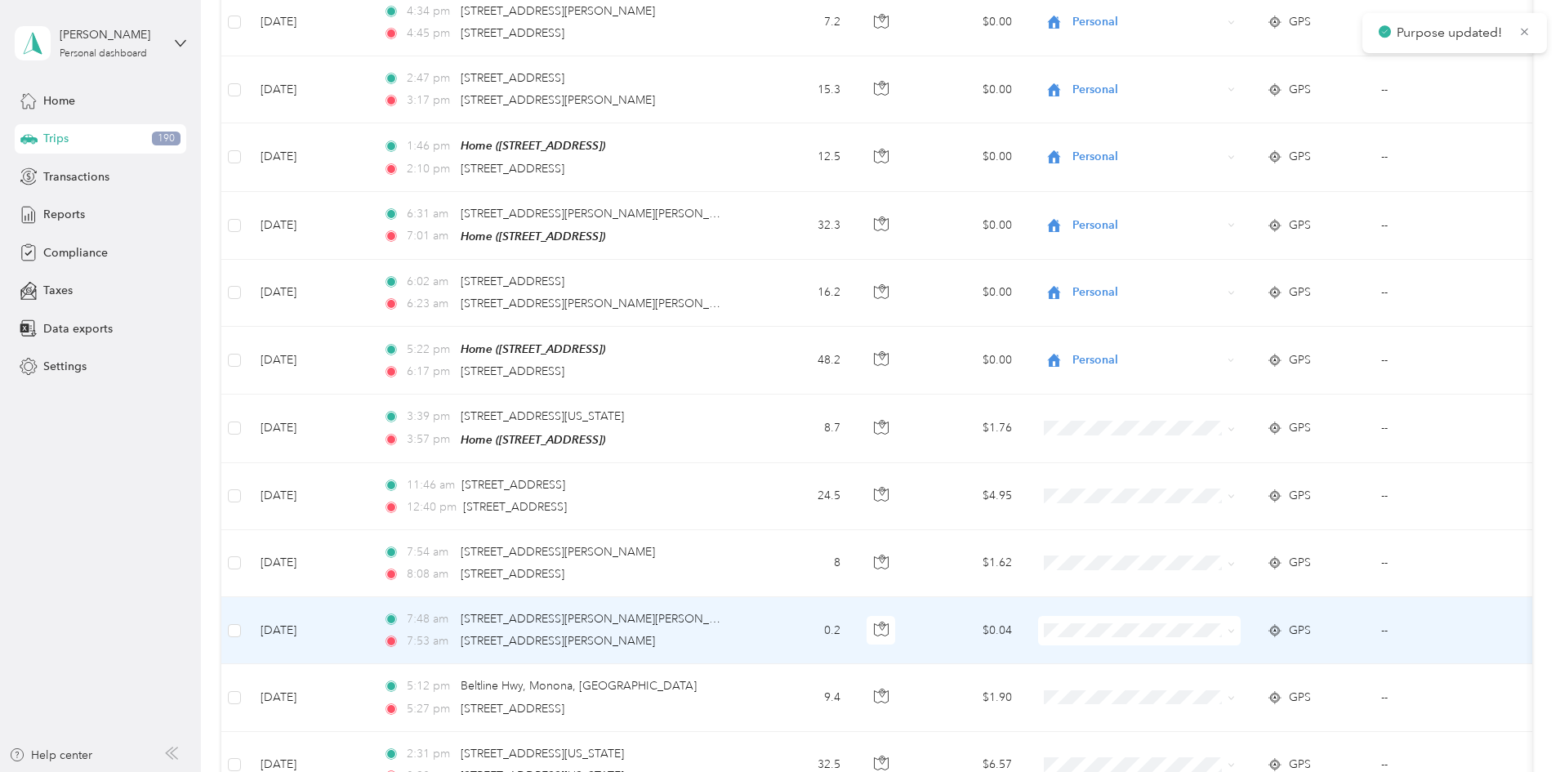
click at [1235, 627] on icon at bounding box center [1230, 630] width 7 height 7
click at [1222, 664] on li "Personal" at bounding box center [1252, 674] width 211 height 29
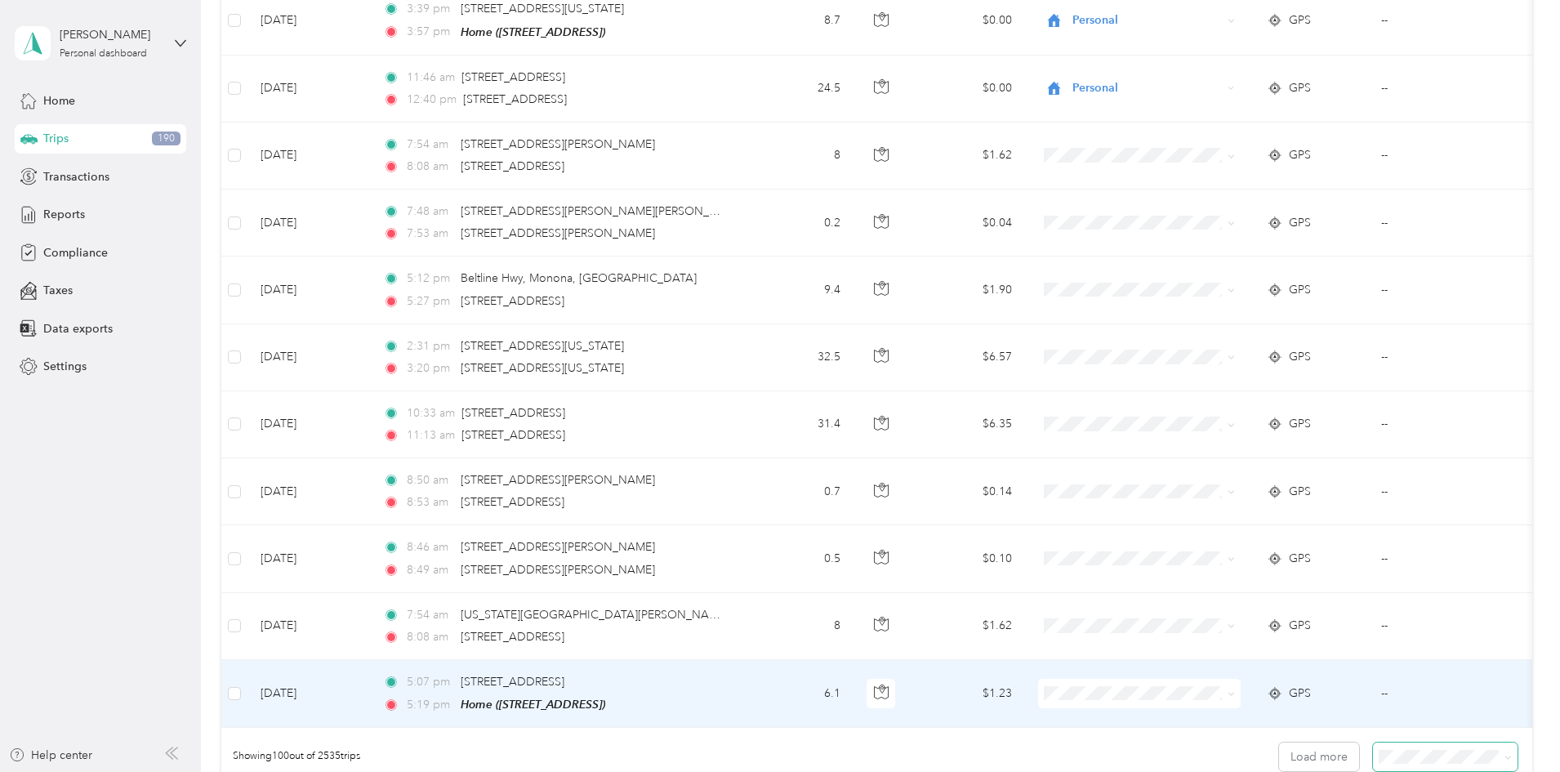
scroll to position [6281, 0]
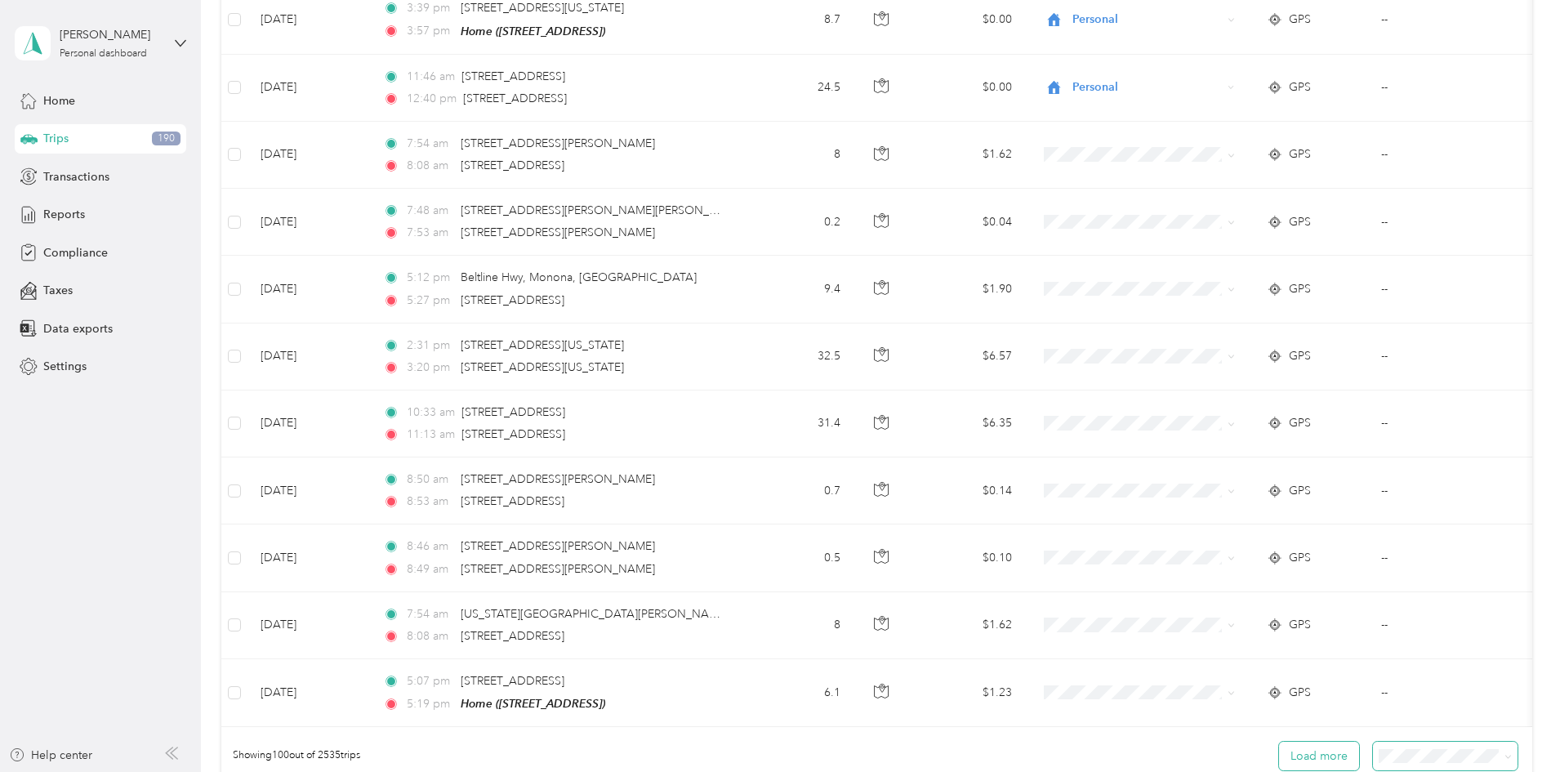
click at [1279, 751] on button "Load more" at bounding box center [1319, 755] width 80 height 29
click at [1279, 755] on button "Load more" at bounding box center [1319, 755] width 80 height 29
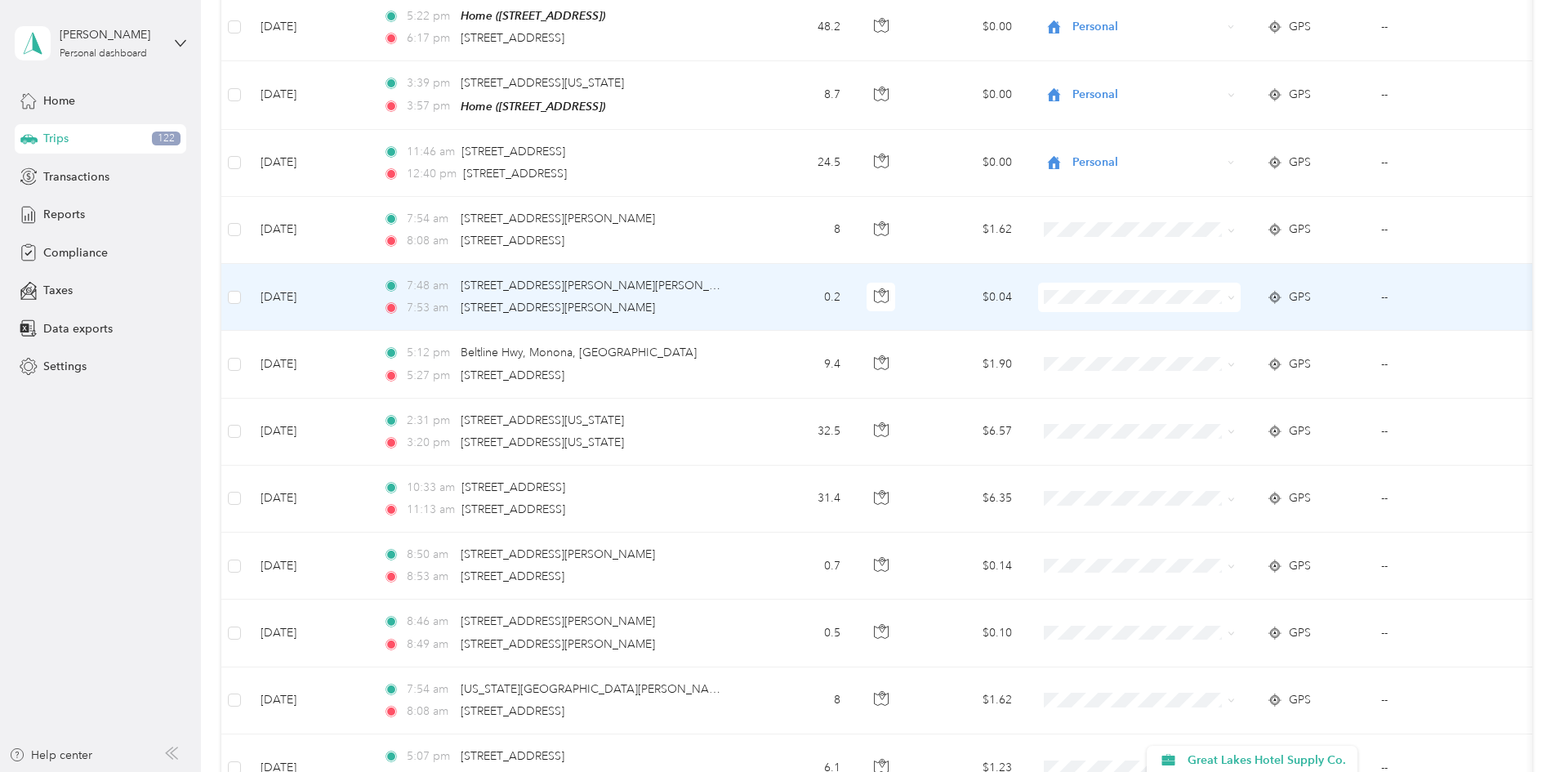
scroll to position [6191, 0]
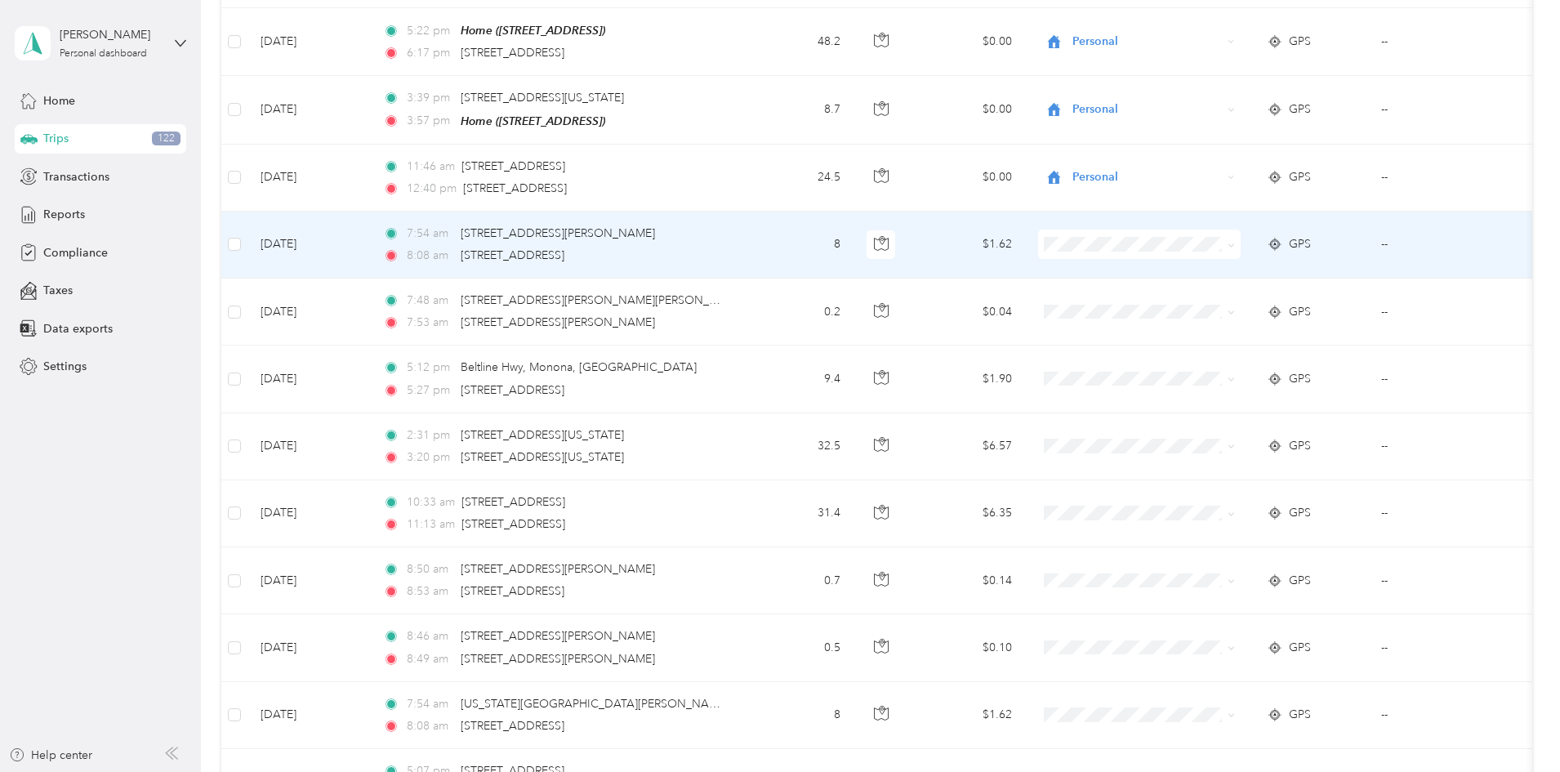
click at [1235, 242] on icon at bounding box center [1230, 245] width 7 height 7
click at [1232, 282] on span "Personal" at bounding box center [1266, 288] width 158 height 17
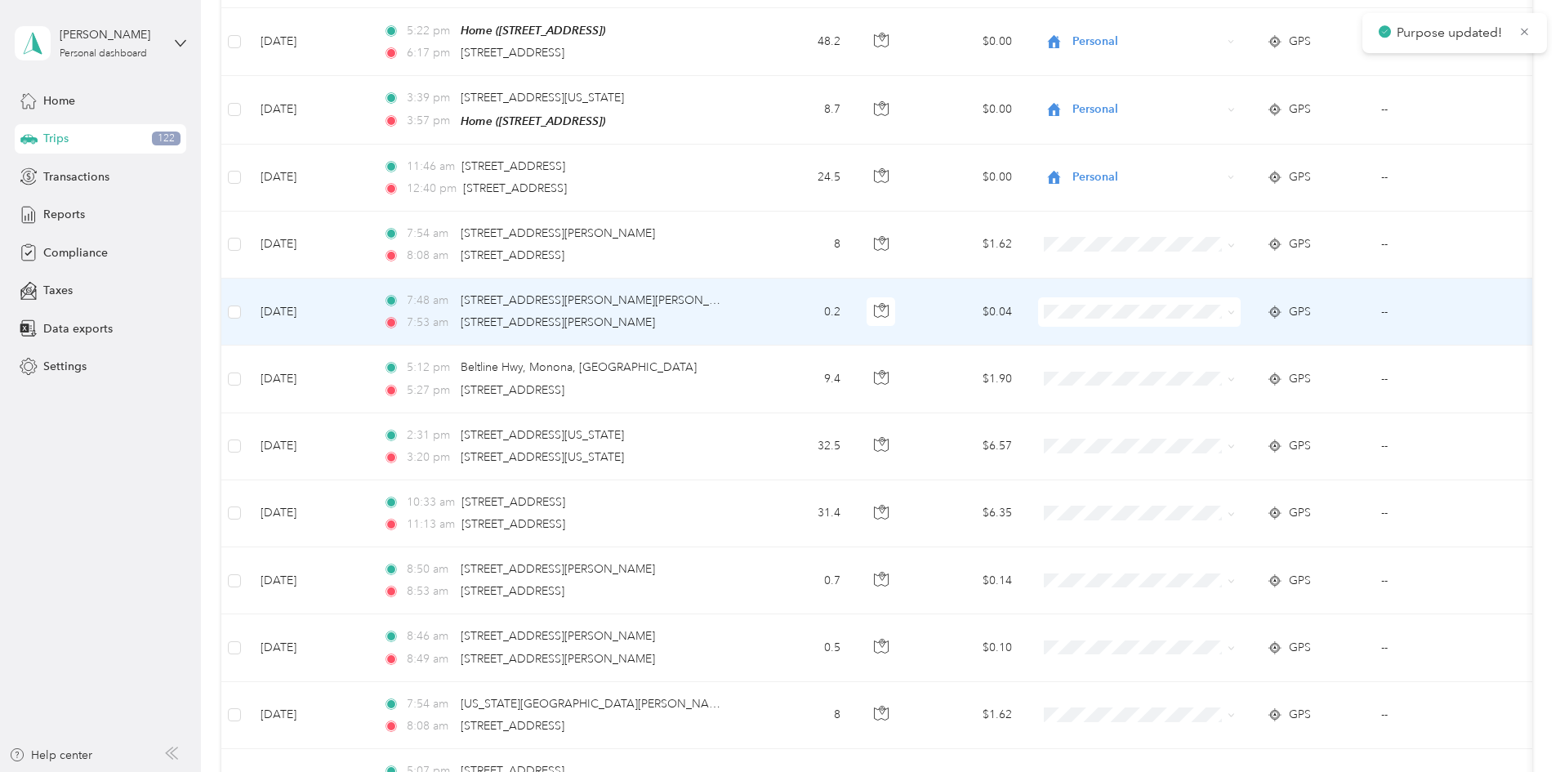
click at [1235, 309] on icon at bounding box center [1230, 312] width 7 height 7
click at [1224, 347] on span "Personal" at bounding box center [1266, 350] width 158 height 17
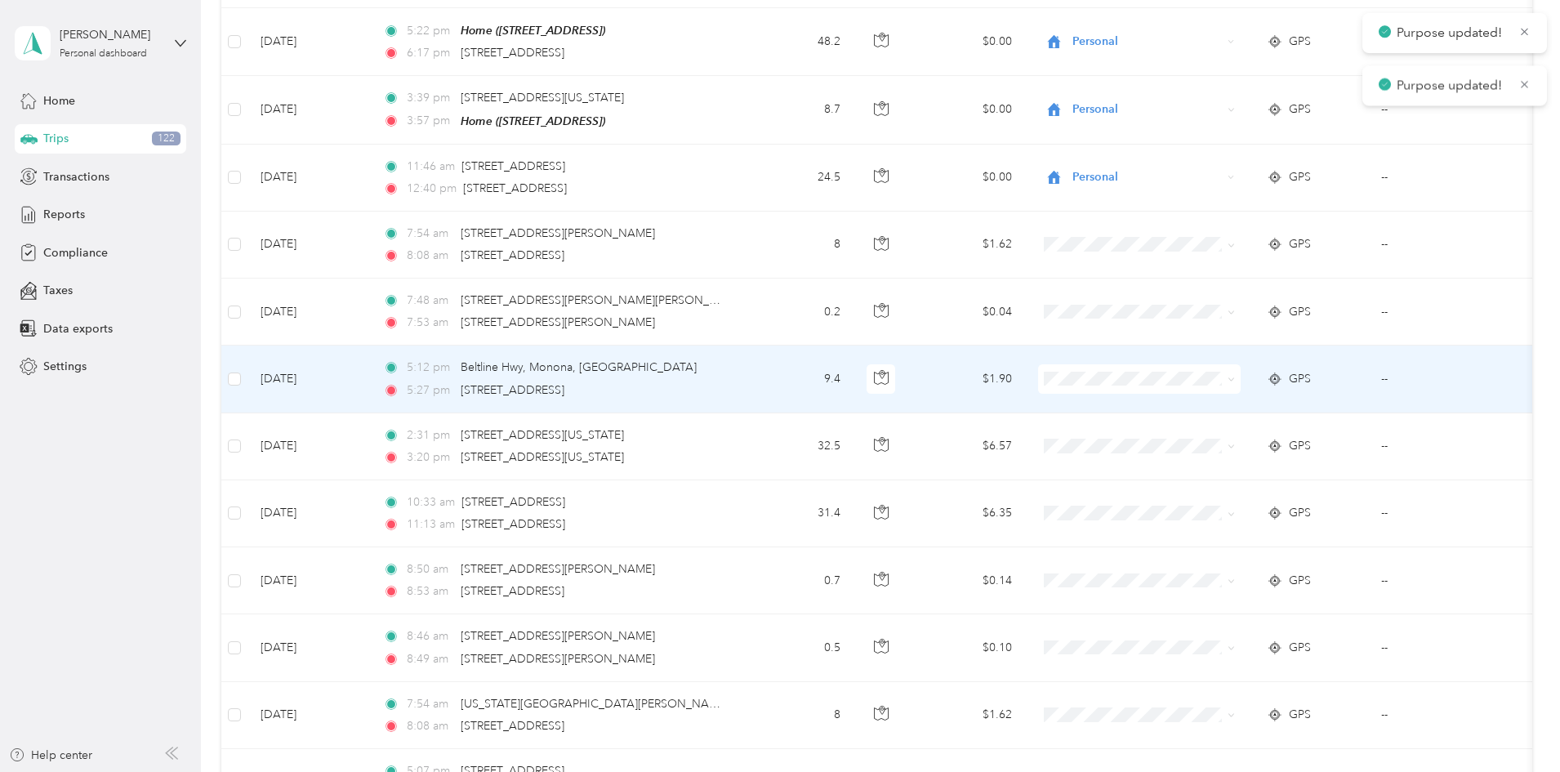
click at [1235, 376] on icon at bounding box center [1230, 379] width 7 height 7
click at [1209, 415] on span "Personal" at bounding box center [1266, 423] width 158 height 17
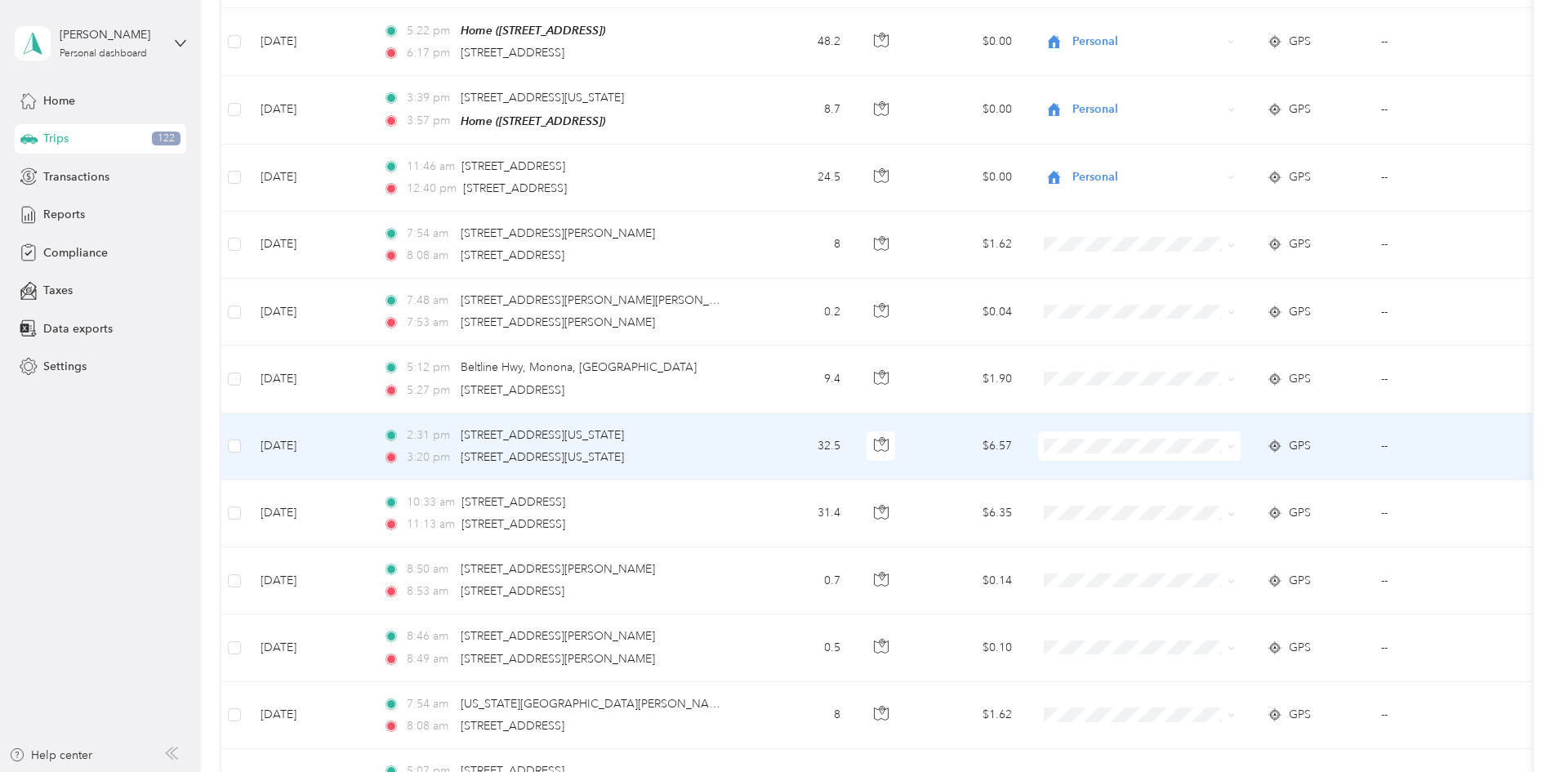
click at [1235, 439] on span at bounding box center [1230, 446] width 7 height 14
click at [1235, 443] on icon at bounding box center [1230, 446] width 7 height 7
click at [1280, 452] on li "Great Lakes Hotel Supply Co." at bounding box center [1252, 462] width 211 height 29
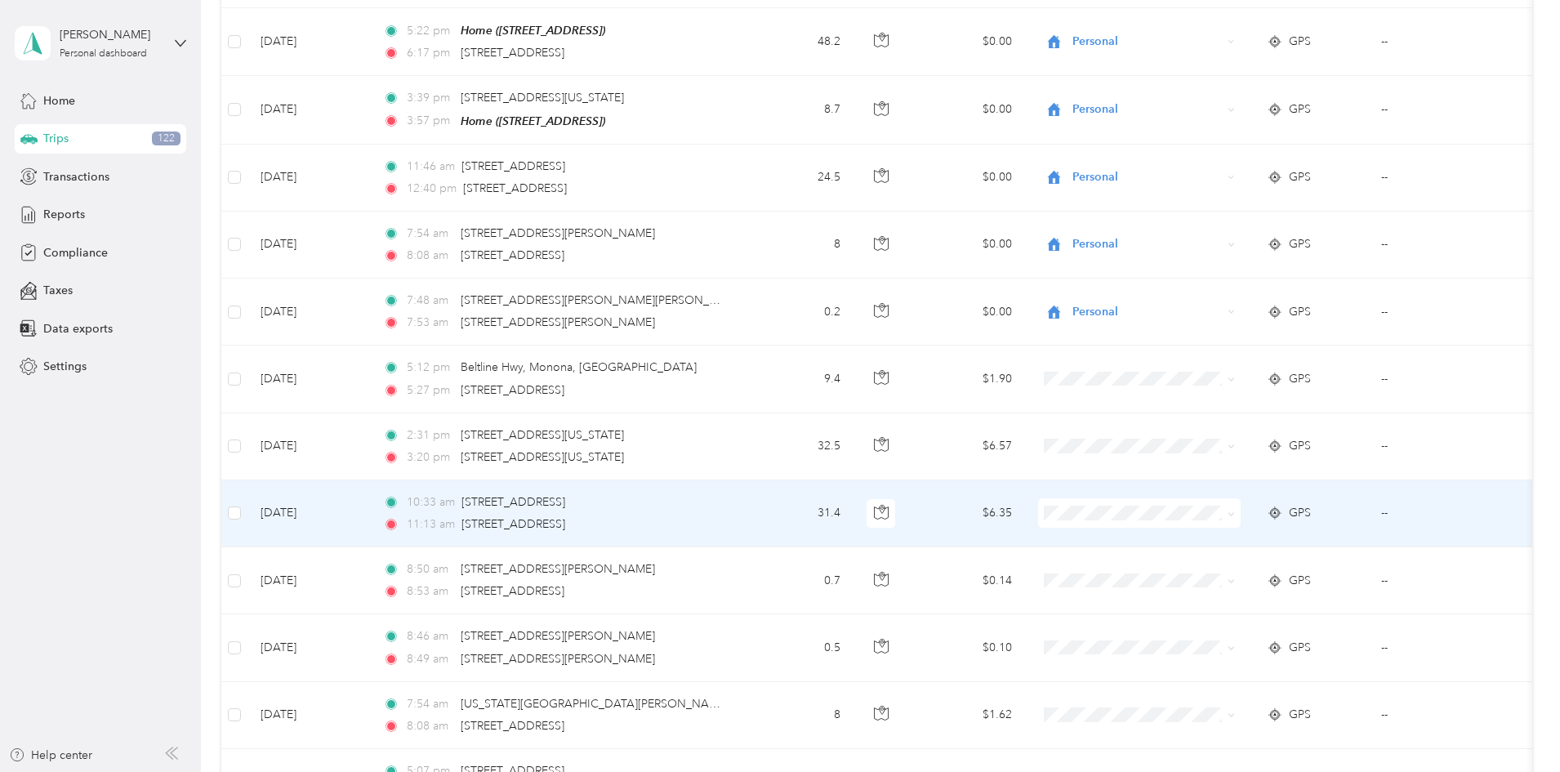
click at [1235, 510] on icon at bounding box center [1230, 513] width 7 height 7
click at [1301, 521] on span "Great Lakes Hotel Supply Co." at bounding box center [1266, 528] width 158 height 17
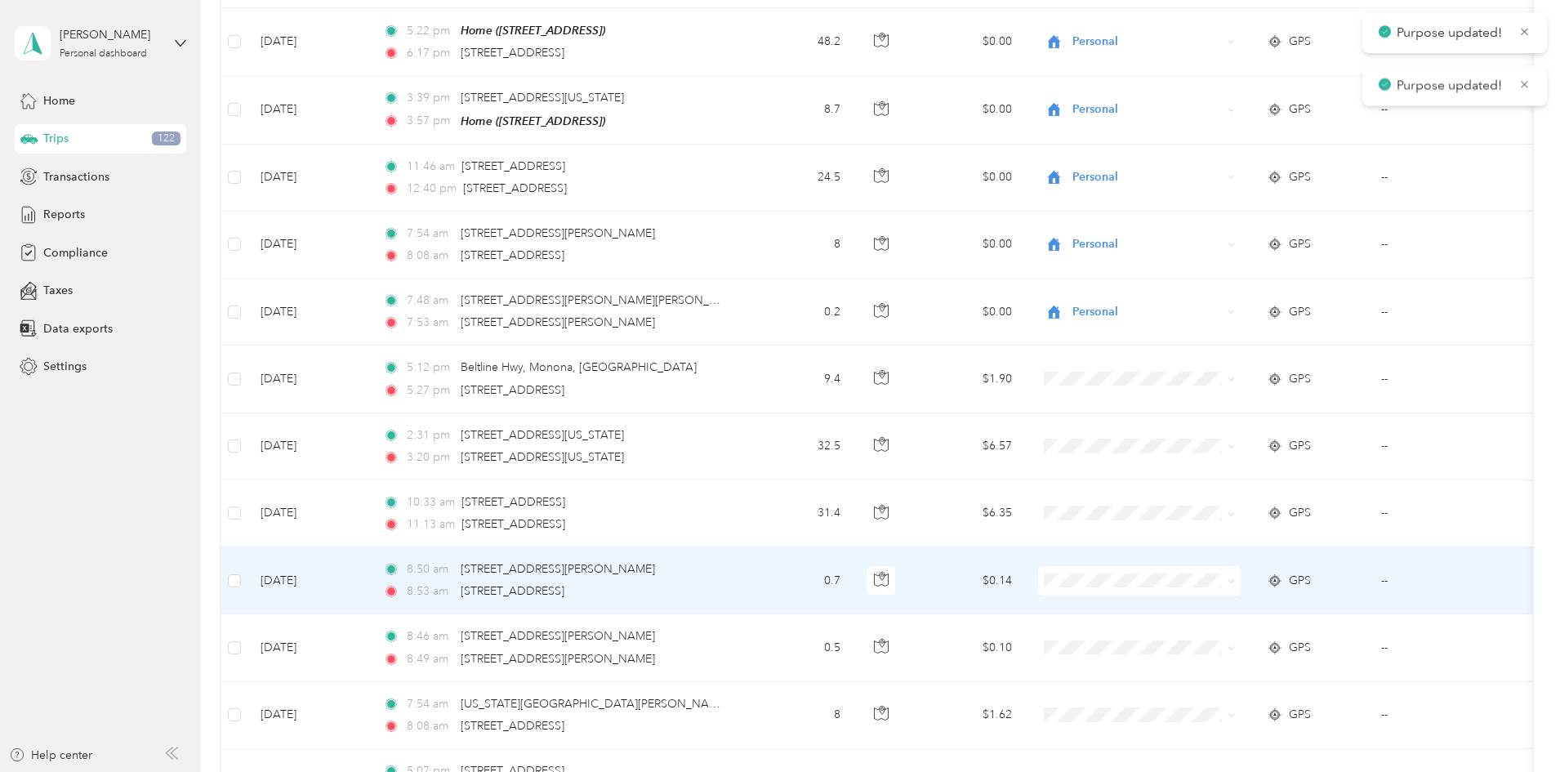
click at [1235, 577] on icon at bounding box center [1230, 580] width 7 height 7
click at [1227, 616] on span "Personal" at bounding box center [1266, 623] width 158 height 17
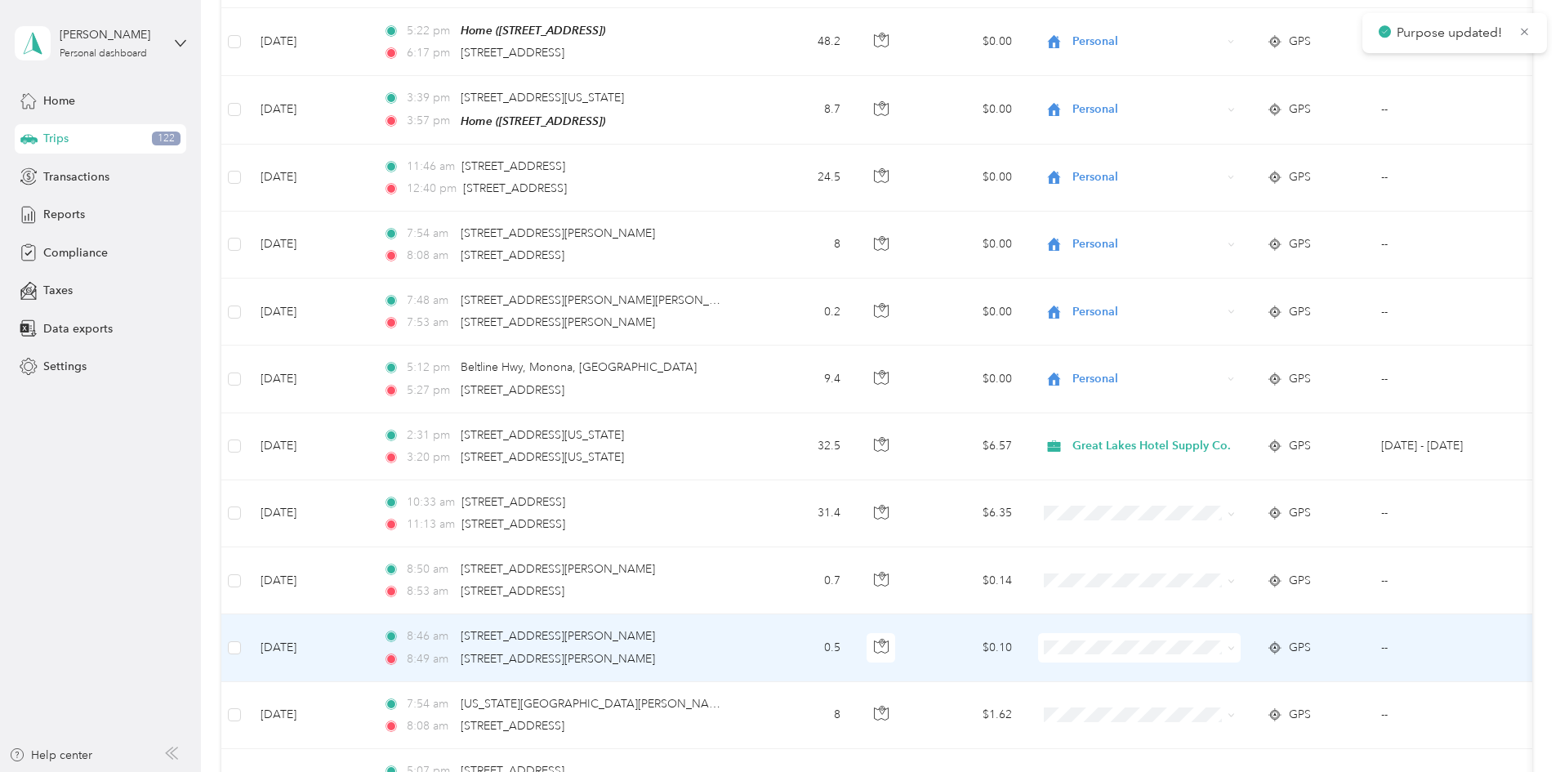
click at [1235, 644] on icon at bounding box center [1230, 647] width 7 height 7
click at [1242, 689] on span "Personal" at bounding box center [1266, 692] width 158 height 17
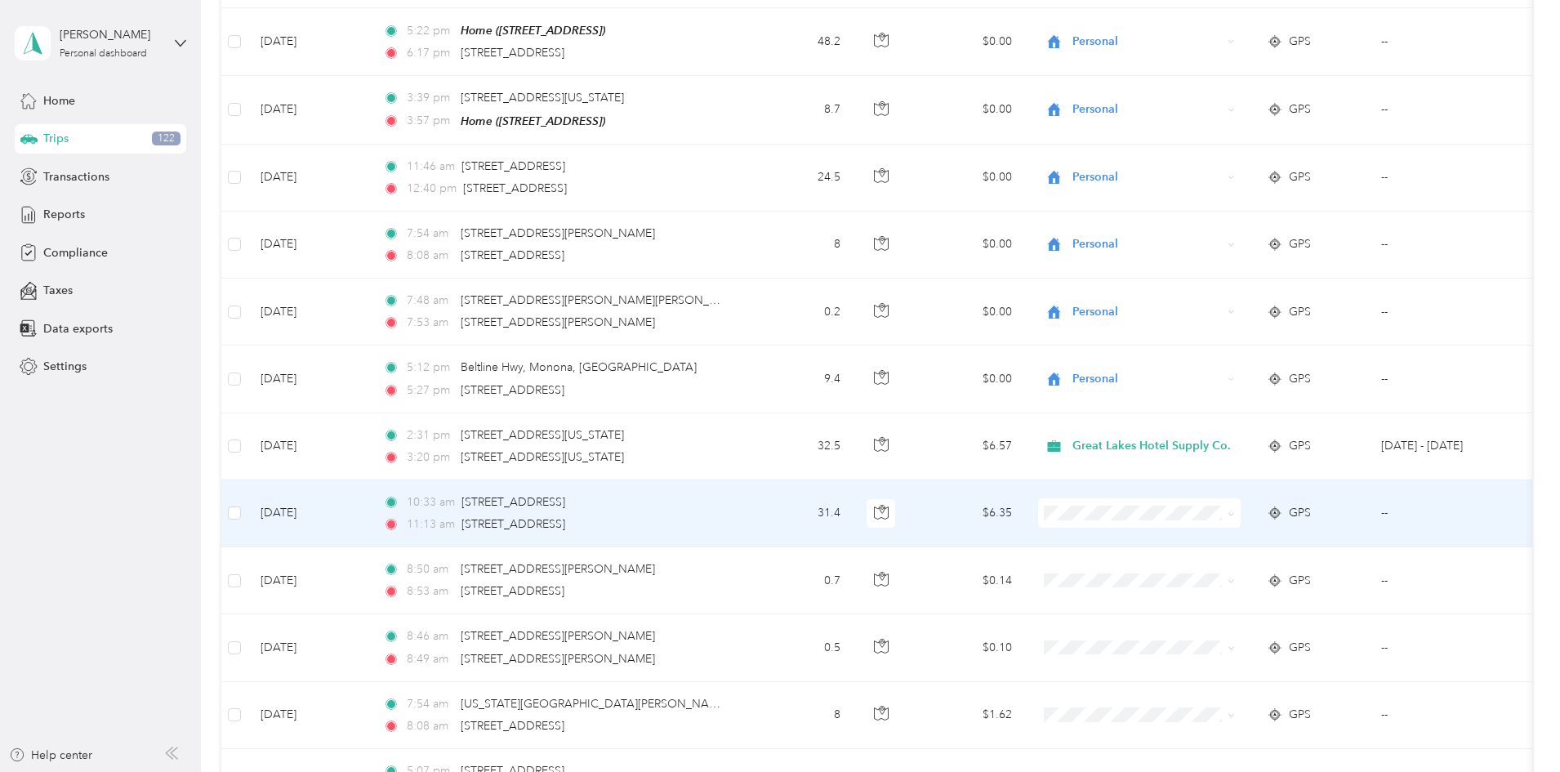
click at [1235, 510] on icon at bounding box center [1230, 513] width 7 height 7
click at [1289, 521] on span "Great Lakes Hotel Supply Co." at bounding box center [1266, 528] width 158 height 17
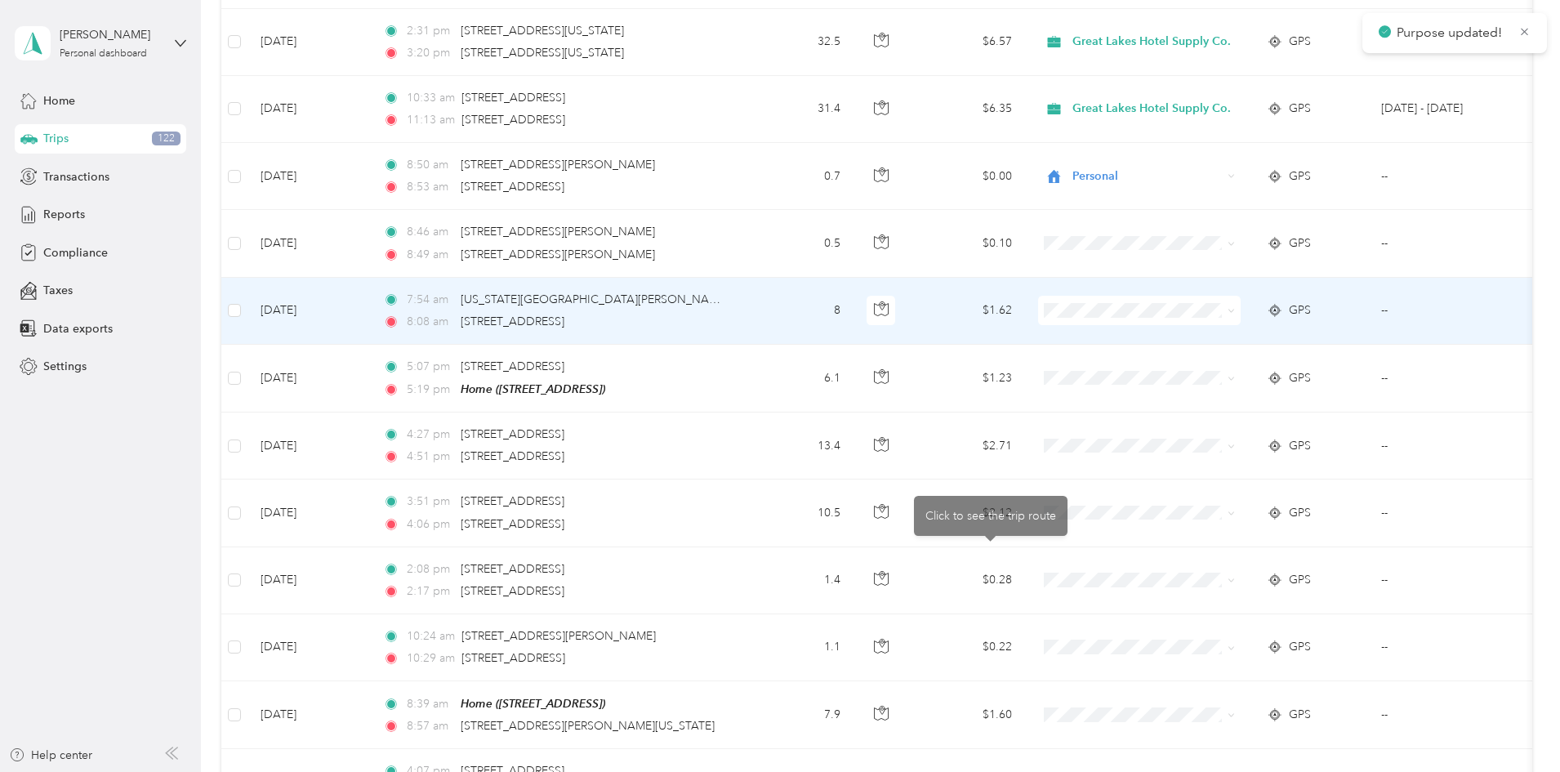
scroll to position [6597, 0]
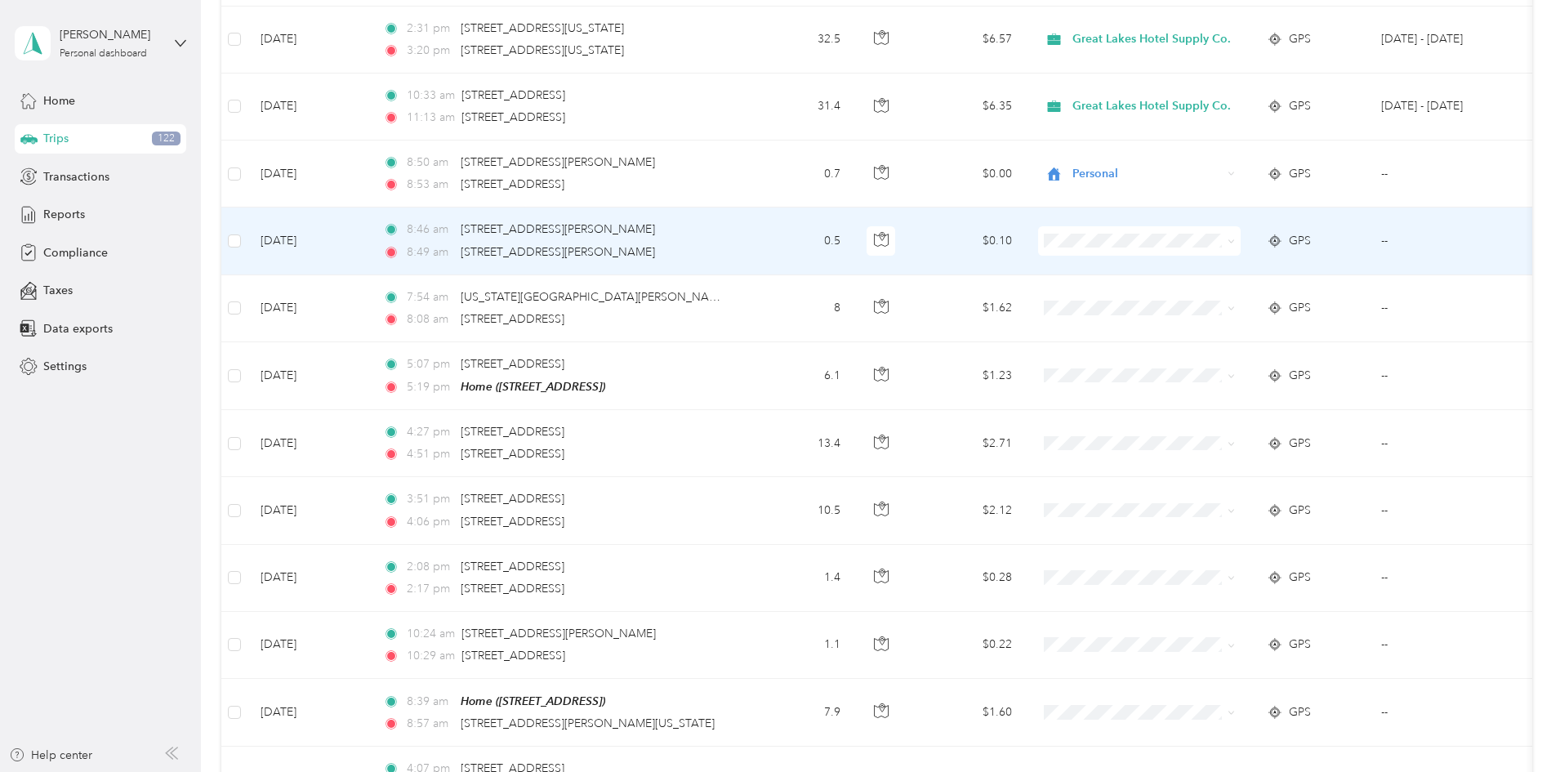
click at [1235, 238] on icon at bounding box center [1230, 241] width 7 height 7
click at [1191, 278] on span "Personal" at bounding box center [1266, 285] width 158 height 17
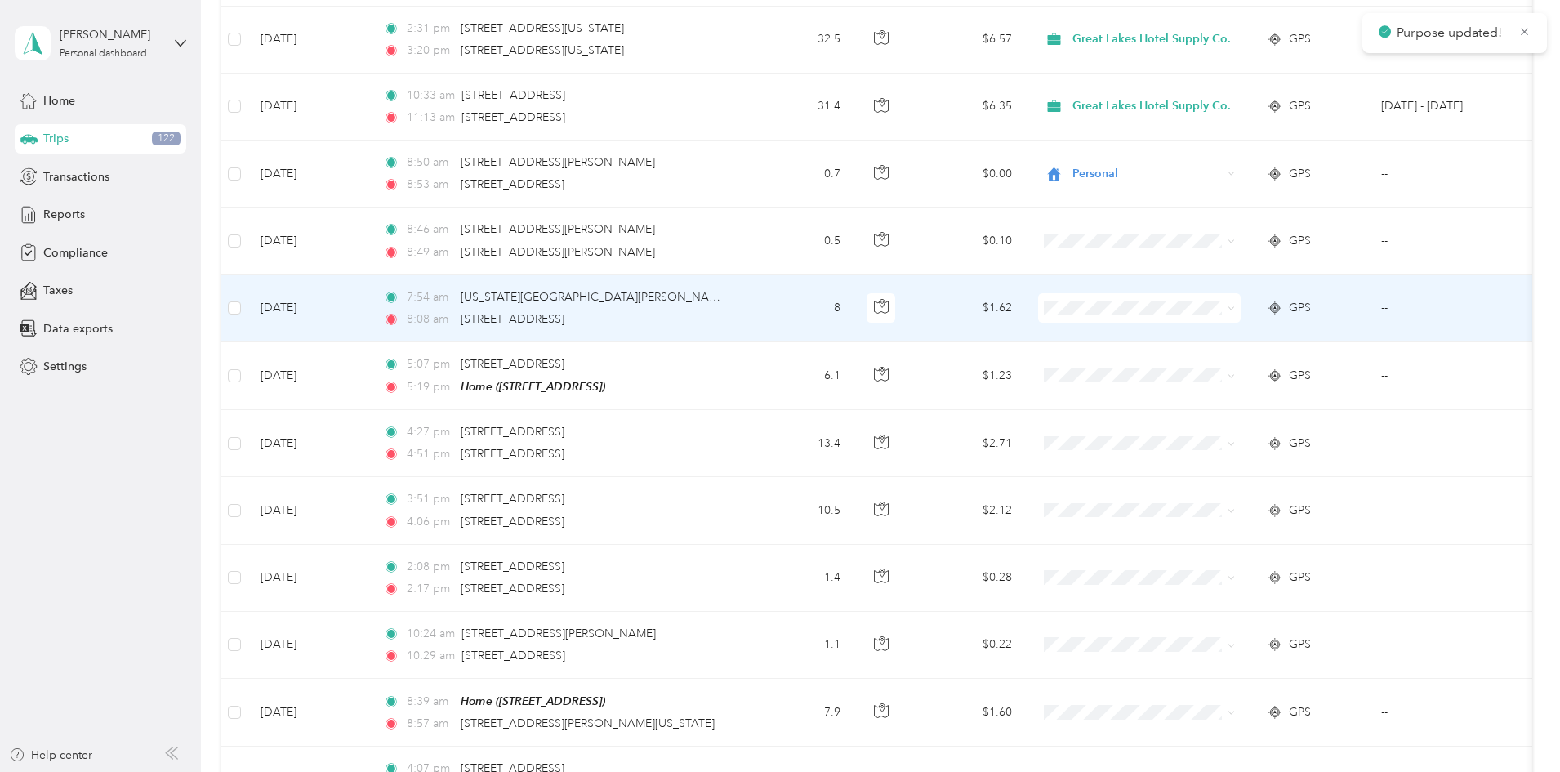
click at [1235, 305] on icon at bounding box center [1230, 308] width 7 height 7
click at [1194, 341] on li "Personal" at bounding box center [1252, 352] width 211 height 29
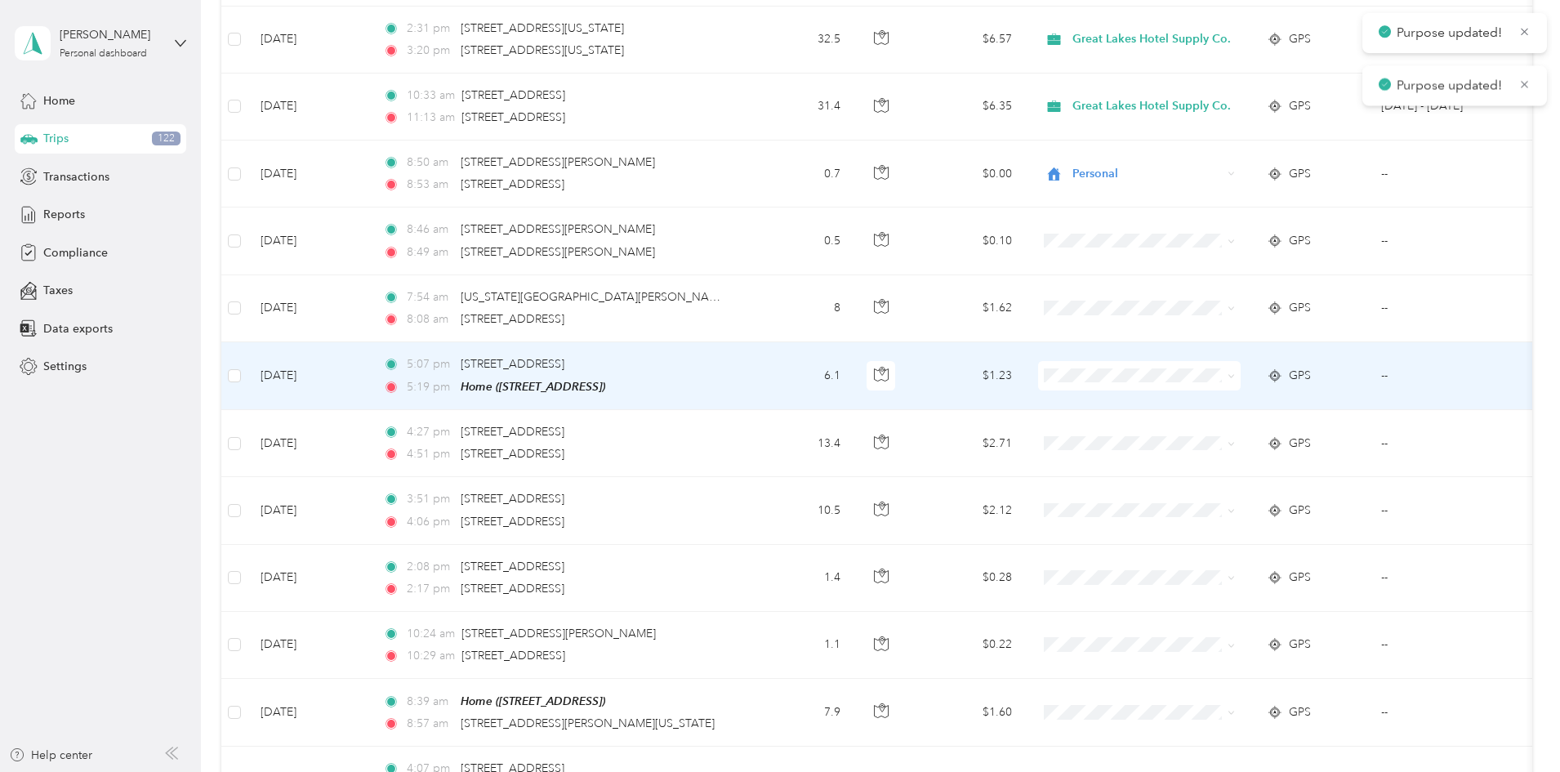
click at [1233, 375] on icon at bounding box center [1230, 376] width 5 height 3
click at [1197, 417] on span "Personal" at bounding box center [1266, 419] width 158 height 17
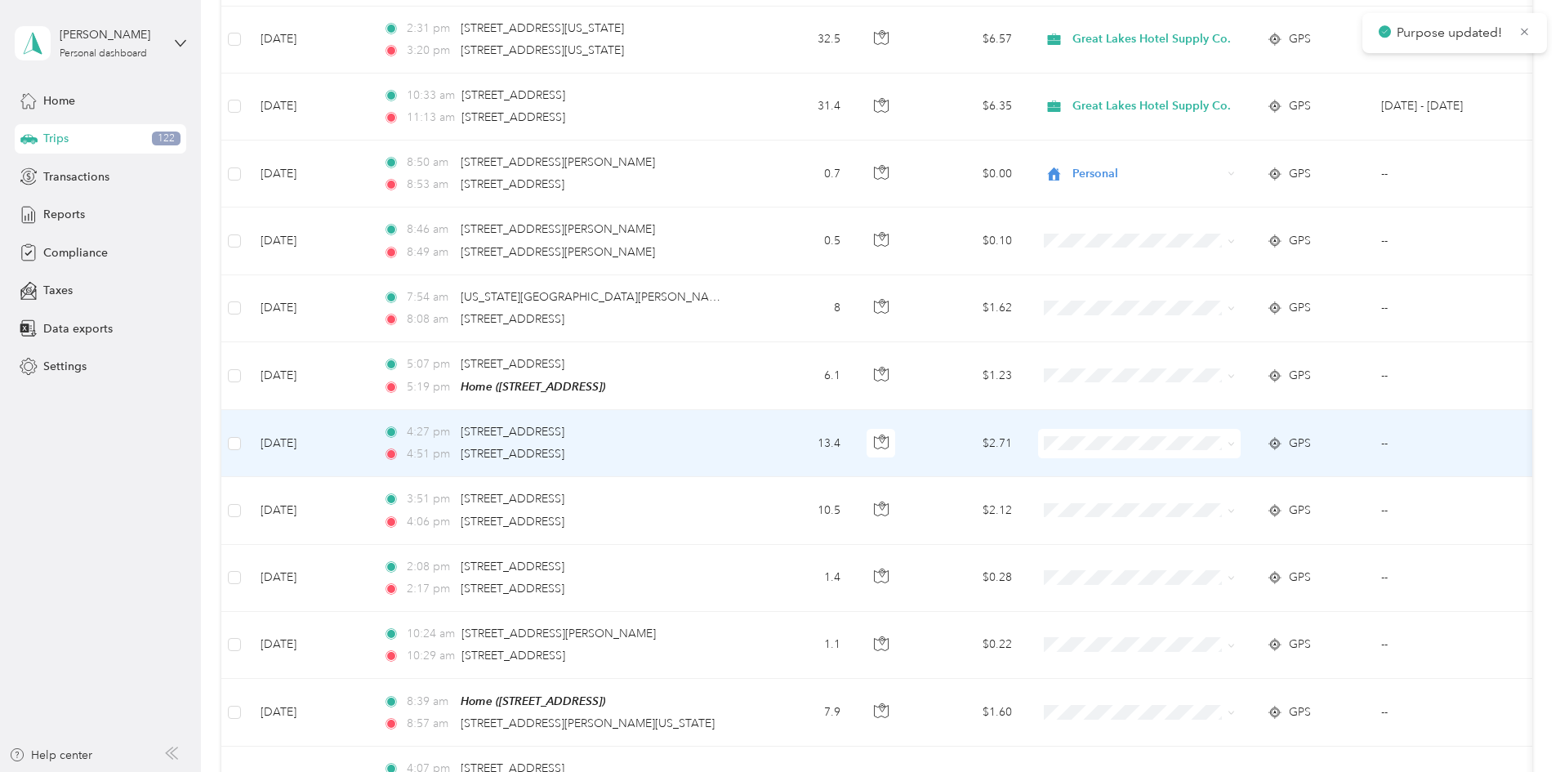
click at [1235, 440] on icon at bounding box center [1230, 443] width 7 height 7
click at [1195, 479] on span "Personal" at bounding box center [1266, 487] width 158 height 17
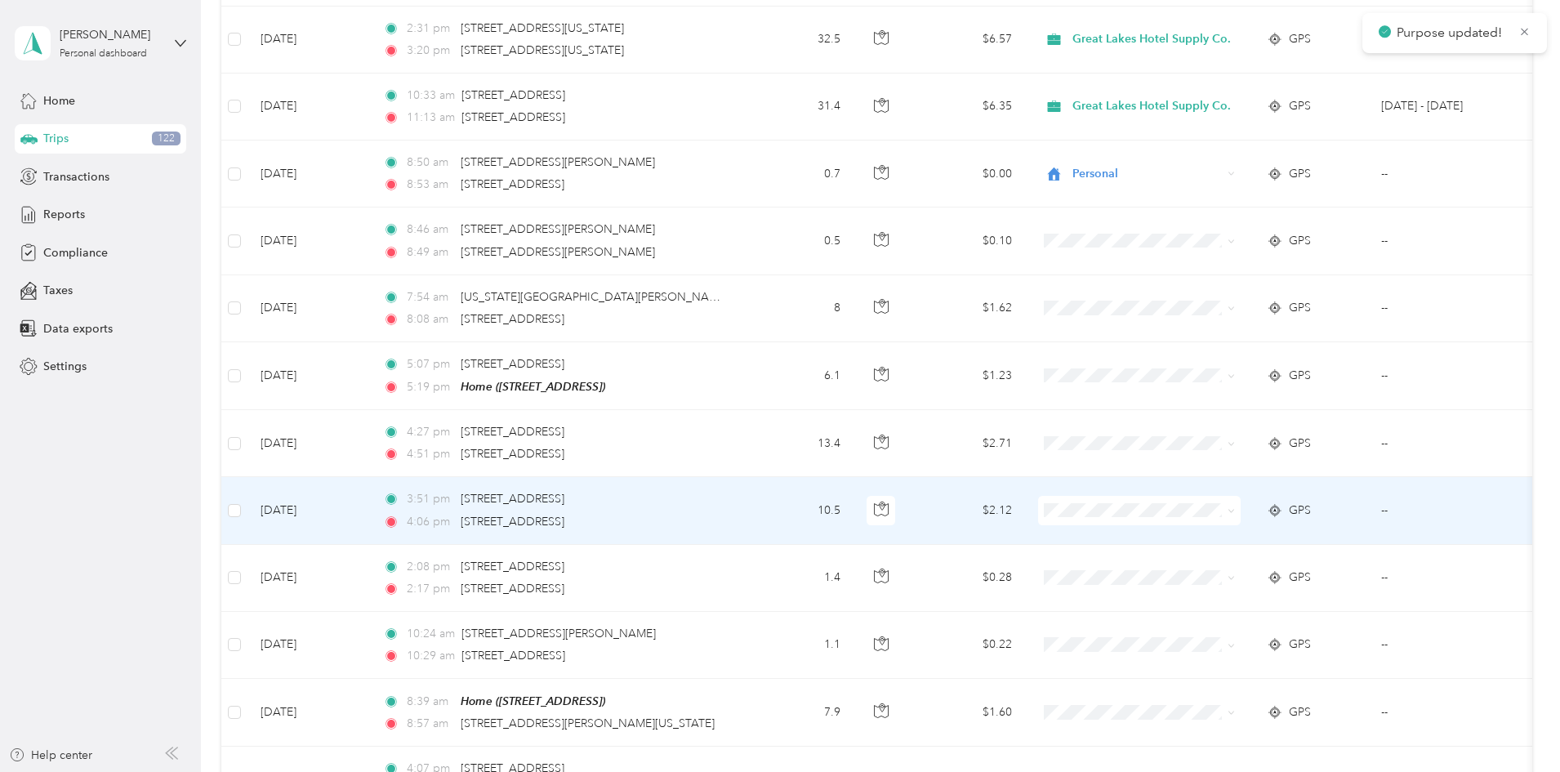
click at [1235, 507] on icon at bounding box center [1230, 510] width 7 height 7
click at [1200, 548] on span "Personal" at bounding box center [1266, 553] width 158 height 17
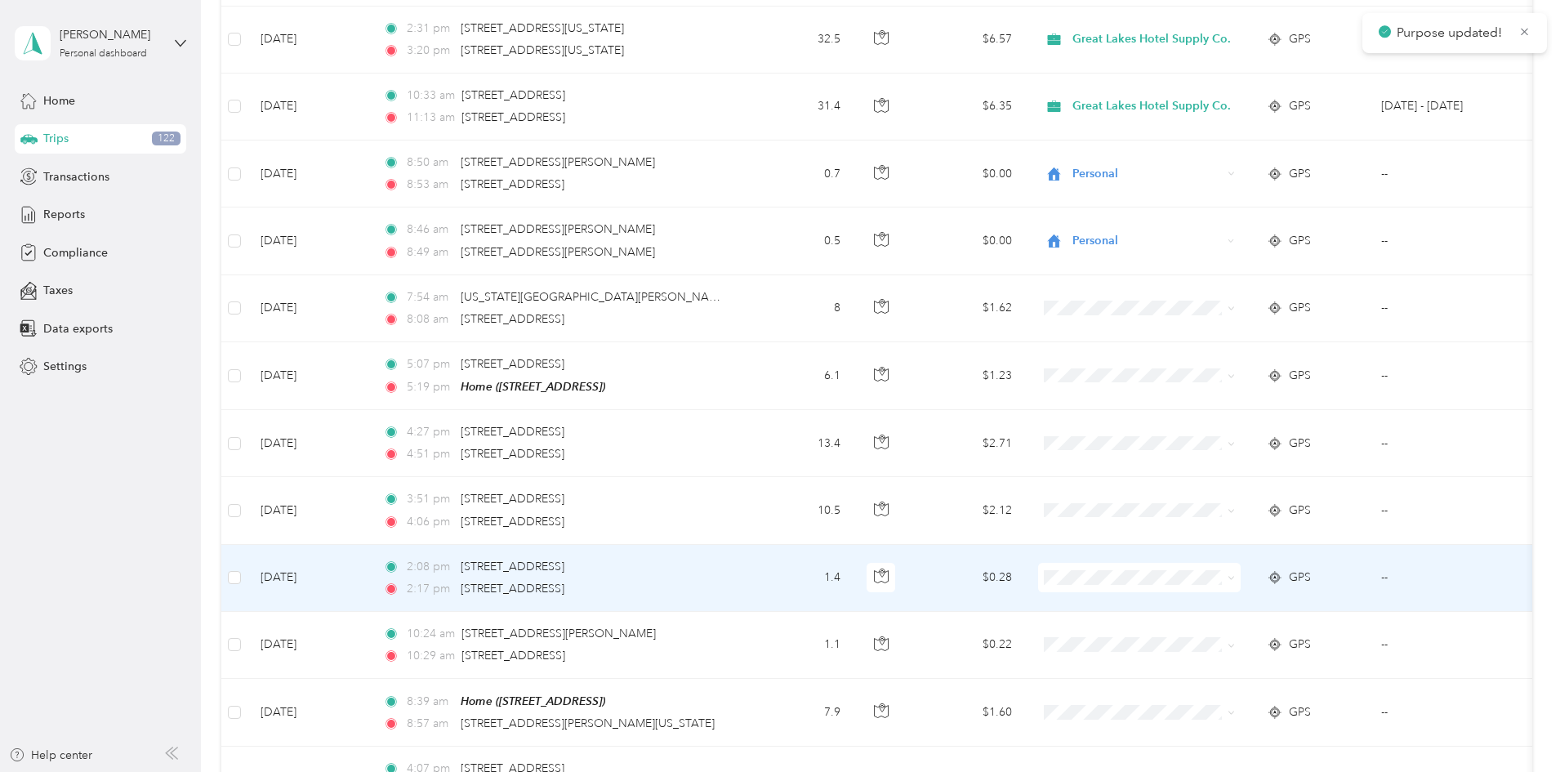
click at [1235, 570] on span at bounding box center [1230, 577] width 7 height 14
click at [1235, 574] on icon at bounding box center [1230, 577] width 7 height 7
click at [1219, 611] on li "Personal" at bounding box center [1252, 621] width 211 height 29
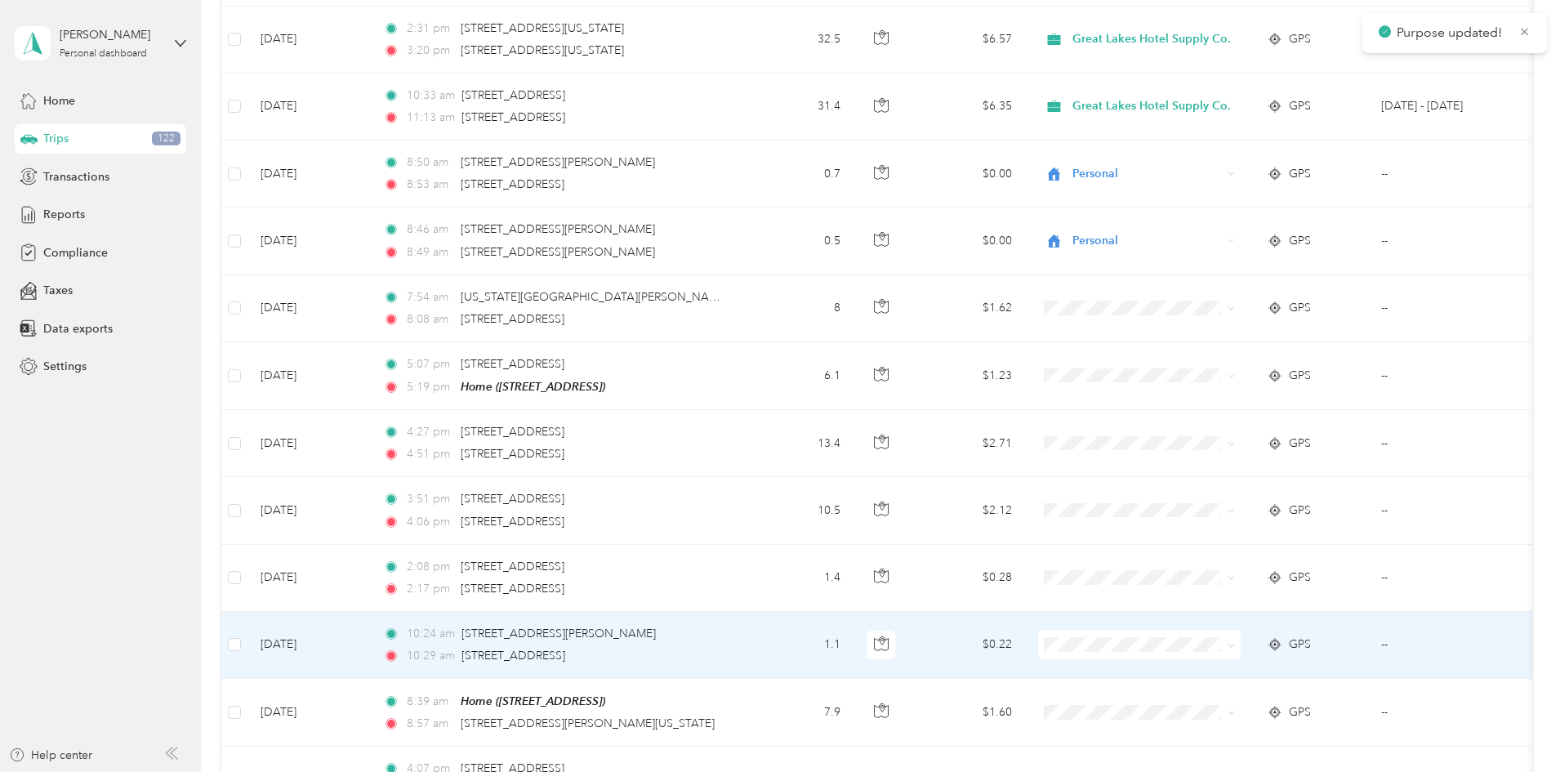
click at [1235, 642] on icon at bounding box center [1230, 645] width 7 height 7
drag, startPoint x: 1203, startPoint y: 681, endPoint x: 1220, endPoint y: 684, distance: 17.5
click at [1203, 682] on span "Personal" at bounding box center [1266, 687] width 158 height 17
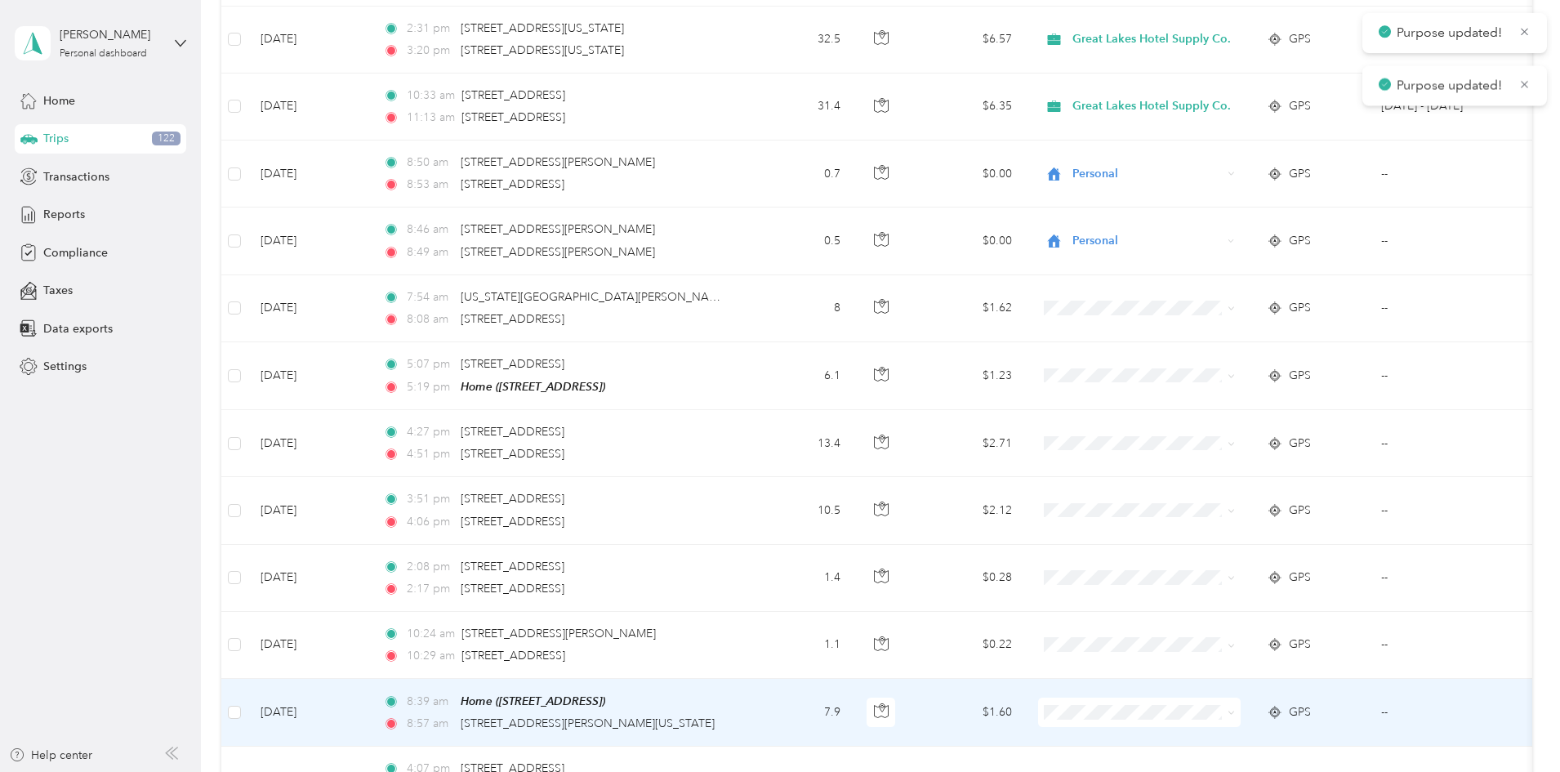
click at [1235, 709] on icon at bounding box center [1230, 712] width 7 height 7
click at [1210, 746] on li "Personal" at bounding box center [1252, 755] width 211 height 29
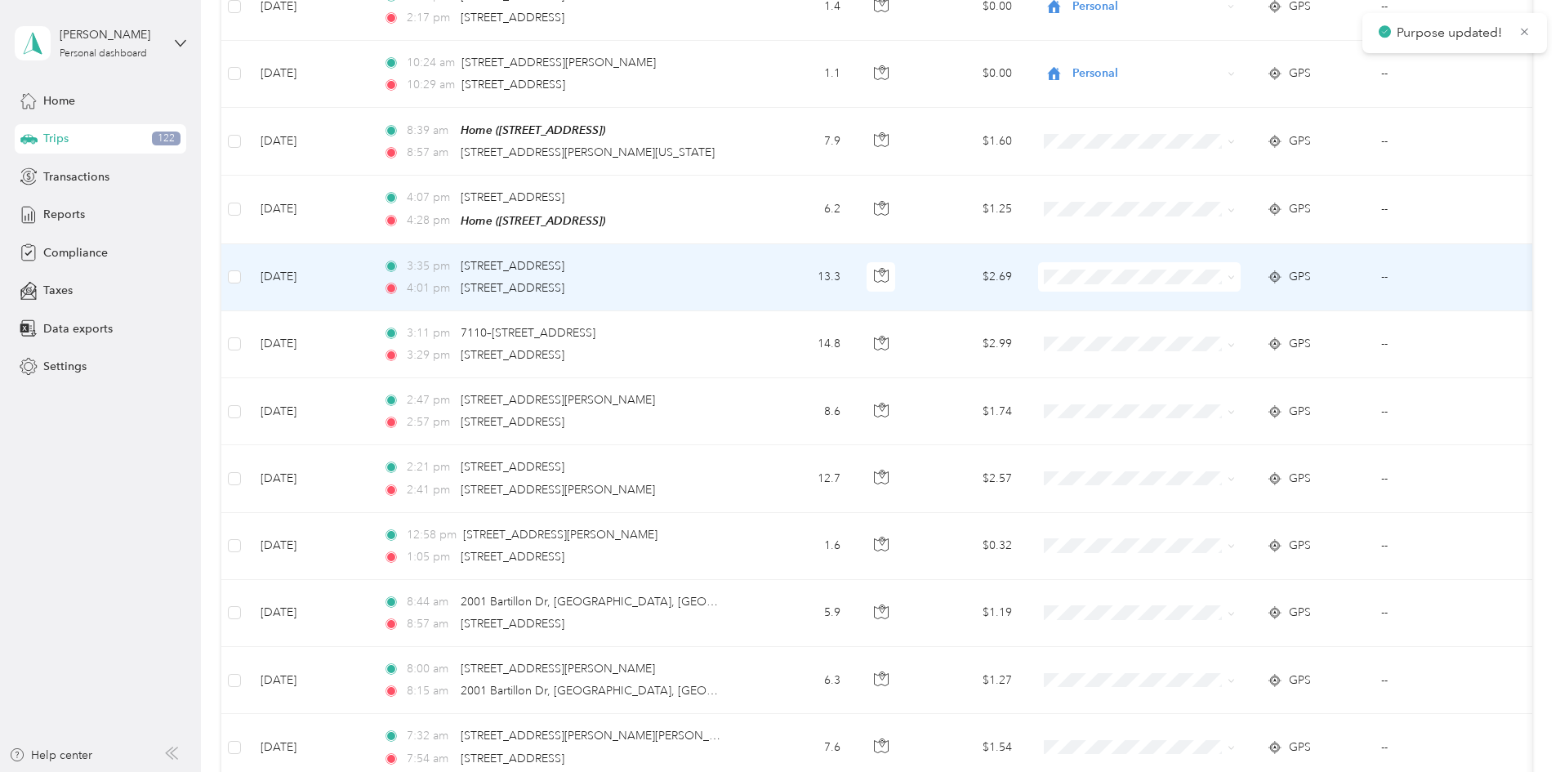
scroll to position [7169, 0]
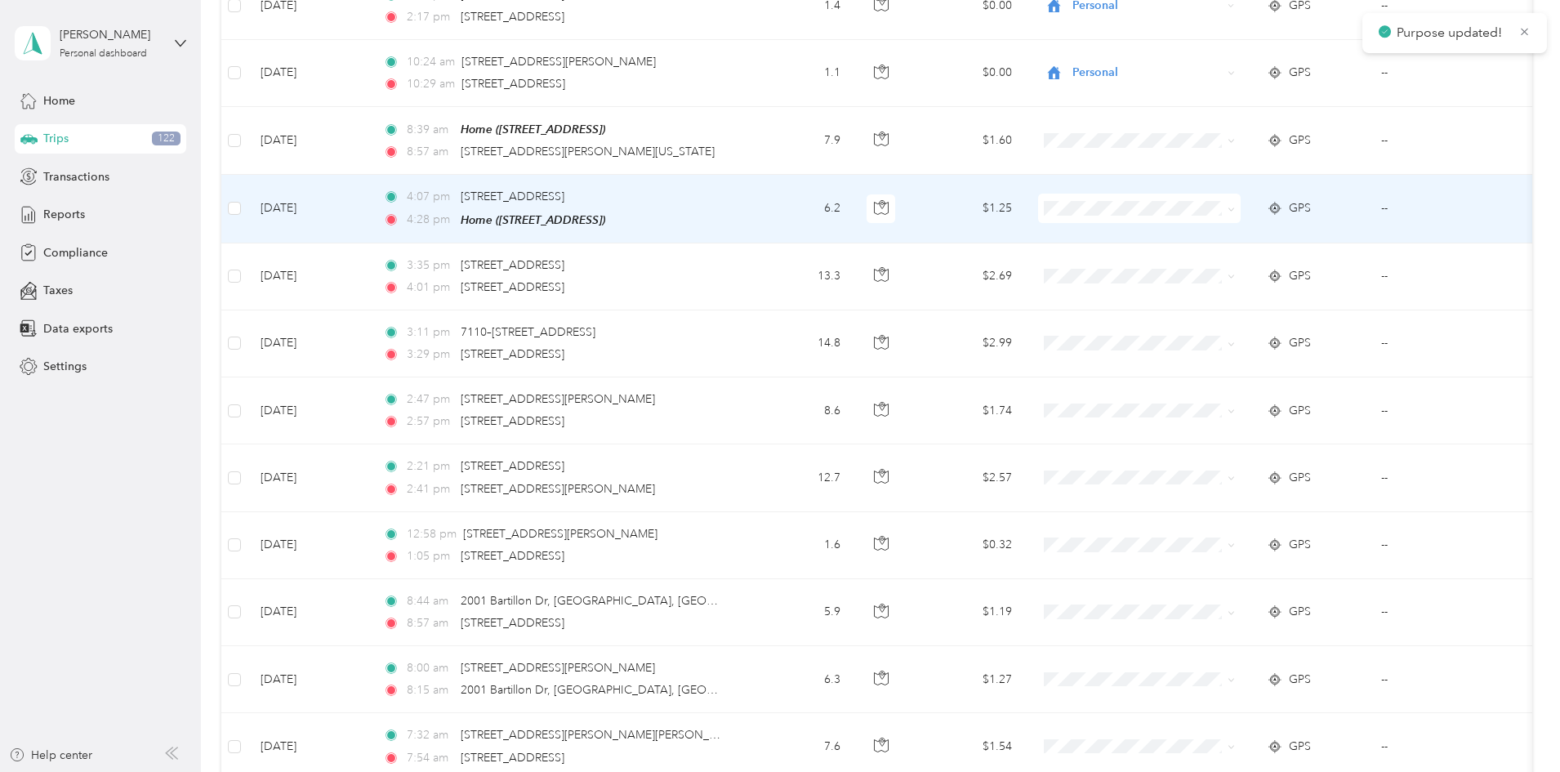
click at [1235, 206] on icon at bounding box center [1230, 209] width 7 height 7
click at [1237, 244] on span "Personal" at bounding box center [1266, 248] width 158 height 17
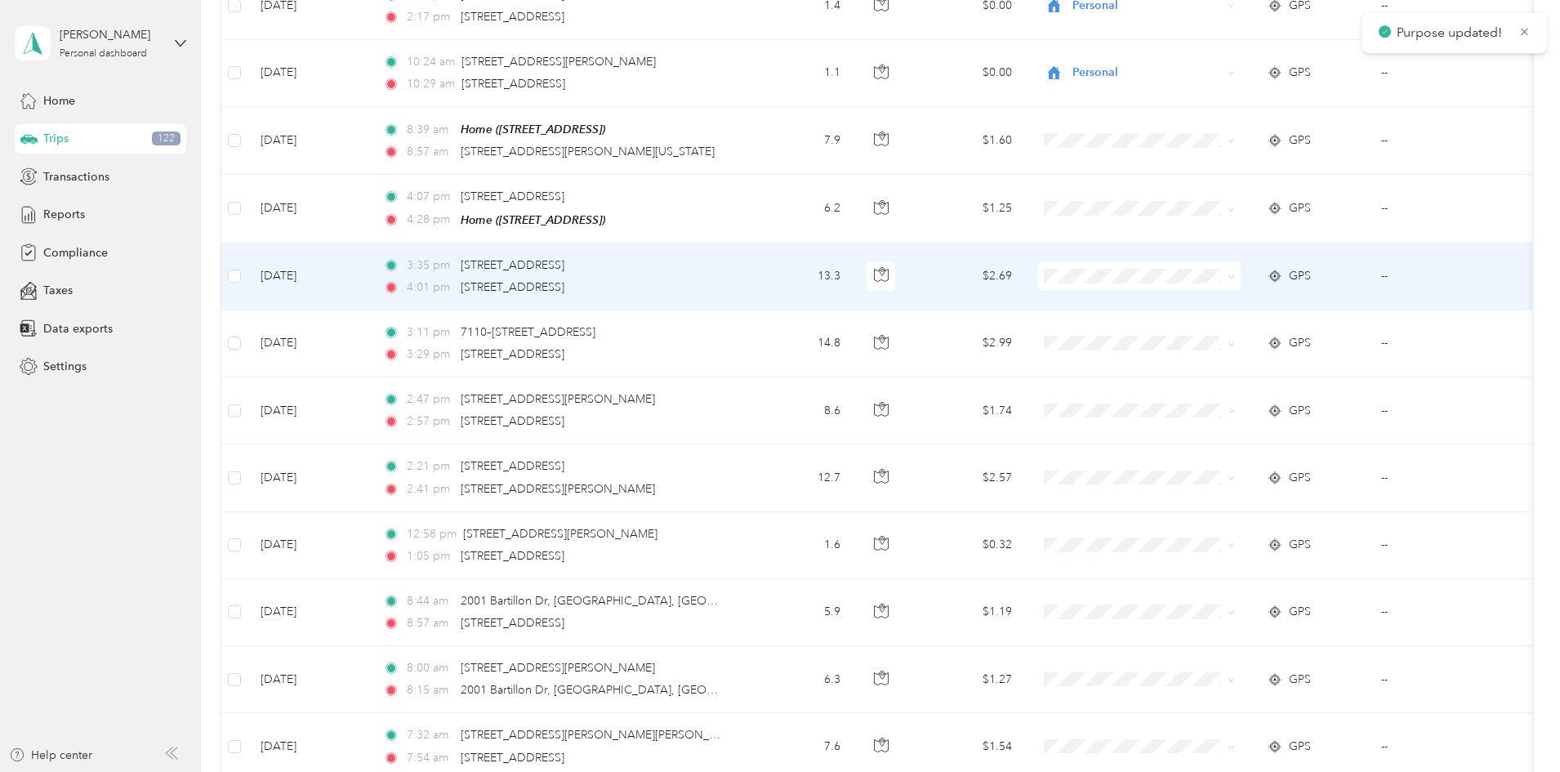
click at [1235, 273] on icon at bounding box center [1230, 276] width 7 height 7
click at [1227, 309] on span "Personal" at bounding box center [1266, 317] width 158 height 17
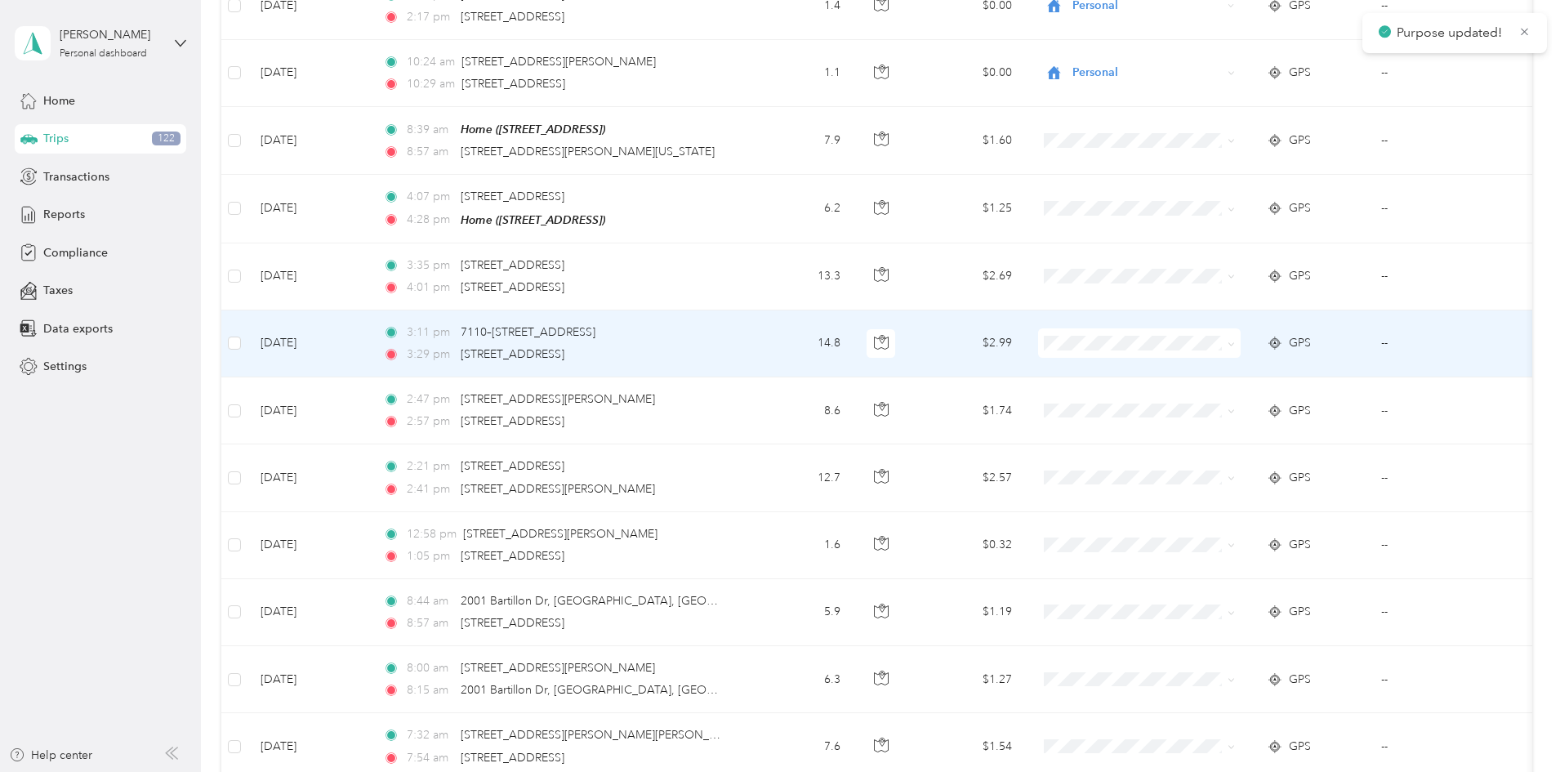
click at [1235, 341] on icon at bounding box center [1230, 344] width 7 height 7
click at [1231, 376] on li "Personal" at bounding box center [1252, 384] width 211 height 29
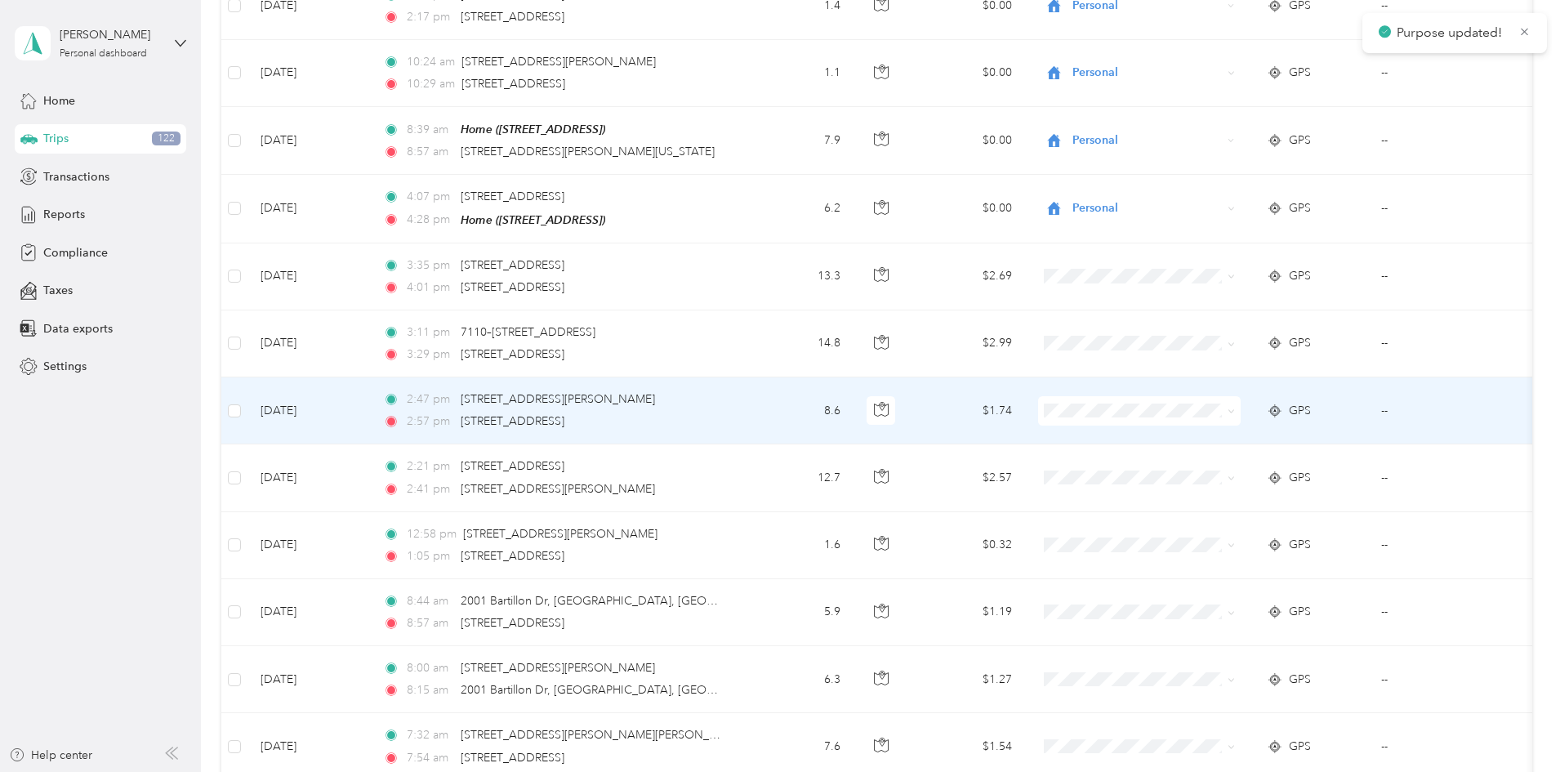
click at [1235, 407] on icon at bounding box center [1230, 410] width 7 height 7
click at [1200, 446] on span "Personal" at bounding box center [1266, 449] width 158 height 17
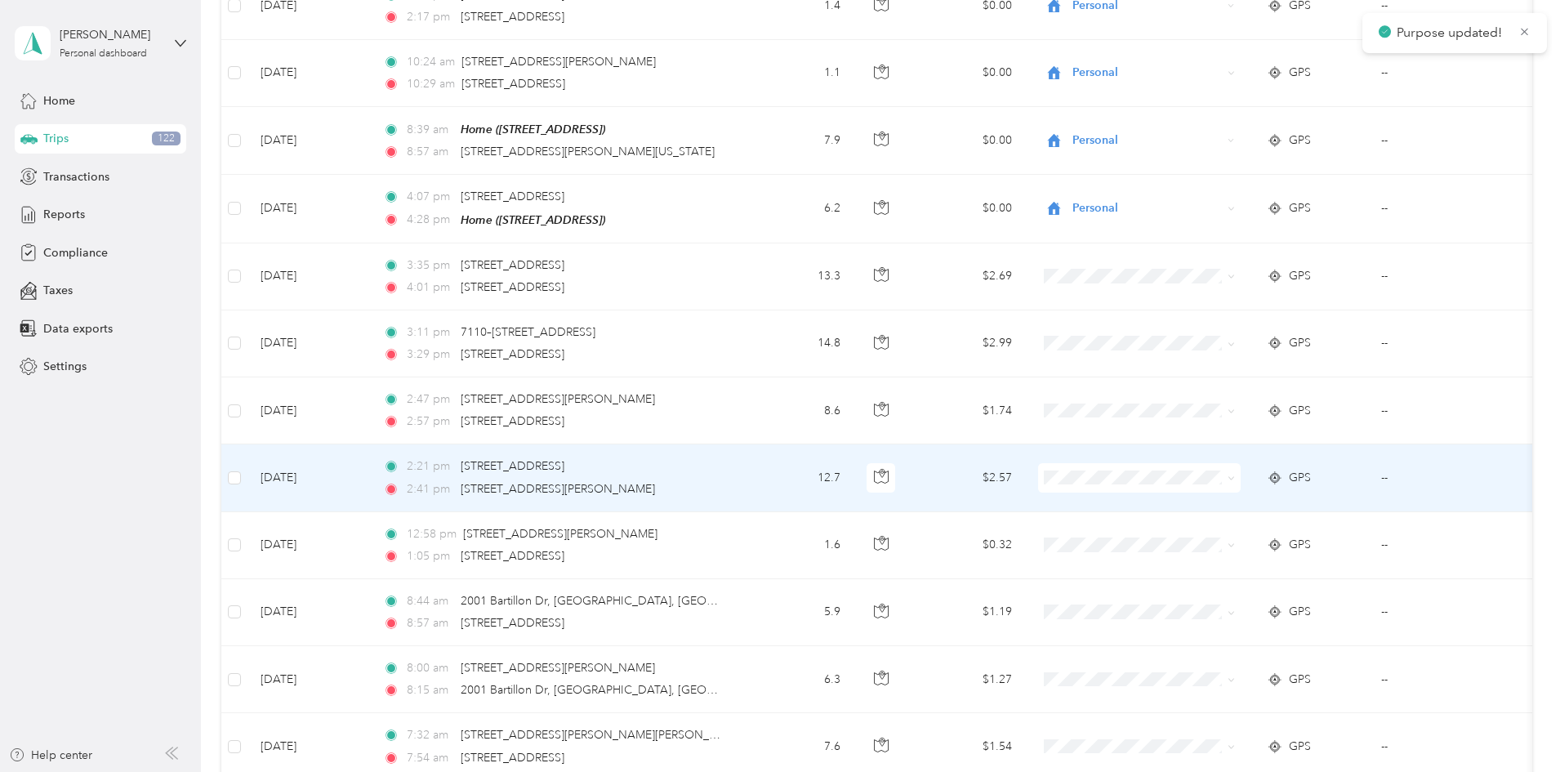
click at [1235, 470] on span at bounding box center [1230, 477] width 7 height 14
click at [1235, 474] on icon at bounding box center [1230, 477] width 7 height 7
click at [1232, 510] on li "Personal" at bounding box center [1252, 519] width 211 height 29
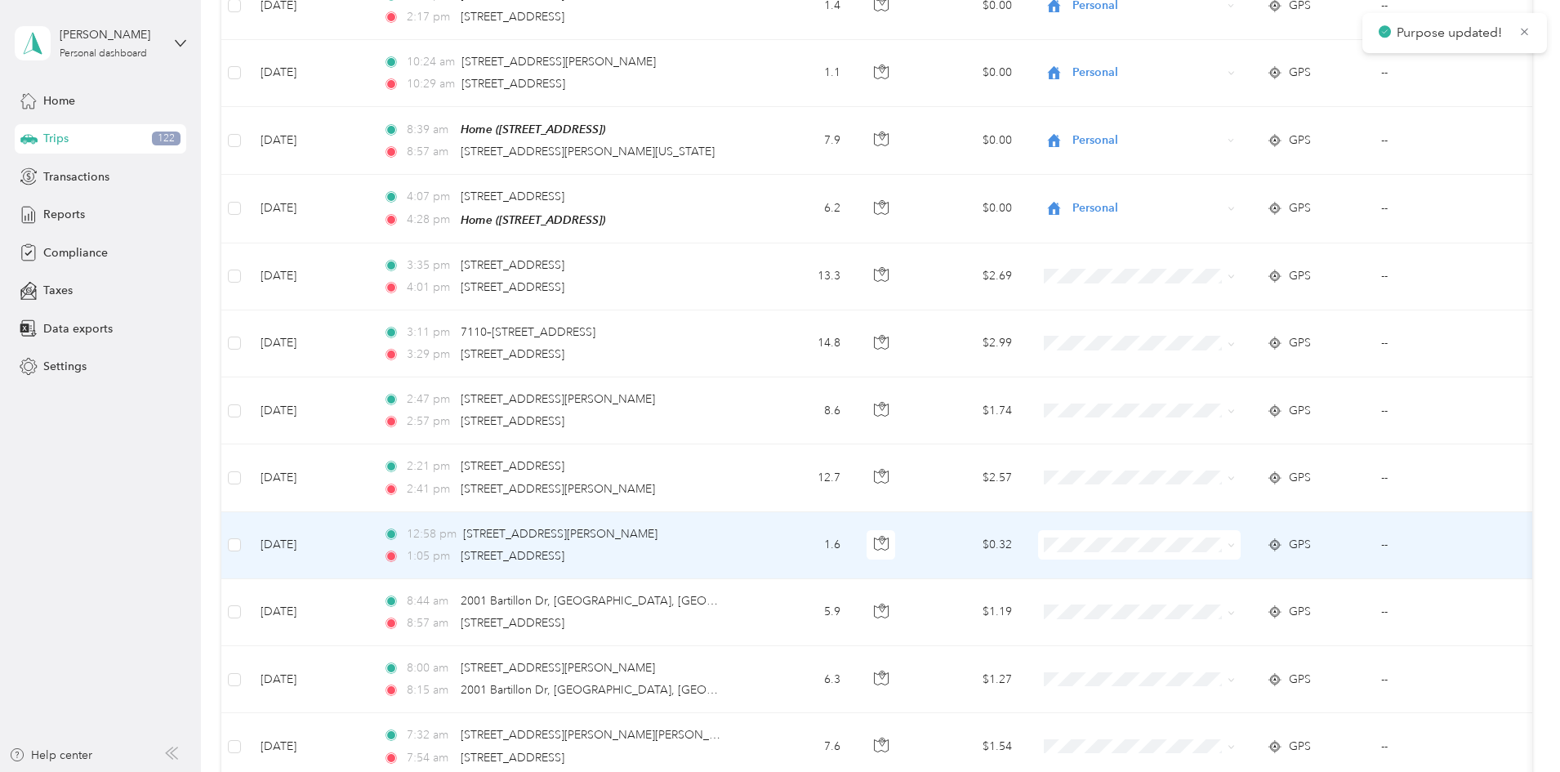
click at [1235, 541] on icon at bounding box center [1230, 544] width 7 height 7
click at [1219, 581] on span "Personal" at bounding box center [1266, 586] width 158 height 17
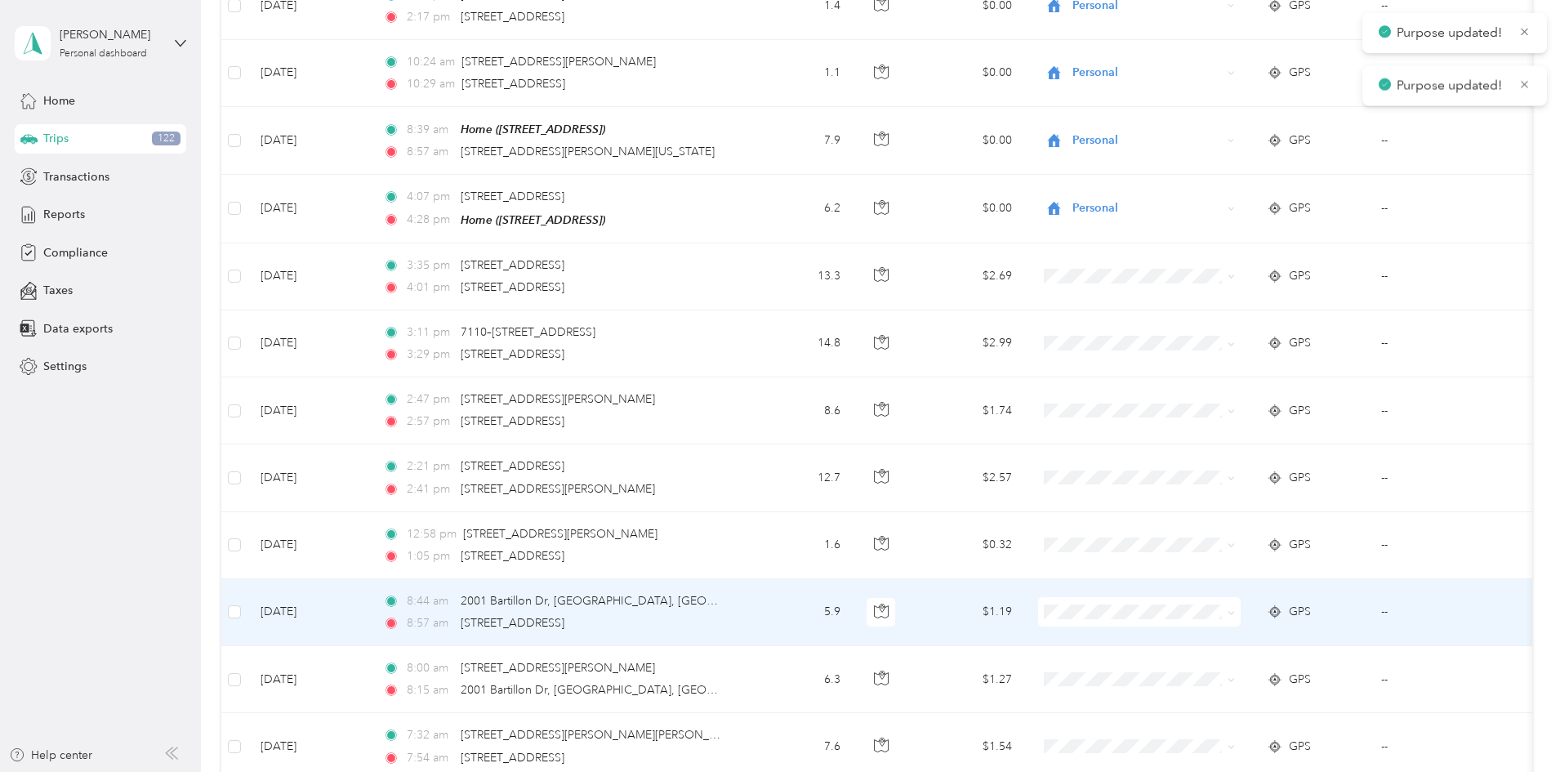
click at [1235, 609] on icon at bounding box center [1230, 612] width 7 height 7
click at [1265, 648] on span "Personal" at bounding box center [1266, 648] width 158 height 17
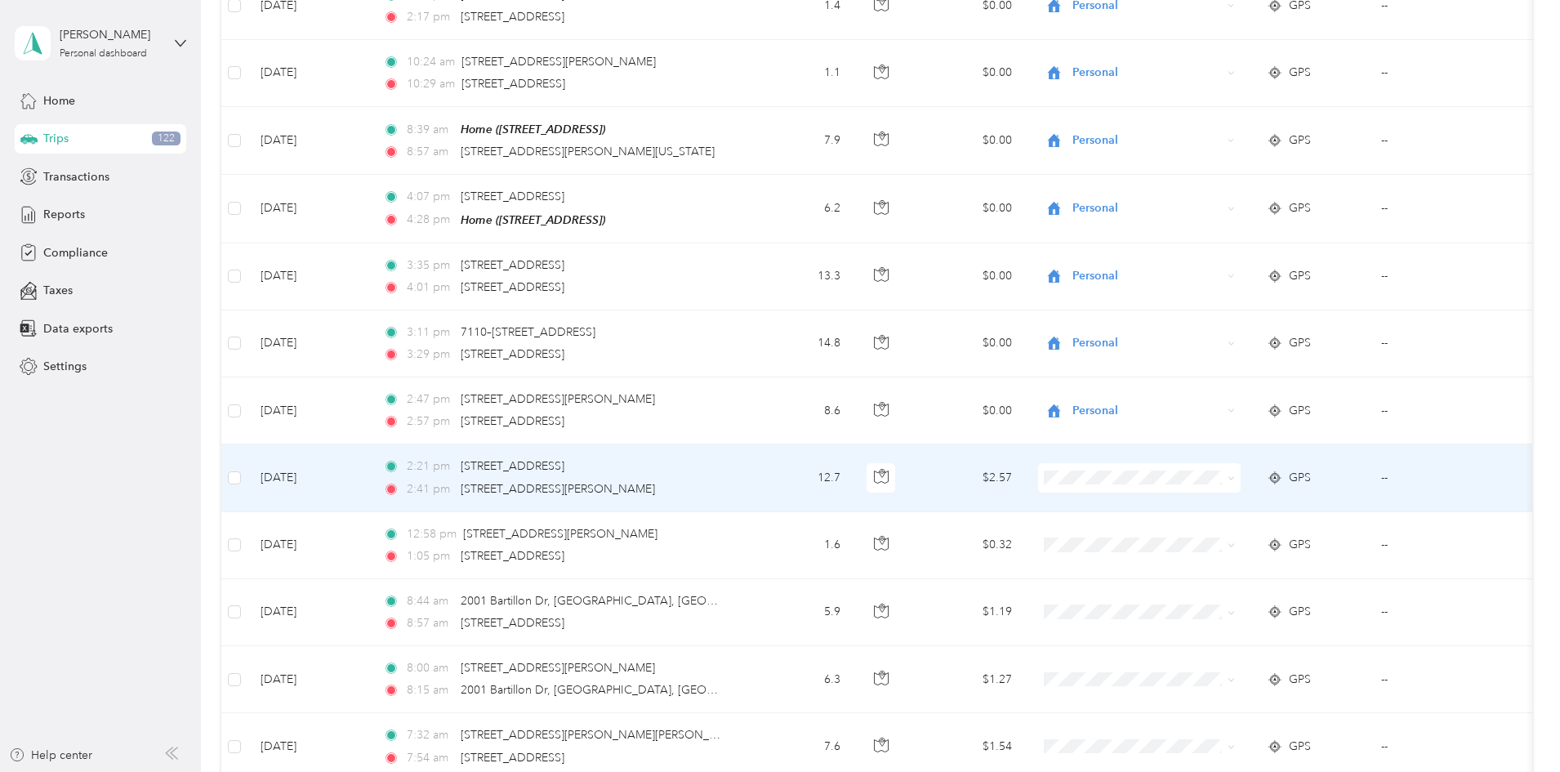
click at [1233, 477] on icon at bounding box center [1230, 478] width 5 height 3
click at [1223, 515] on span "Personal" at bounding box center [1266, 518] width 158 height 17
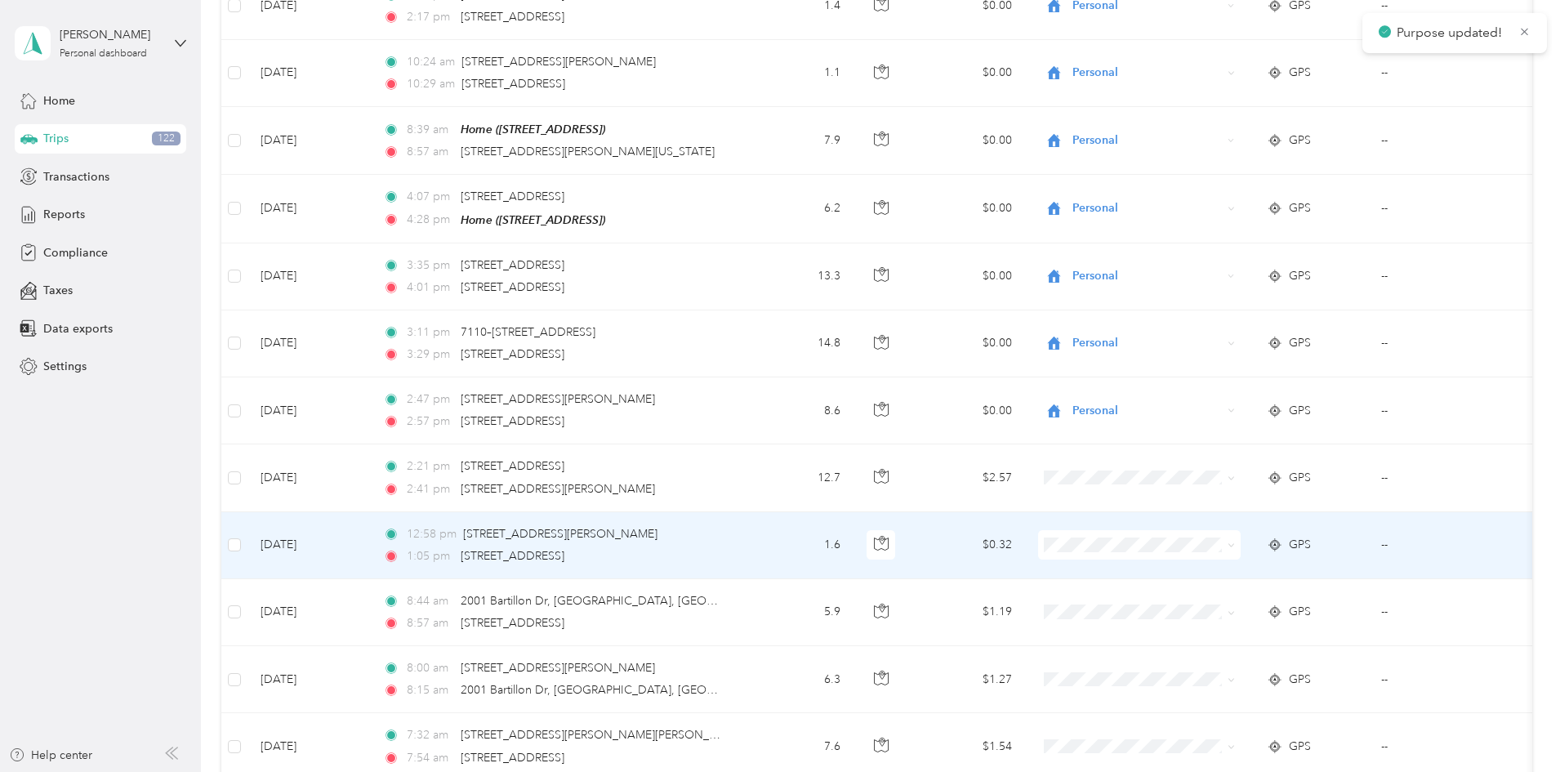
click at [1233, 544] on icon at bounding box center [1230, 545] width 5 height 3
click at [1200, 578] on span "Personal" at bounding box center [1266, 585] width 158 height 17
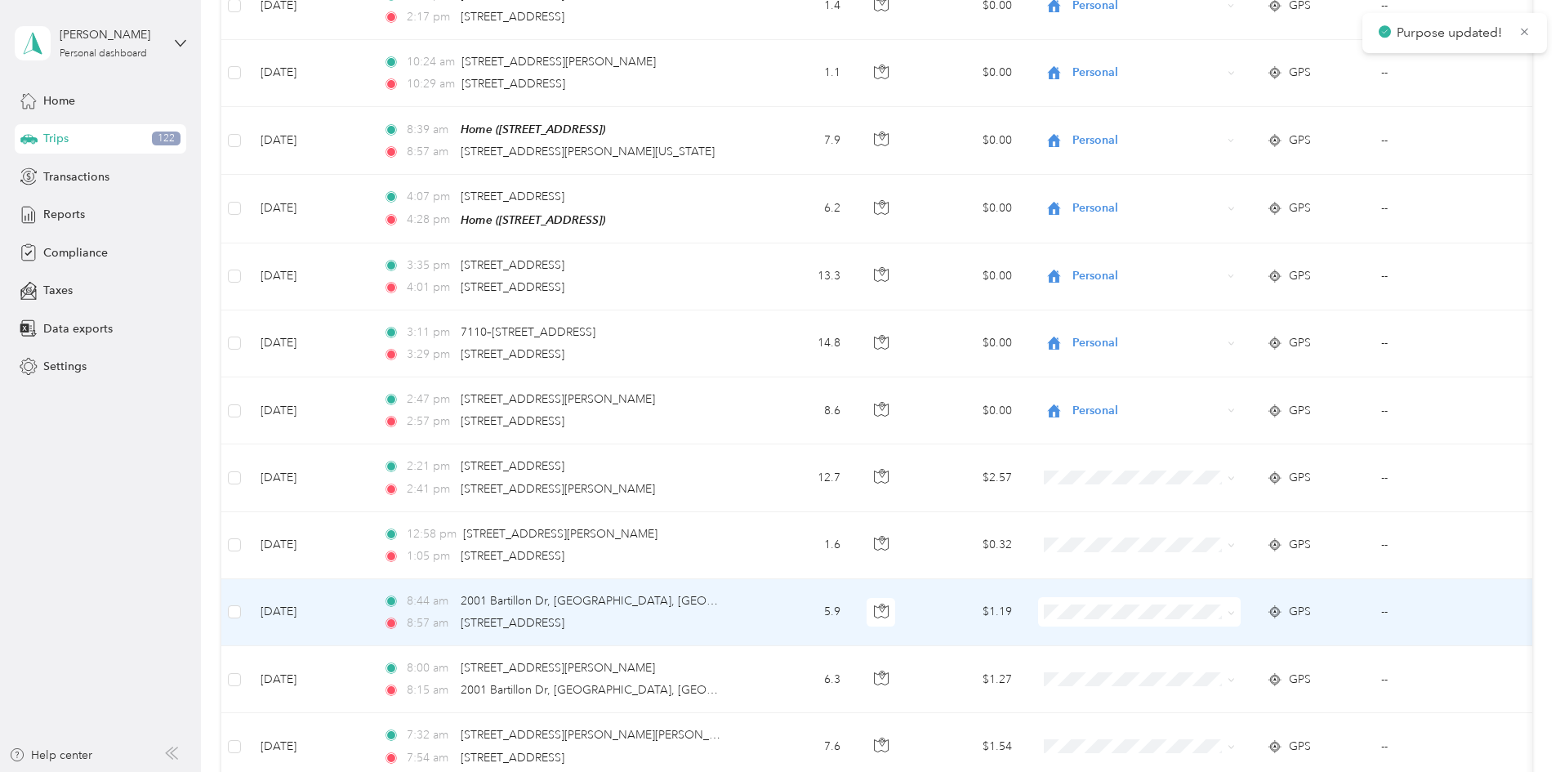
click at [1235, 609] on icon at bounding box center [1230, 612] width 7 height 7
click at [1209, 649] on span "Personal" at bounding box center [1266, 649] width 158 height 17
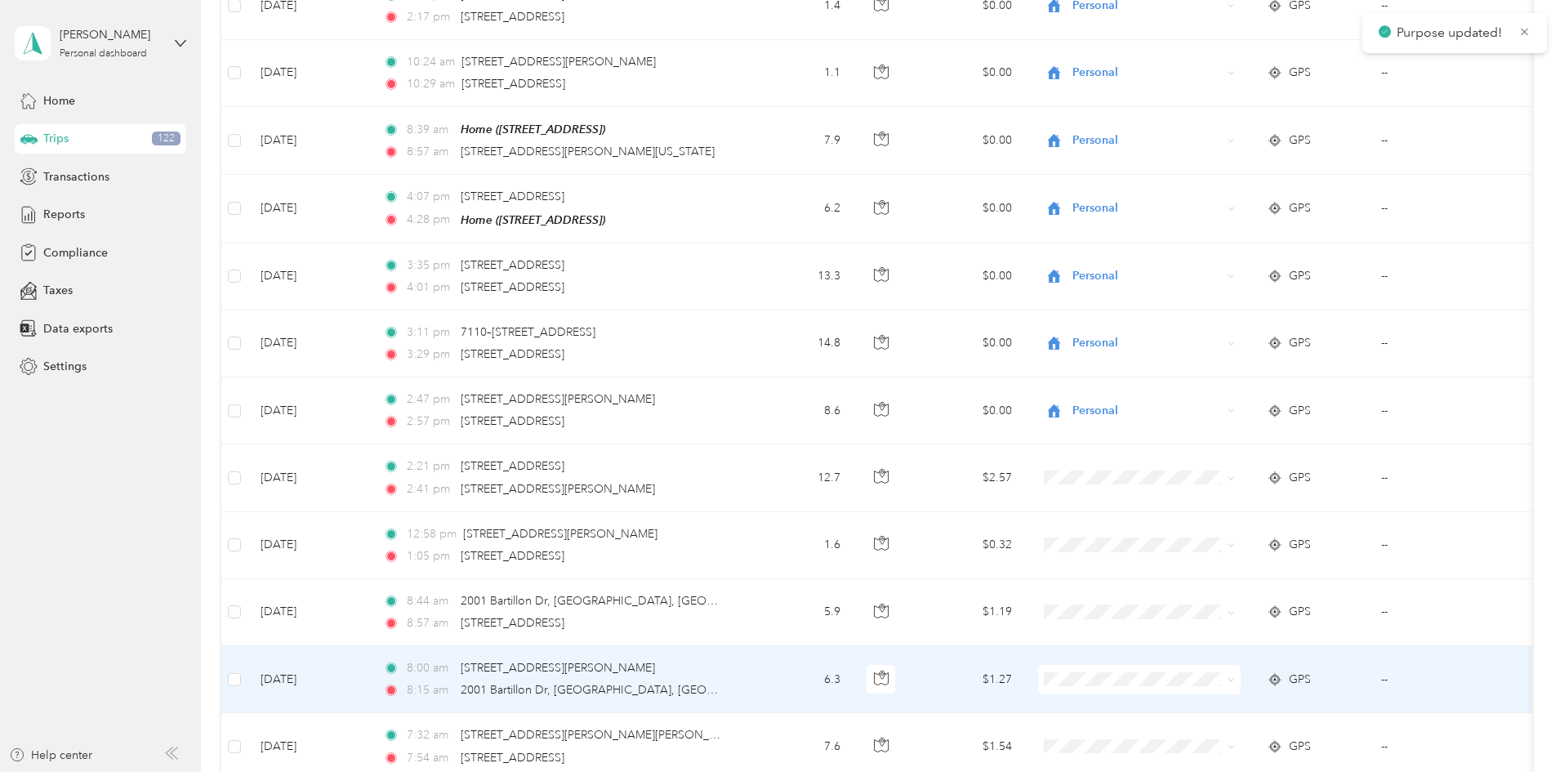
click at [1235, 676] on icon at bounding box center [1230, 679] width 7 height 7
click at [1222, 715] on span "Personal" at bounding box center [1266, 721] width 158 height 17
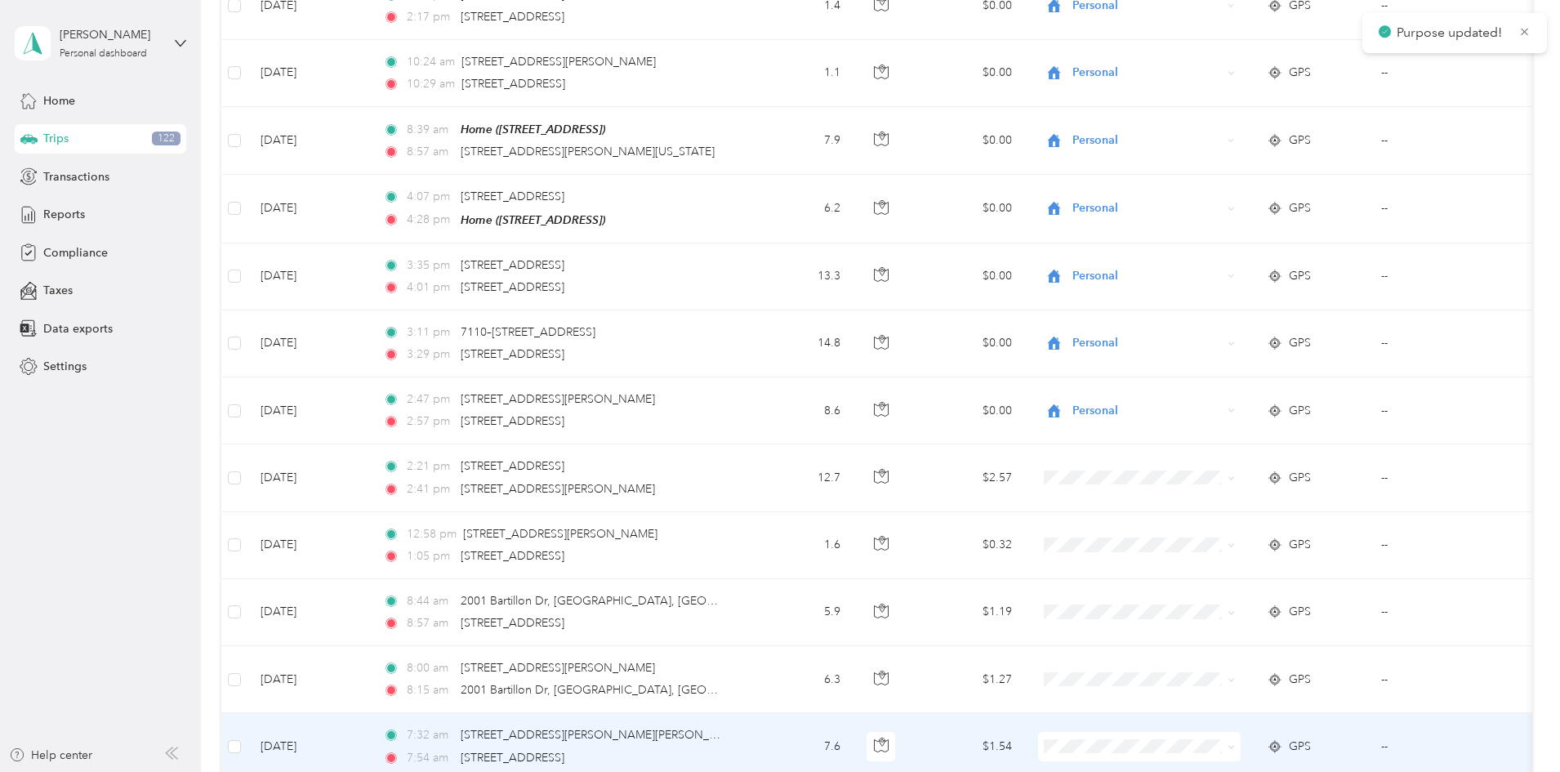
click at [1235, 743] on icon at bounding box center [1230, 746] width 7 height 7
click at [1300, 698] on span "Personal" at bounding box center [1266, 694] width 158 height 17
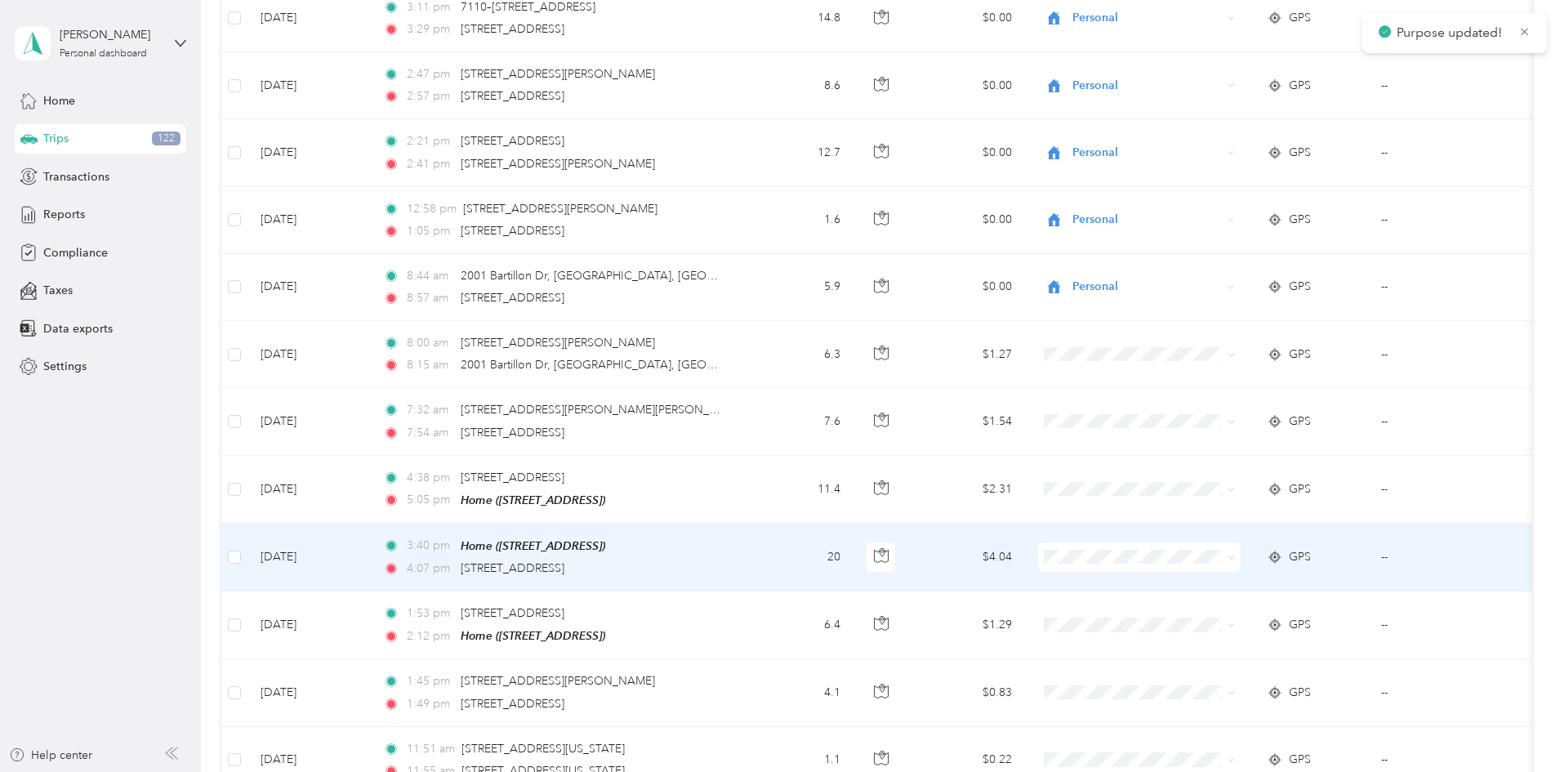
scroll to position [7495, 0]
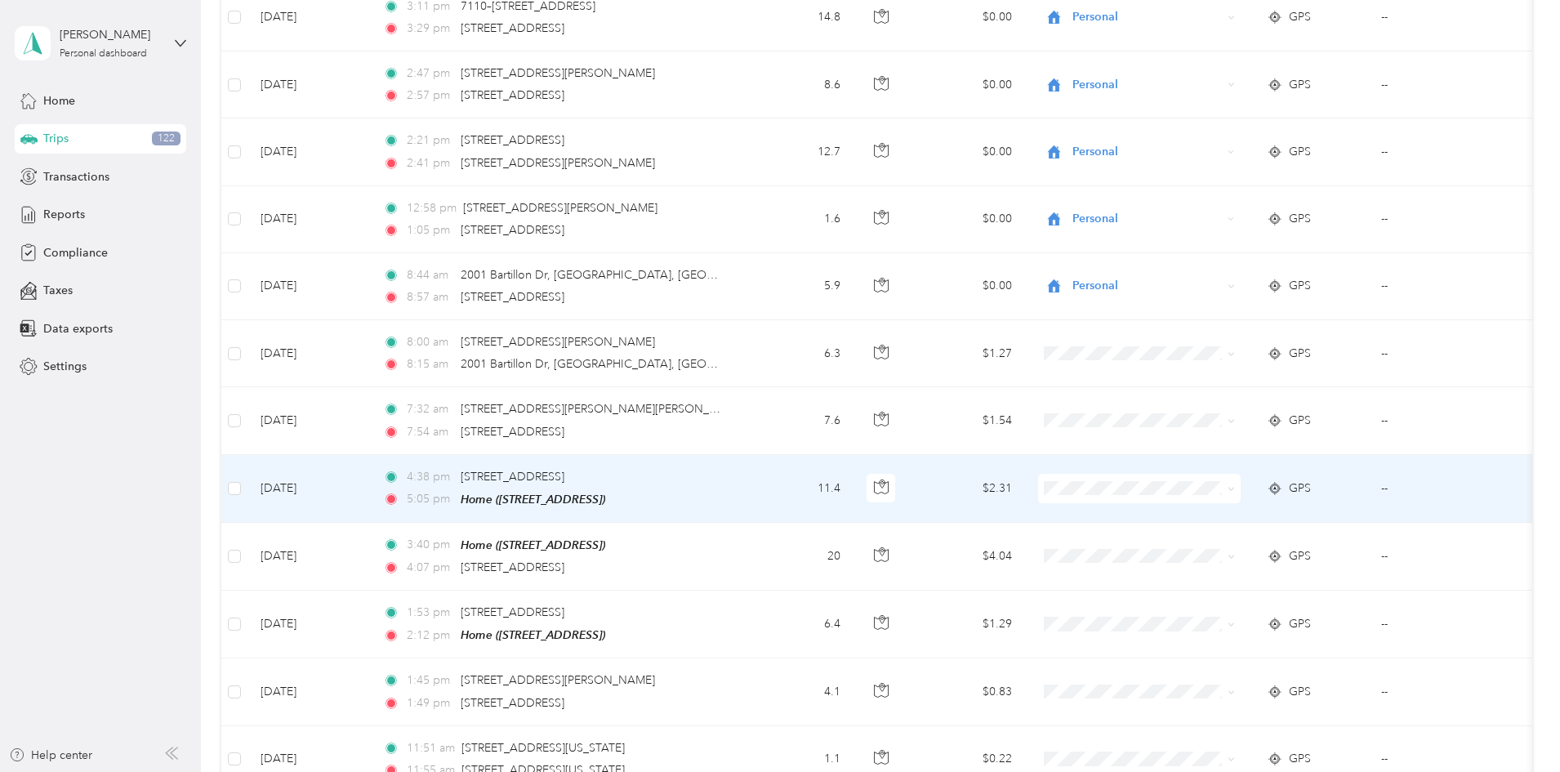
click at [1235, 485] on icon at bounding box center [1230, 488] width 7 height 7
click at [1209, 523] on span "Personal" at bounding box center [1266, 529] width 158 height 17
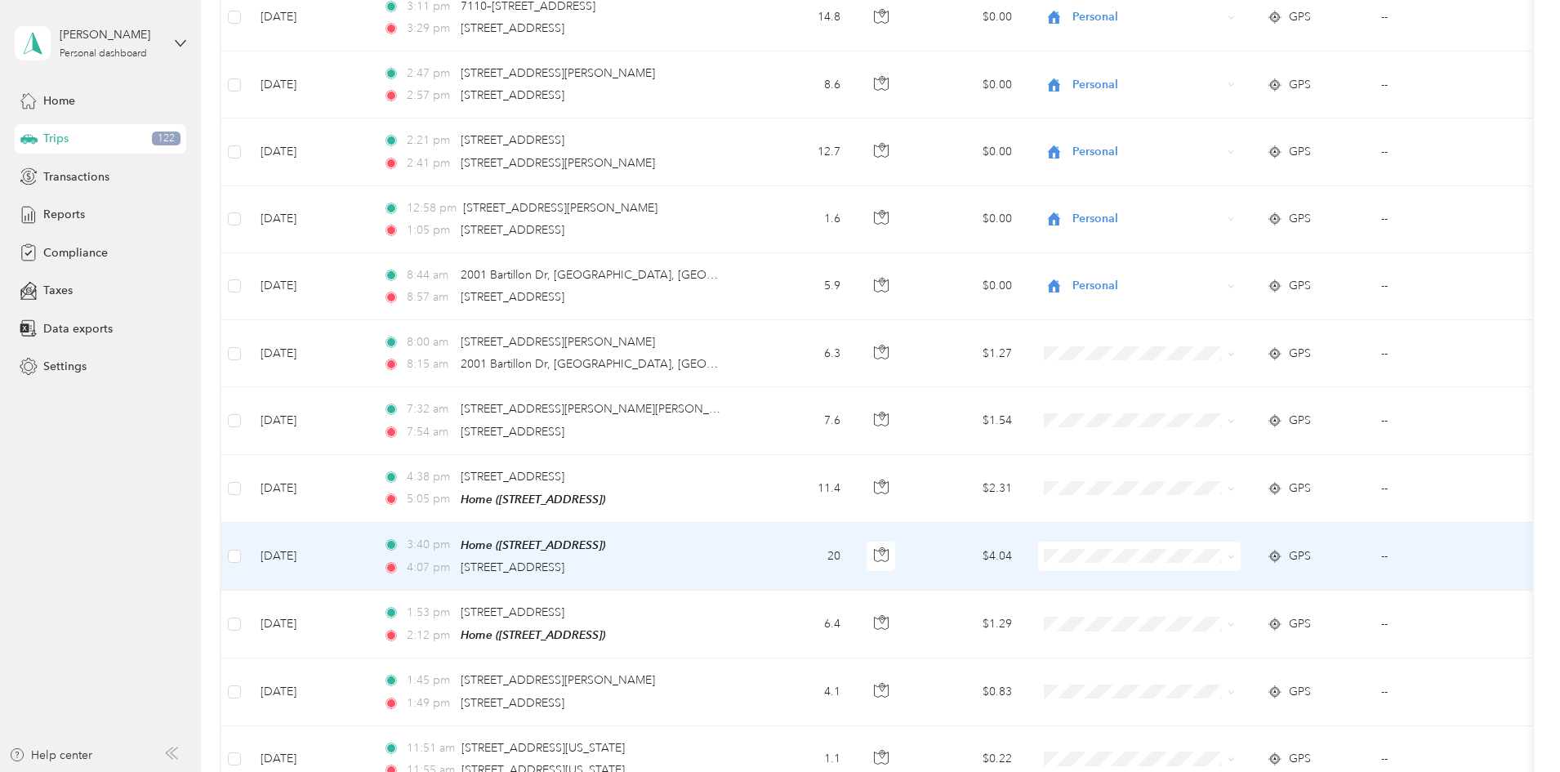
click at [1235, 553] on icon at bounding box center [1230, 556] width 7 height 7
click at [1207, 596] on span "Personal" at bounding box center [1266, 596] width 158 height 17
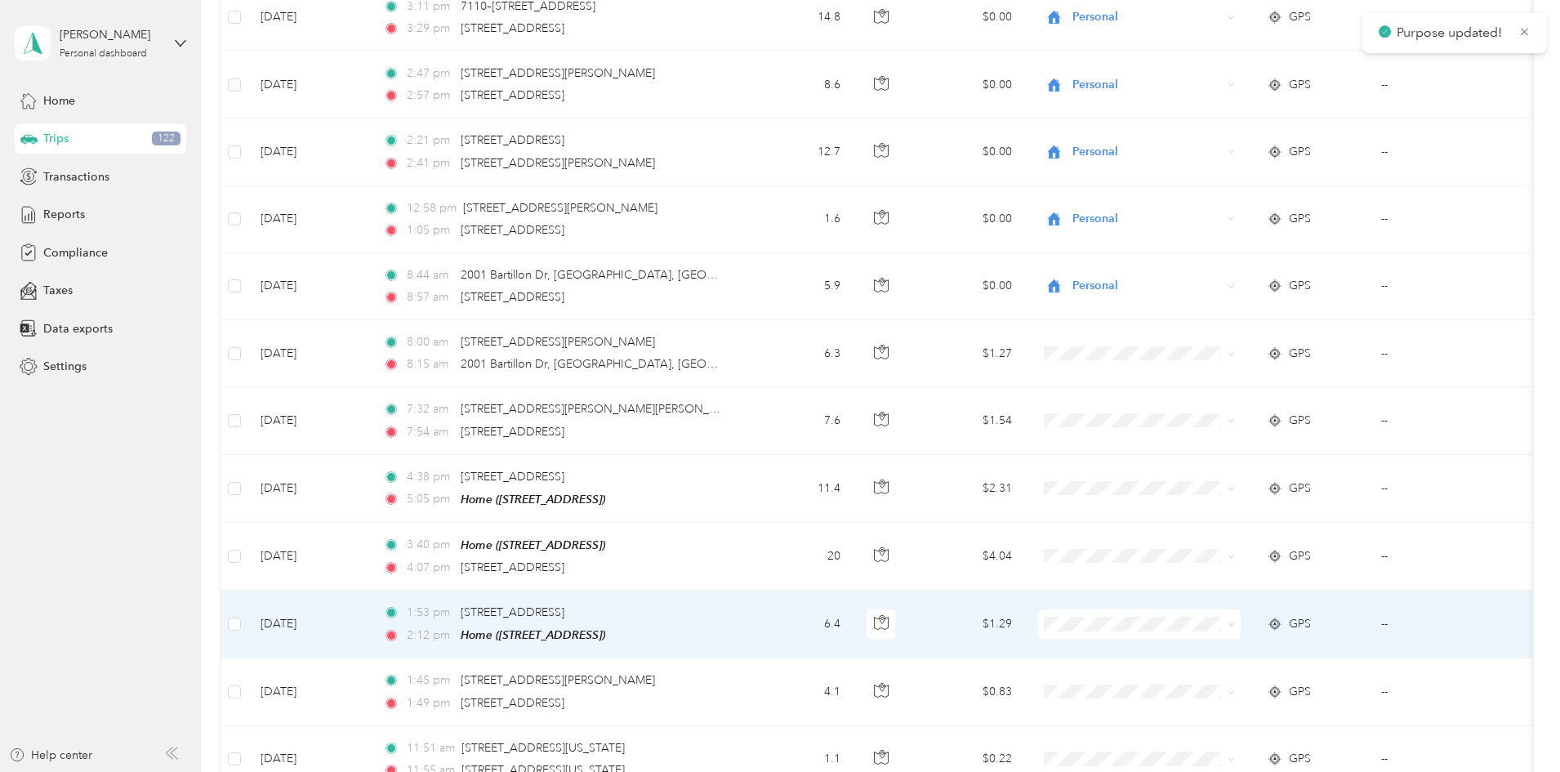
click at [1235, 621] on icon at bounding box center [1230, 624] width 7 height 7
click at [1205, 657] on span "Personal" at bounding box center [1266, 659] width 158 height 17
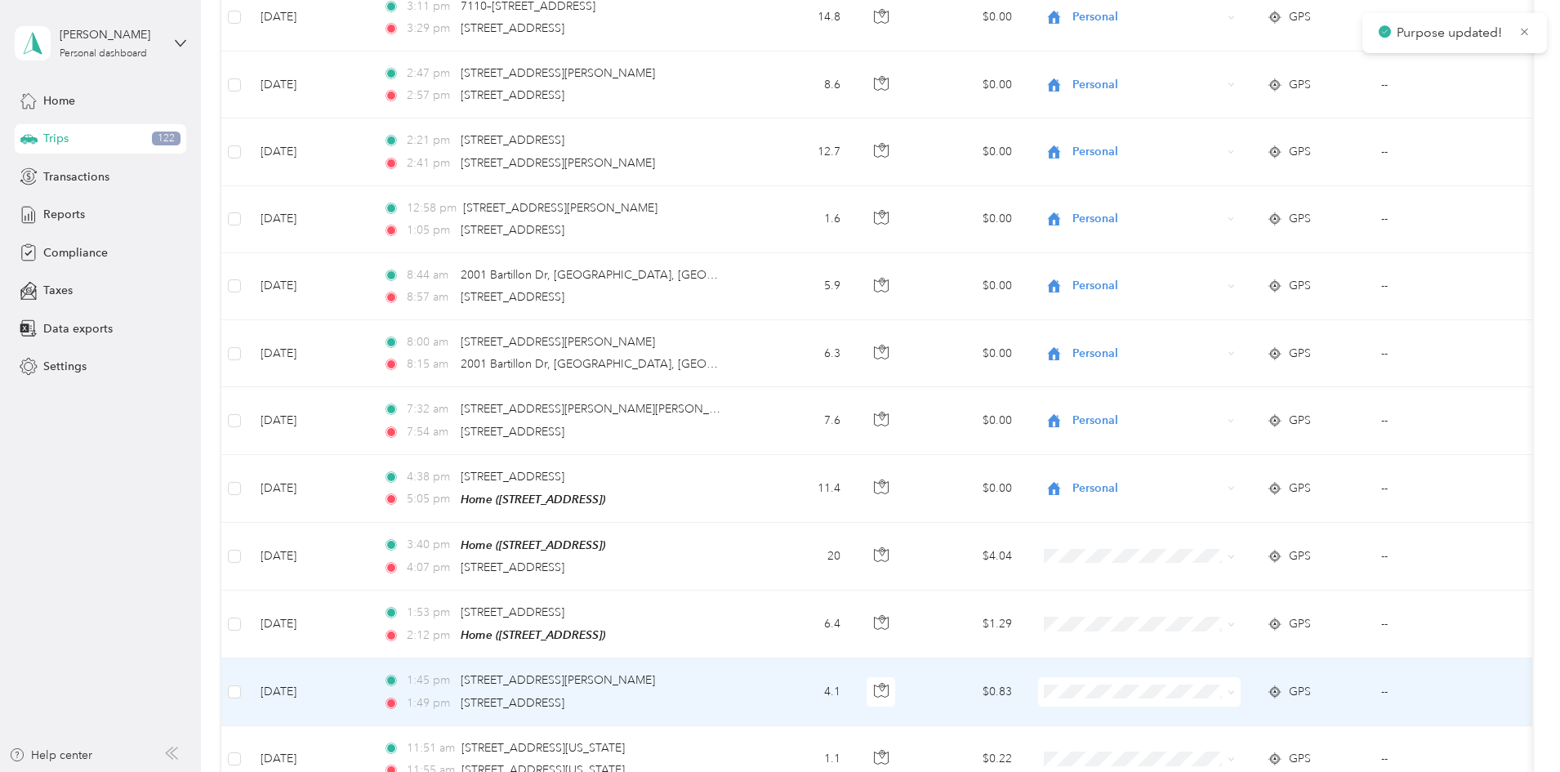
click at [1235, 684] on span at bounding box center [1230, 691] width 7 height 14
click at [1235, 688] on icon at bounding box center [1230, 691] width 7 height 7
click at [1218, 726] on span "Personal" at bounding box center [1266, 731] width 158 height 17
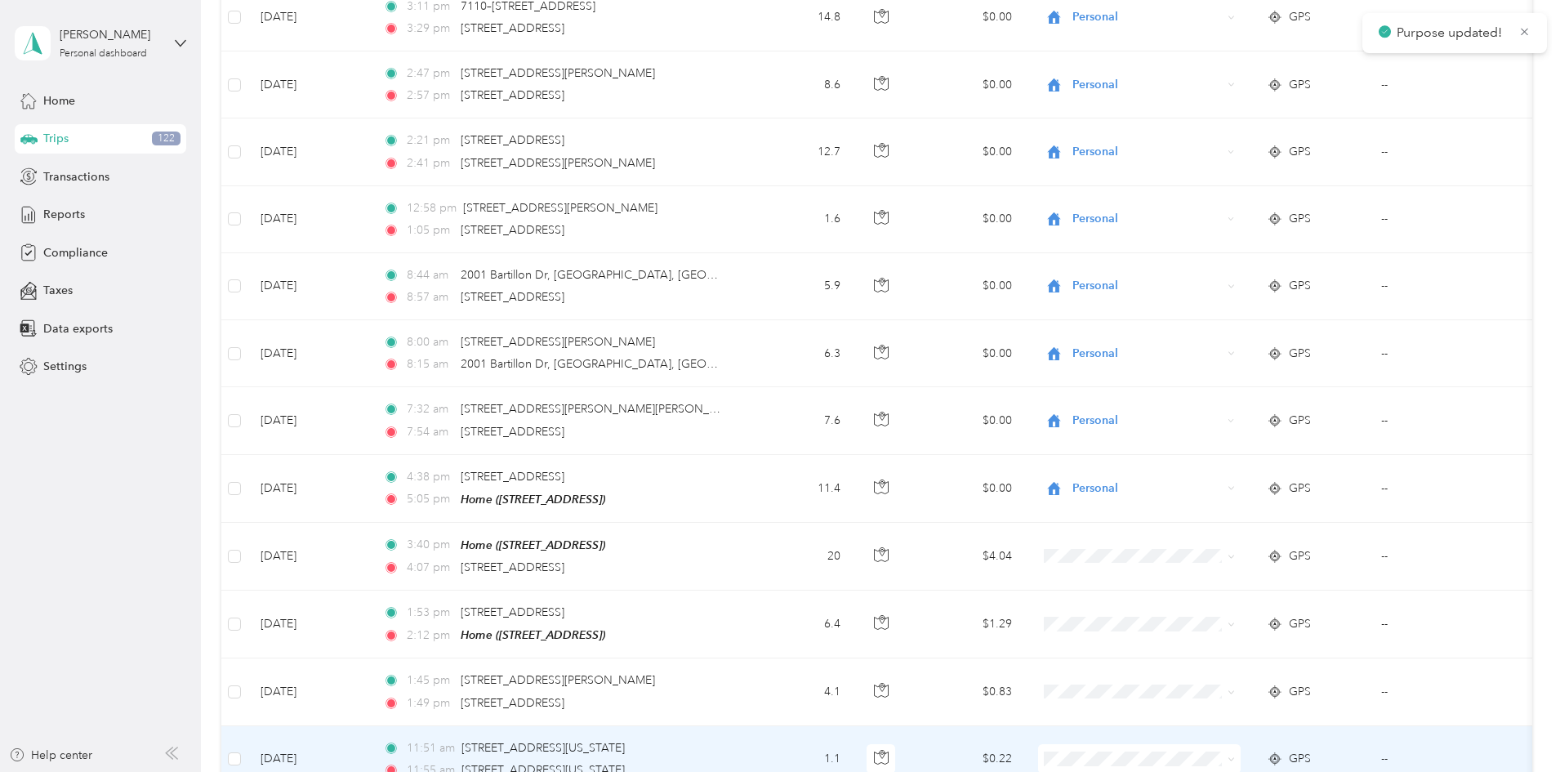
click at [1235, 755] on icon at bounding box center [1230, 758] width 7 height 7
click at [1246, 710] on span "Personal" at bounding box center [1266, 706] width 158 height 17
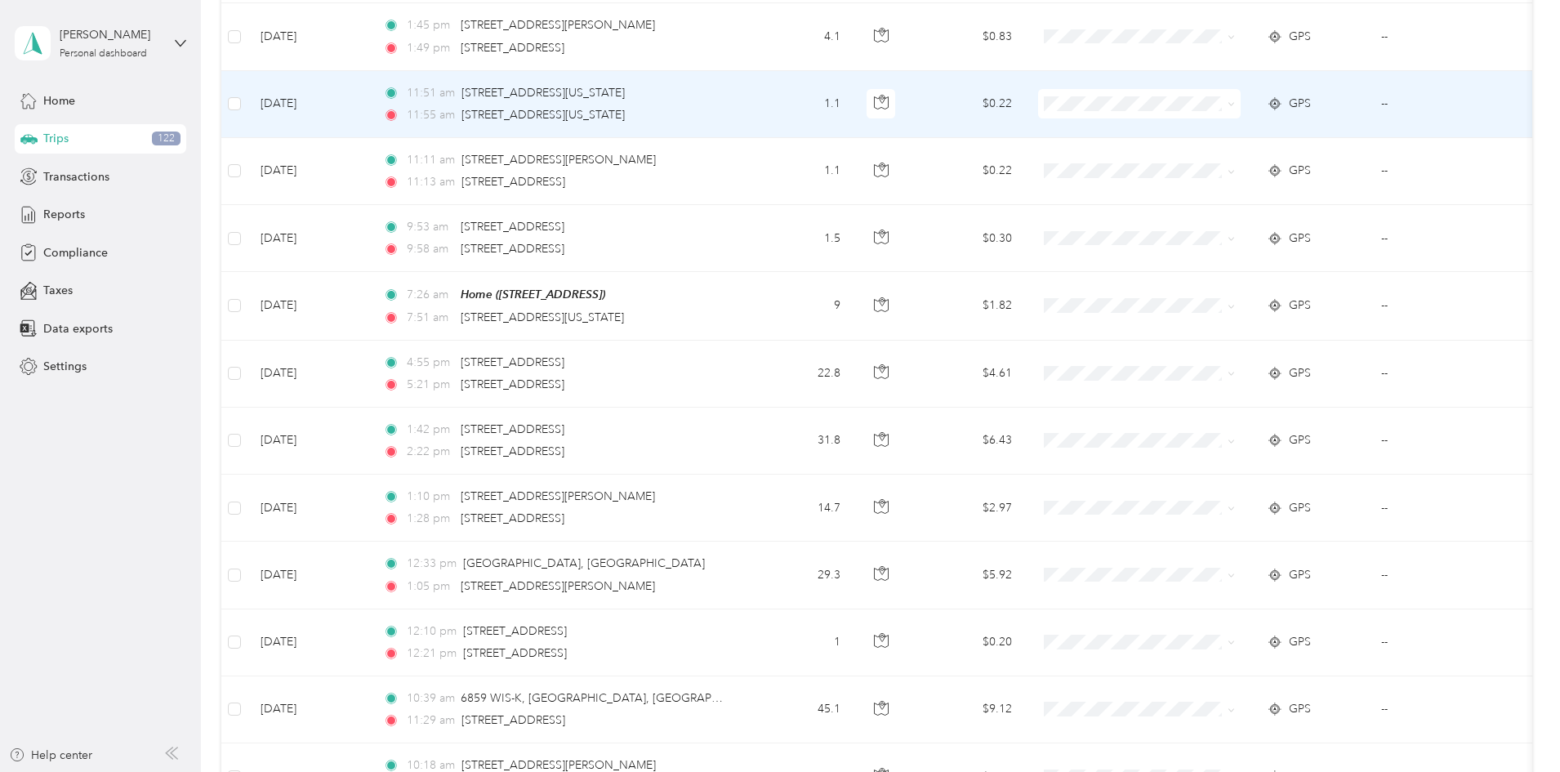
scroll to position [8149, 0]
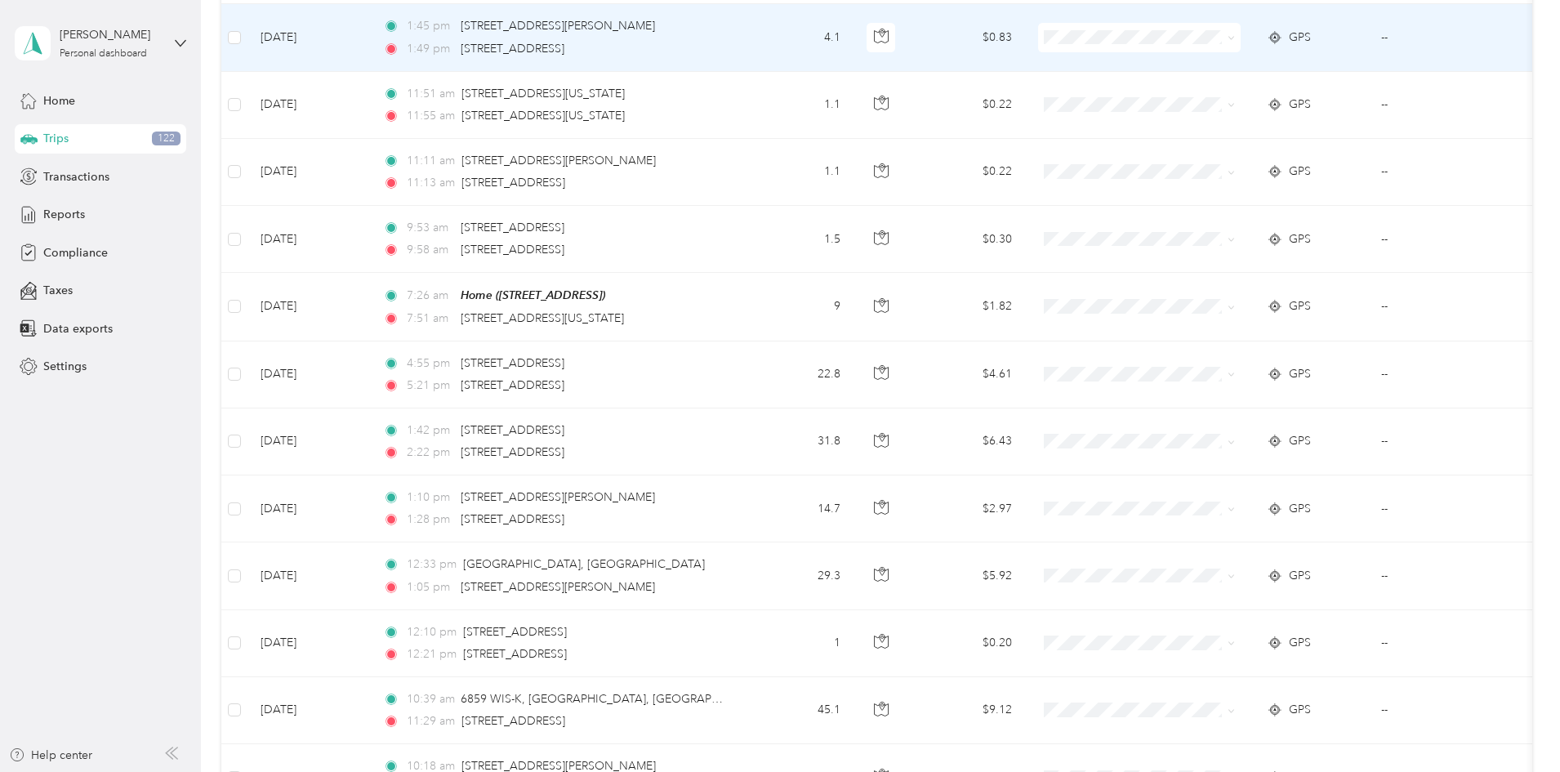
click at [1235, 30] on span at bounding box center [1230, 37] width 7 height 14
click at [1235, 34] on icon at bounding box center [1230, 37] width 7 height 7
drag, startPoint x: 1223, startPoint y: 67, endPoint x: 1313, endPoint y: 87, distance: 91.9
click at [1223, 68] on li "Personal" at bounding box center [1252, 77] width 211 height 29
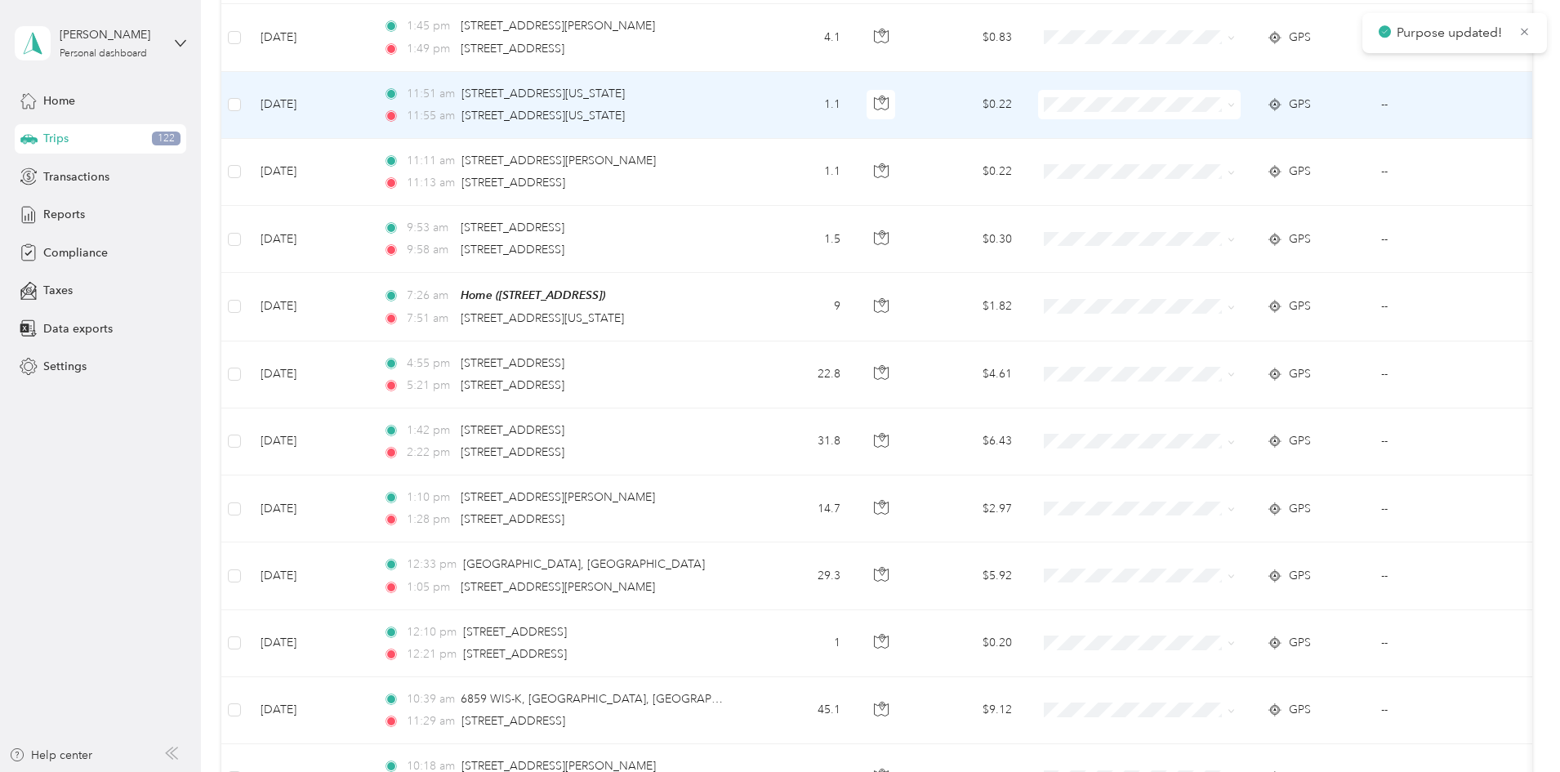
click at [1235, 97] on span at bounding box center [1230, 104] width 7 height 14
click at [1235, 101] on icon at bounding box center [1230, 104] width 7 height 7
click at [1227, 136] on span "Personal" at bounding box center [1266, 142] width 158 height 17
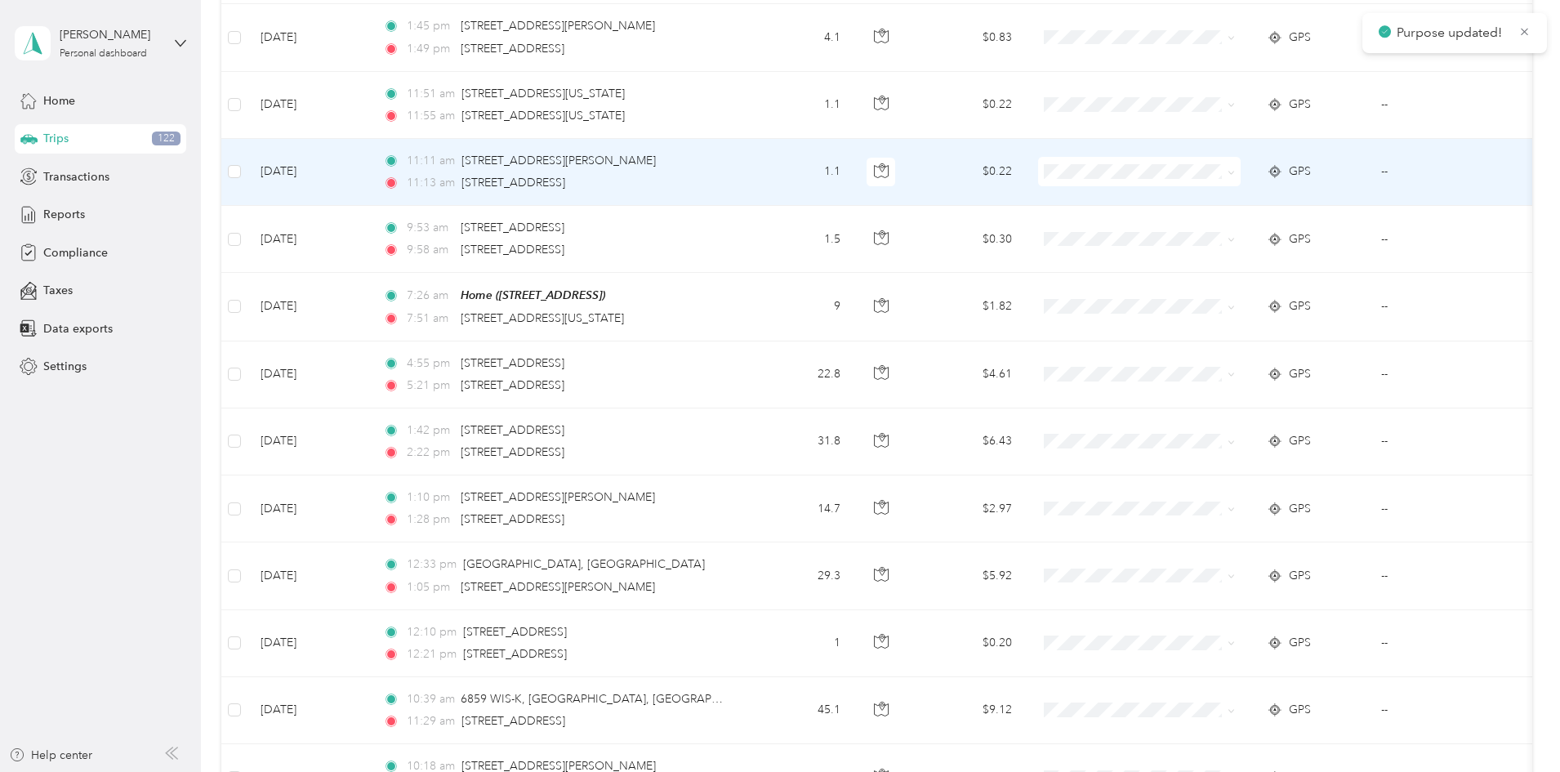
click at [1235, 169] on icon at bounding box center [1230, 172] width 7 height 7
click at [1219, 205] on span "Personal" at bounding box center [1266, 211] width 158 height 17
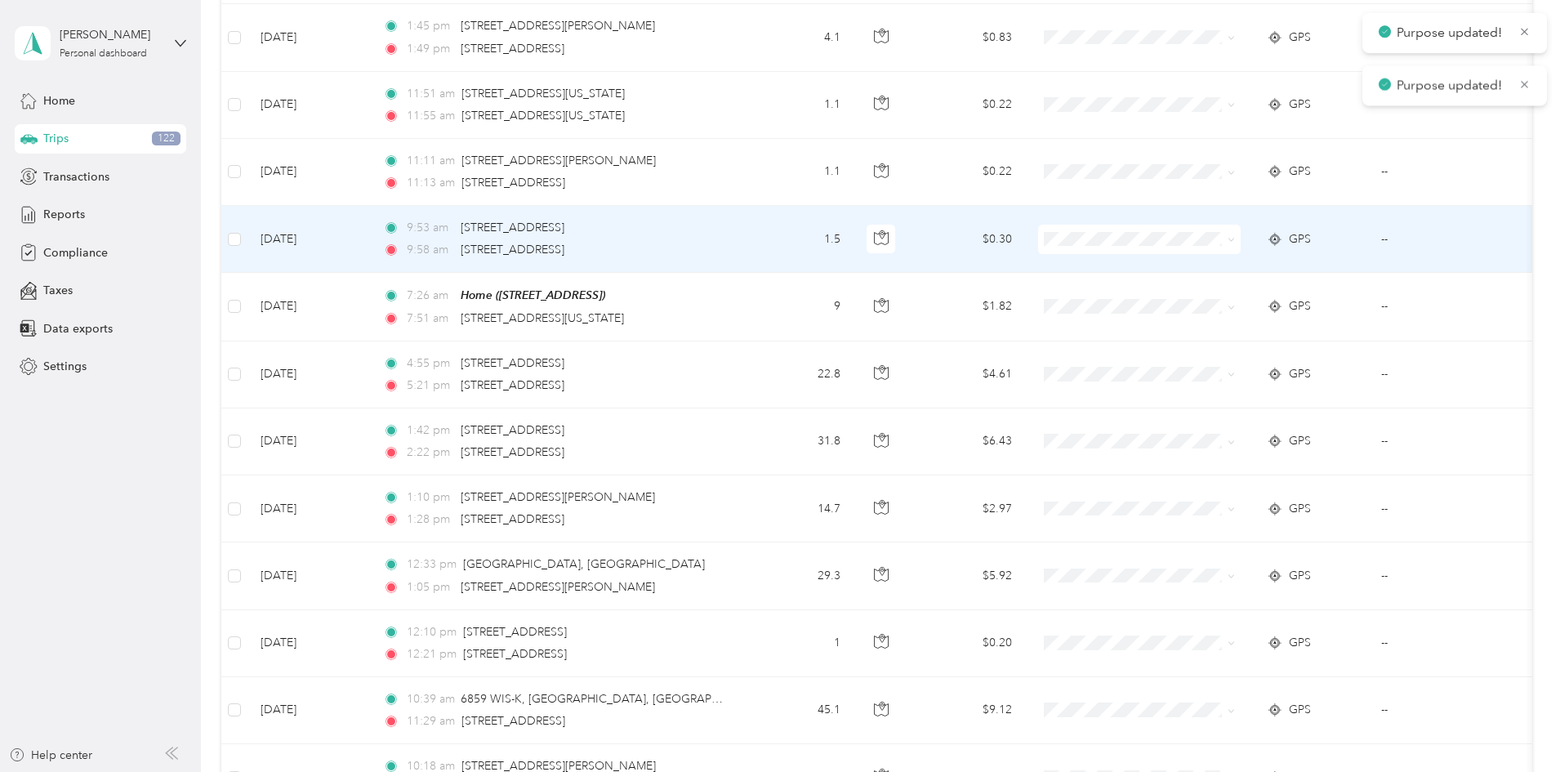
click at [1235, 236] on icon at bounding box center [1230, 239] width 7 height 7
click at [1210, 274] on span "Personal" at bounding box center [1266, 278] width 158 height 17
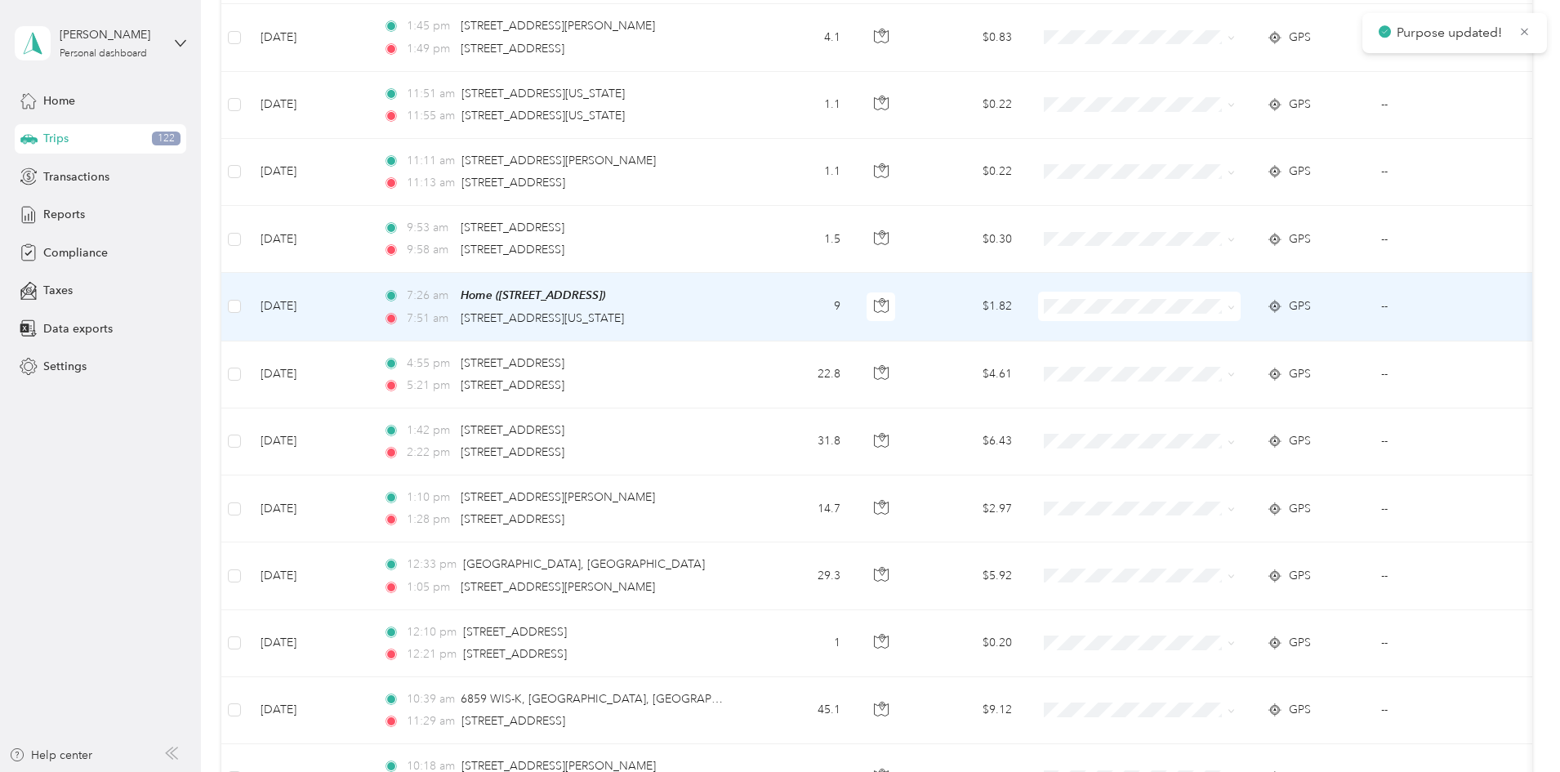
click at [1235, 304] on icon at bounding box center [1230, 307] width 7 height 7
click at [1218, 341] on span "Personal" at bounding box center [1266, 345] width 158 height 17
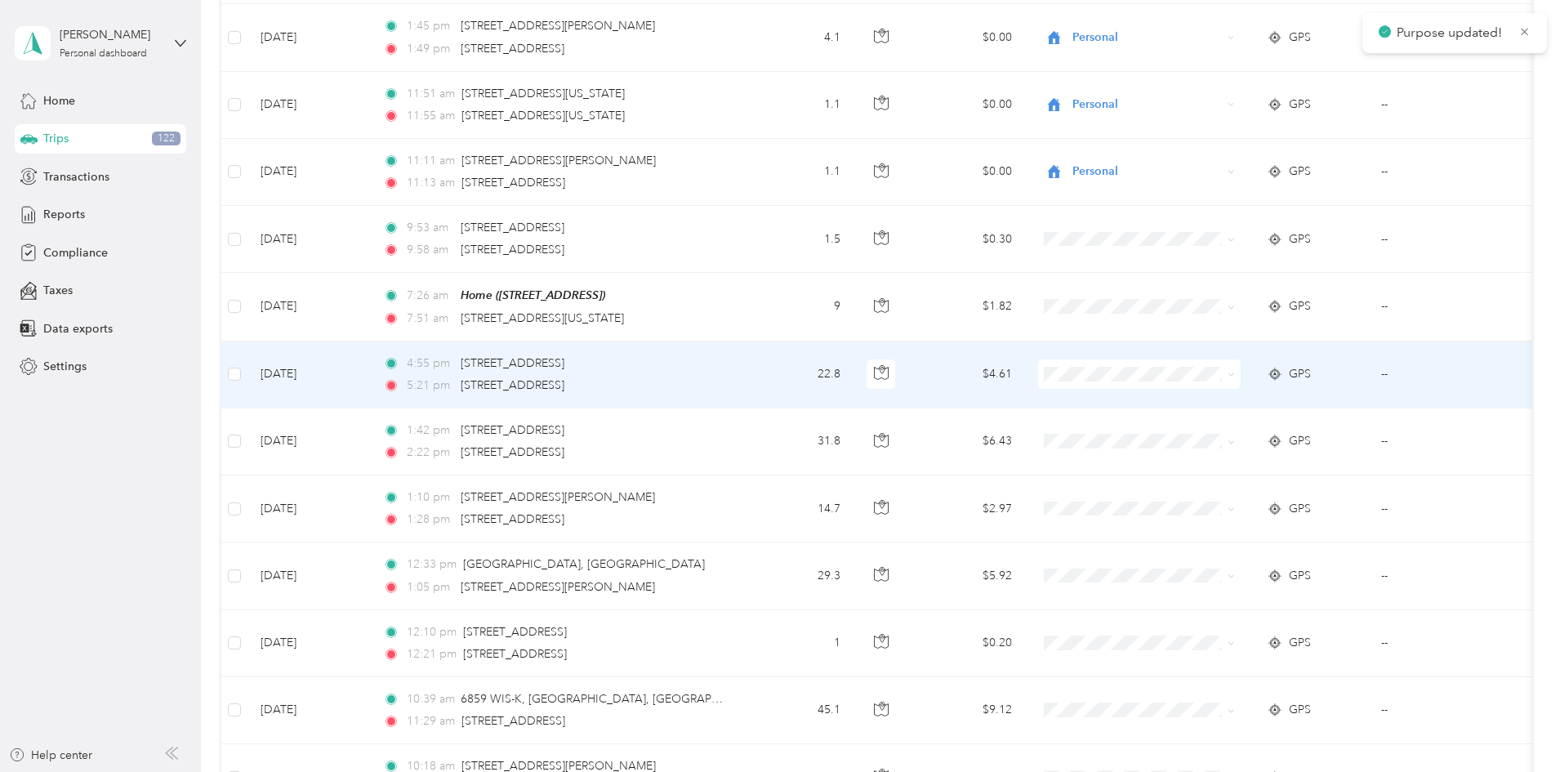
click at [1235, 371] on icon at bounding box center [1230, 374] width 7 height 7
click at [1204, 405] on span "Personal" at bounding box center [1266, 412] width 158 height 17
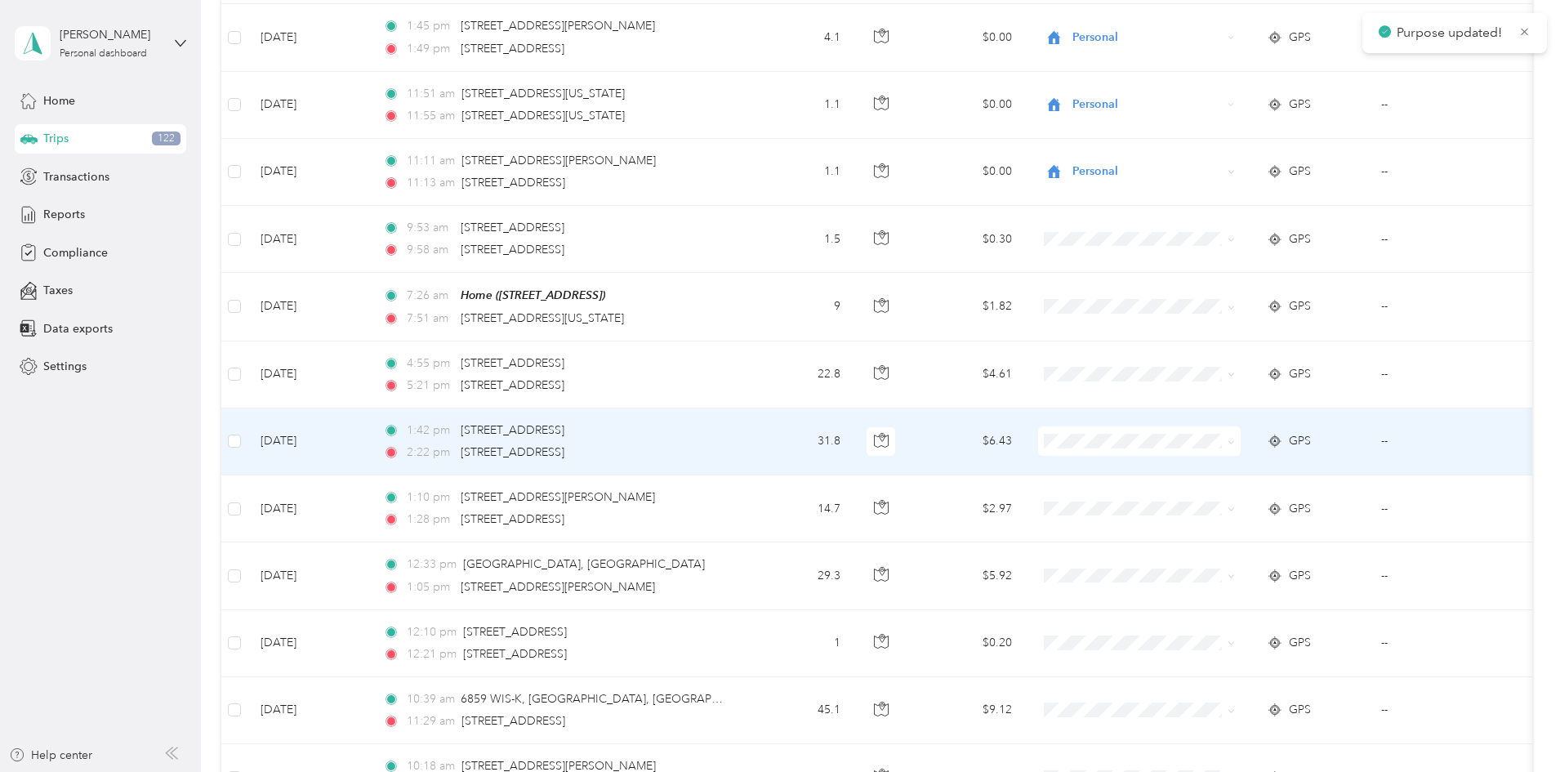
click at [1240, 426] on span at bounding box center [1139, 440] width 203 height 29
click at [1235, 439] on icon at bounding box center [1230, 442] width 7 height 7
click at [1264, 445] on span "Great Lakes Hotel Supply Co." at bounding box center [1266, 451] width 158 height 17
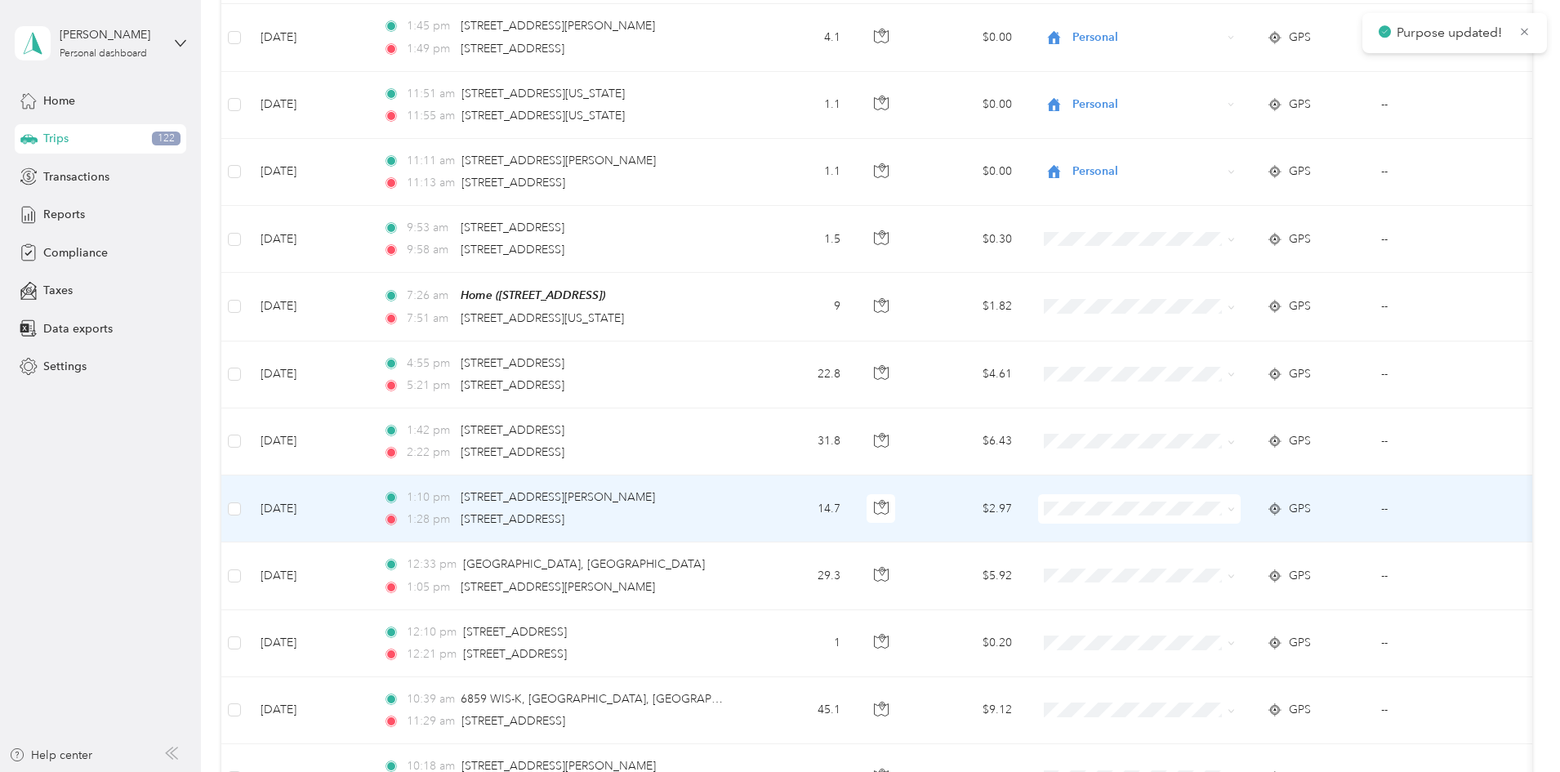
click at [1235, 505] on icon at bounding box center [1230, 508] width 7 height 7
click at [1259, 517] on span "Great Lakes Hotel Supply Co." at bounding box center [1266, 518] width 158 height 17
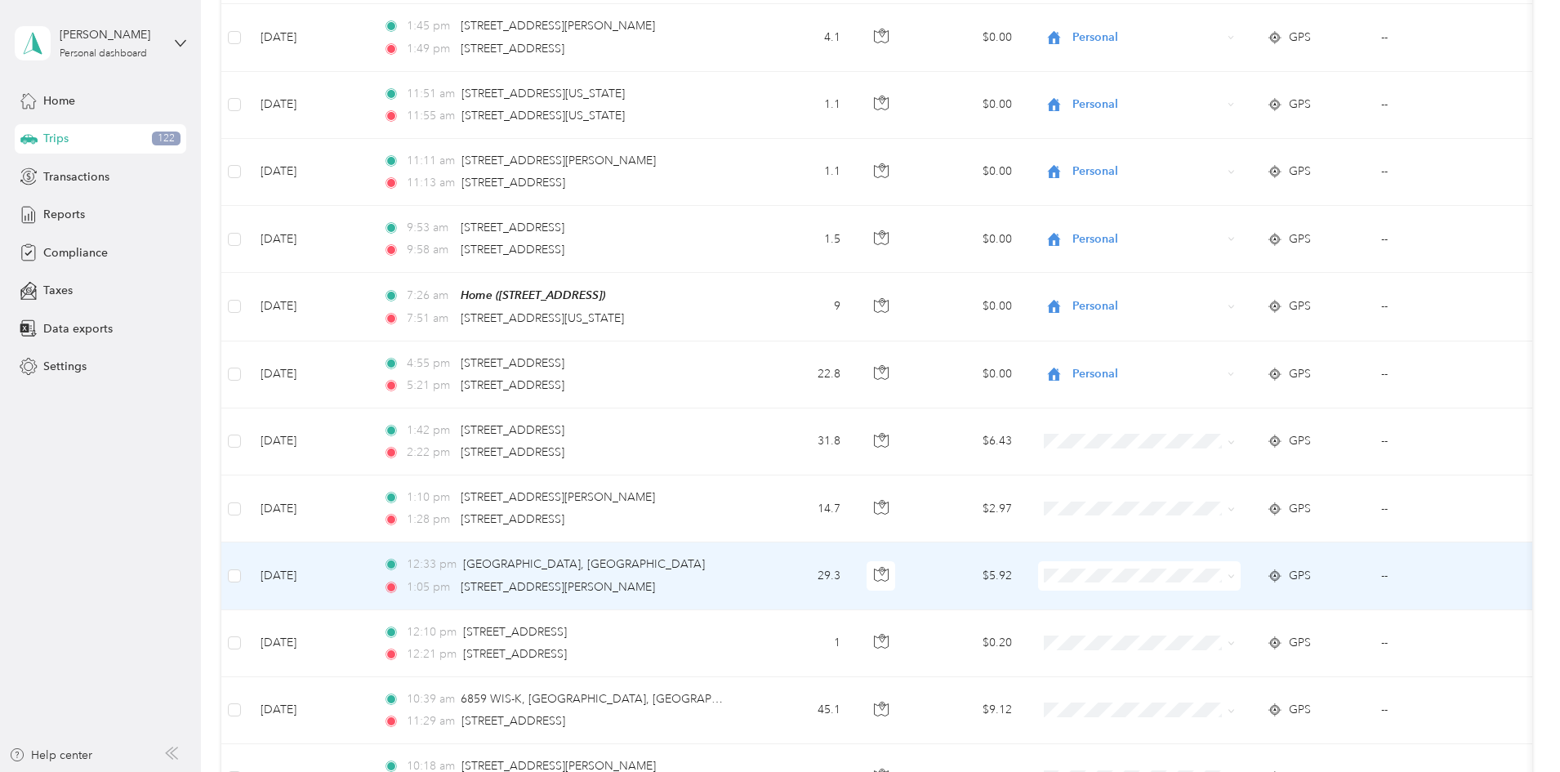
click at [1235, 572] on icon at bounding box center [1230, 575] width 7 height 7
click at [1254, 578] on span "Great Lakes Hotel Supply Co." at bounding box center [1266, 585] width 158 height 17
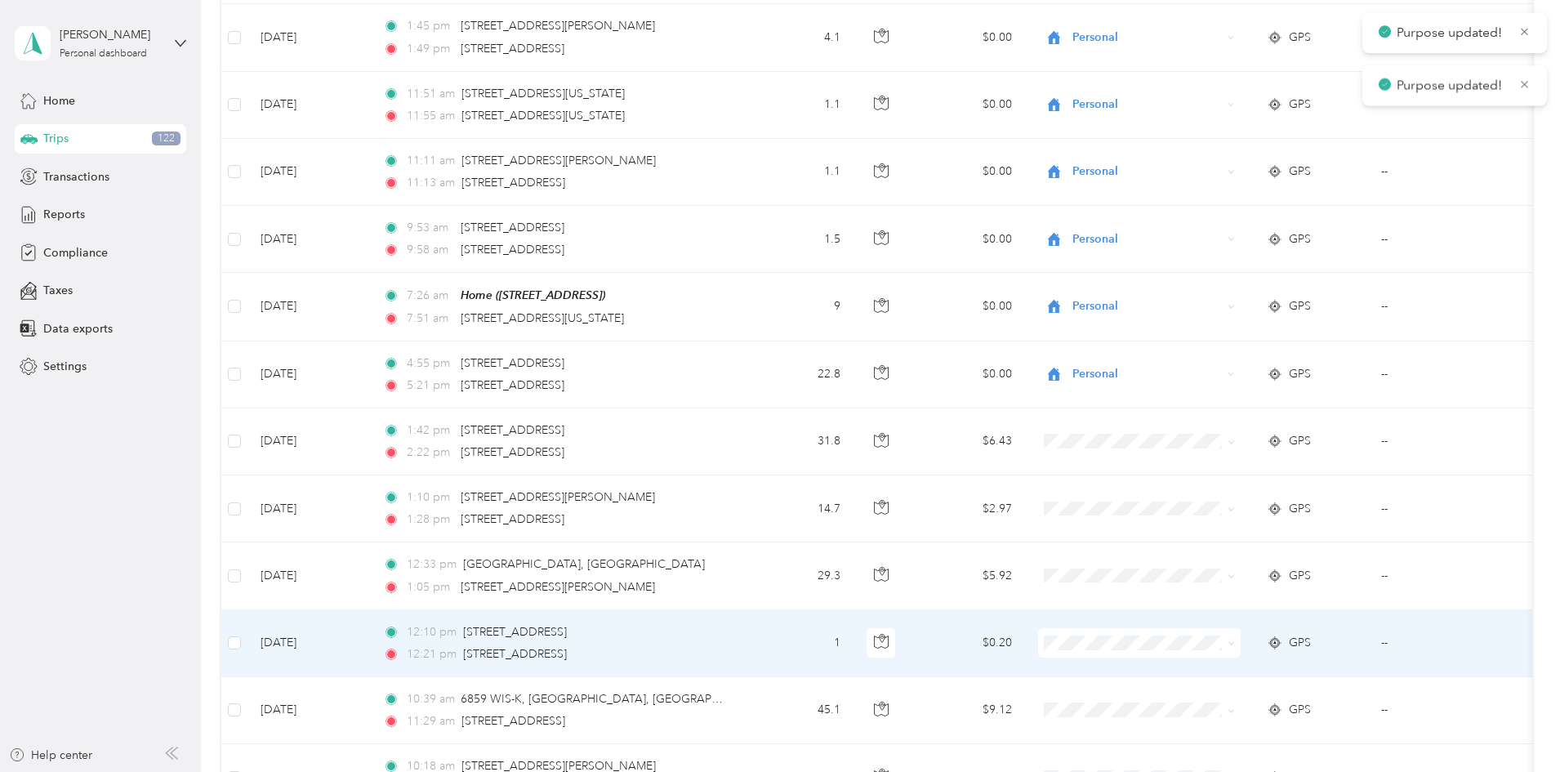
click at [1235, 639] on icon at bounding box center [1230, 642] width 7 height 7
click at [1263, 647] on span "Great Lakes Hotel Supply Co." at bounding box center [1266, 652] width 158 height 17
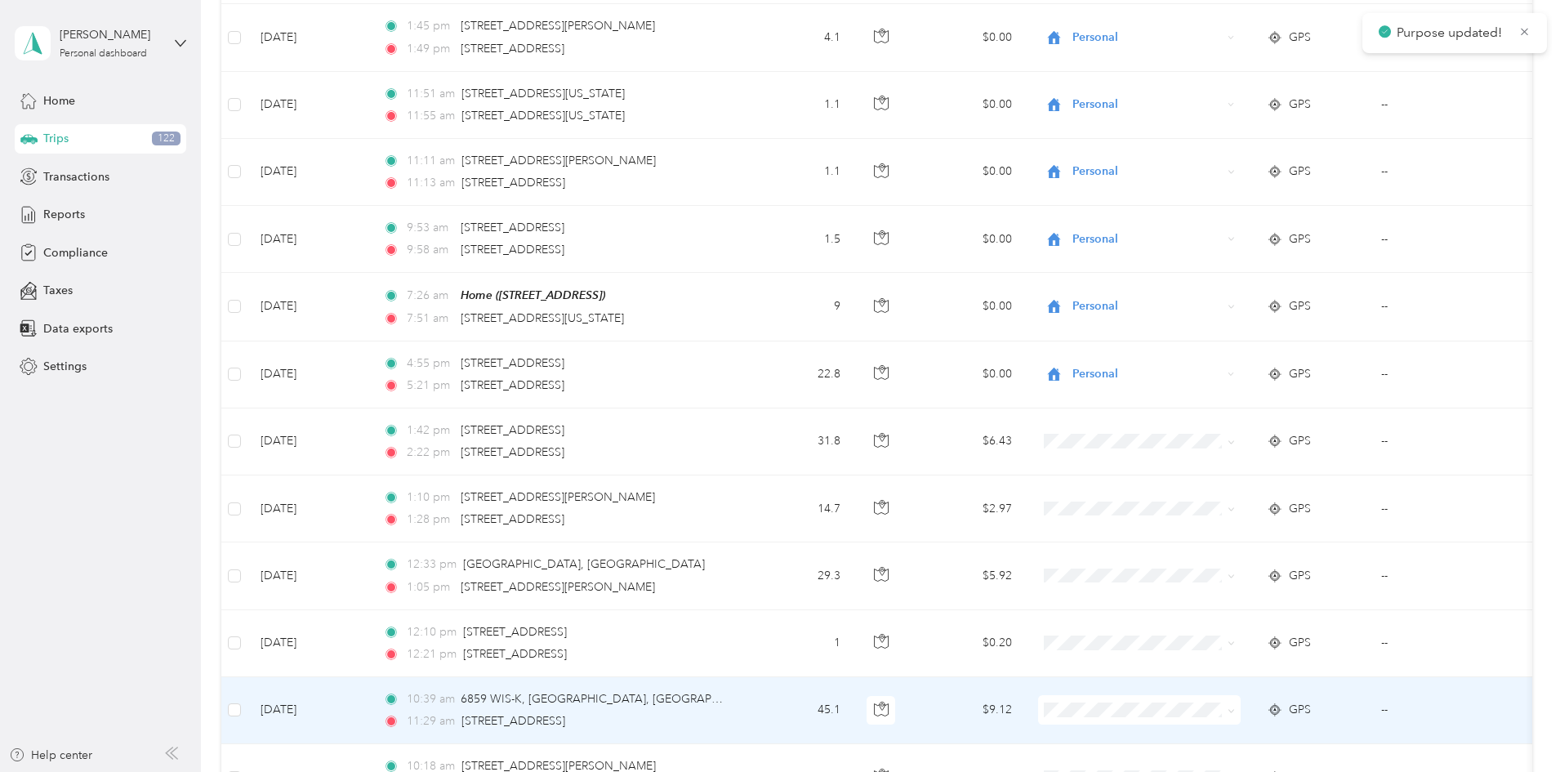
click at [1235, 707] on icon at bounding box center [1230, 710] width 7 height 7
click at [1258, 713] on span "Great Lakes Hotel Supply Co." at bounding box center [1266, 719] width 158 height 17
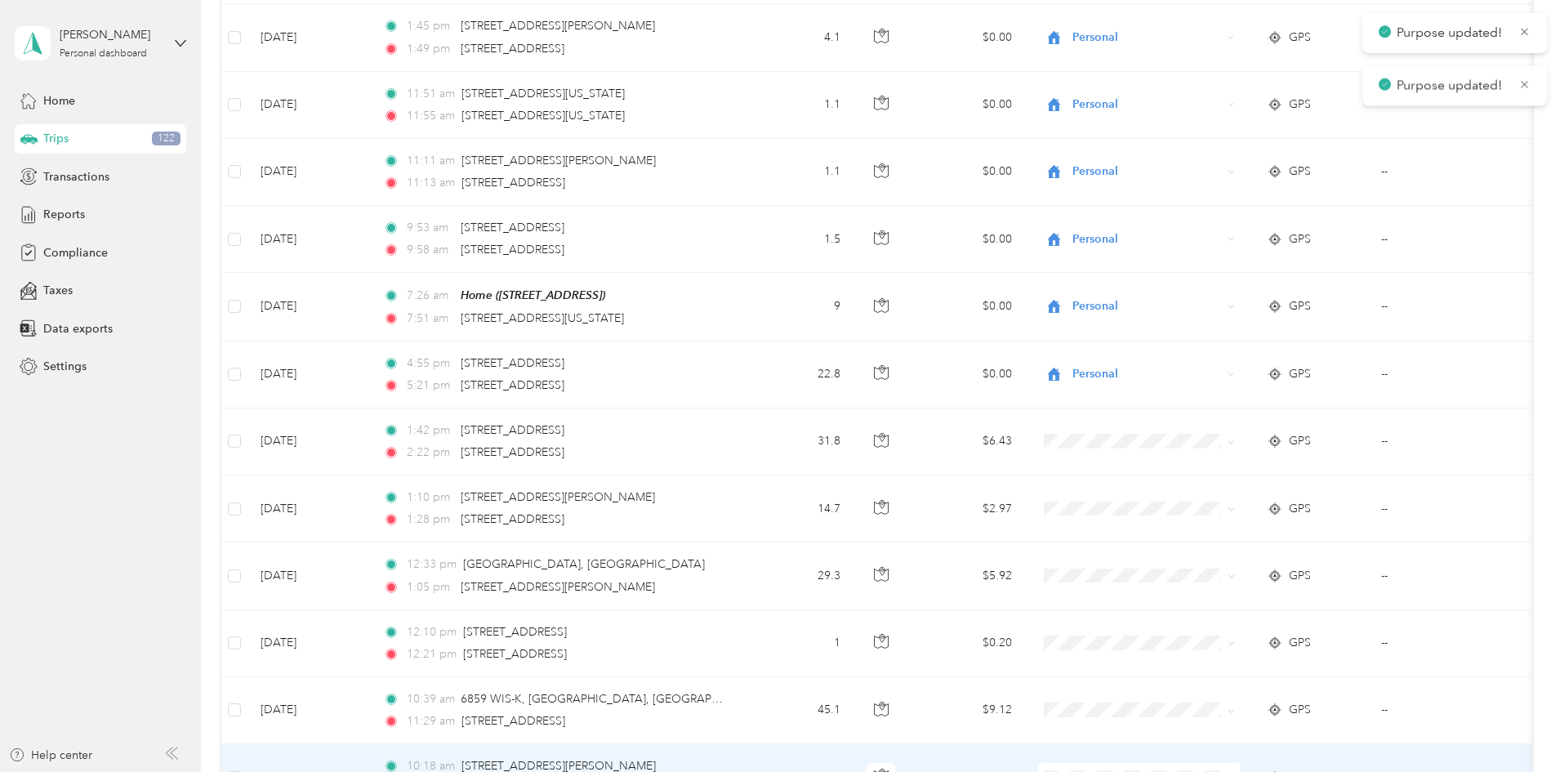
click at [1235, 771] on icon at bounding box center [1230, 777] width 7 height 7
click at [1280, 696] on span "Great Lakes Hotel Supply Co." at bounding box center [1266, 697] width 158 height 17
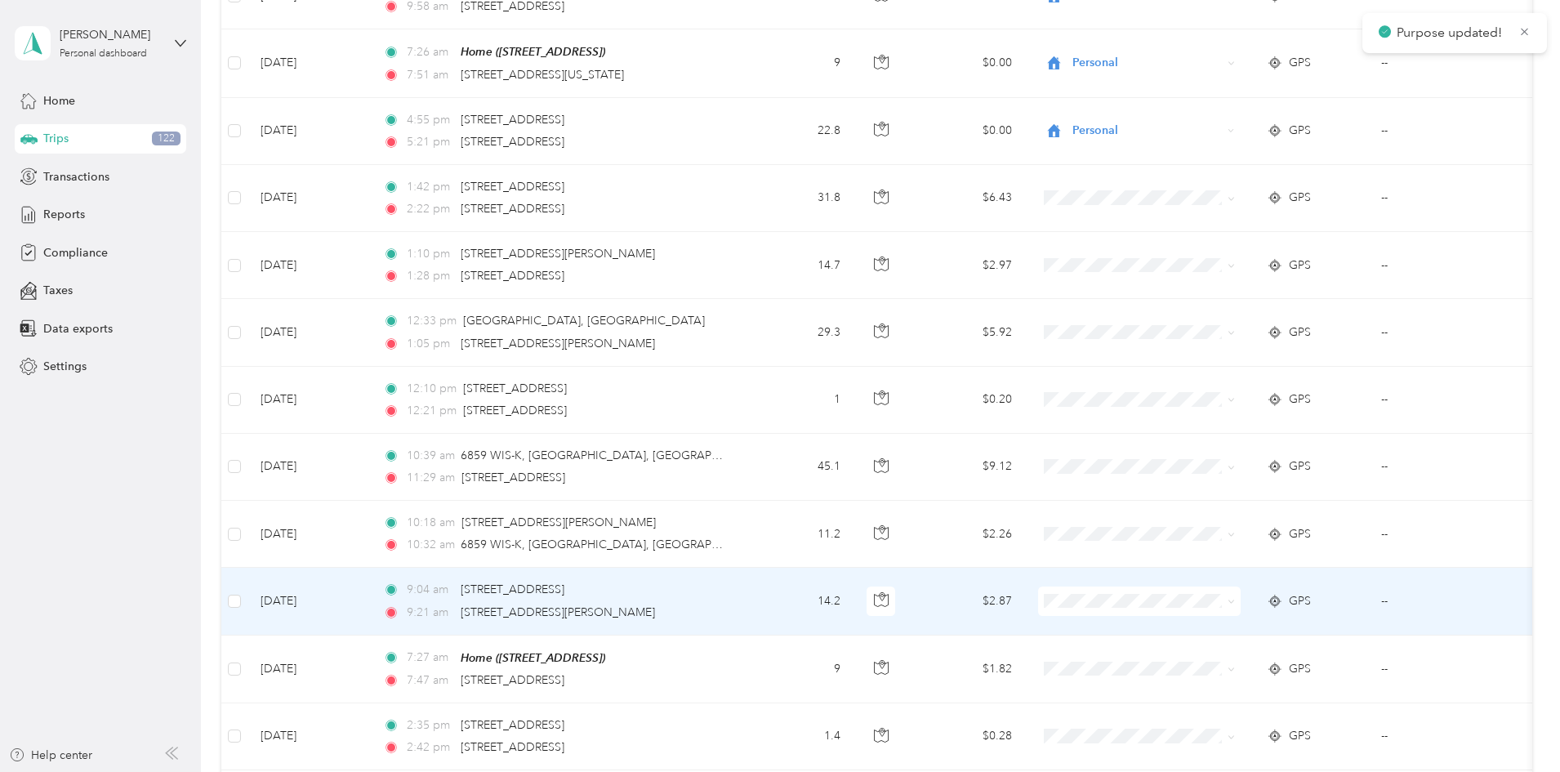
scroll to position [8393, 0]
click at [1235, 597] on icon at bounding box center [1230, 600] width 7 height 7
click at [1273, 606] on span "Great Lakes Hotel Supply Co." at bounding box center [1266, 610] width 158 height 17
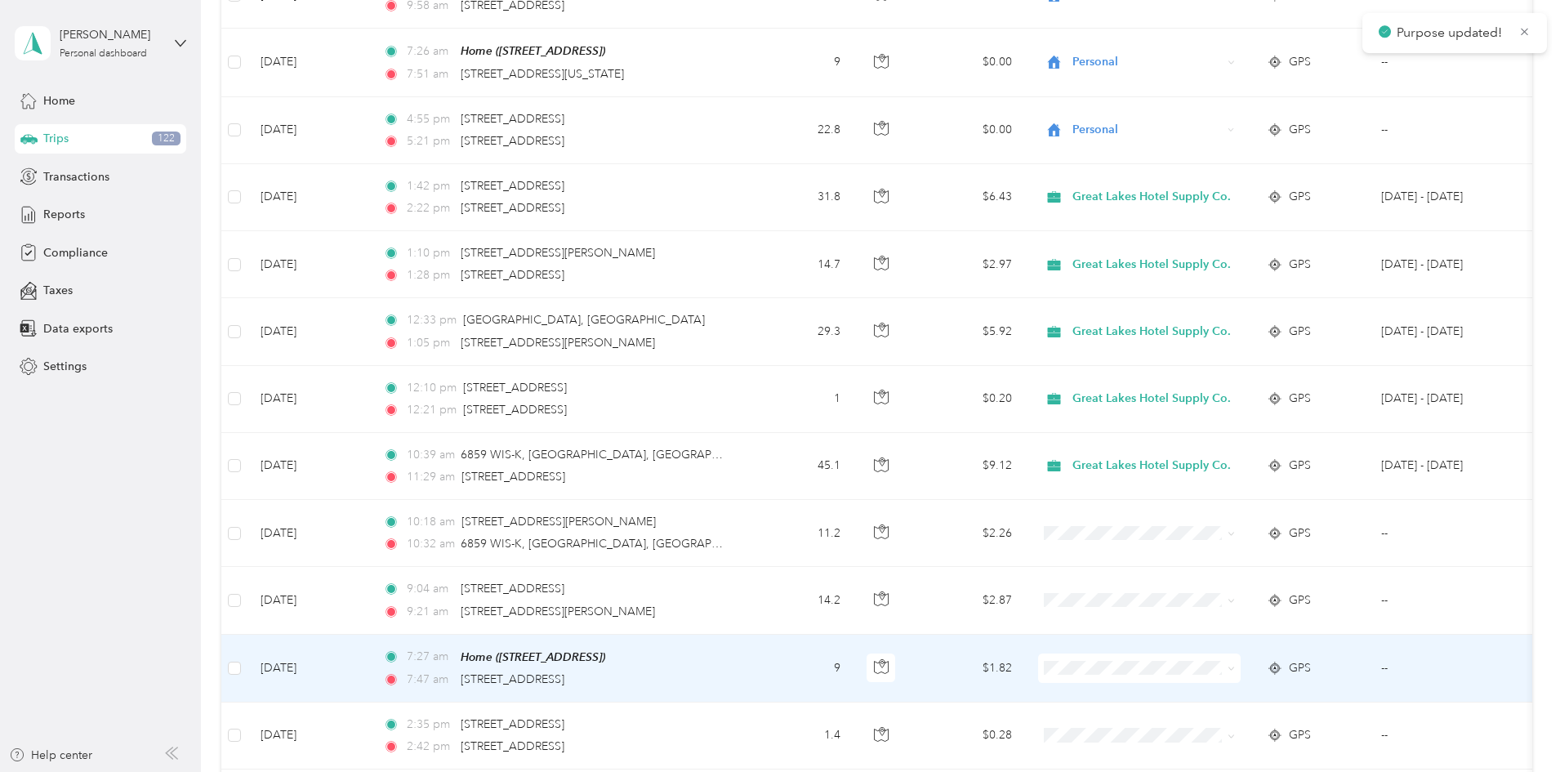
click at [1235, 665] on icon at bounding box center [1230, 668] width 7 height 7
click at [1254, 671] on span "Great Lakes Hotel Supply Co." at bounding box center [1266, 677] width 158 height 17
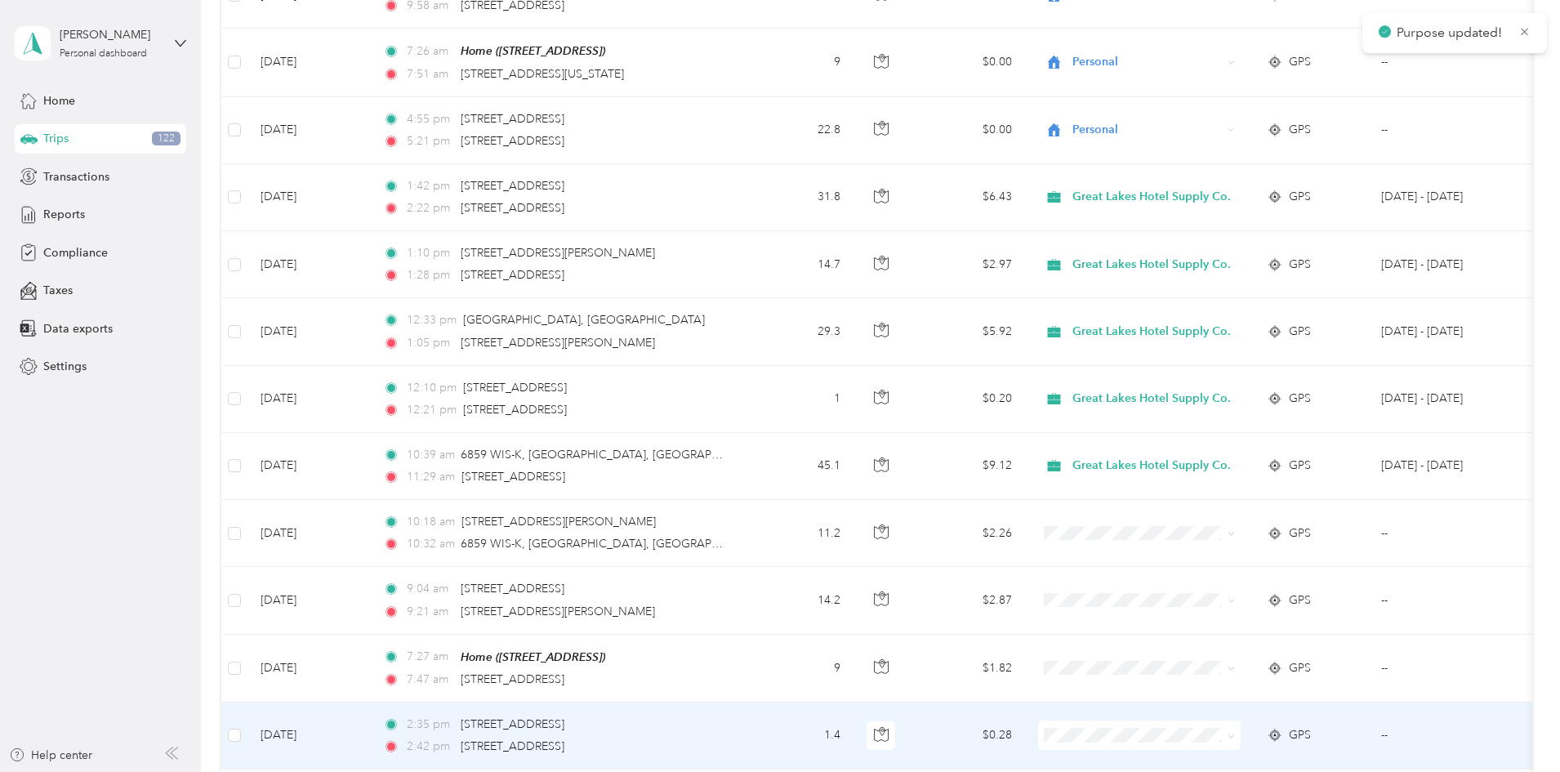
click at [1235, 733] on icon at bounding box center [1230, 736] width 7 height 7
click at [1269, 677] on span "Personal" at bounding box center [1266, 683] width 158 height 17
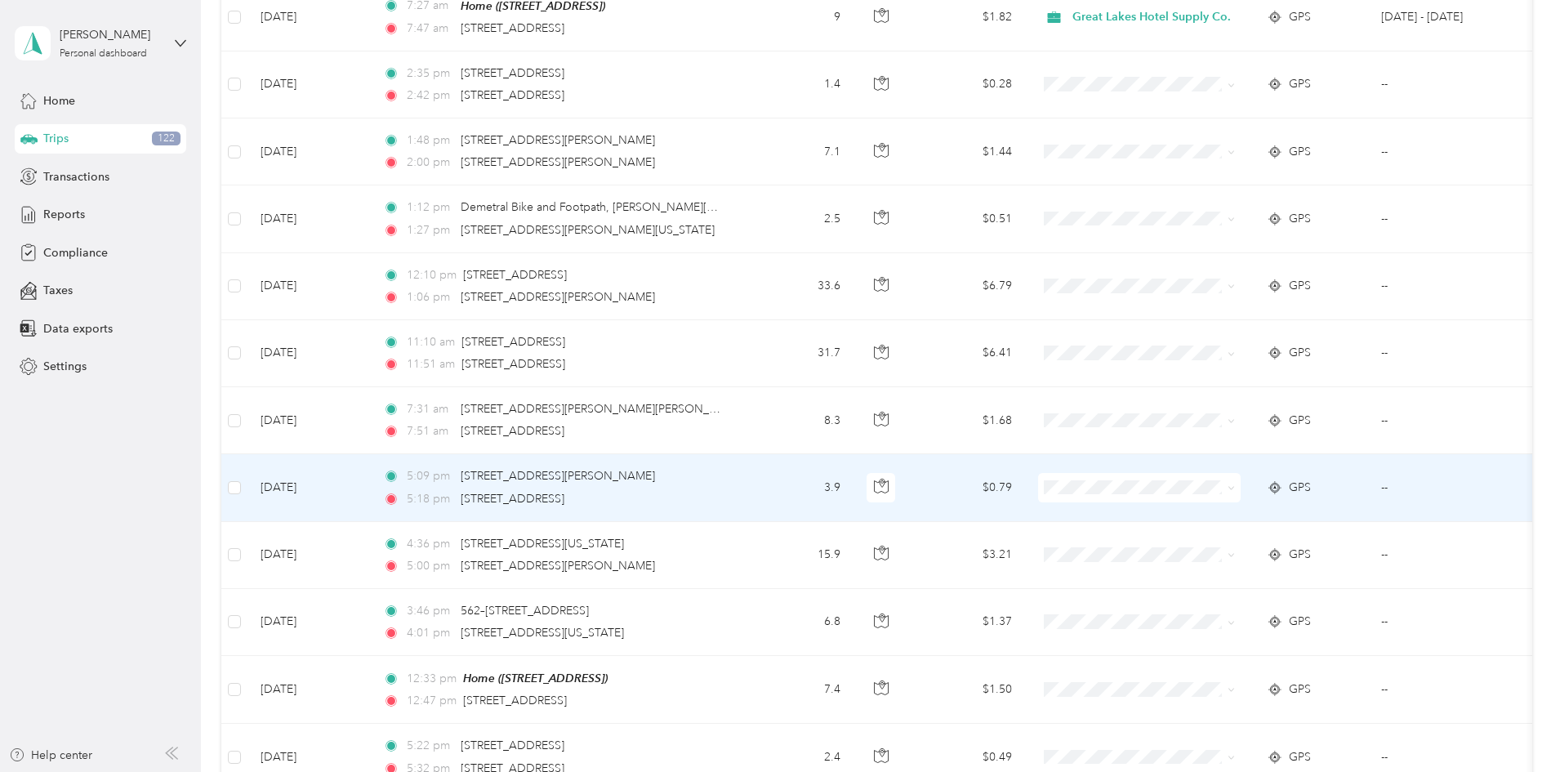
scroll to position [9046, 0]
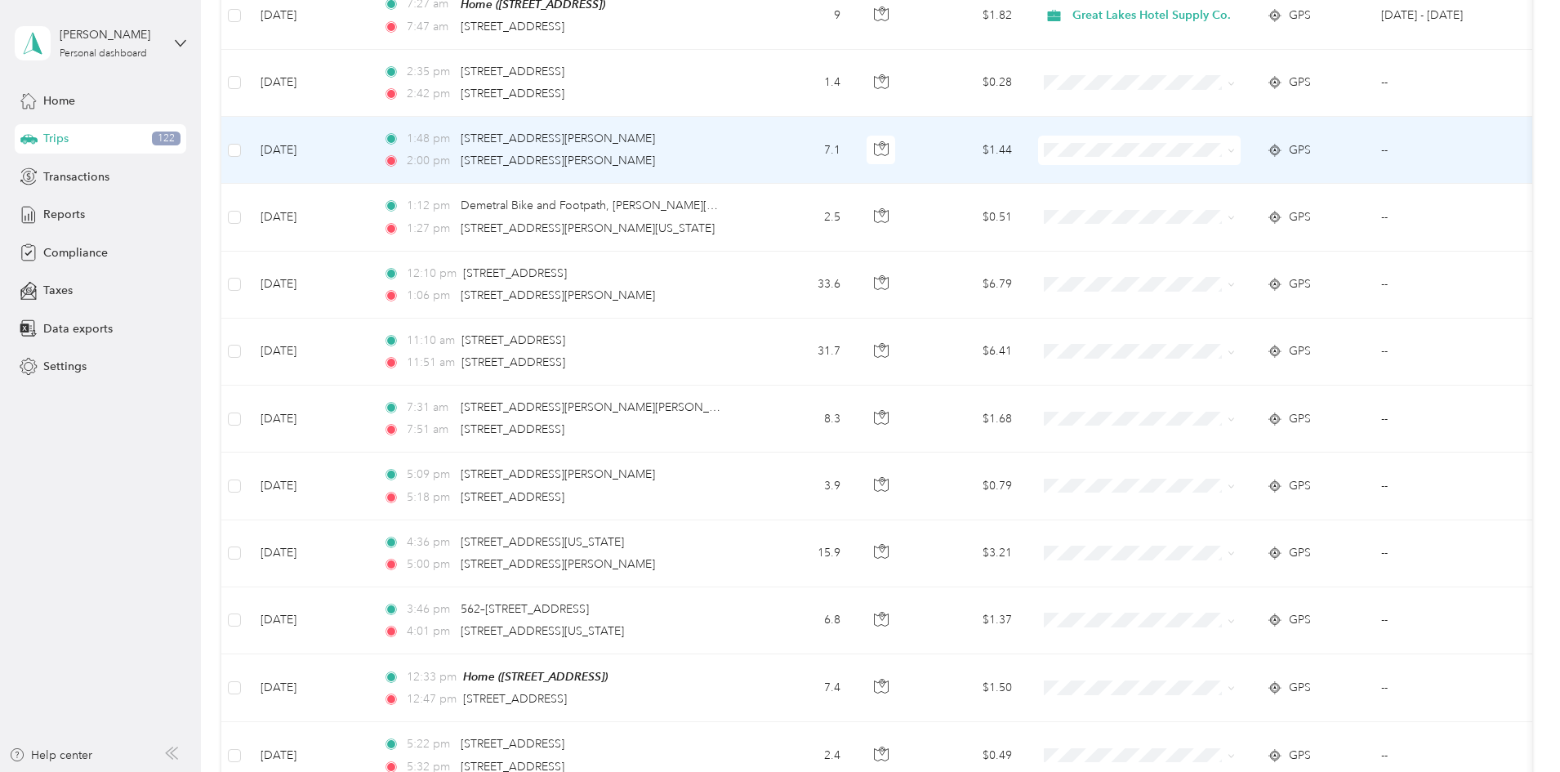
click at [1235, 147] on icon at bounding box center [1230, 150] width 7 height 7
click at [1244, 182] on span "Personal" at bounding box center [1266, 184] width 158 height 17
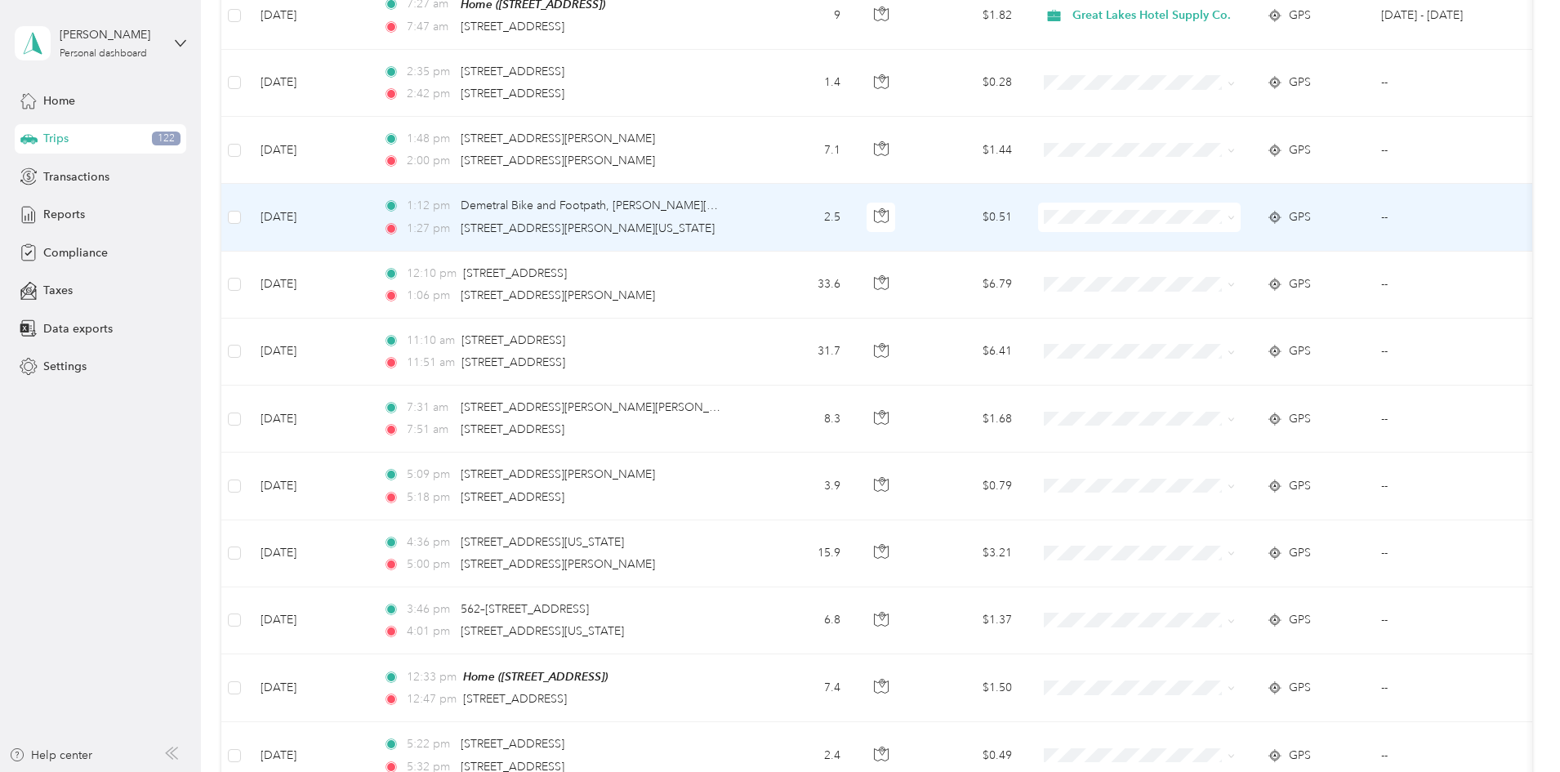
click at [1240, 203] on span at bounding box center [1139, 217] width 203 height 29
click at [1235, 210] on span at bounding box center [1230, 217] width 7 height 14
click at [1235, 214] on icon at bounding box center [1230, 217] width 7 height 7
click at [1218, 252] on span "Personal" at bounding box center [1266, 255] width 158 height 17
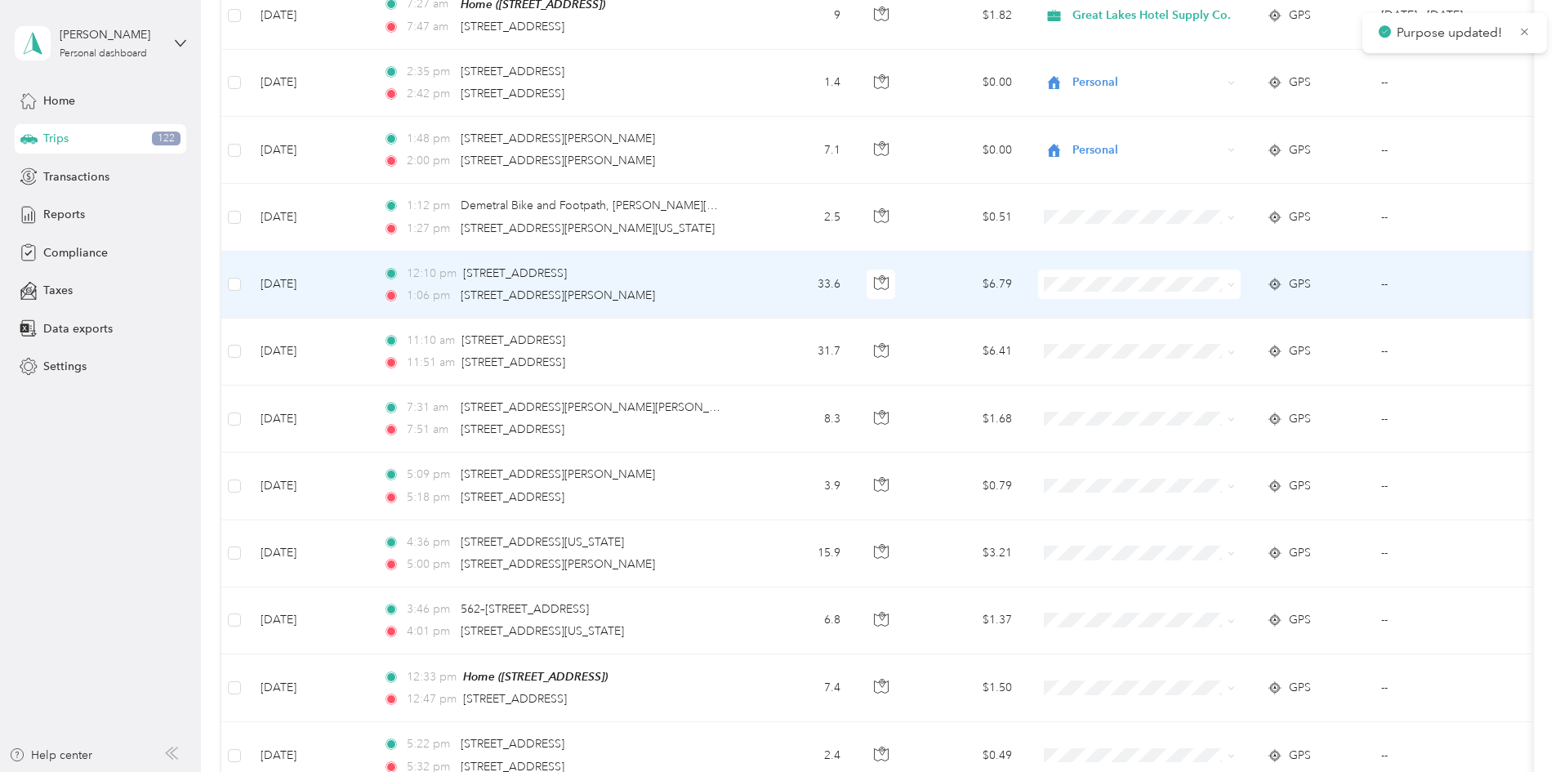
click at [1235, 281] on icon at bounding box center [1230, 284] width 7 height 7
click at [1262, 292] on span "Great Lakes Hotel Supply Co." at bounding box center [1266, 288] width 158 height 17
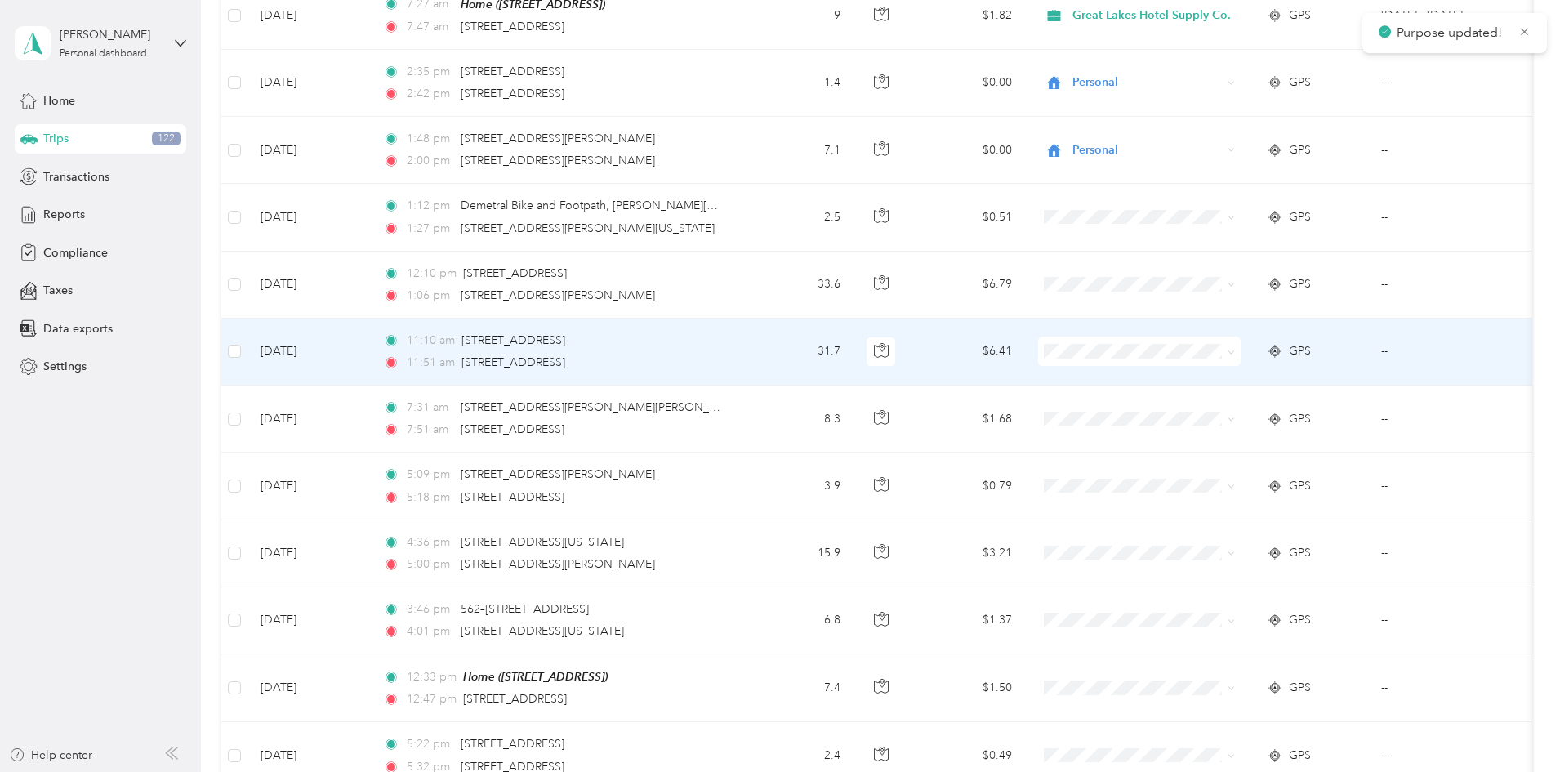
click at [1233, 350] on icon at bounding box center [1230, 351] width 5 height 3
click at [1286, 358] on span "Great Lakes Hotel Supply Co." at bounding box center [1266, 360] width 158 height 17
click at [1235, 416] on icon at bounding box center [1230, 419] width 7 height 7
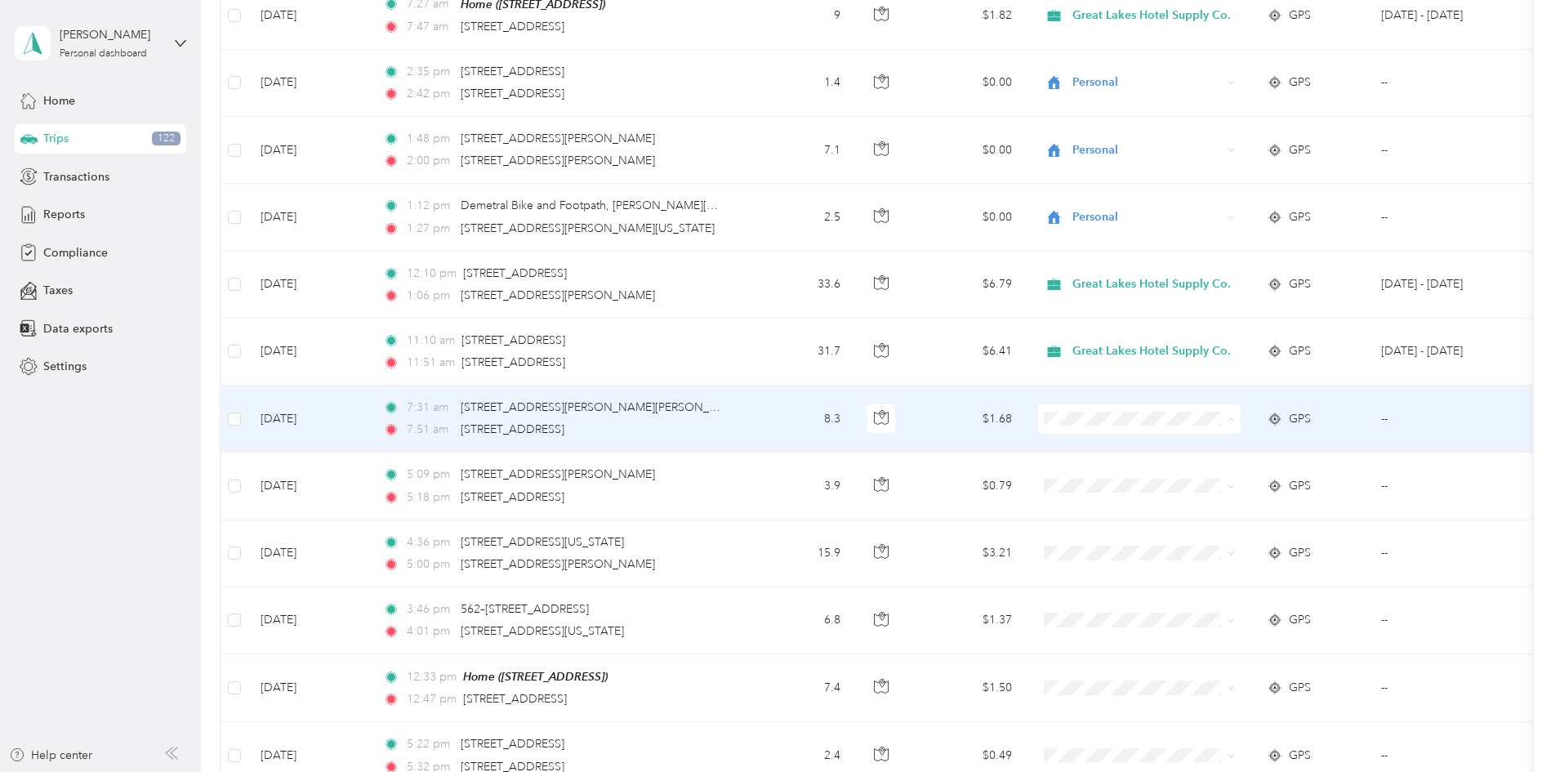
click at [1234, 426] on span "Great Lakes Hotel Supply Co." at bounding box center [1266, 428] width 158 height 17
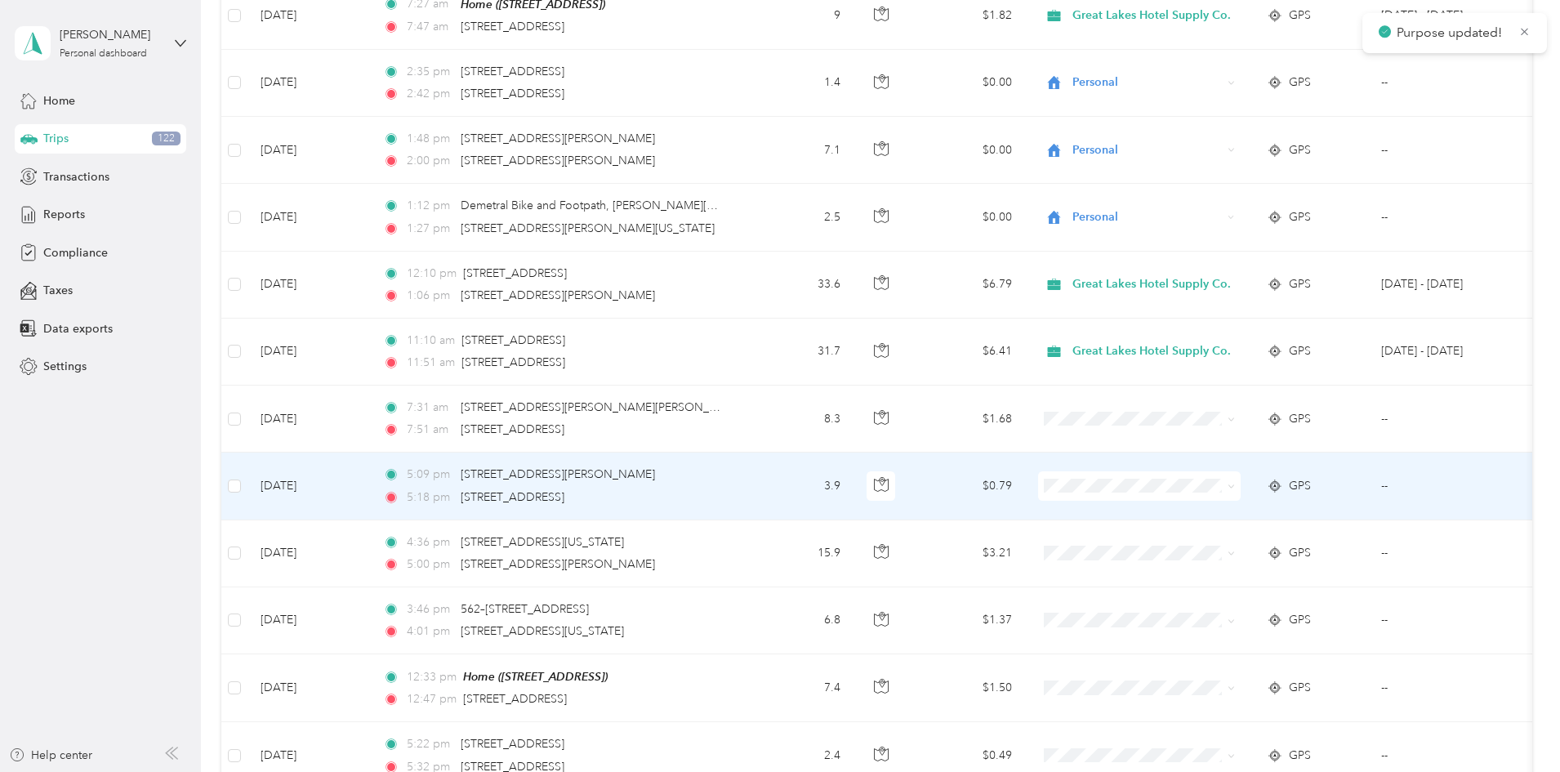
click at [1235, 483] on icon at bounding box center [1230, 486] width 7 height 7
click at [1213, 515] on span "Personal" at bounding box center [1266, 523] width 158 height 17
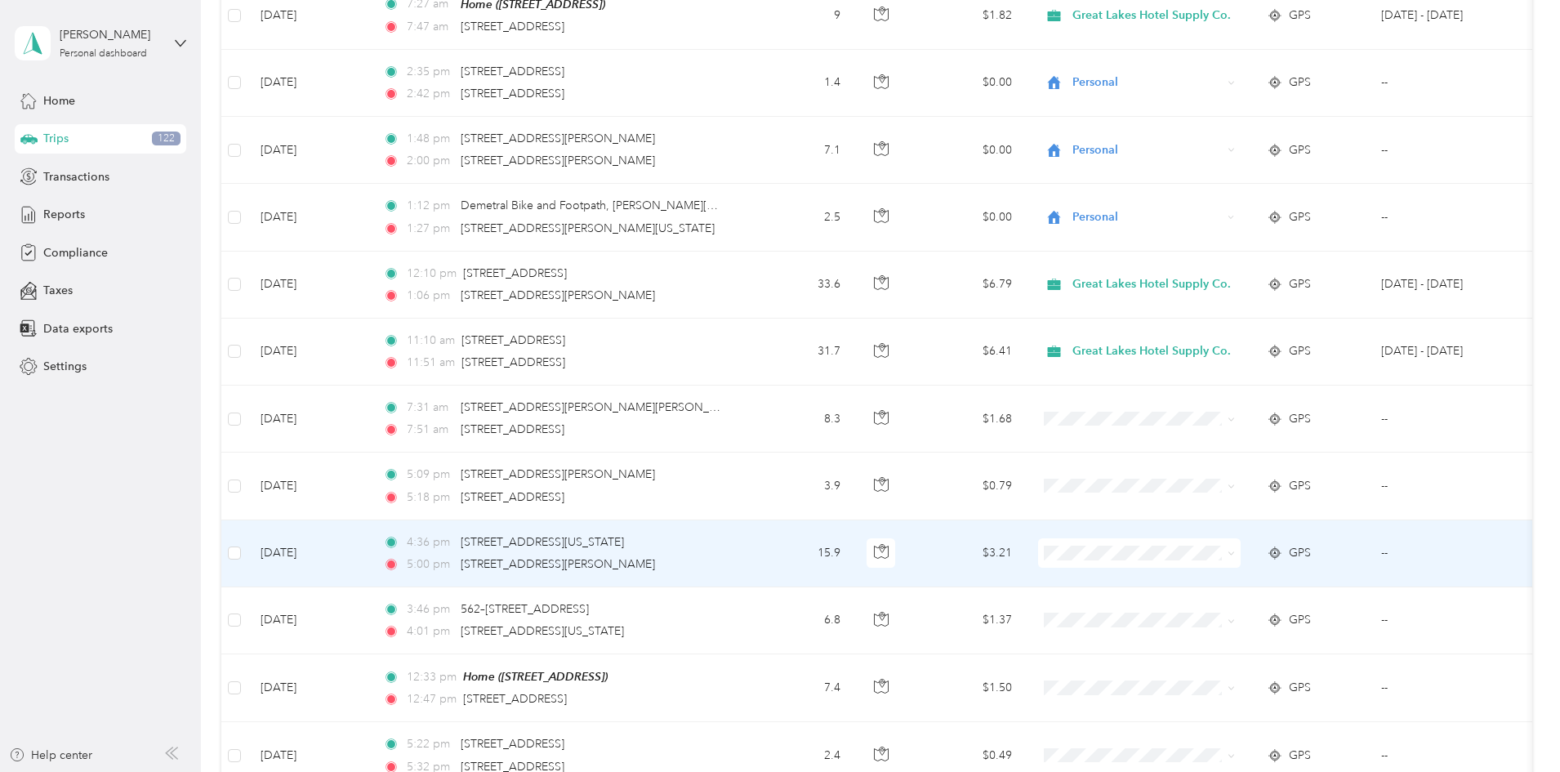
click at [1235, 550] on icon at bounding box center [1230, 553] width 7 height 7
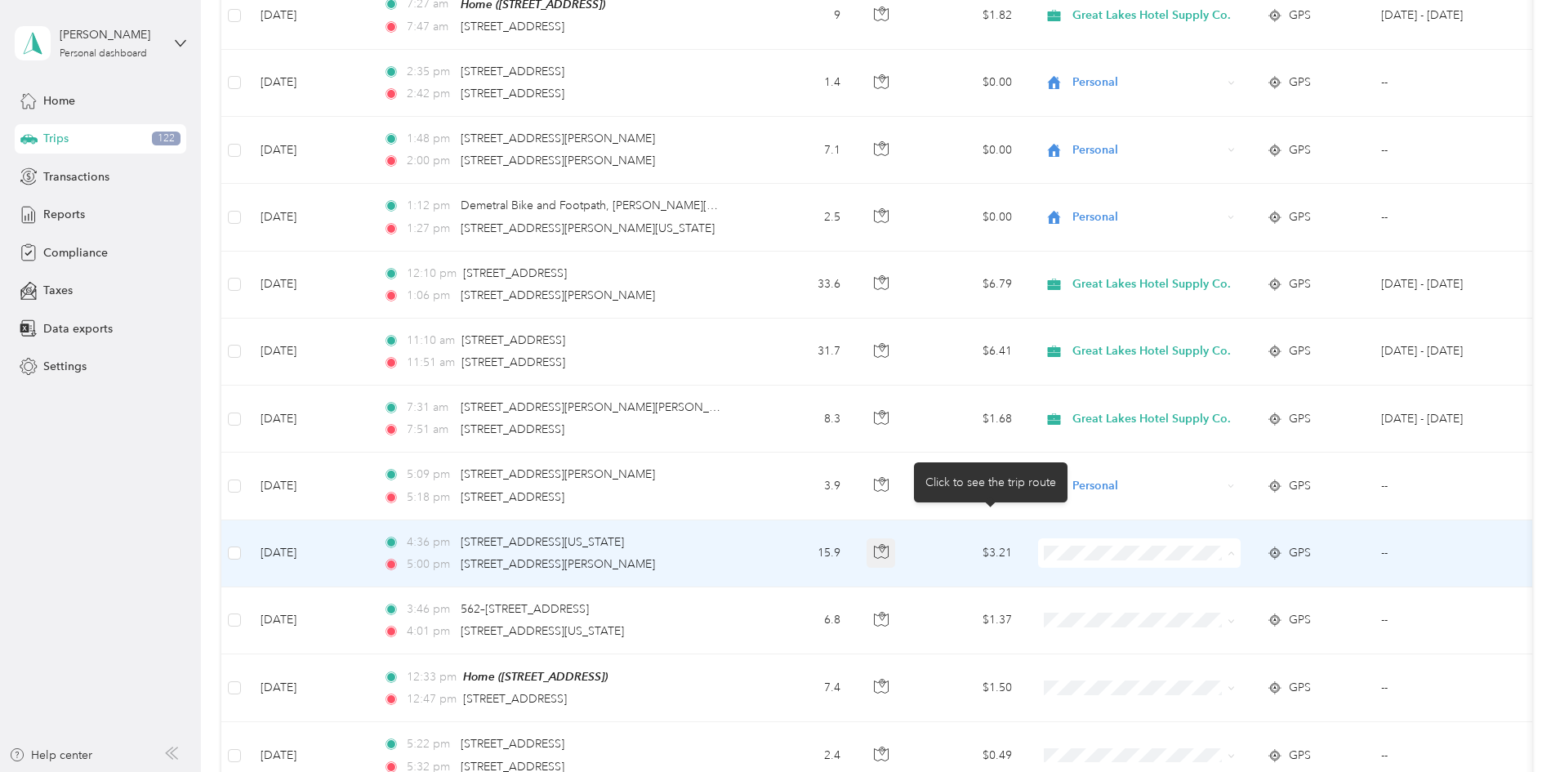
click at [888, 544] on icon "button" at bounding box center [881, 551] width 15 height 15
click at [1235, 550] on icon at bounding box center [1230, 553] width 7 height 7
click at [1217, 582] on span "Personal" at bounding box center [1266, 590] width 158 height 17
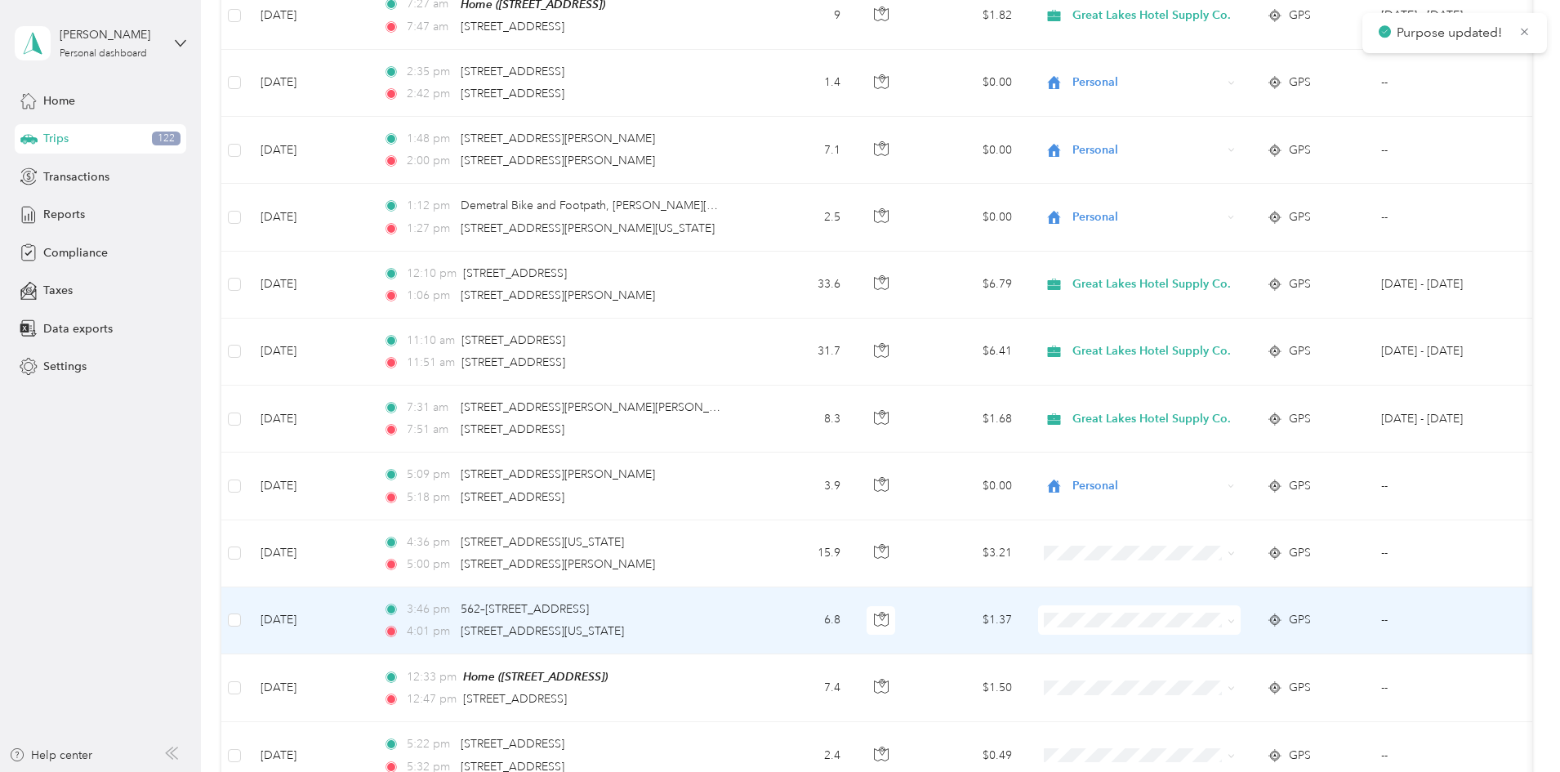
click at [1235, 617] on icon at bounding box center [1230, 620] width 7 height 7
click at [1231, 647] on li "Personal" at bounding box center [1252, 655] width 211 height 29
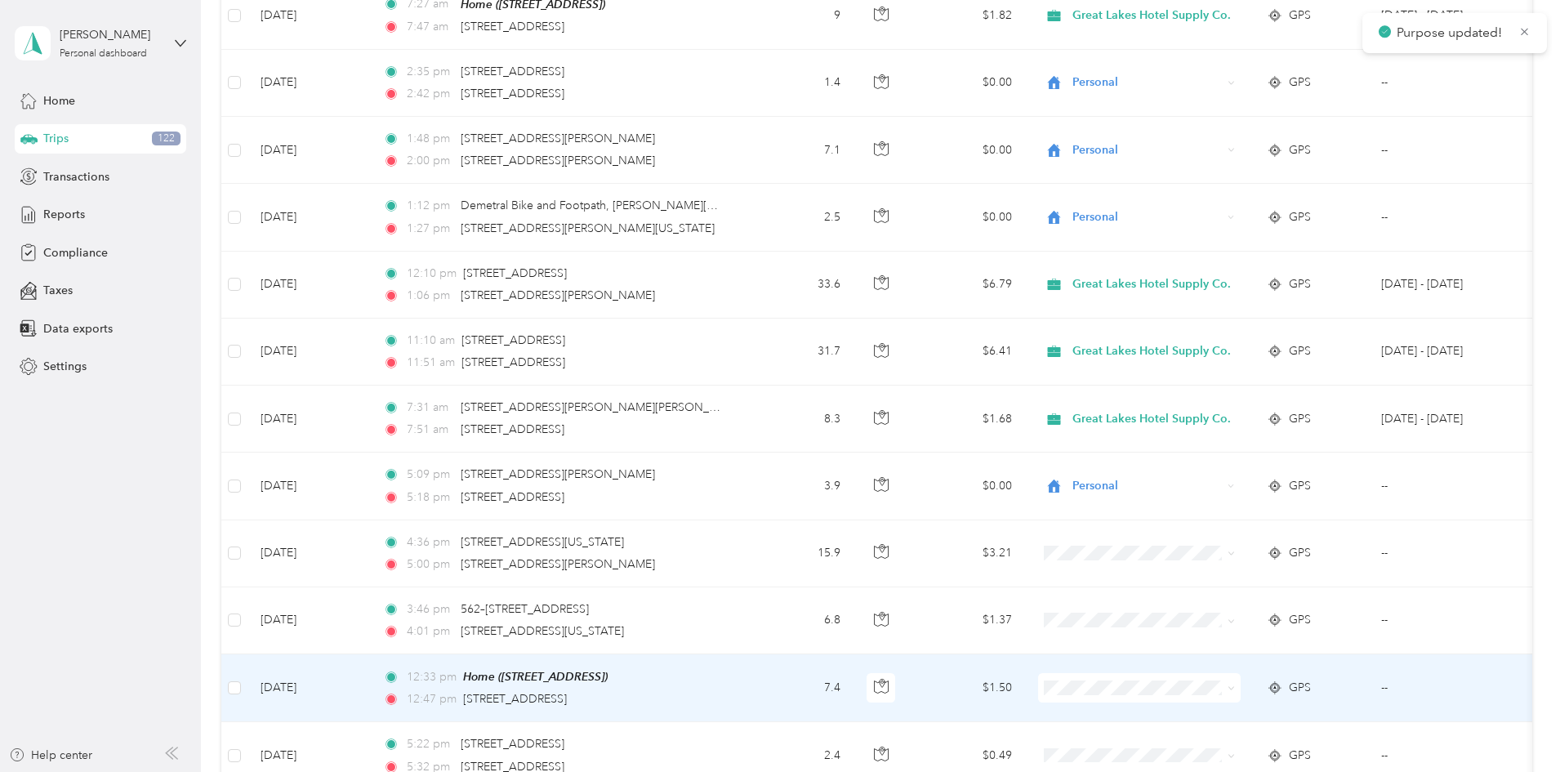
click at [1233, 687] on icon at bounding box center [1230, 688] width 5 height 3
click at [1243, 722] on span "Personal" at bounding box center [1266, 723] width 158 height 17
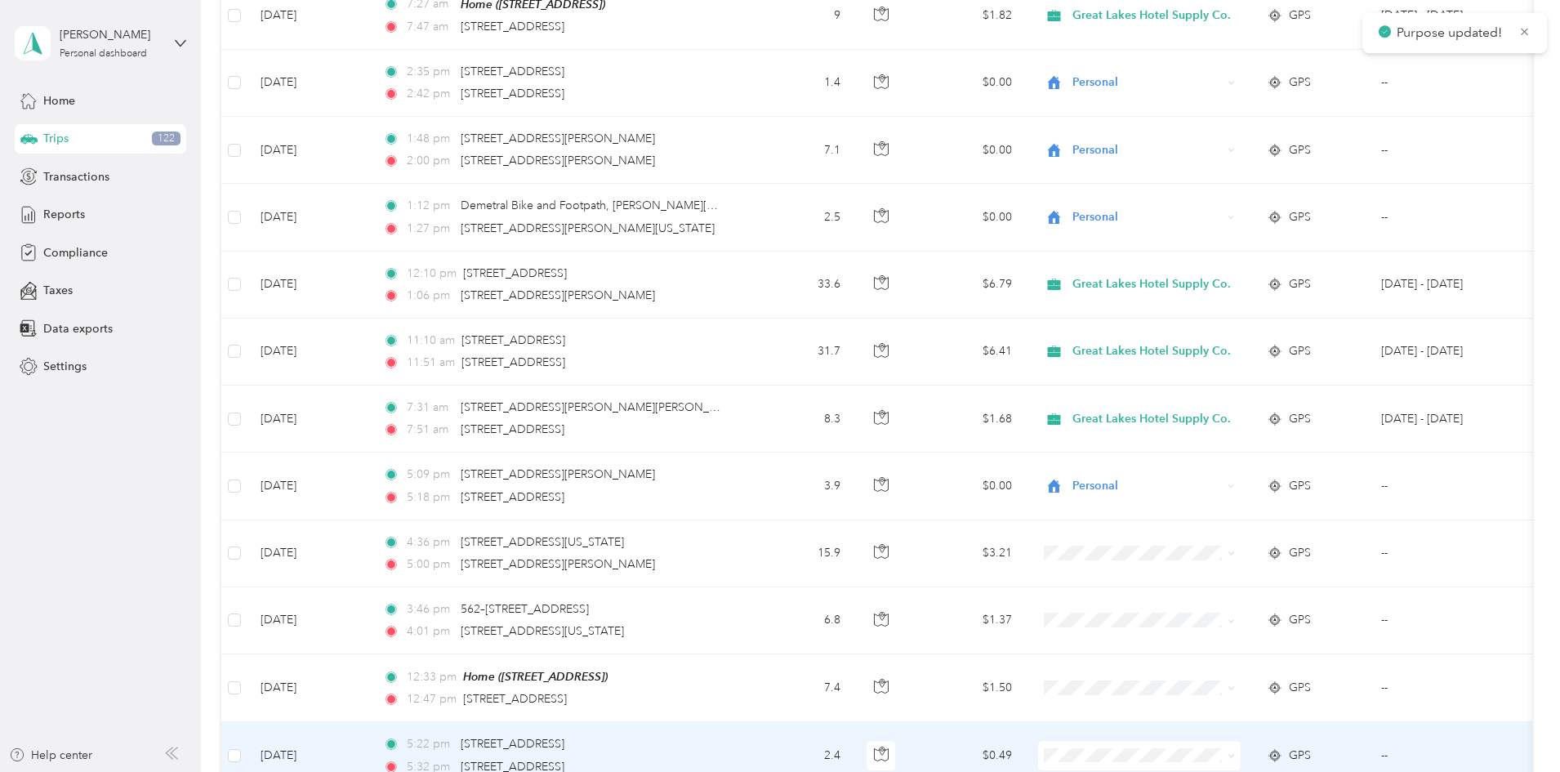
click at [1235, 752] on icon at bounding box center [1230, 755] width 7 height 7
click at [1254, 704] on span "Personal" at bounding box center [1266, 700] width 158 height 17
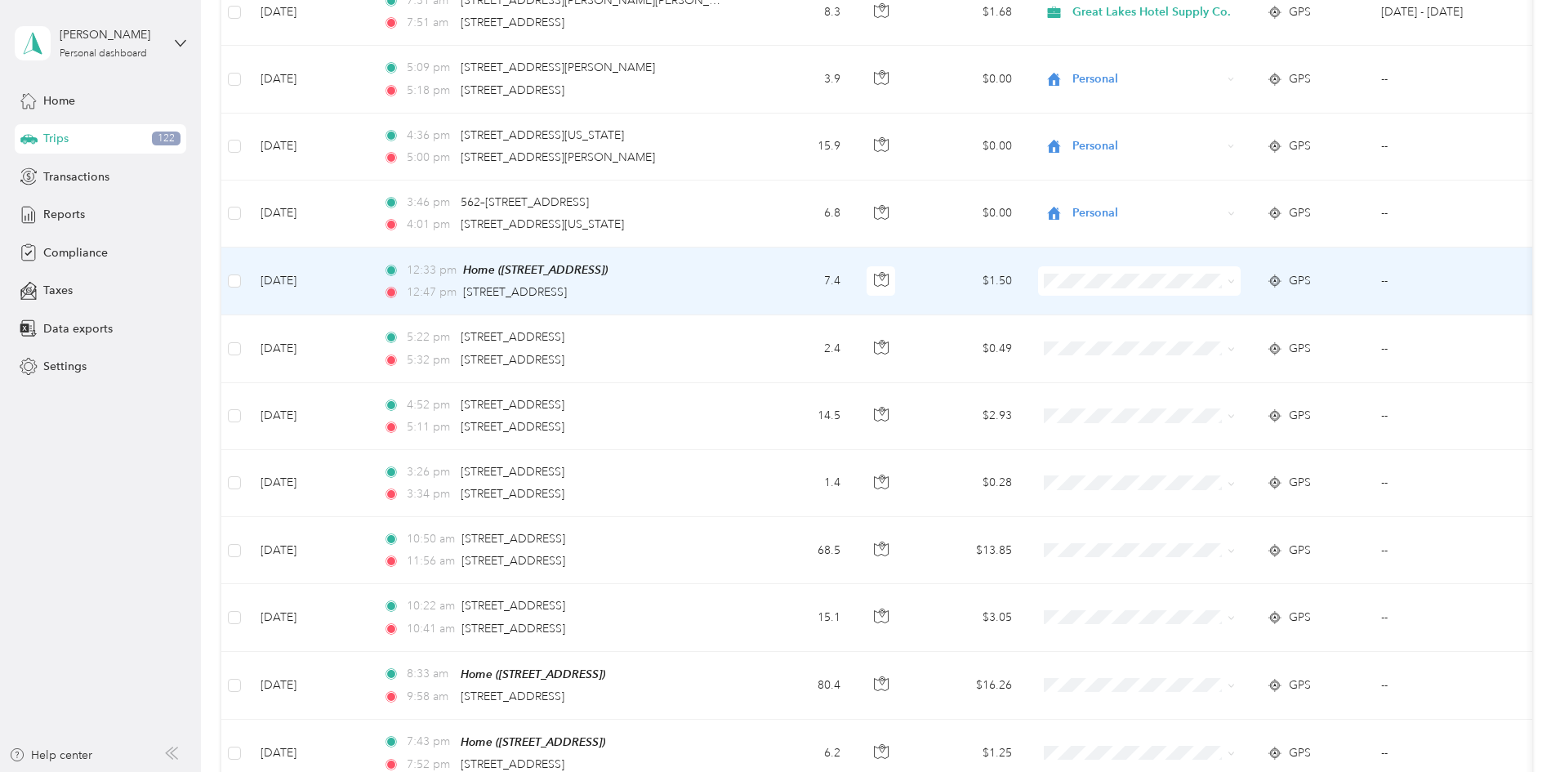
scroll to position [9453, 0]
click at [1240, 265] on span at bounding box center [1139, 279] width 203 height 29
click at [1235, 277] on icon at bounding box center [1230, 280] width 7 height 7
click at [1254, 318] on span "Personal" at bounding box center [1266, 316] width 158 height 17
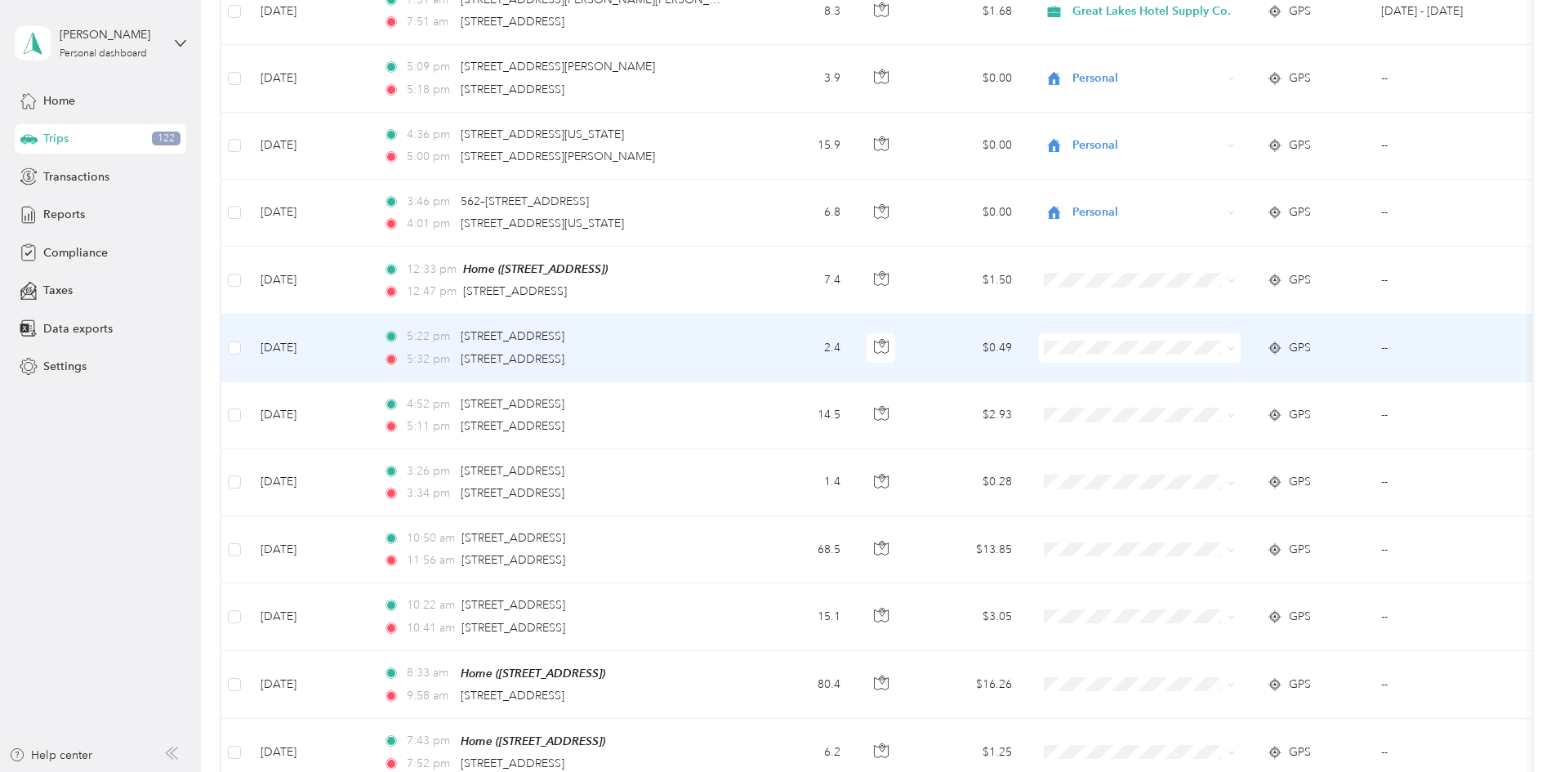
click at [1235, 345] on icon at bounding box center [1230, 348] width 7 height 7
click at [1238, 377] on span "Personal" at bounding box center [1266, 384] width 158 height 17
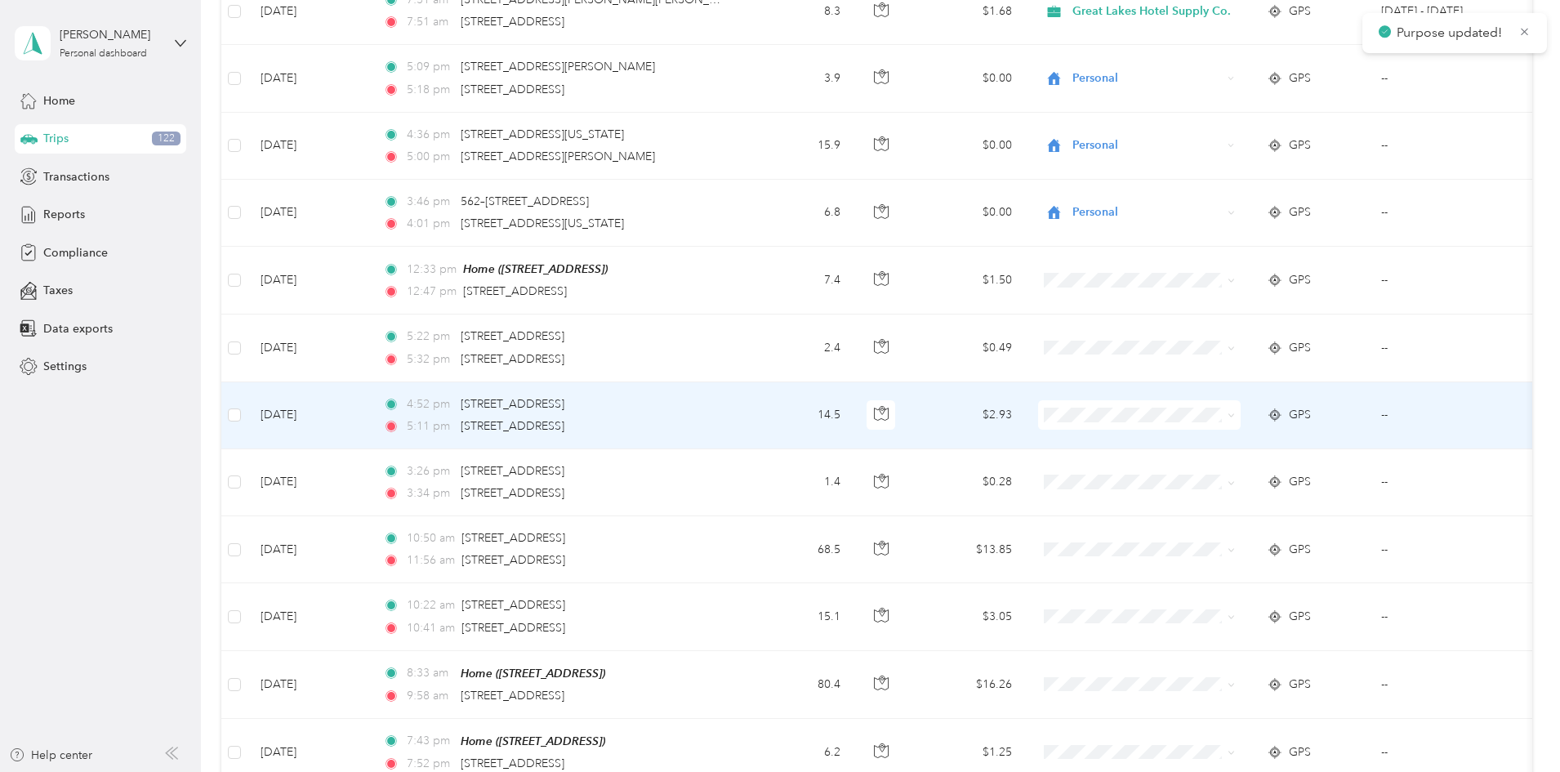
click at [1235, 412] on icon at bounding box center [1230, 415] width 7 height 7
click at [1216, 443] on span "Personal" at bounding box center [1266, 450] width 158 height 17
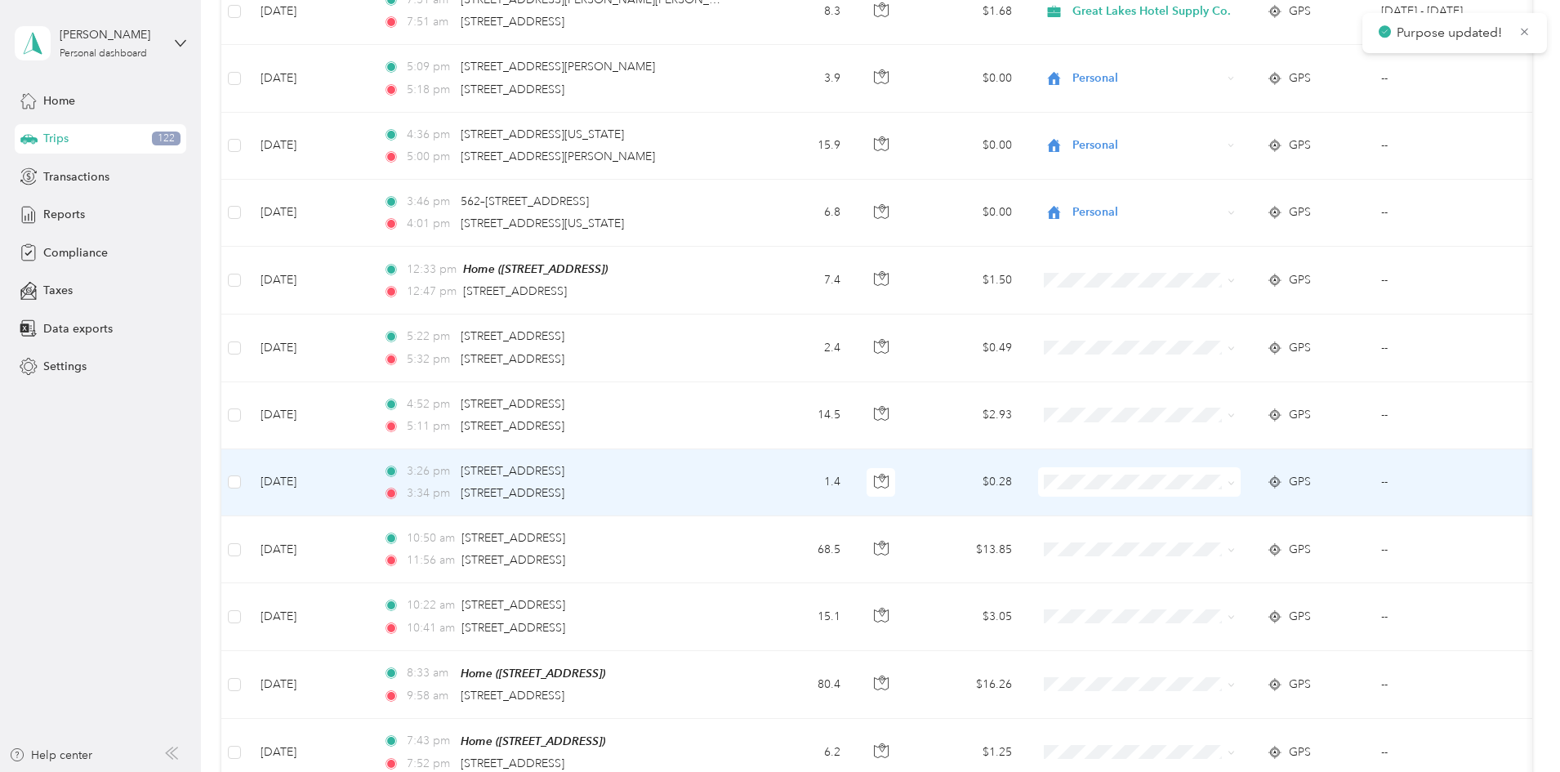
click at [1235, 479] on icon at bounding box center [1230, 482] width 7 height 7
click at [1211, 514] on span "Personal" at bounding box center [1266, 518] width 158 height 17
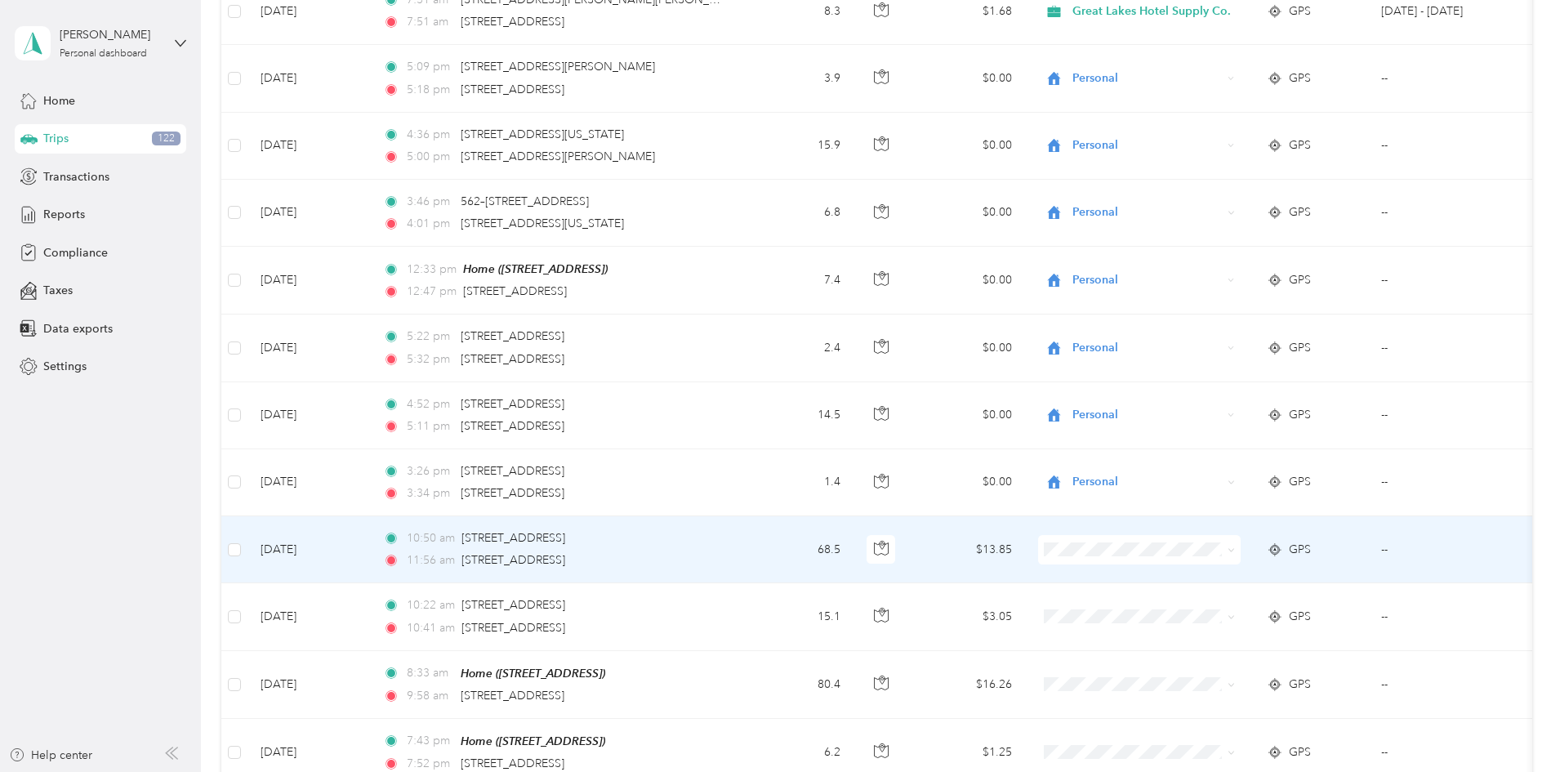
click at [1235, 546] on icon at bounding box center [1230, 549] width 7 height 7
click at [1246, 563] on li "Great Lakes Hotel Supply Co." at bounding box center [1252, 555] width 211 height 29
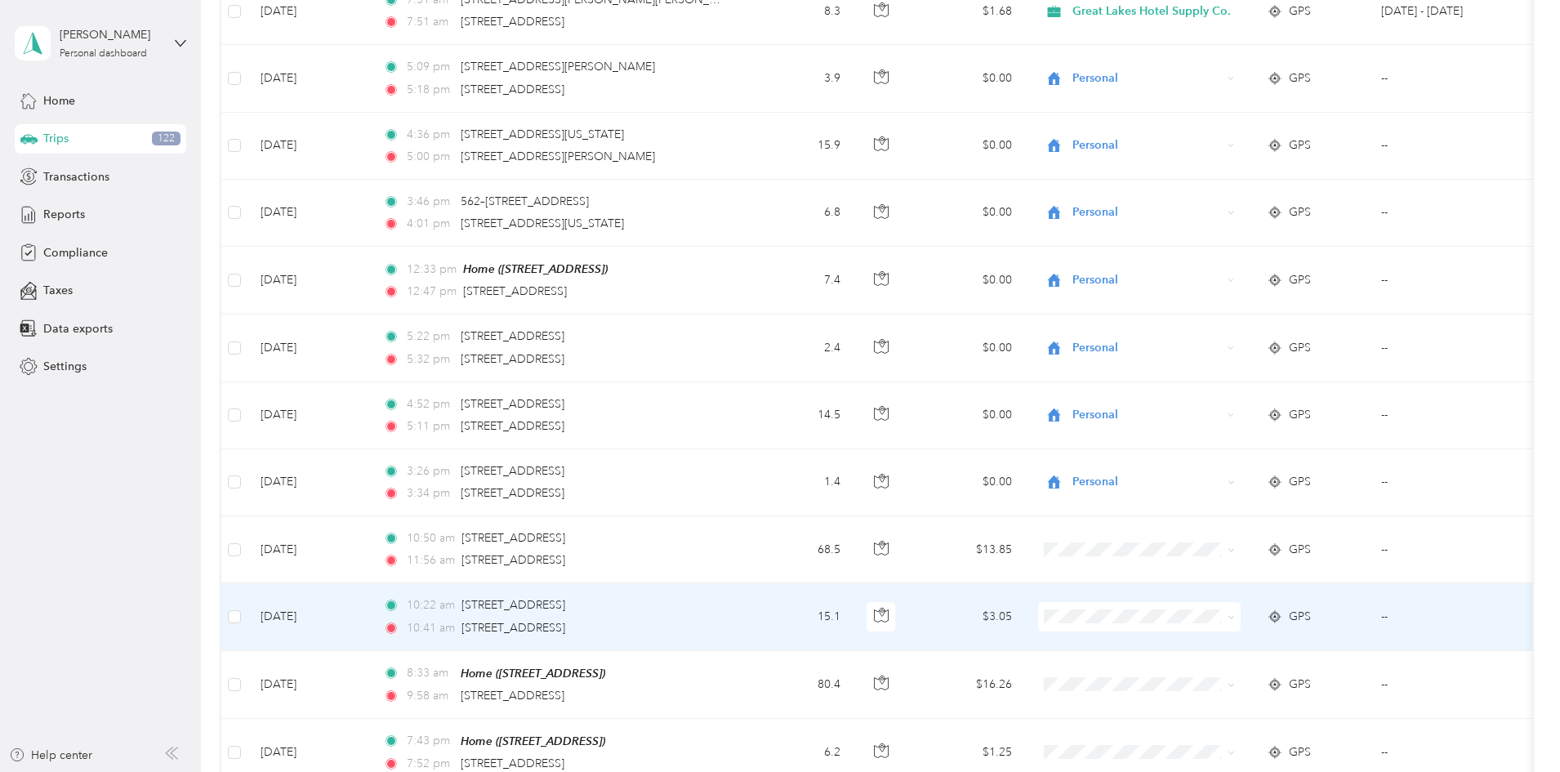
click at [1235, 613] on icon at bounding box center [1230, 616] width 7 height 7
click at [1259, 618] on span "Great Lakes Hotel Supply Co." at bounding box center [1266, 624] width 158 height 17
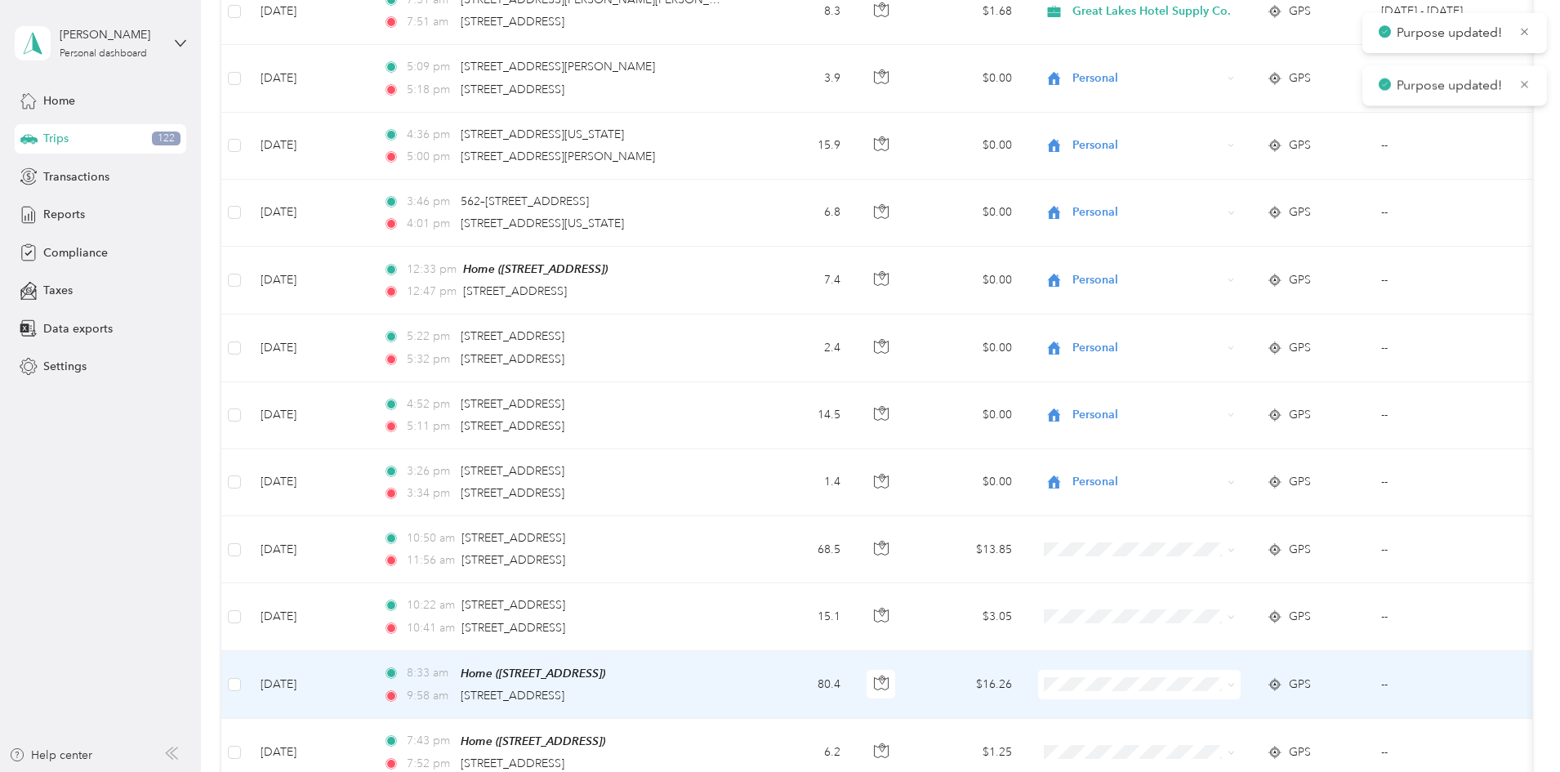
click at [1235, 681] on icon at bounding box center [1230, 684] width 7 height 7
click at [1231, 691] on span "Great Lakes Hotel Supply Co." at bounding box center [1266, 692] width 158 height 17
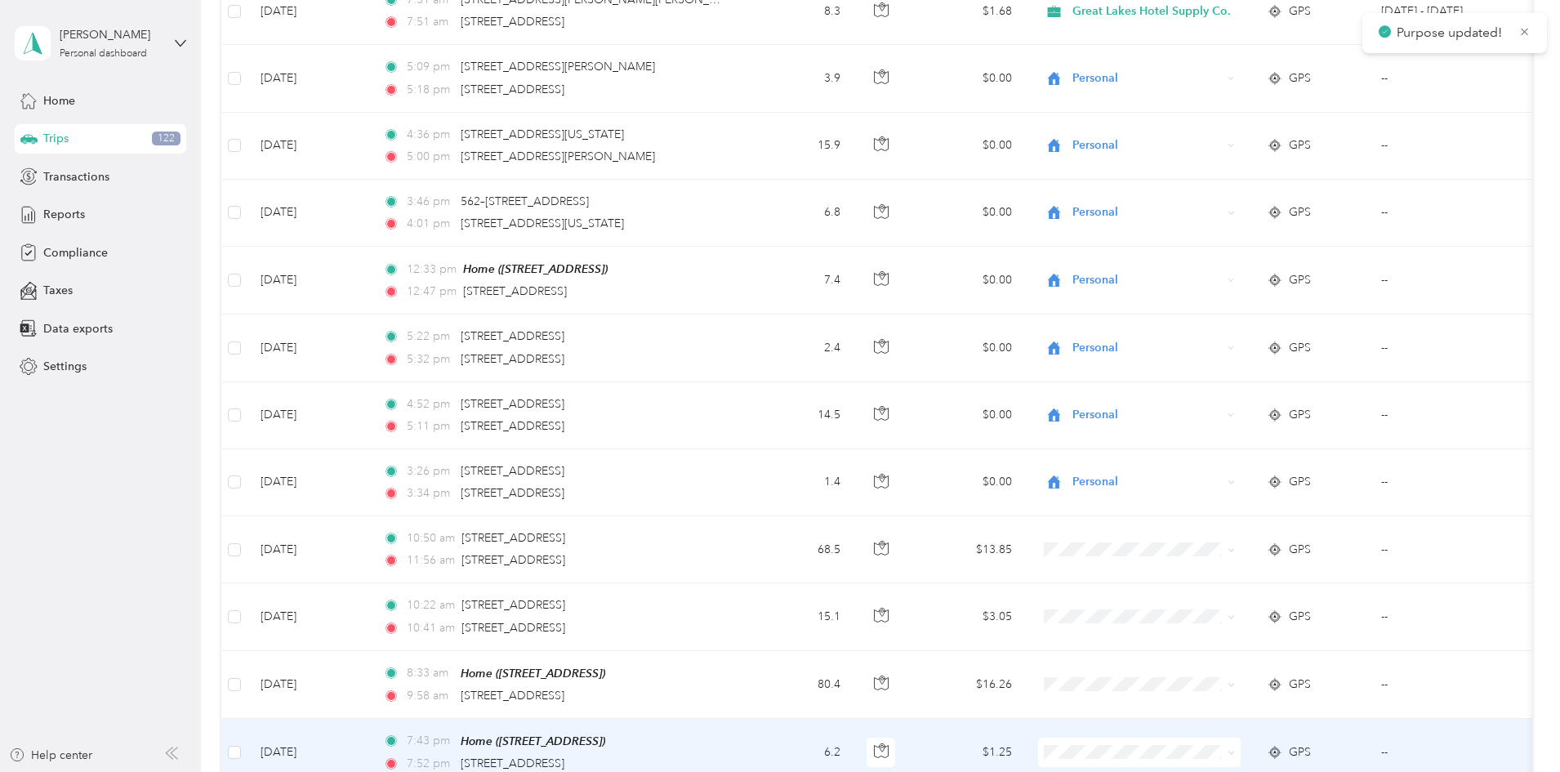
click at [1235, 749] on icon at bounding box center [1230, 752] width 7 height 7
click at [1218, 697] on span "Personal" at bounding box center [1266, 697] width 158 height 17
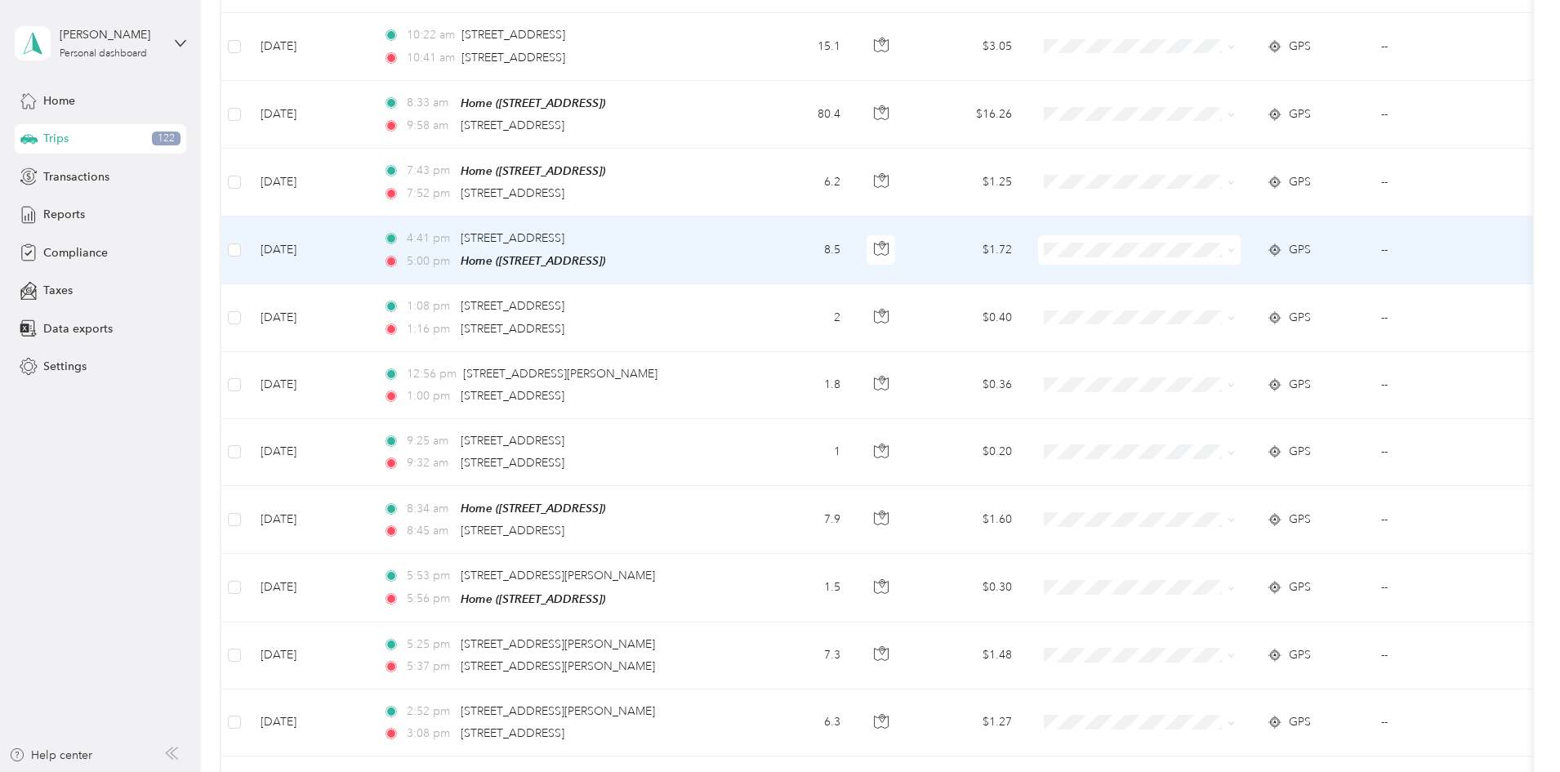
scroll to position [10024, 0]
click at [1235, 246] on icon at bounding box center [1230, 249] width 7 height 7
click at [1198, 282] on span "Personal" at bounding box center [1266, 282] width 158 height 17
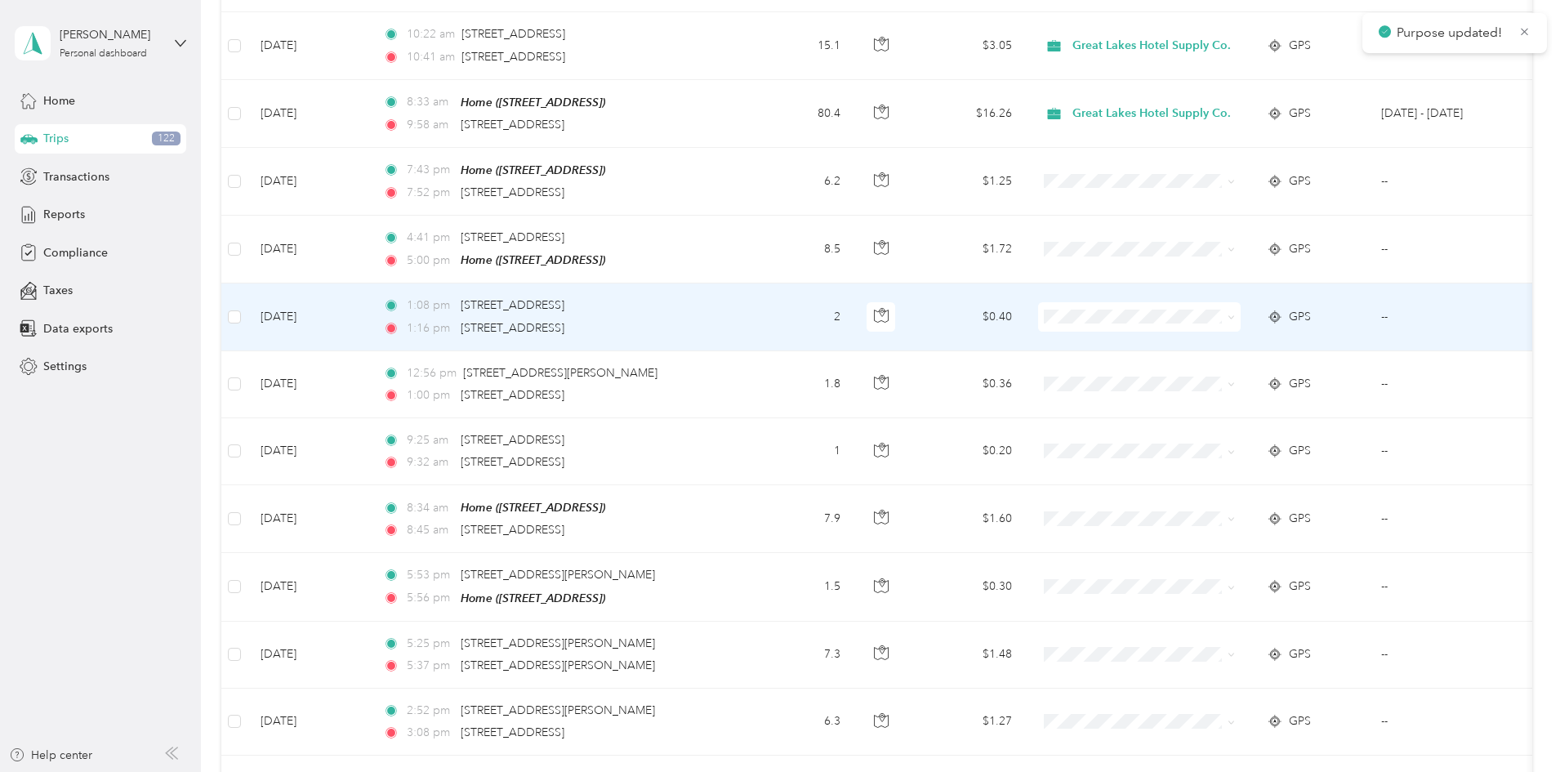
click at [1235, 314] on icon at bounding box center [1230, 317] width 7 height 7
click at [1186, 351] on span "Personal" at bounding box center [1252, 351] width 188 height 17
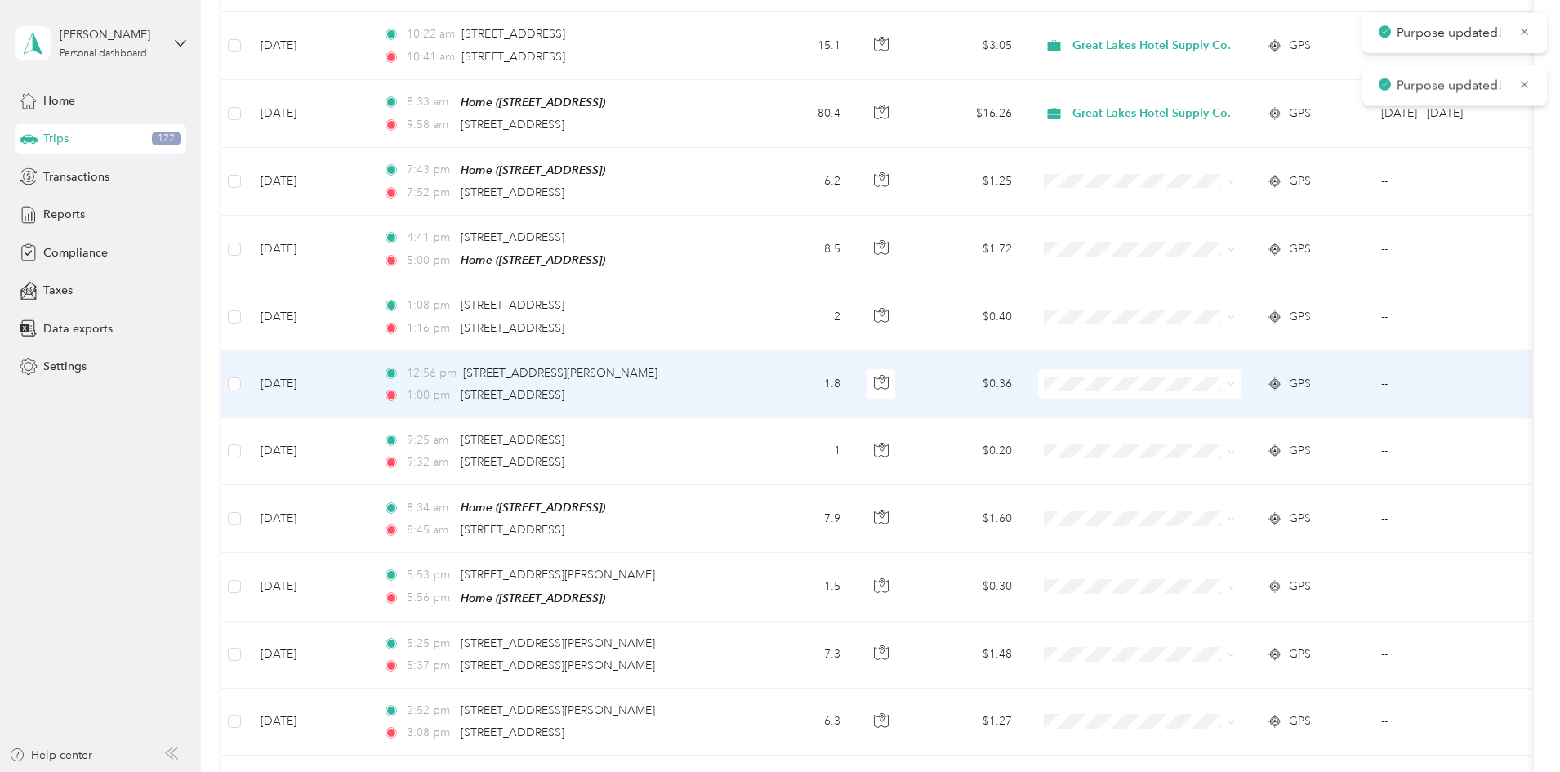
click at [1235, 381] on icon at bounding box center [1230, 384] width 7 height 7
click at [1216, 410] on span "Personal" at bounding box center [1266, 418] width 158 height 17
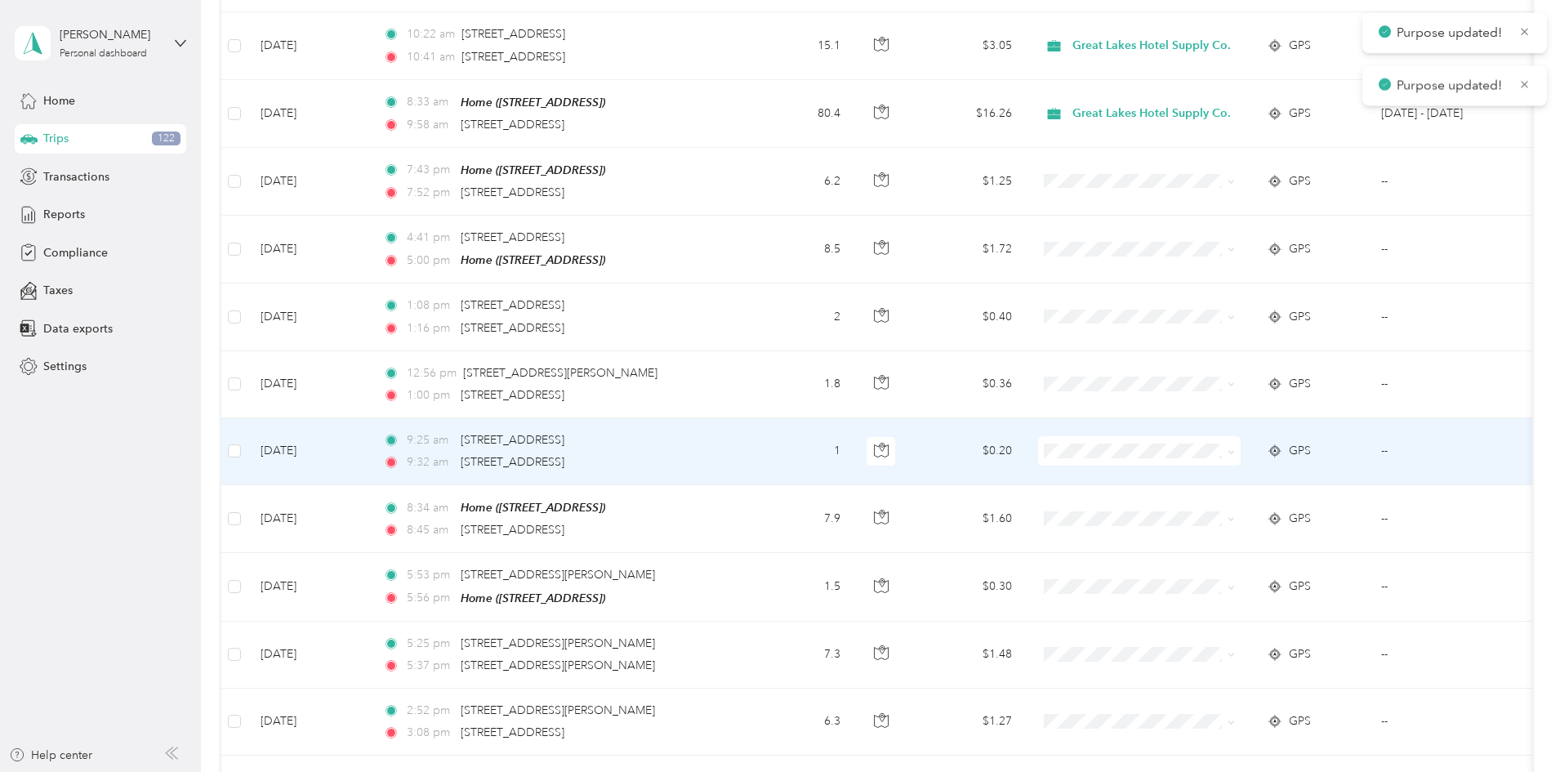
click at [1235, 442] on span at bounding box center [1228, 451] width 13 height 18
click at [1235, 448] on icon at bounding box center [1230, 451] width 7 height 7
click at [1204, 474] on li "Personal" at bounding box center [1252, 482] width 211 height 29
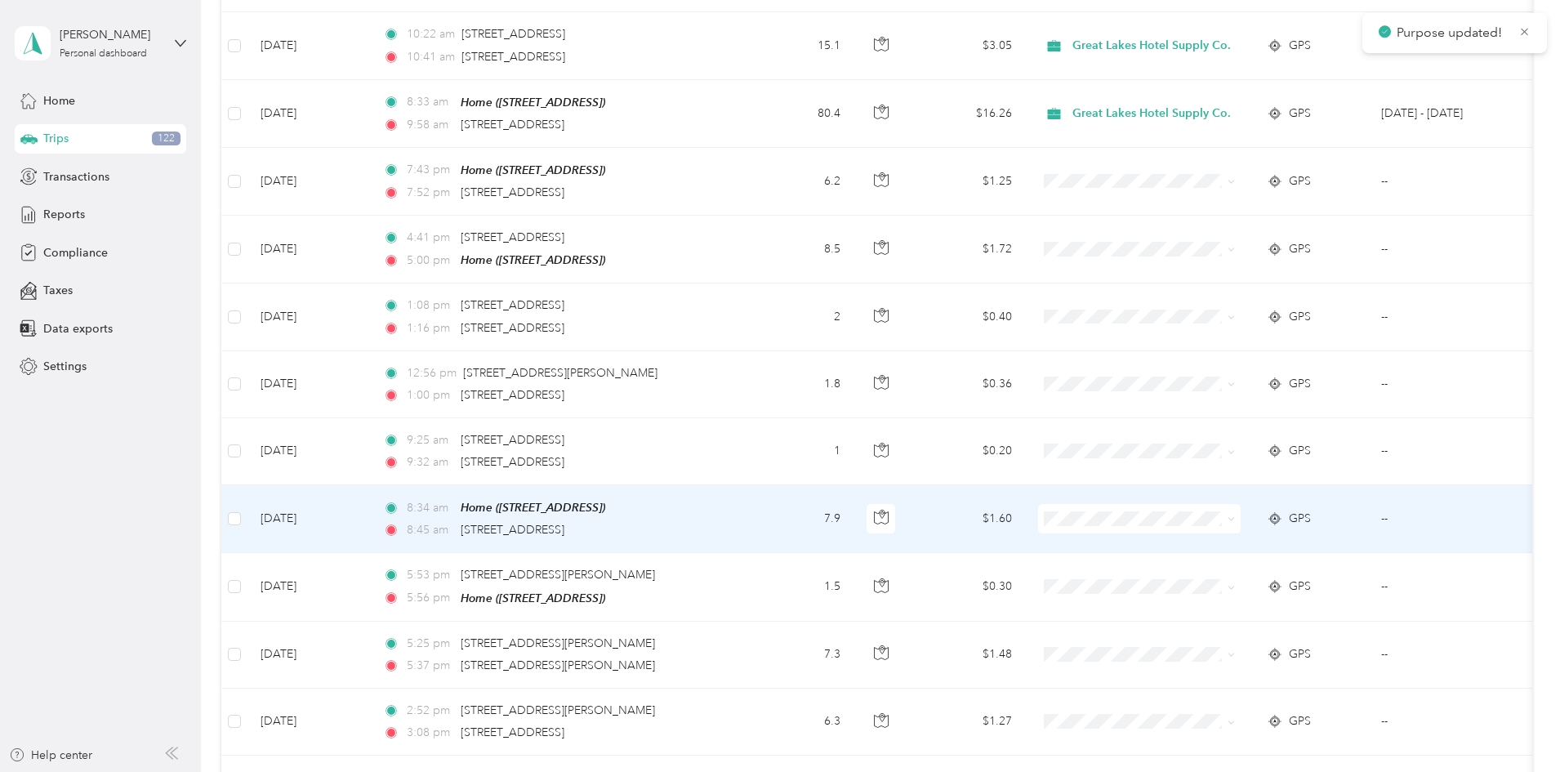
click at [1235, 515] on icon at bounding box center [1230, 518] width 7 height 7
click at [1218, 546] on span "Personal" at bounding box center [1266, 553] width 158 height 17
click at [1235, 584] on icon at bounding box center [1230, 587] width 7 height 7
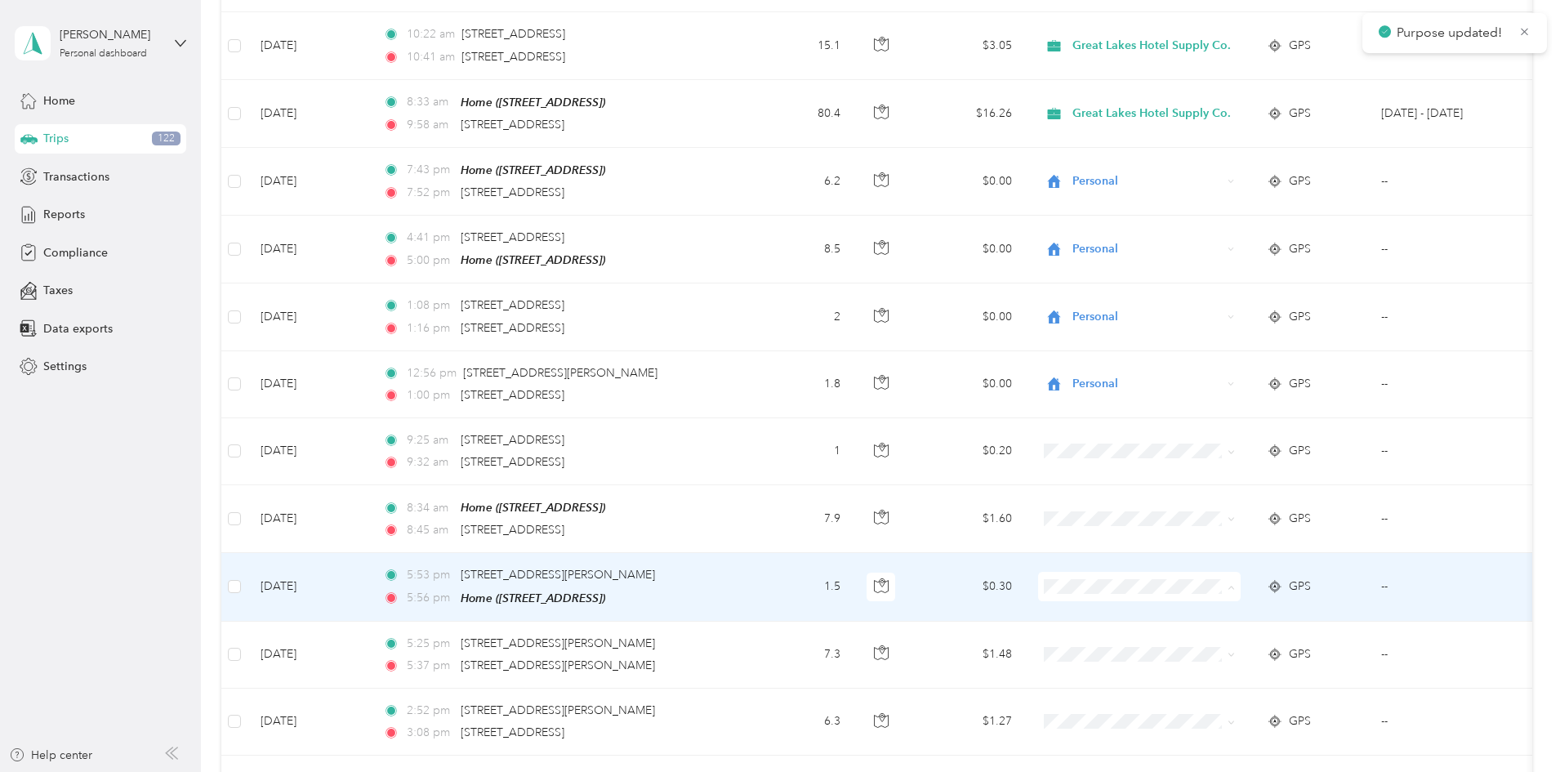
click at [1241, 612] on span "Personal" at bounding box center [1266, 620] width 158 height 17
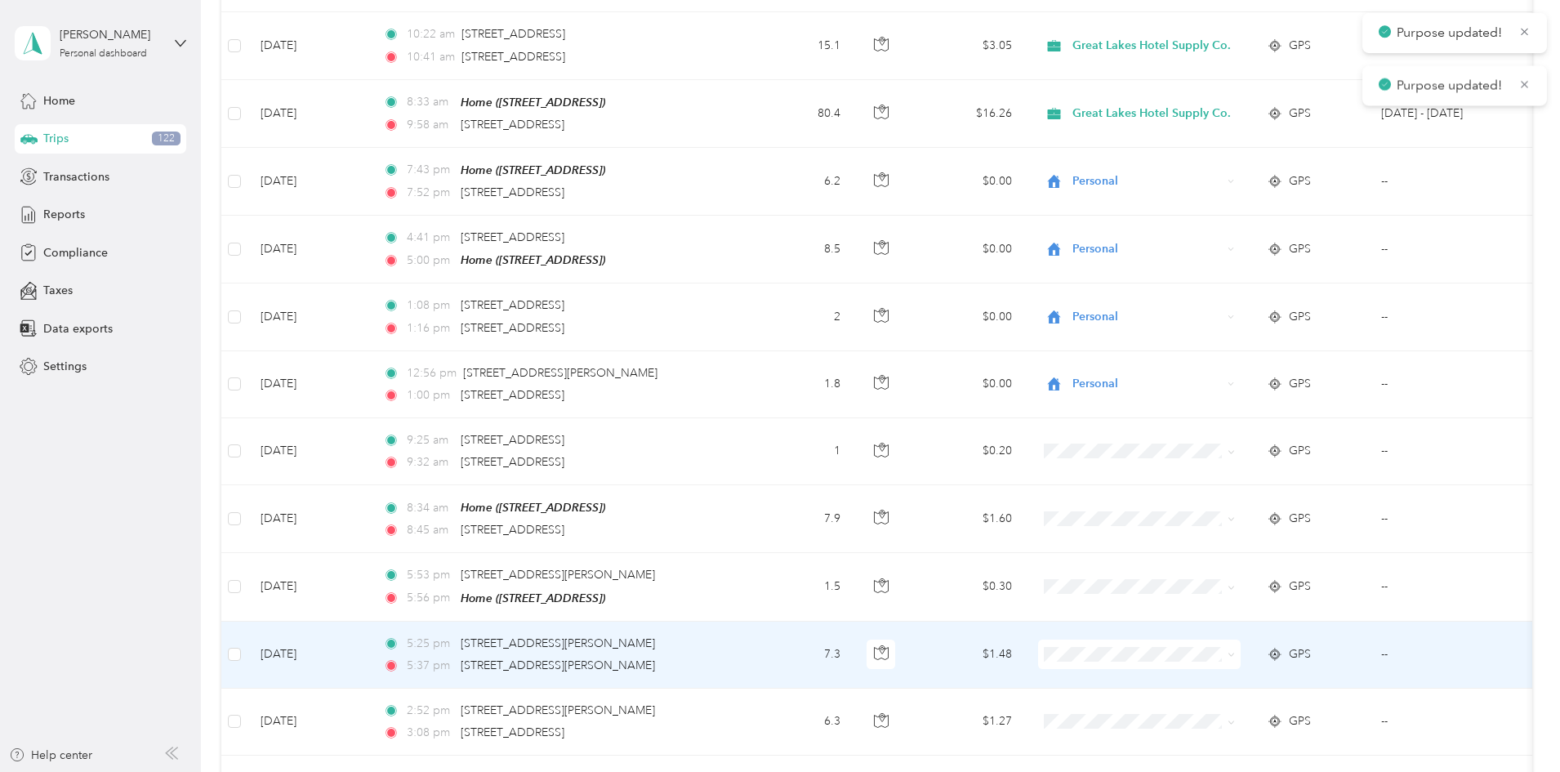
click at [1235, 651] on icon at bounding box center [1230, 654] width 7 height 7
click at [1242, 675] on li "Personal" at bounding box center [1252, 687] width 211 height 29
click at [1235, 719] on icon at bounding box center [1230, 722] width 7 height 7
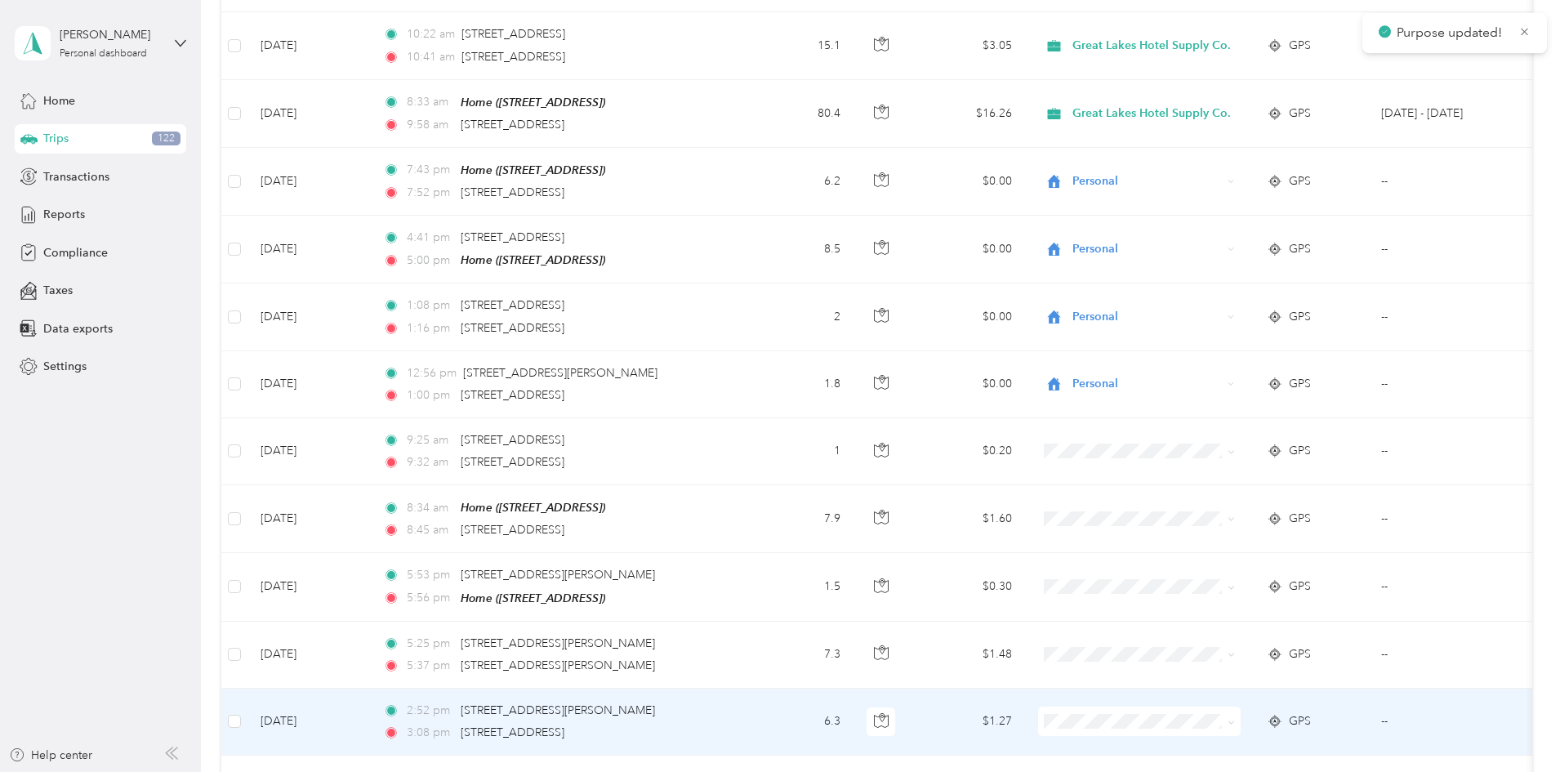
click at [1231, 742] on li "Personal" at bounding box center [1252, 752] width 211 height 29
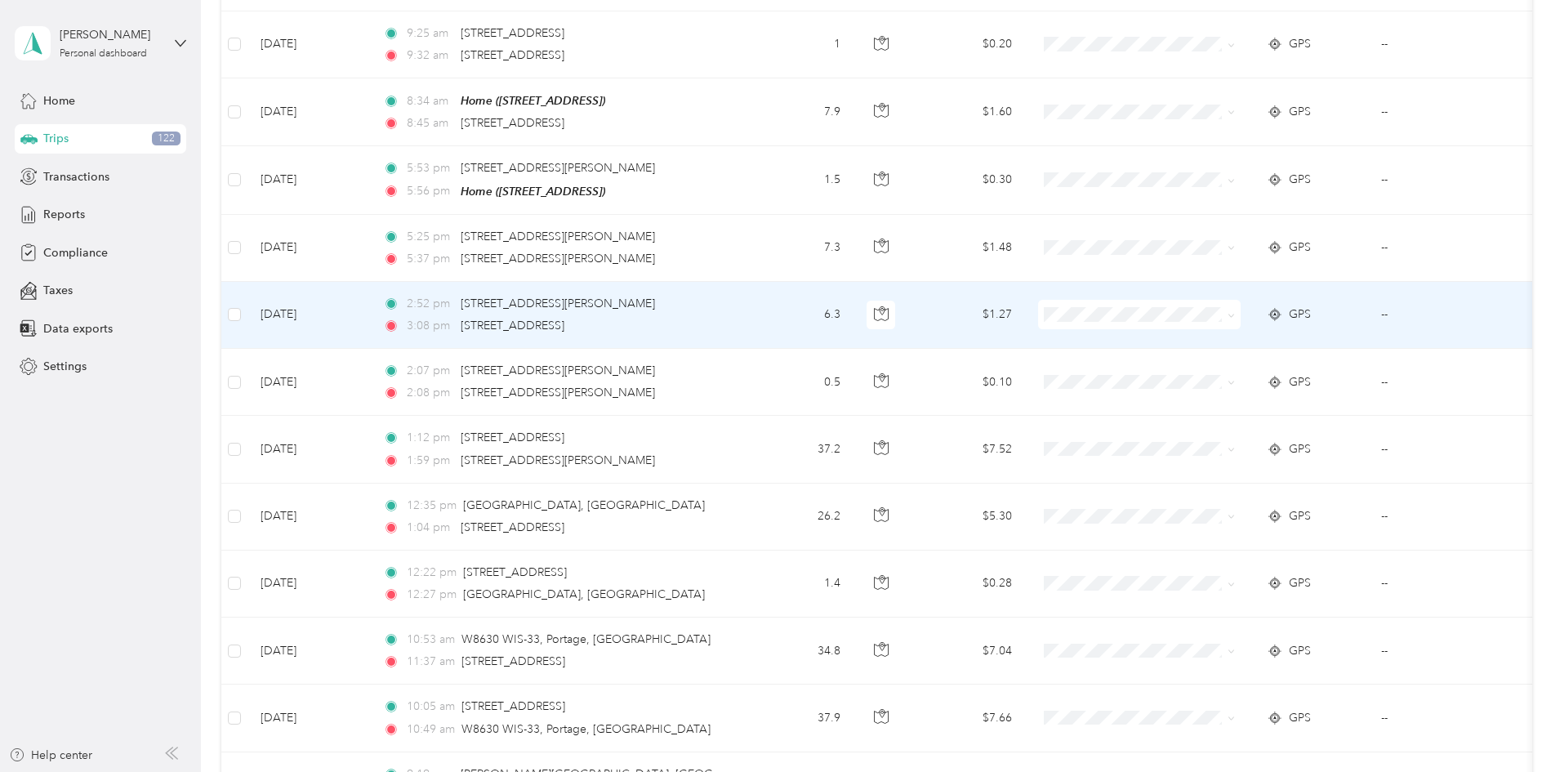
scroll to position [10431, 0]
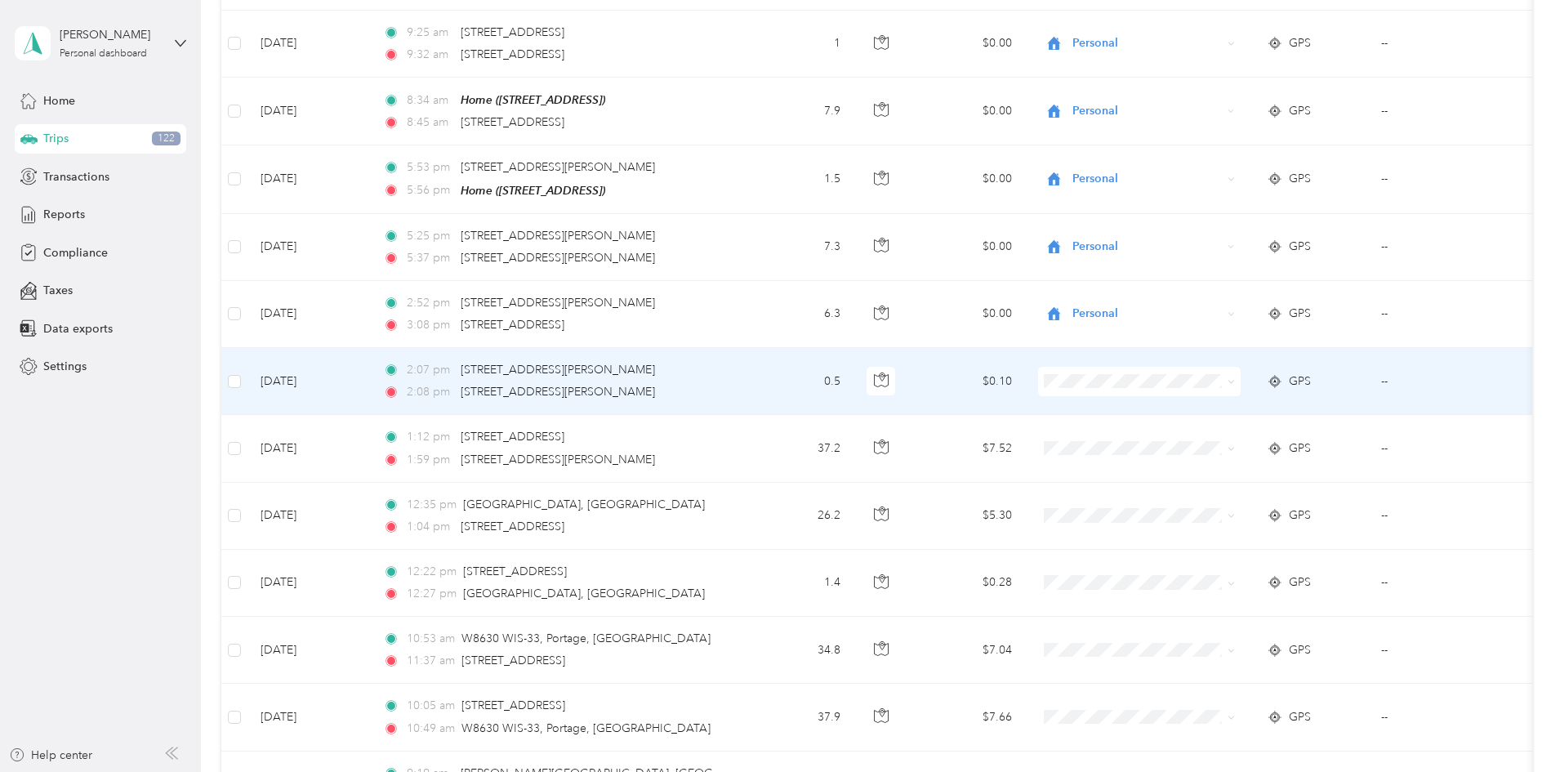
click at [1235, 378] on icon at bounding box center [1230, 381] width 7 height 7
click at [1231, 404] on li "Personal" at bounding box center [1252, 414] width 211 height 29
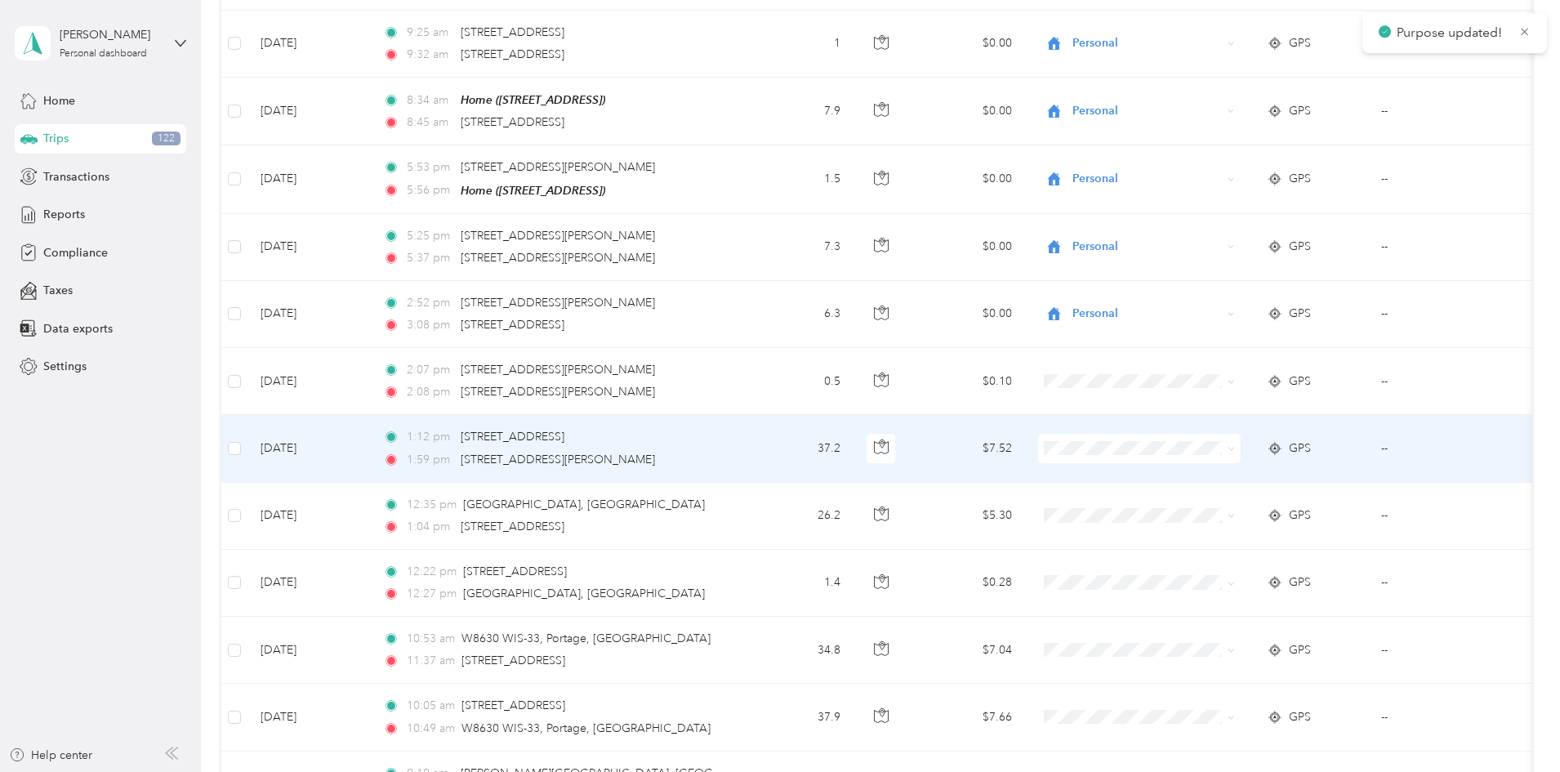
click at [1233, 448] on icon at bounding box center [1230, 449] width 5 height 3
click at [1230, 446] on span "Great Lakes Hotel Supply Co." at bounding box center [1266, 452] width 158 height 17
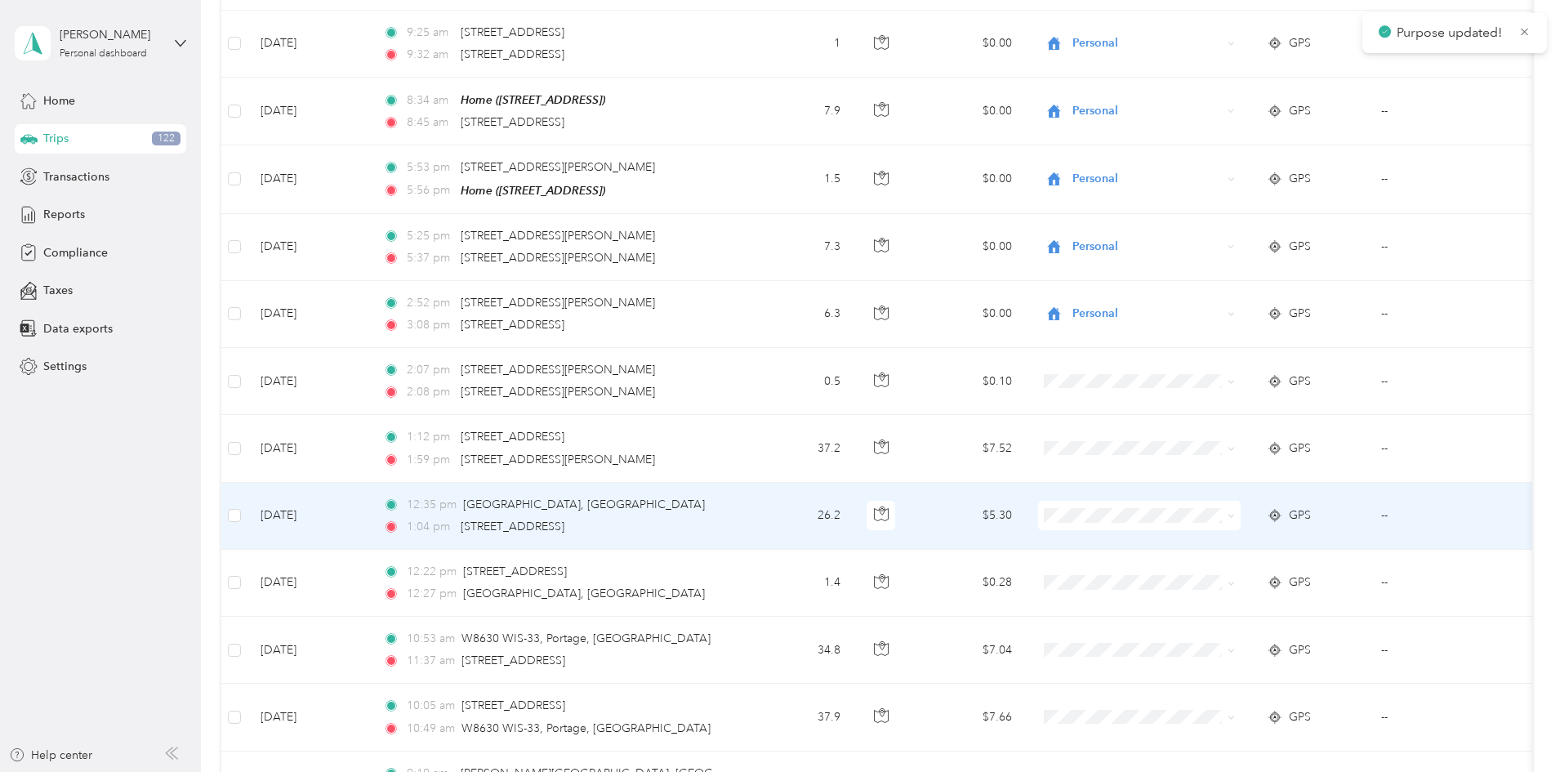
click at [1235, 512] on icon at bounding box center [1230, 515] width 7 height 7
click at [1271, 514] on span "Great Lakes Hotel Supply Co." at bounding box center [1266, 519] width 158 height 17
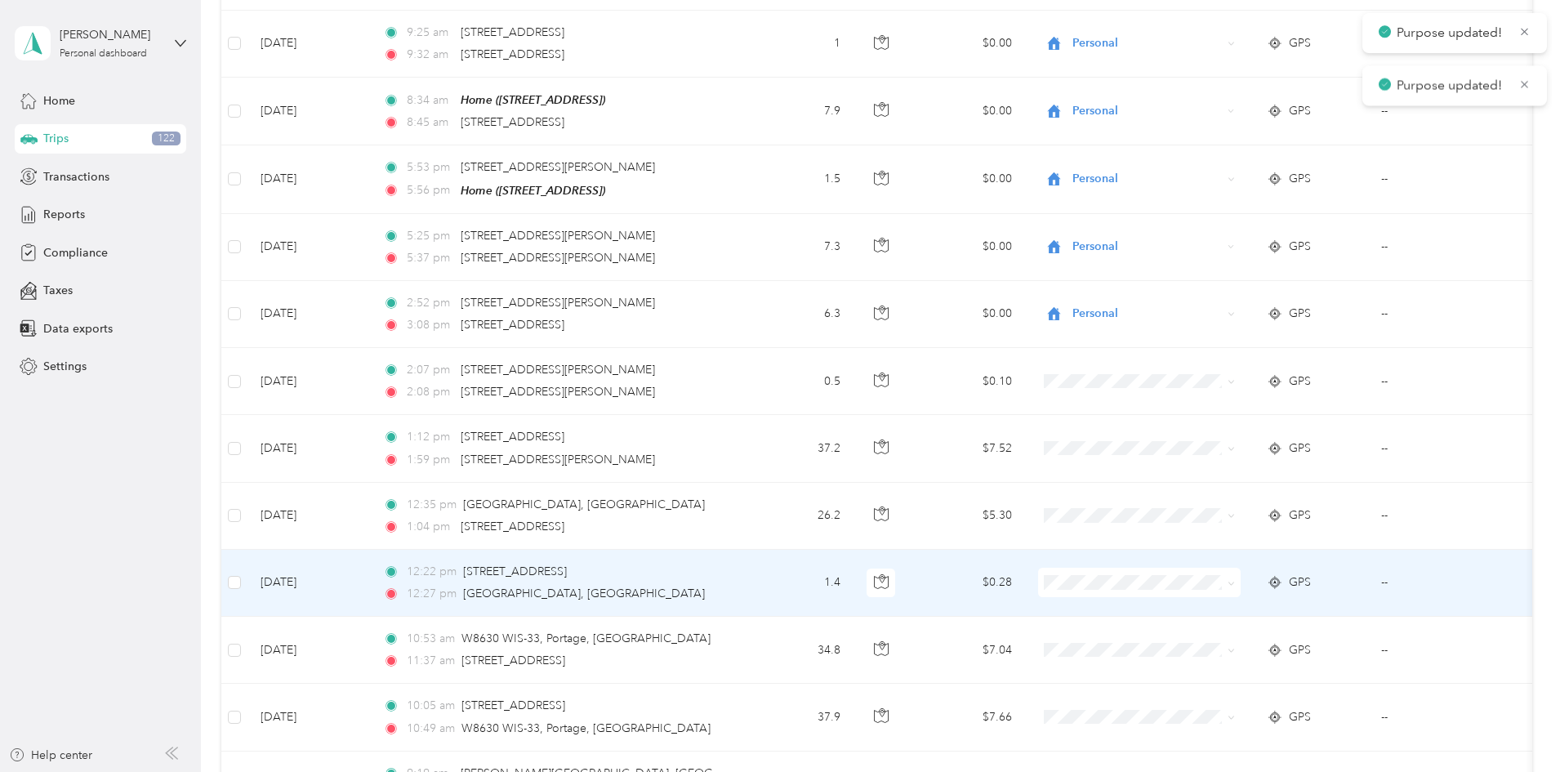
click at [1235, 580] on icon at bounding box center [1230, 583] width 7 height 7
click at [1253, 581] on span "Great Lakes Hotel Supply Co." at bounding box center [1266, 583] width 158 height 17
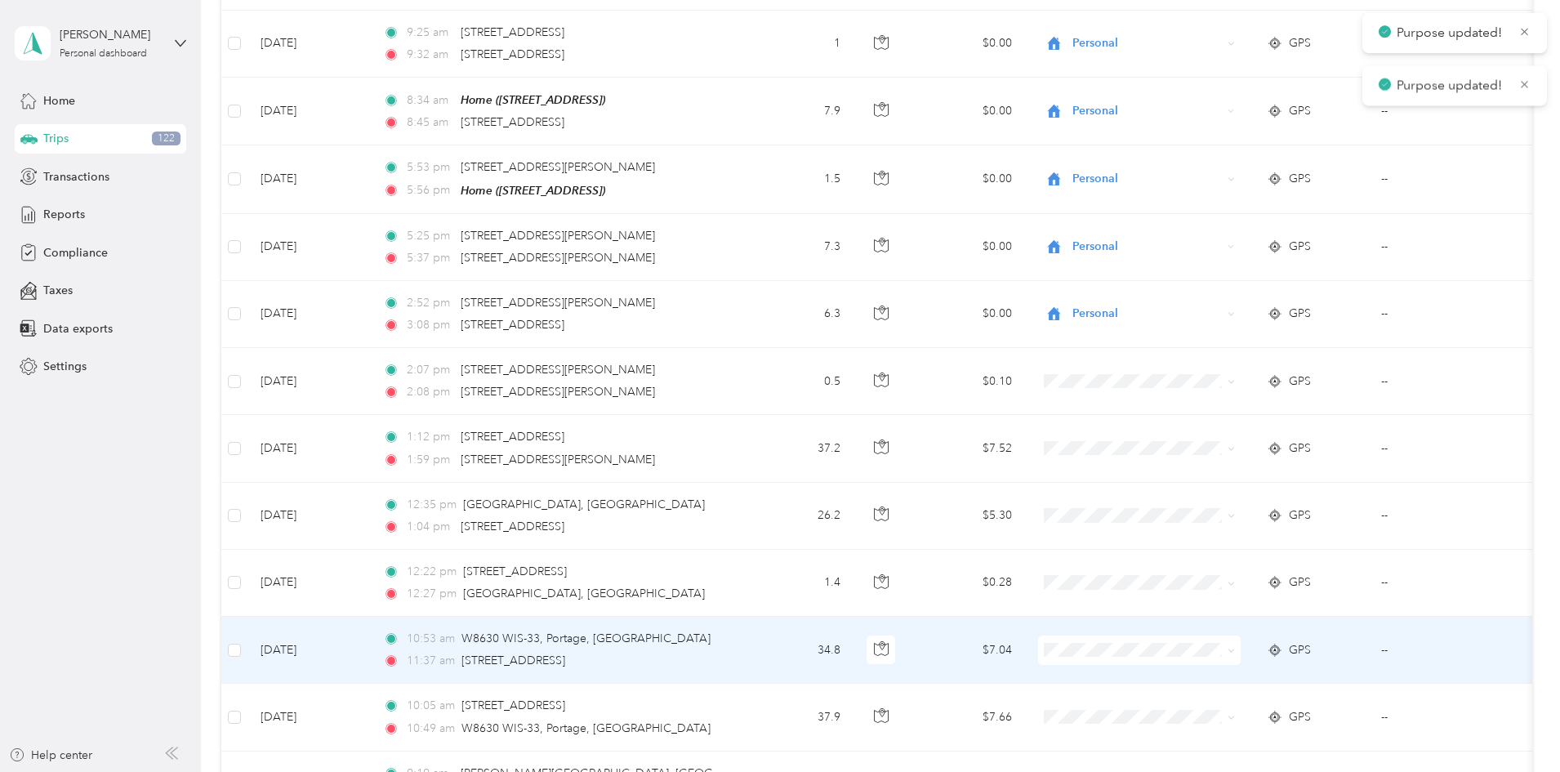
click at [1235, 647] on icon at bounding box center [1230, 650] width 7 height 7
click at [1267, 642] on li "Great Lakes Hotel Supply Co." at bounding box center [1252, 654] width 211 height 29
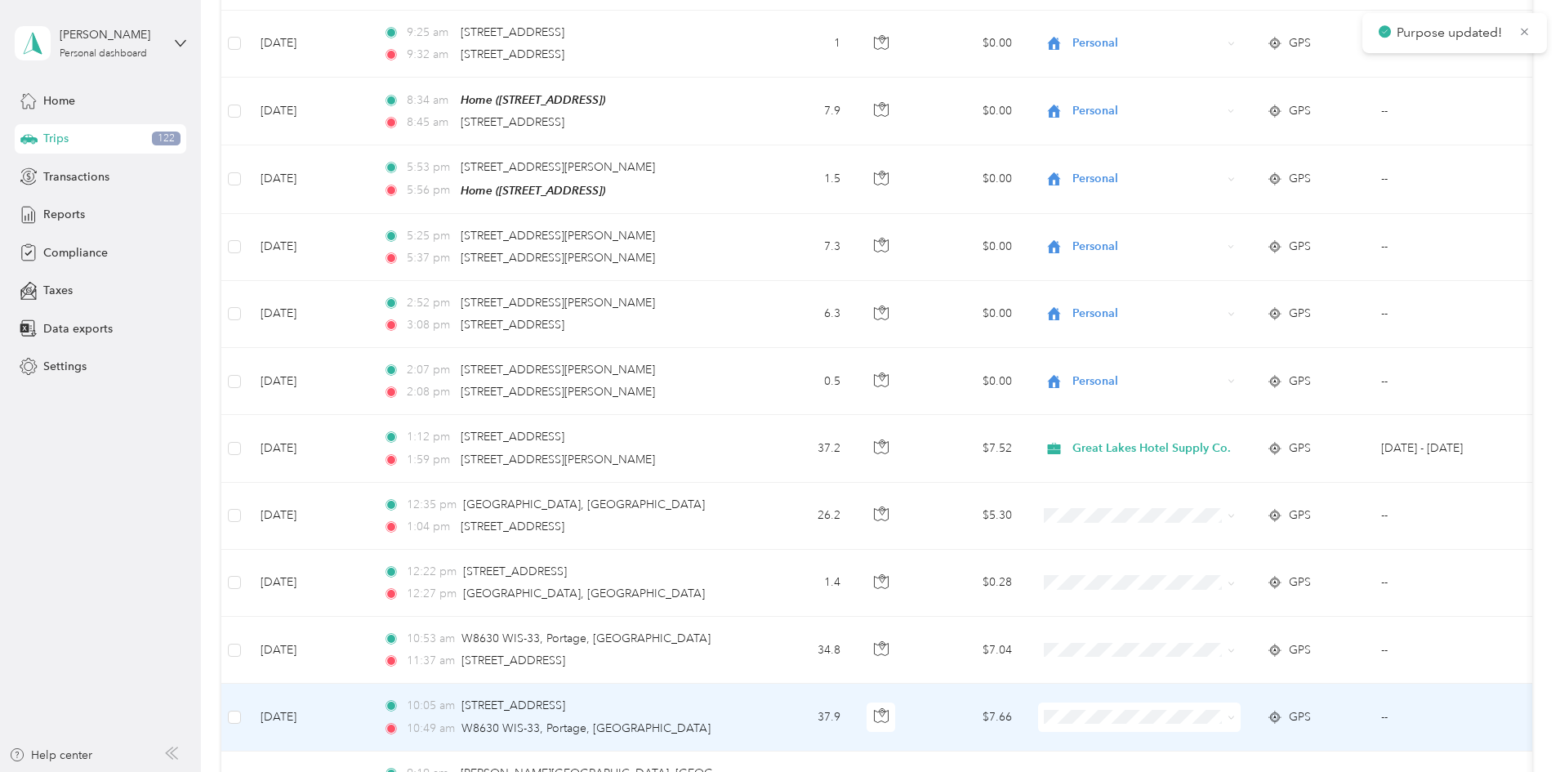
click at [1233, 716] on icon at bounding box center [1230, 717] width 5 height 3
click at [1262, 715] on span "Great Lakes Hotel Supply Co." at bounding box center [1266, 719] width 158 height 17
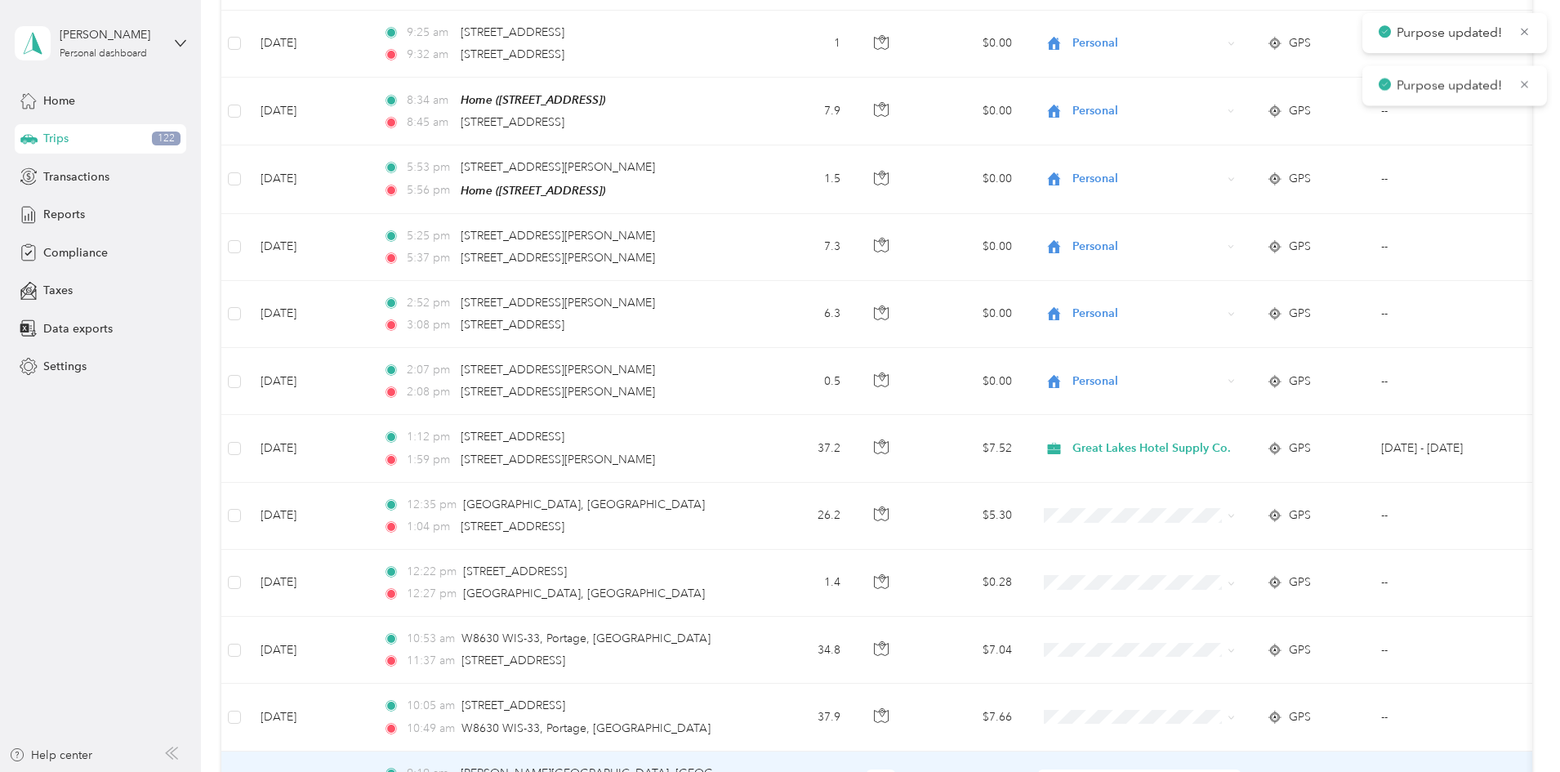
click at [1235, 771] on icon at bounding box center [1230, 784] width 7 height 7
click at [1279, 706] on ol "Great Lakes Hotel Supply Co. Personal" at bounding box center [1252, 709] width 211 height 57
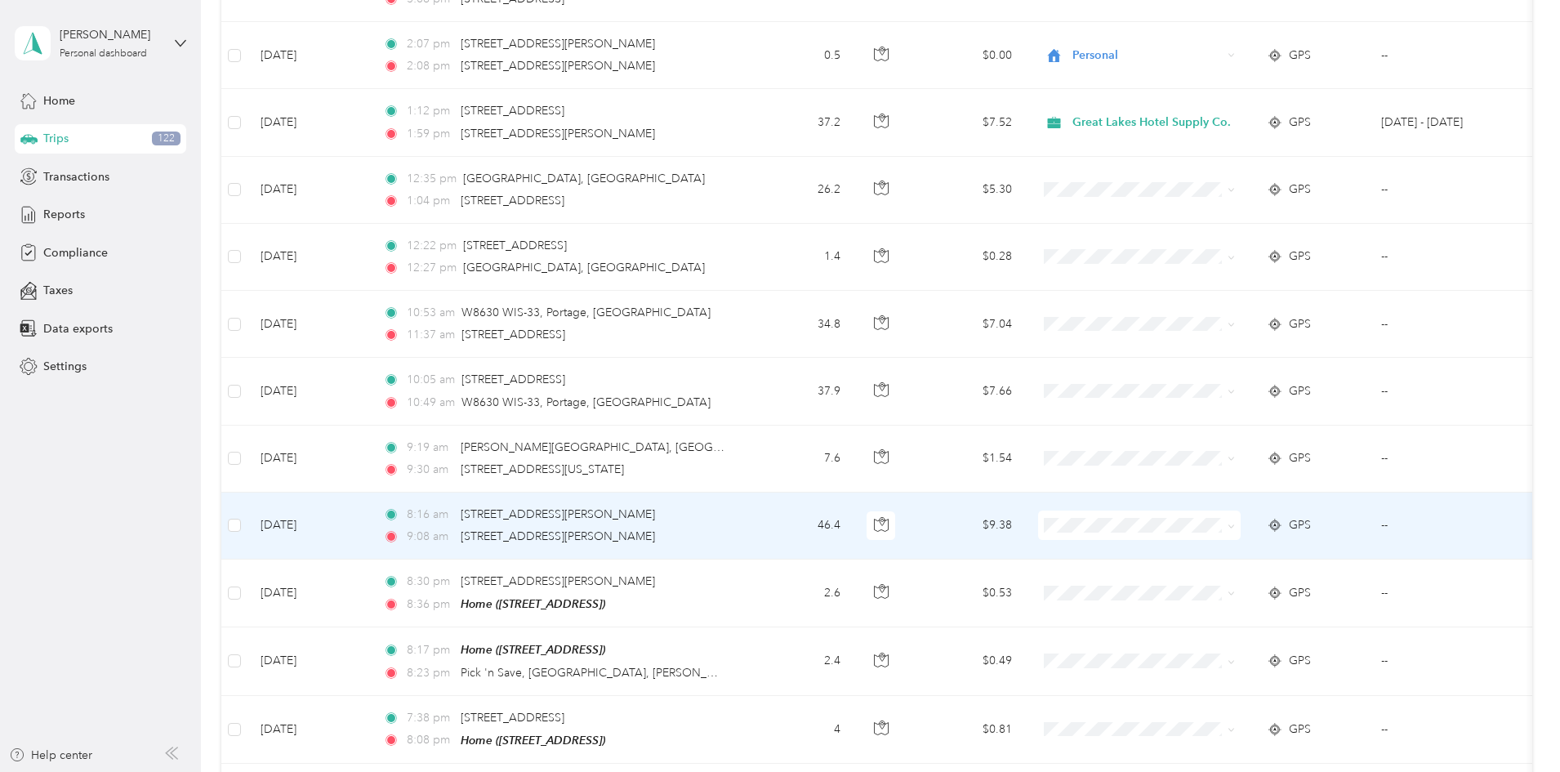
scroll to position [10758, 0]
click at [1235, 522] on icon at bounding box center [1230, 525] width 7 height 7
click at [1193, 532] on span "Great Lakes Hotel Supply Co." at bounding box center [1266, 528] width 158 height 17
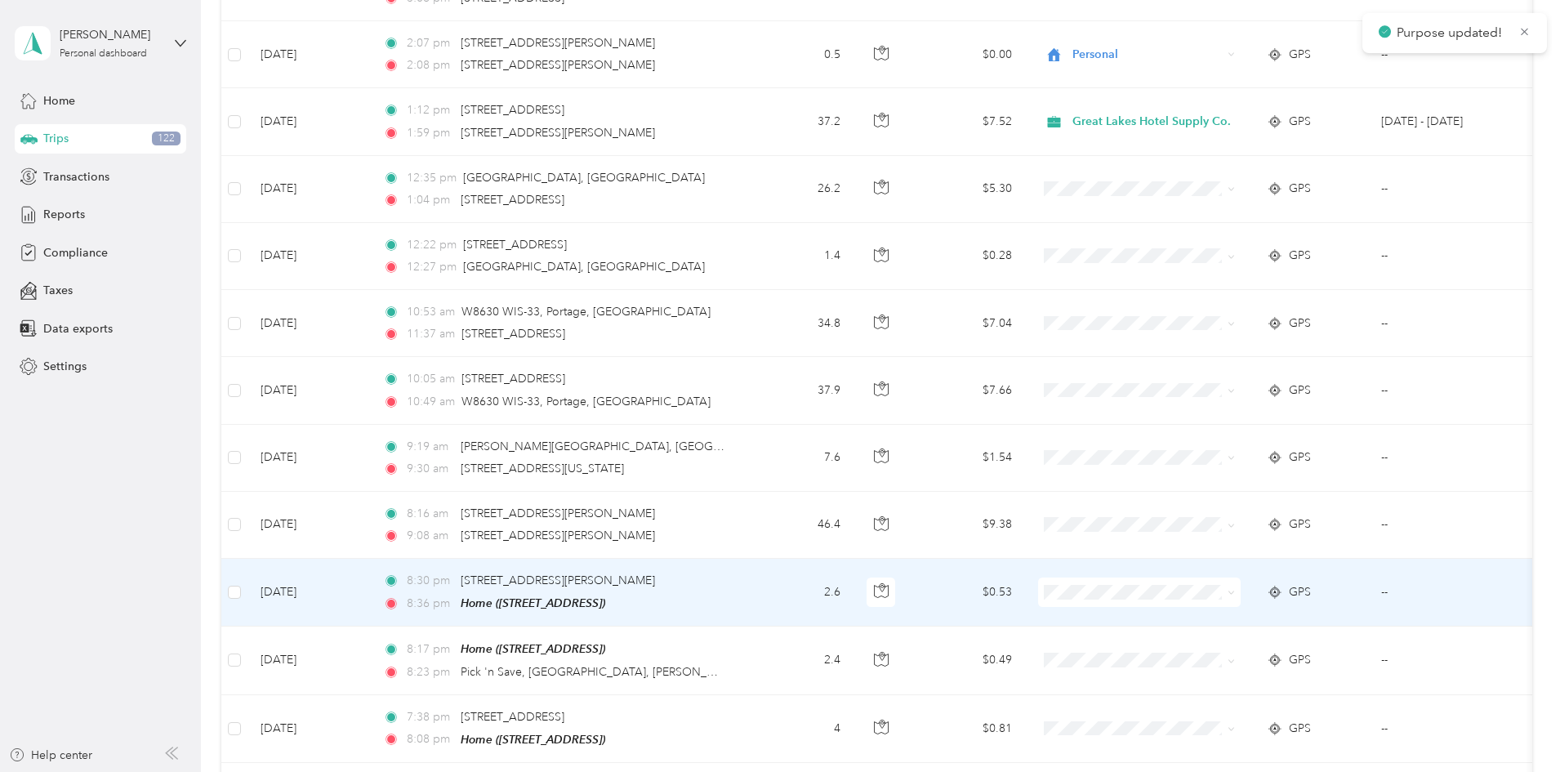
click at [1235, 589] on icon at bounding box center [1230, 592] width 7 height 7
click at [1215, 621] on span "Personal" at bounding box center [1266, 625] width 158 height 17
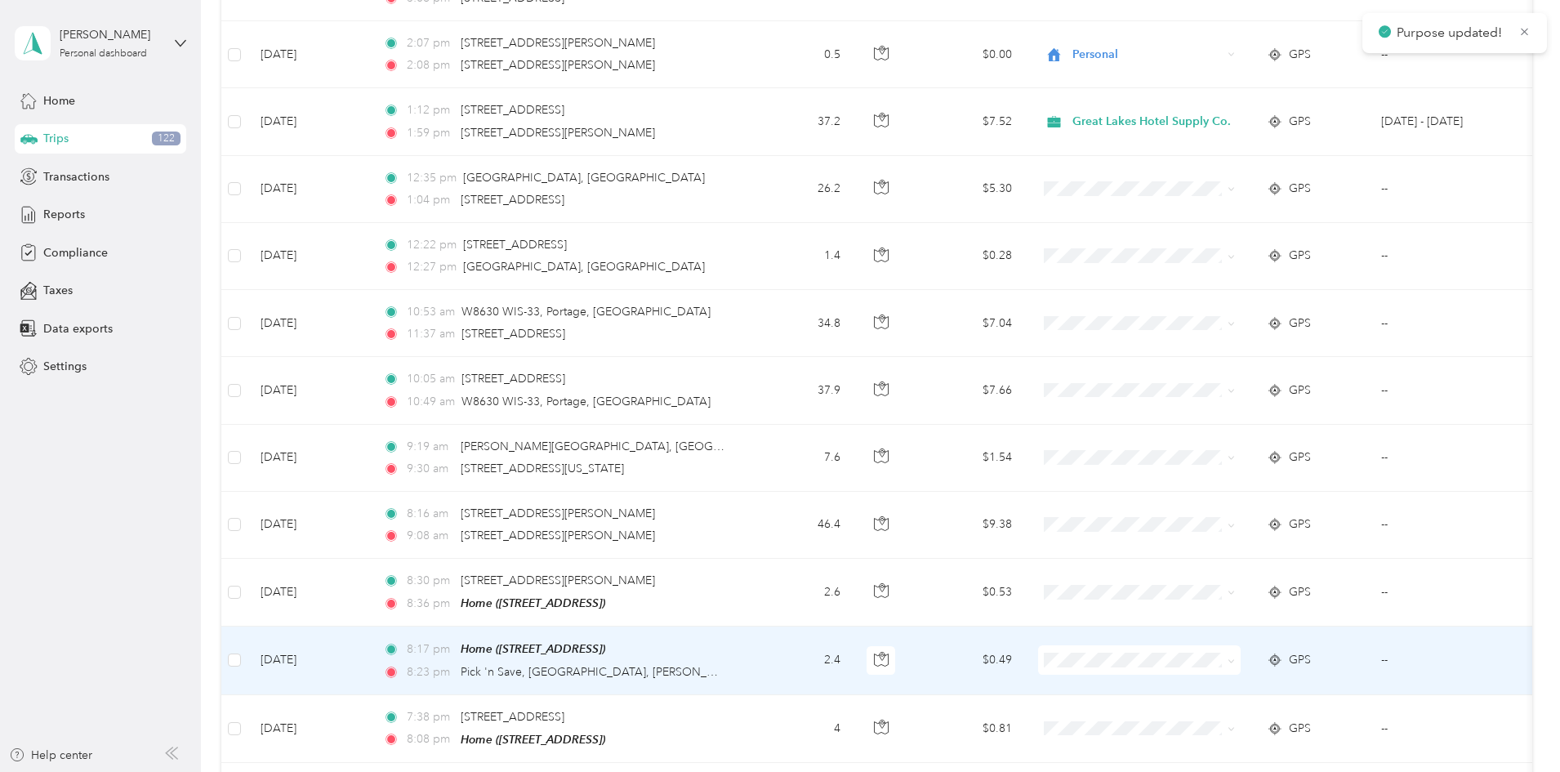
click at [1235, 651] on span at bounding box center [1228, 660] width 13 height 18
click at [1235, 657] on icon at bounding box center [1230, 660] width 7 height 7
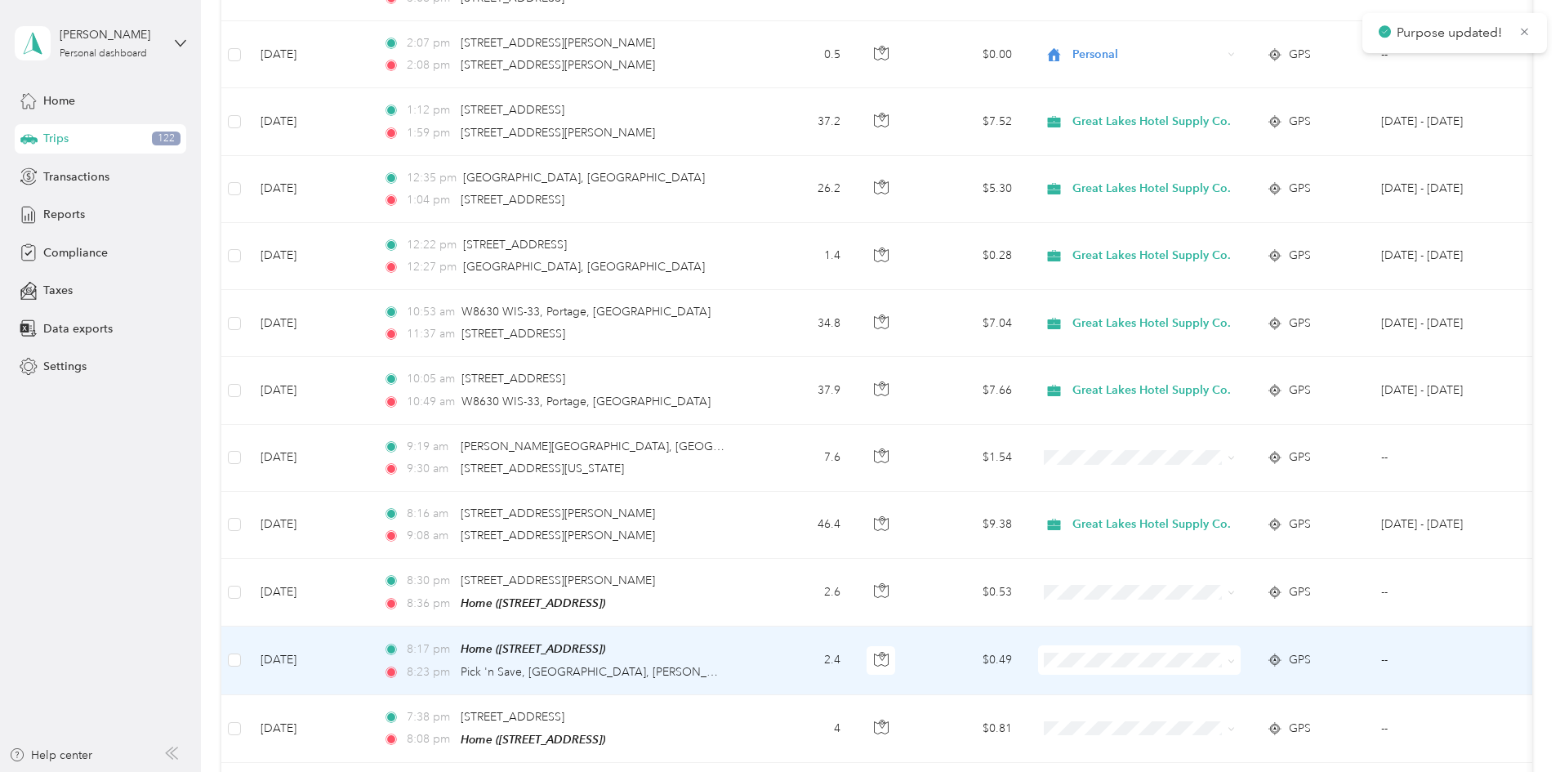
click at [1218, 683] on span "Personal" at bounding box center [1266, 690] width 158 height 17
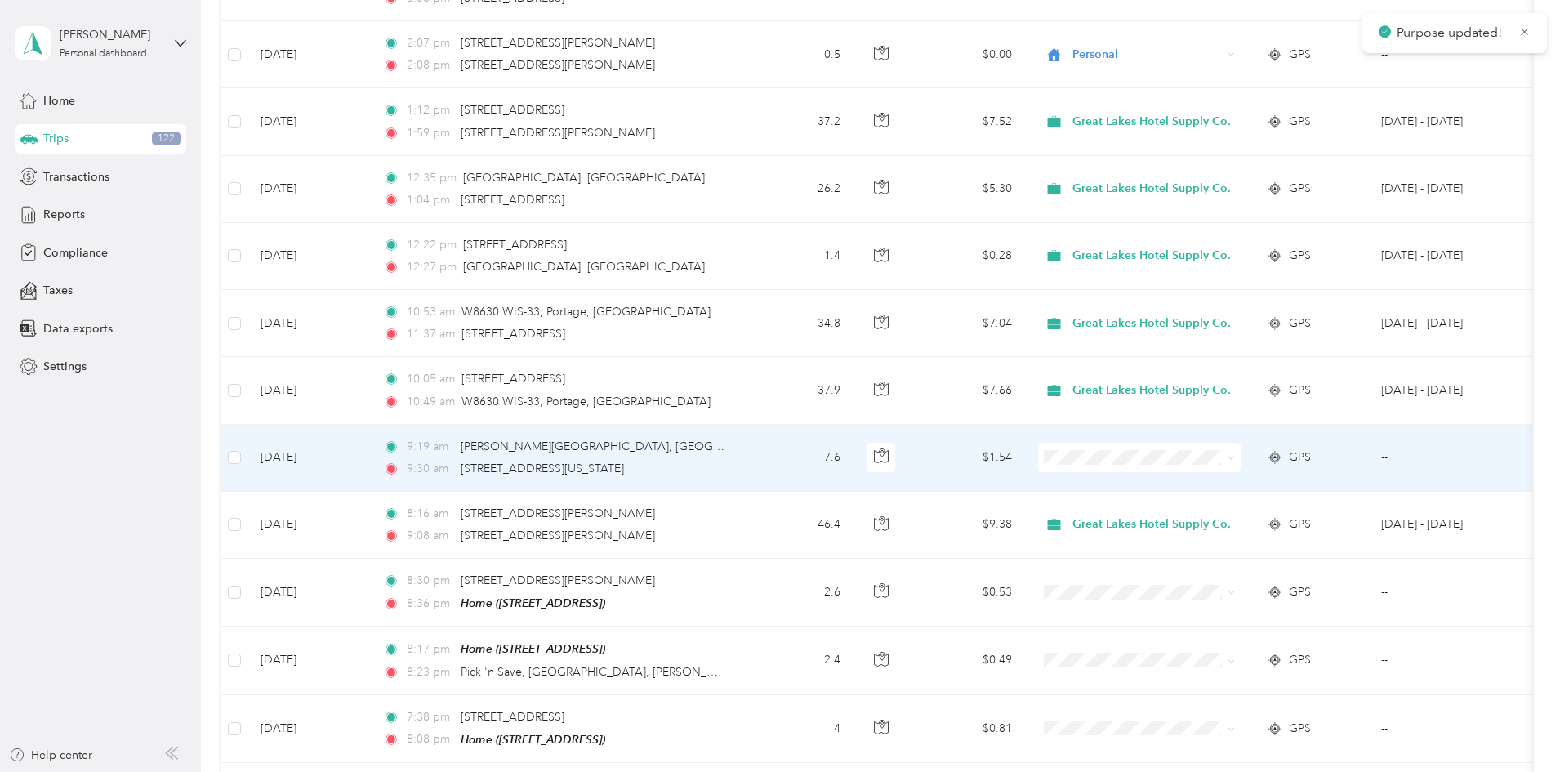
click at [1235, 454] on icon at bounding box center [1230, 457] width 7 height 7
click at [1249, 452] on li "Great Lakes Hotel Supply Co." at bounding box center [1252, 462] width 211 height 29
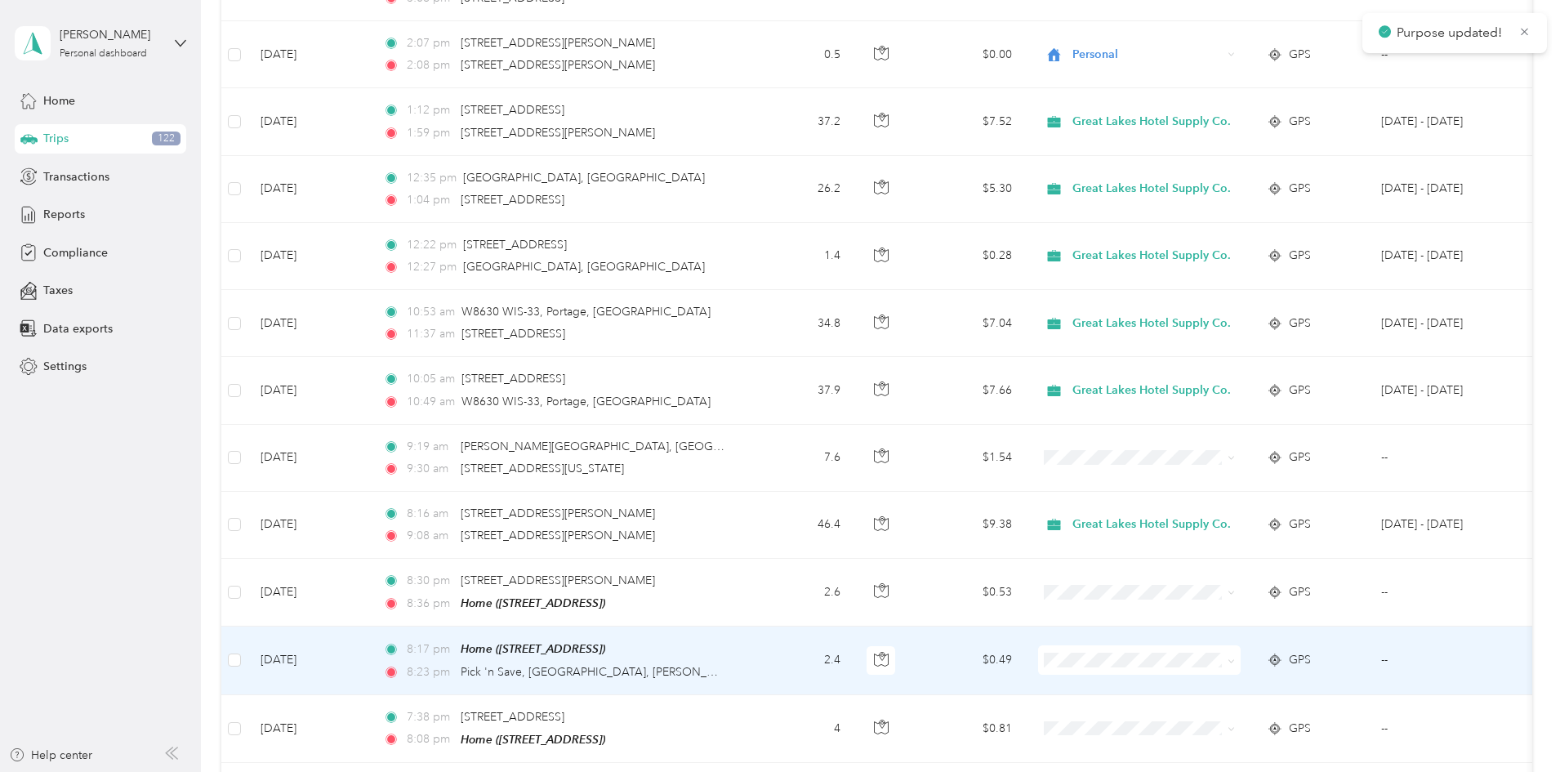
click at [1235, 657] on icon at bounding box center [1230, 660] width 7 height 7
click at [1211, 689] on span "Personal" at bounding box center [1266, 692] width 158 height 17
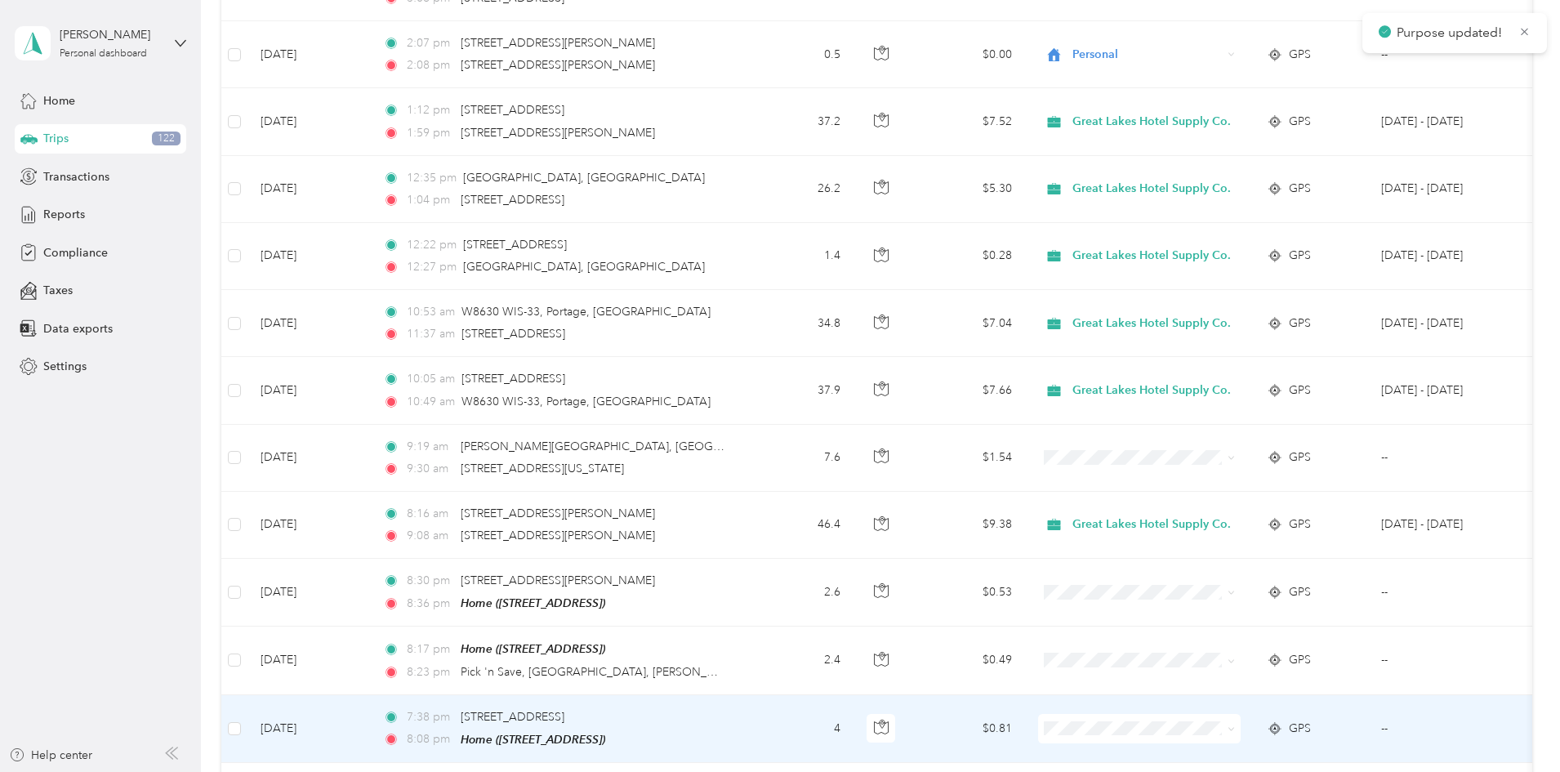
click at [1235, 725] on icon at bounding box center [1230, 728] width 7 height 7
click at [1227, 672] on li "Personal" at bounding box center [1252, 664] width 211 height 29
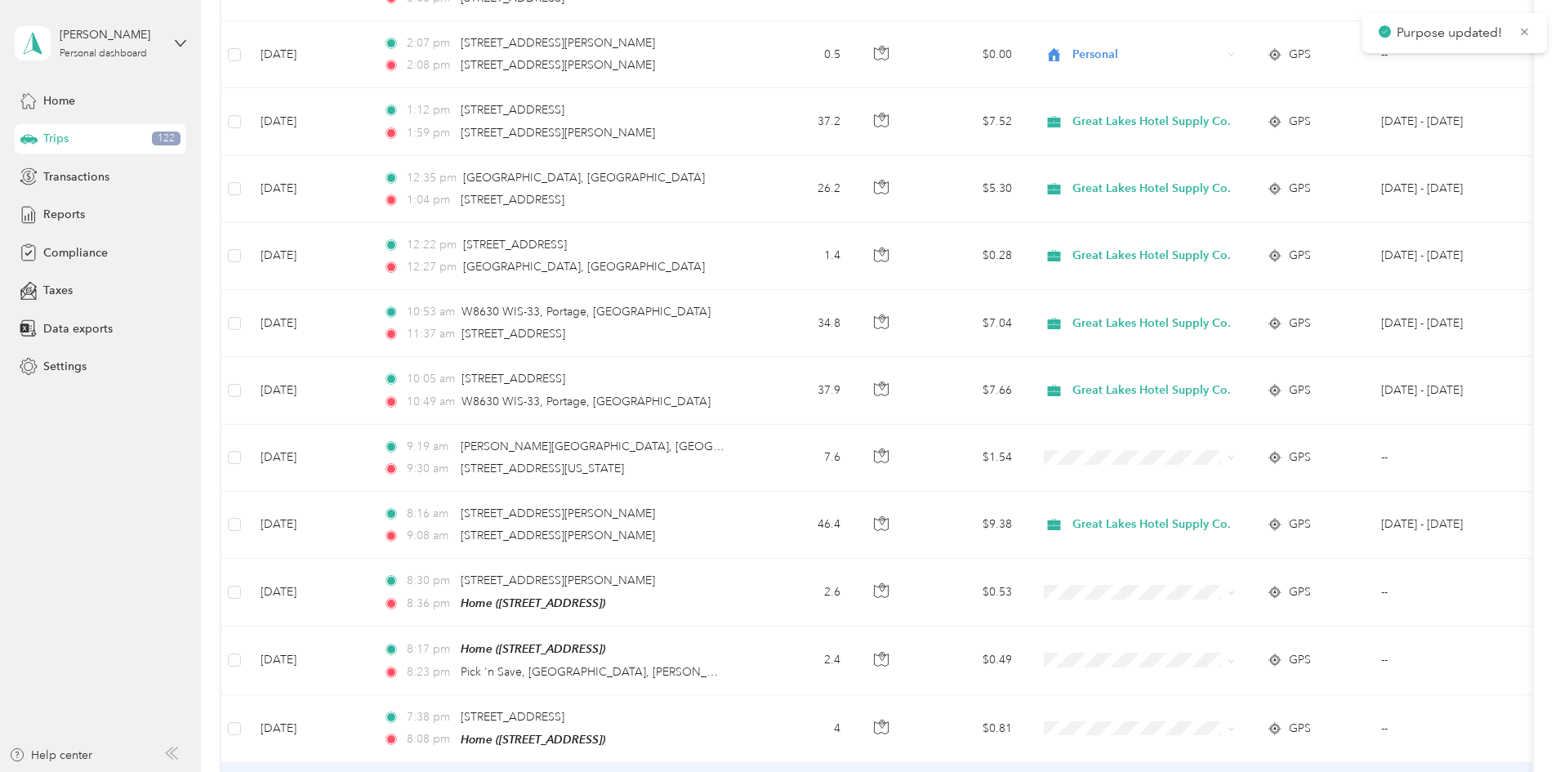
click at [1247, 736] on span "Personal" at bounding box center [1266, 736] width 158 height 17
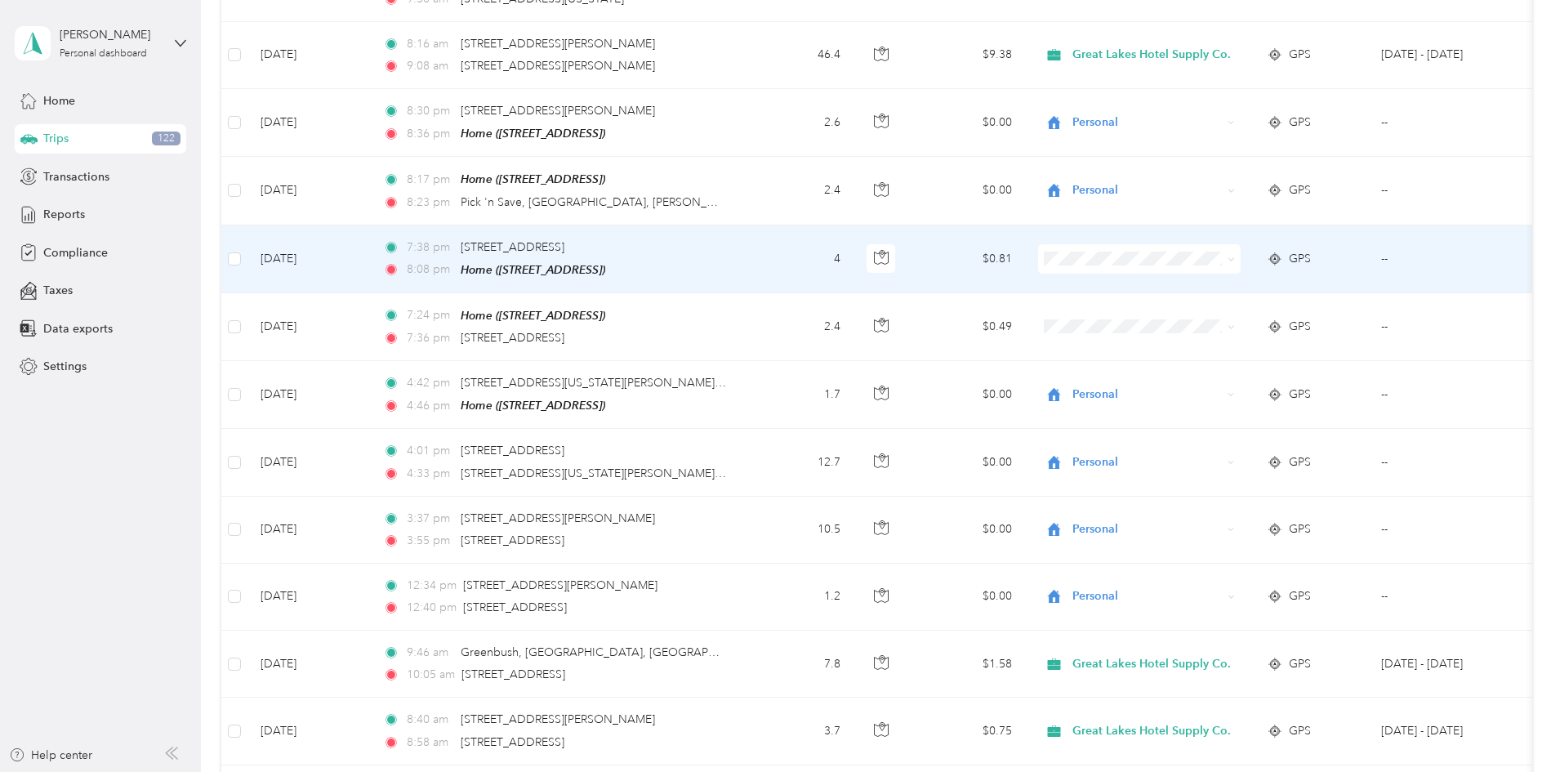
scroll to position [11229, 0]
click at [1235, 254] on icon at bounding box center [1230, 257] width 7 height 7
click at [1210, 278] on li "Personal" at bounding box center [1252, 288] width 211 height 29
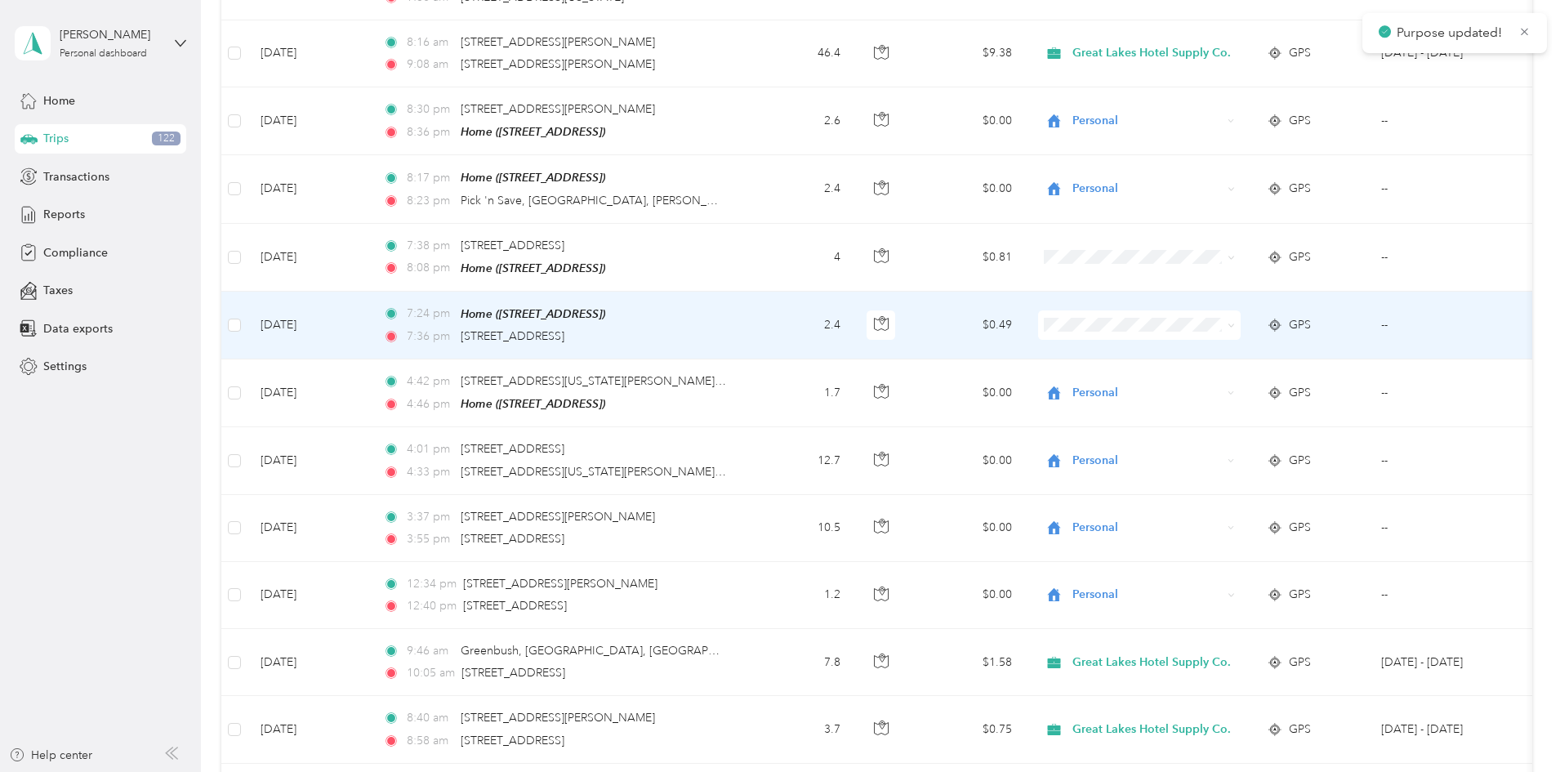
click at [1235, 322] on icon at bounding box center [1230, 325] width 7 height 7
click at [1204, 346] on span "Personal" at bounding box center [1266, 354] width 158 height 17
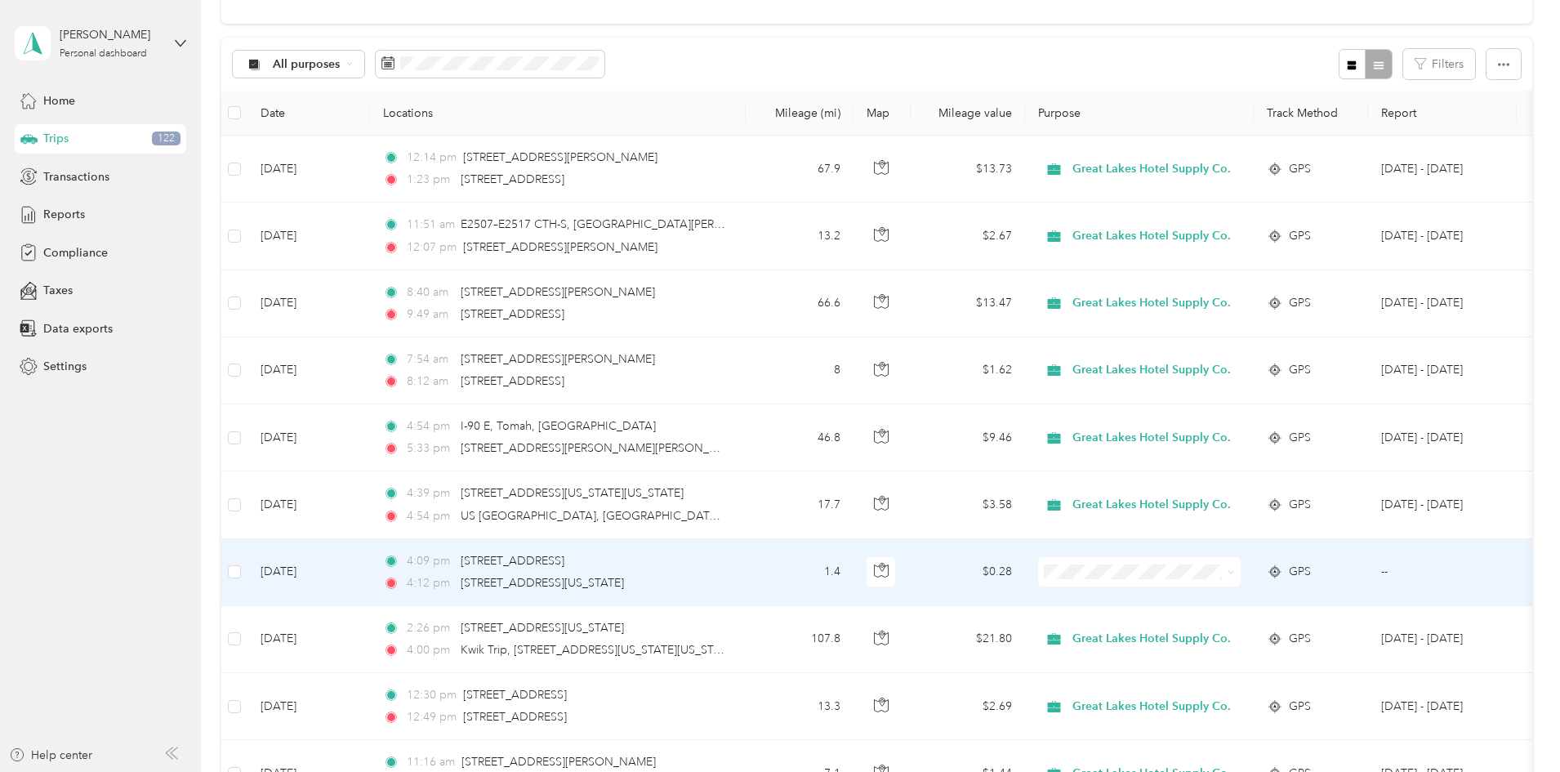
scroll to position [139, 0]
click at [1235, 570] on icon at bounding box center [1230, 572] width 7 height 7
click at [1266, 603] on span "Great Lakes Hotel Supply Co." at bounding box center [1266, 602] width 158 height 17
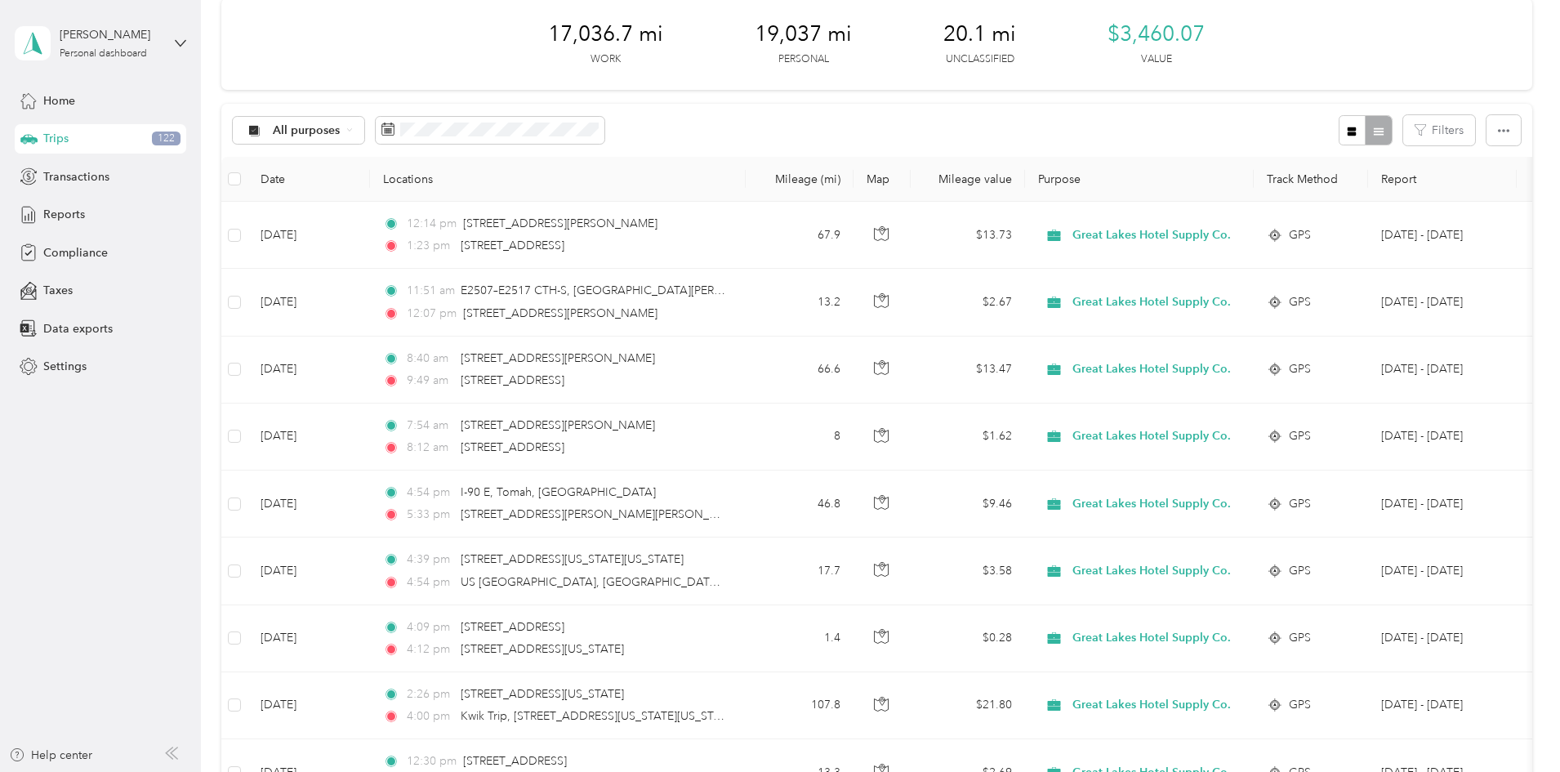
scroll to position [0, 0]
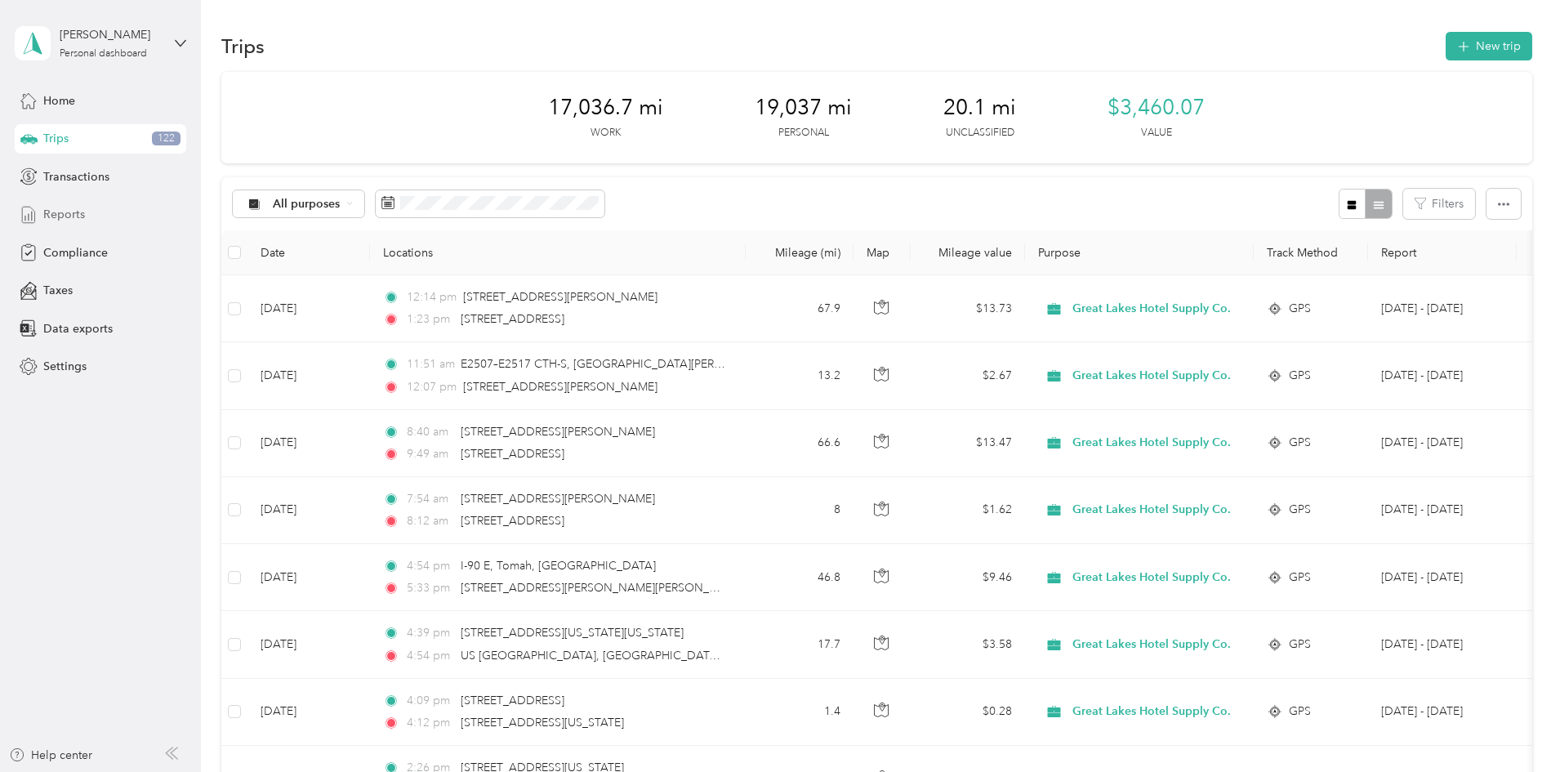
click at [58, 212] on span "Reports" at bounding box center [64, 214] width 42 height 17
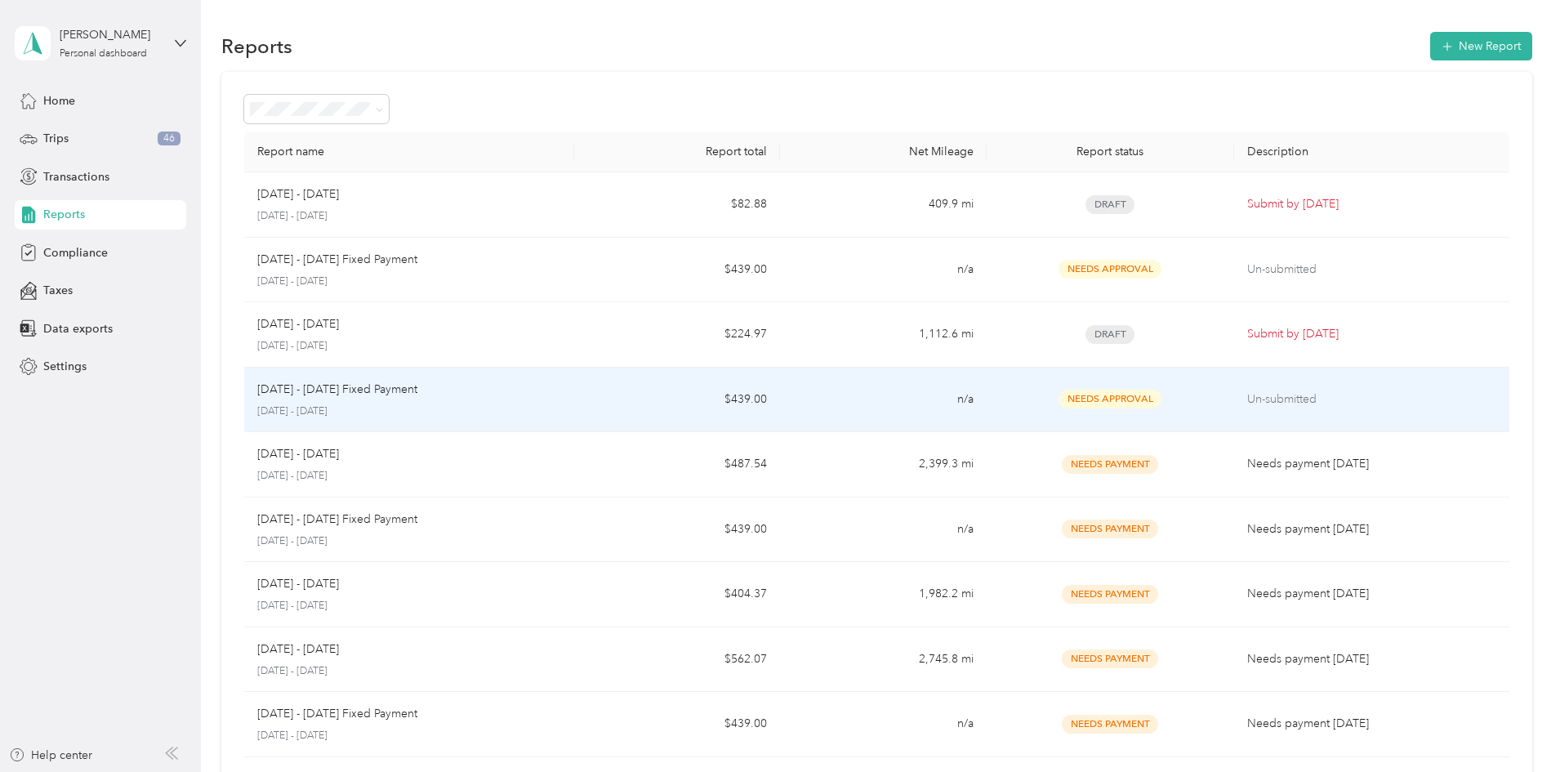
click at [417, 393] on p "[DATE] - [DATE] Fixed Payment" at bounding box center [337, 390] width 160 height 18
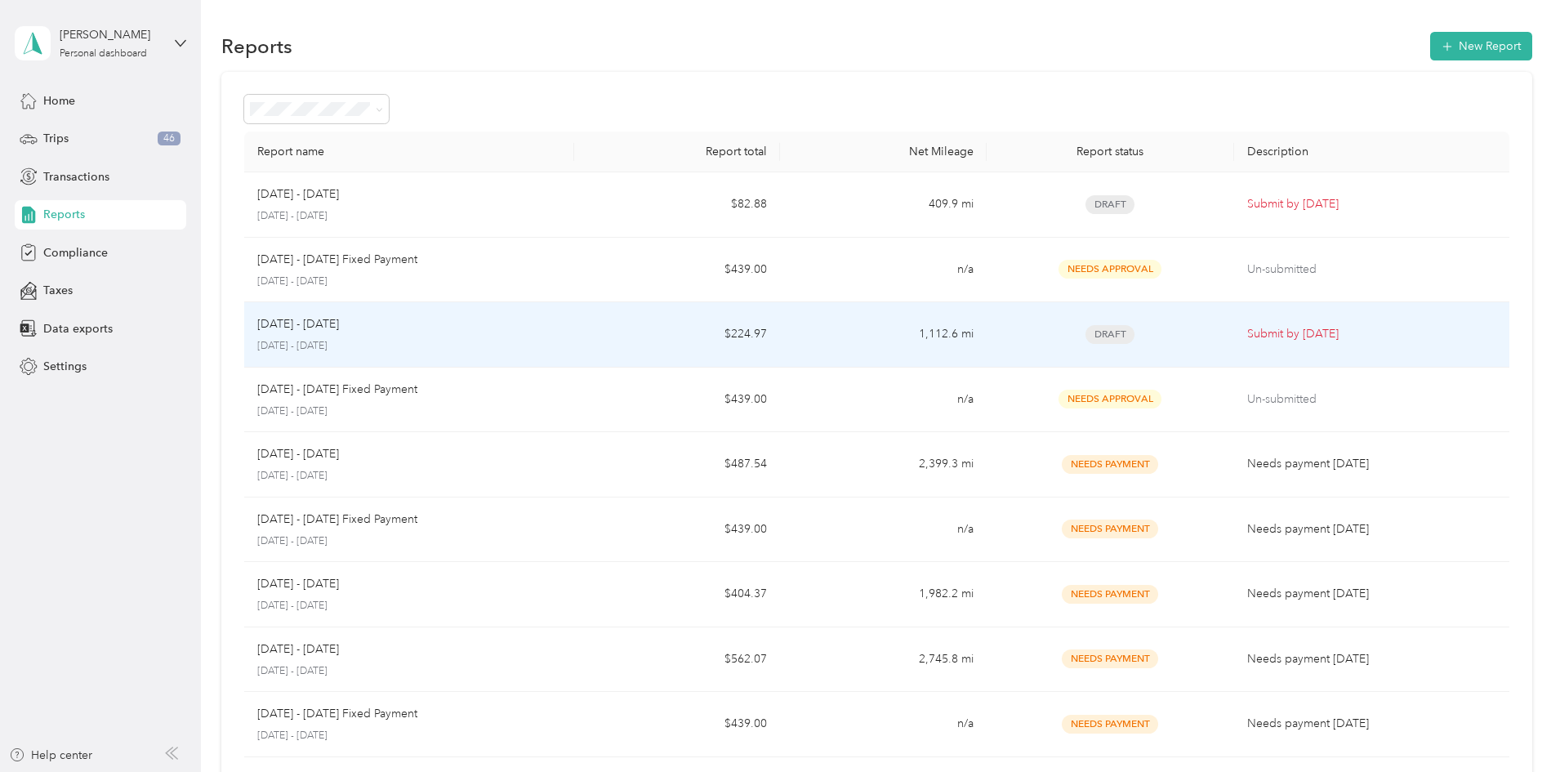
click at [830, 341] on td "1,112.6 mi" at bounding box center [883, 334] width 206 height 65
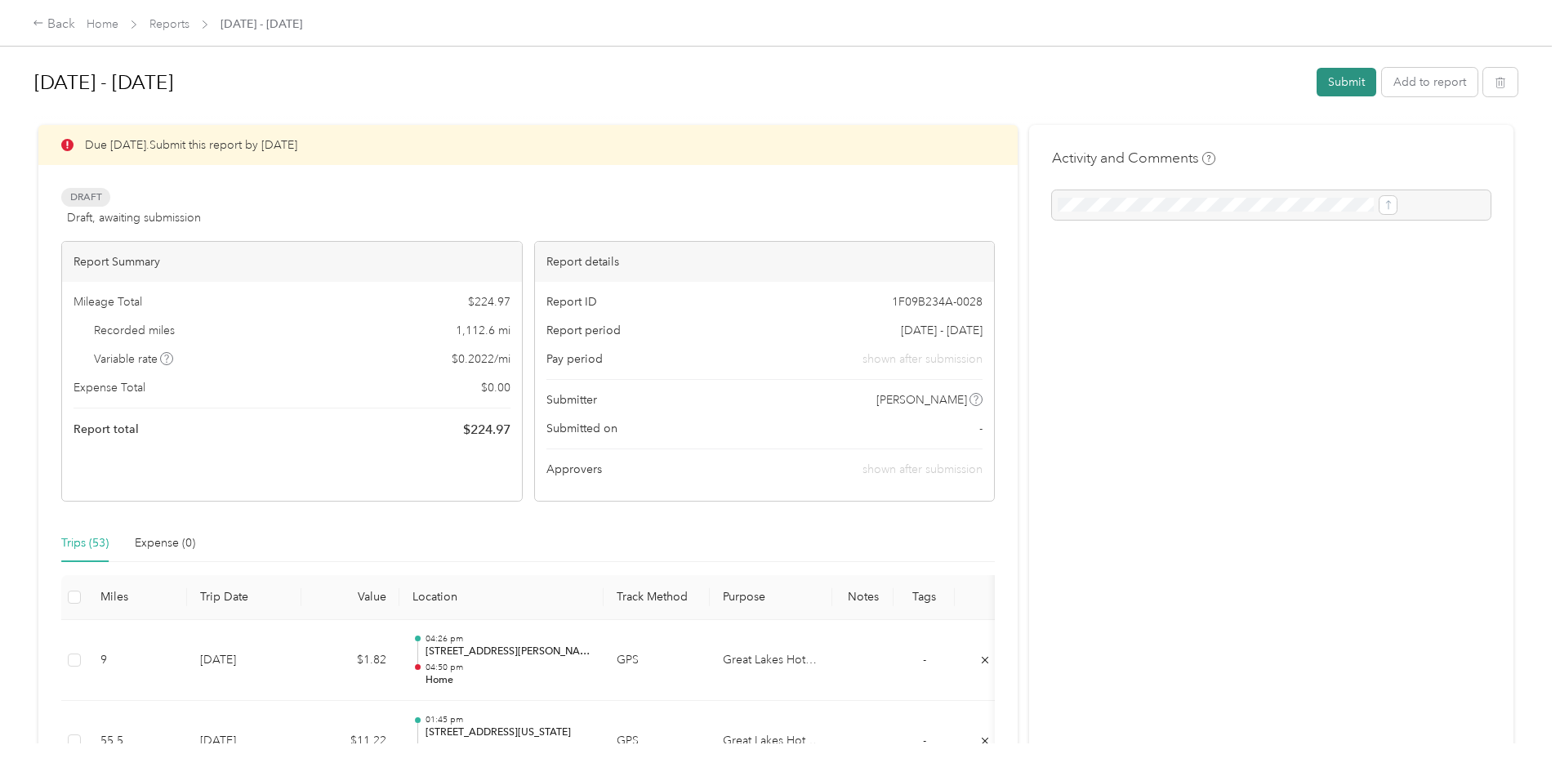
click at [1316, 90] on button "Submit" at bounding box center [1346, 82] width 60 height 29
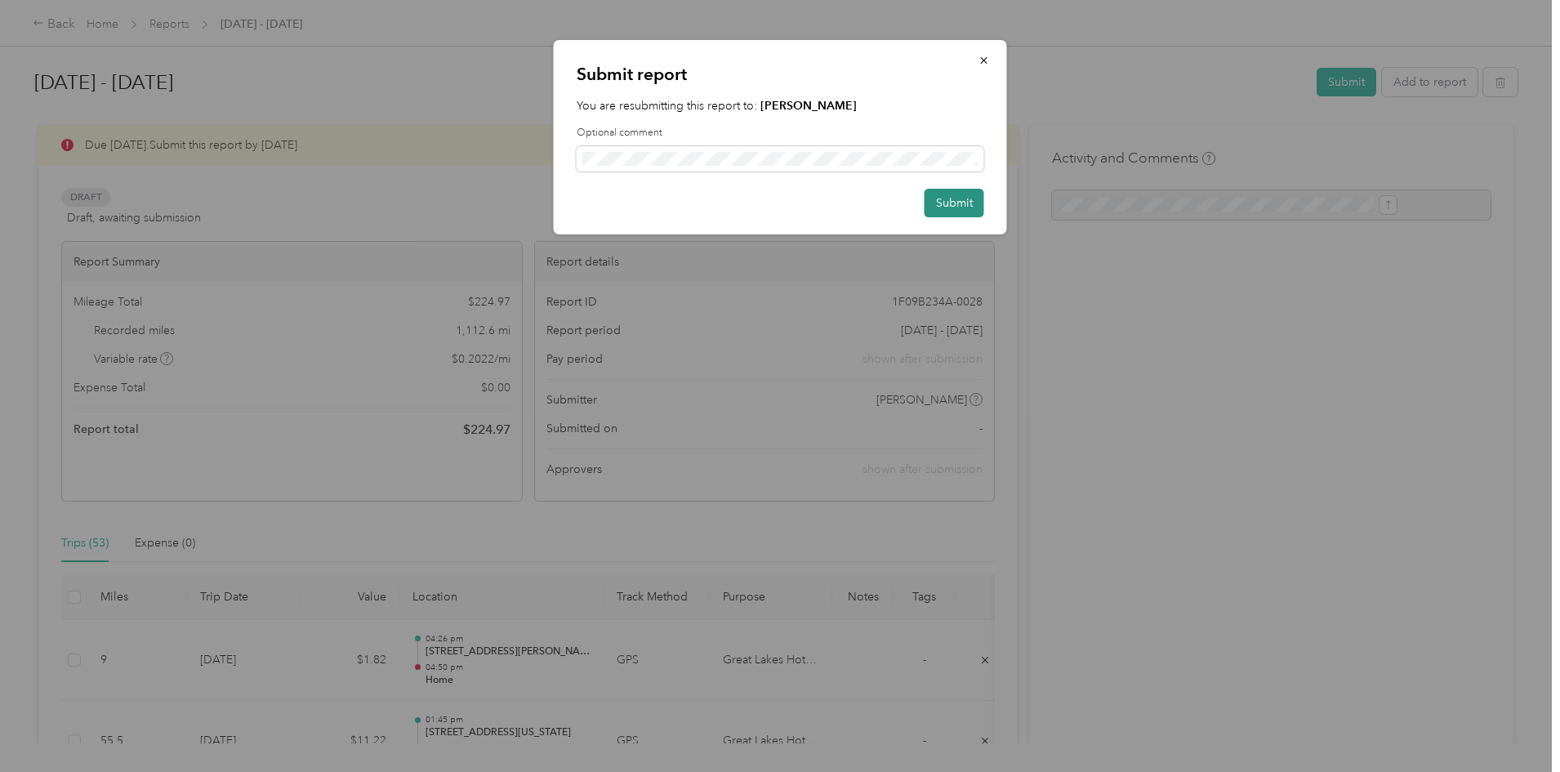
click at [943, 205] on button "Submit" at bounding box center [954, 203] width 60 height 29
